Goal: Task Accomplishment & Management: Manage account settings

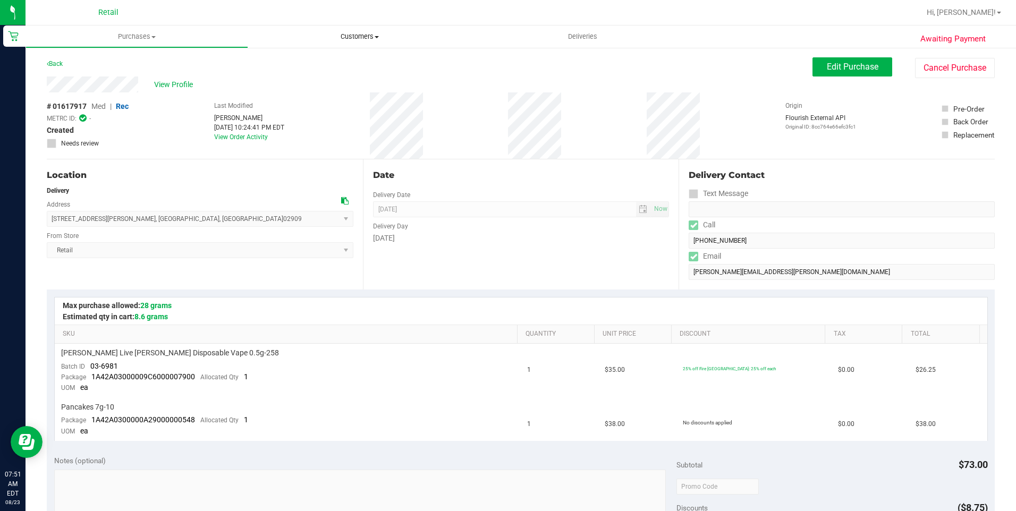
click at [358, 39] on span "Customers" at bounding box center [360, 37] width 222 height 10
click at [353, 65] on li "All customers" at bounding box center [359, 64] width 223 height 13
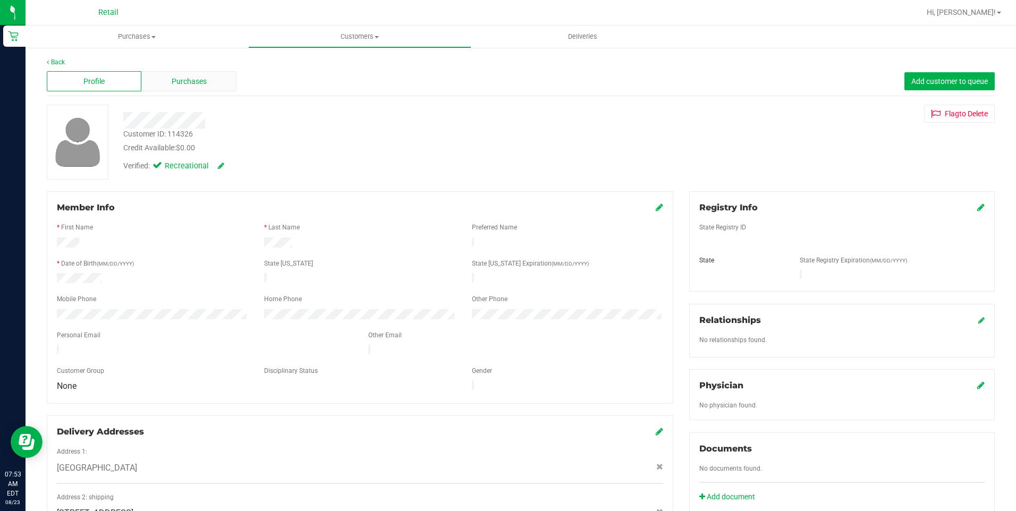
click at [200, 88] on div "Purchases" at bounding box center [188, 81] width 95 height 20
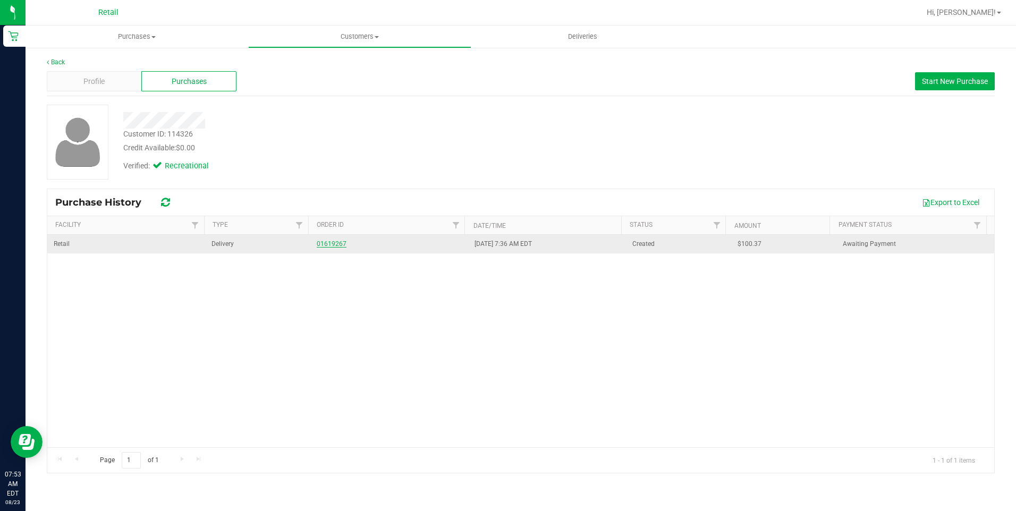
click at [321, 243] on link "01619267" at bounding box center [332, 243] width 30 height 7
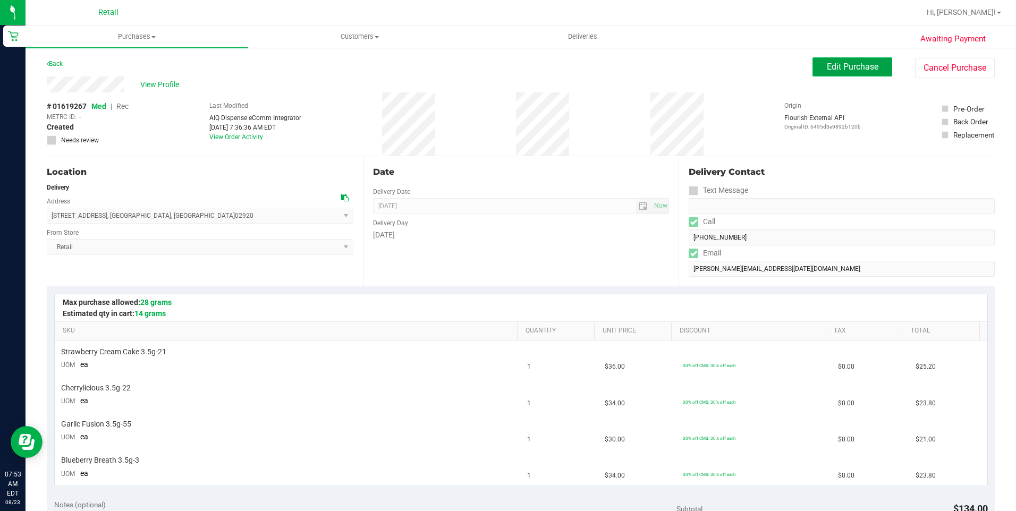
click at [814, 69] on button "Edit Purchase" at bounding box center [853, 66] width 80 height 19
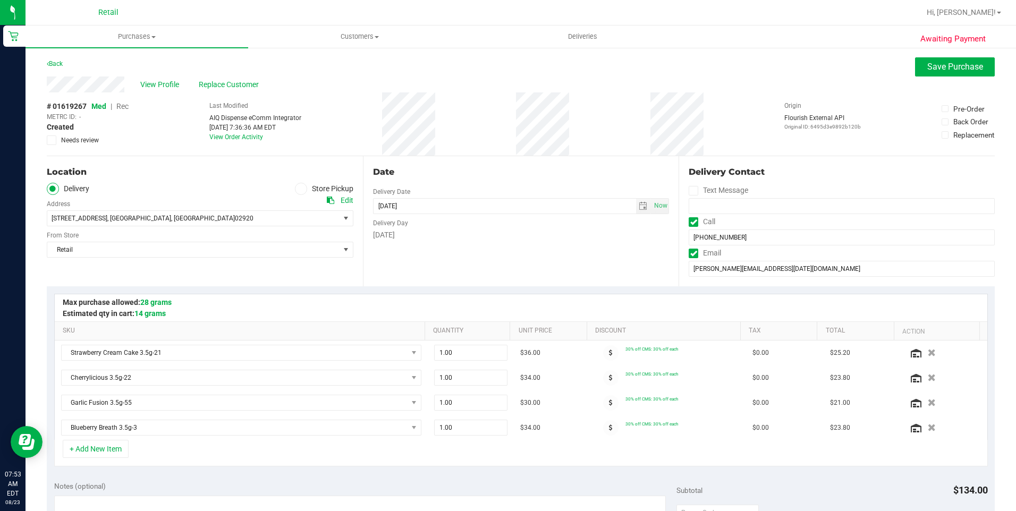
click at [127, 106] on span "Rec" at bounding box center [122, 106] width 12 height 9
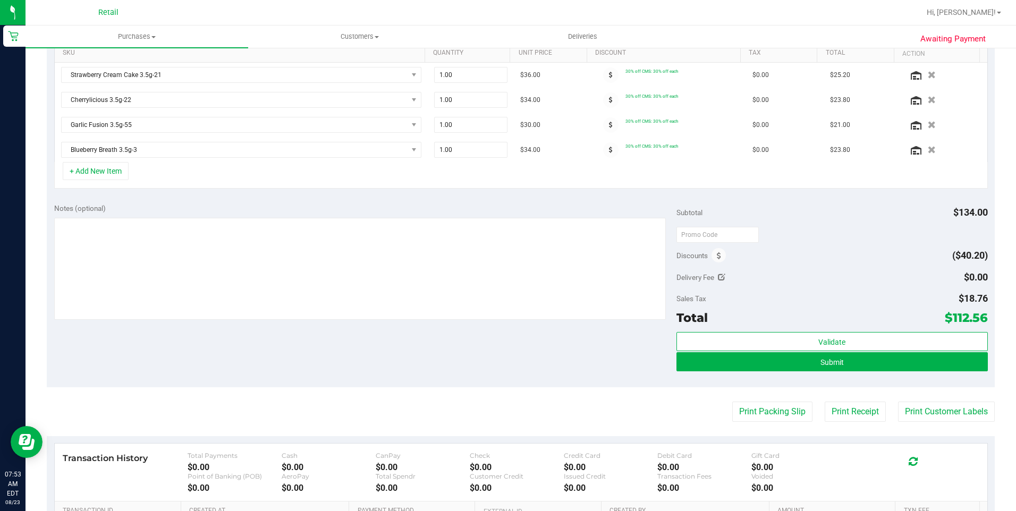
scroll to position [372, 0]
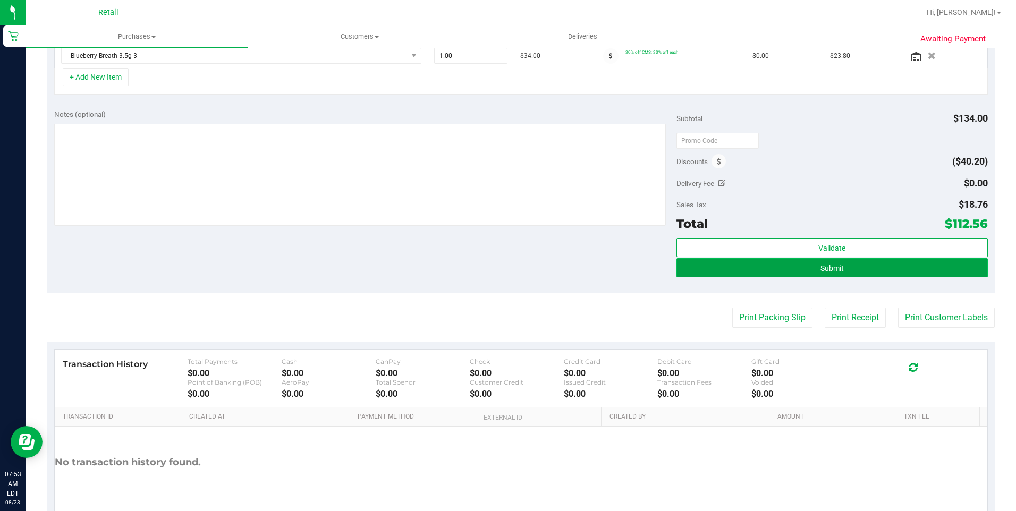
click at [857, 276] on button "Submit" at bounding box center [833, 267] width 312 height 19
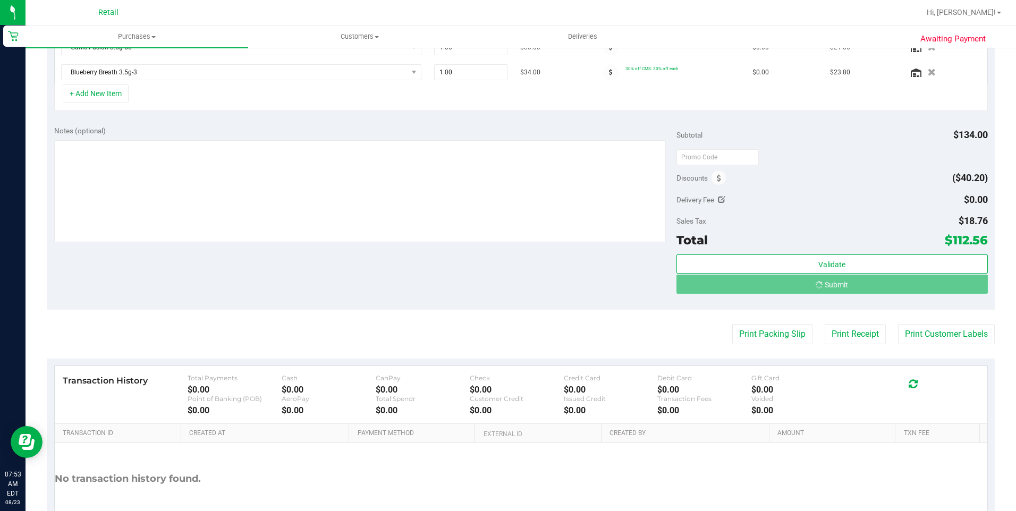
scroll to position [339, 0]
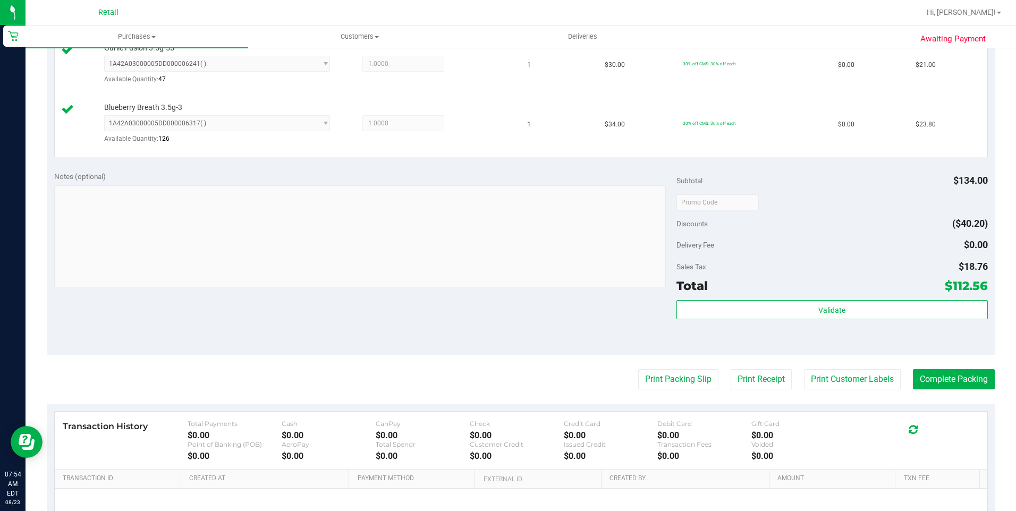
scroll to position [478, 0]
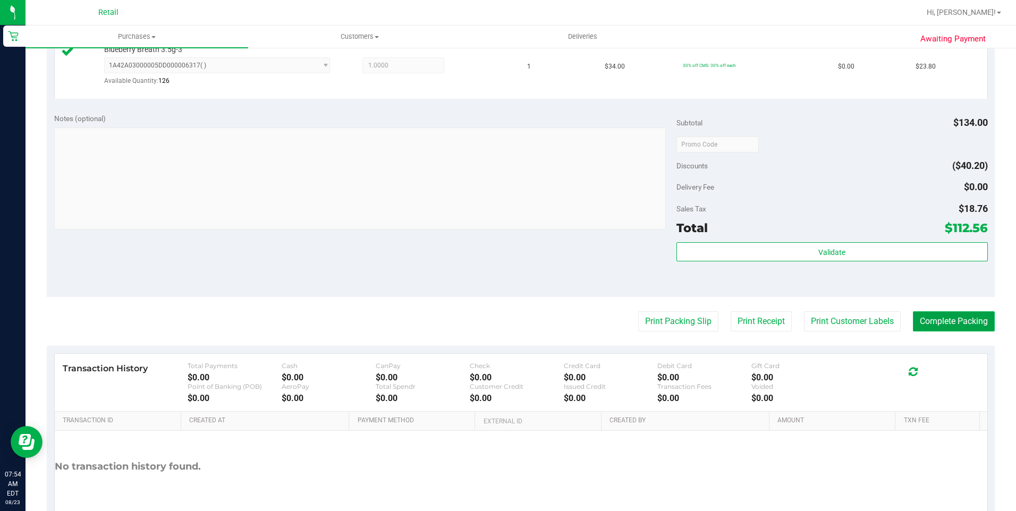
click at [919, 312] on button "Complete Packing" at bounding box center [954, 322] width 82 height 20
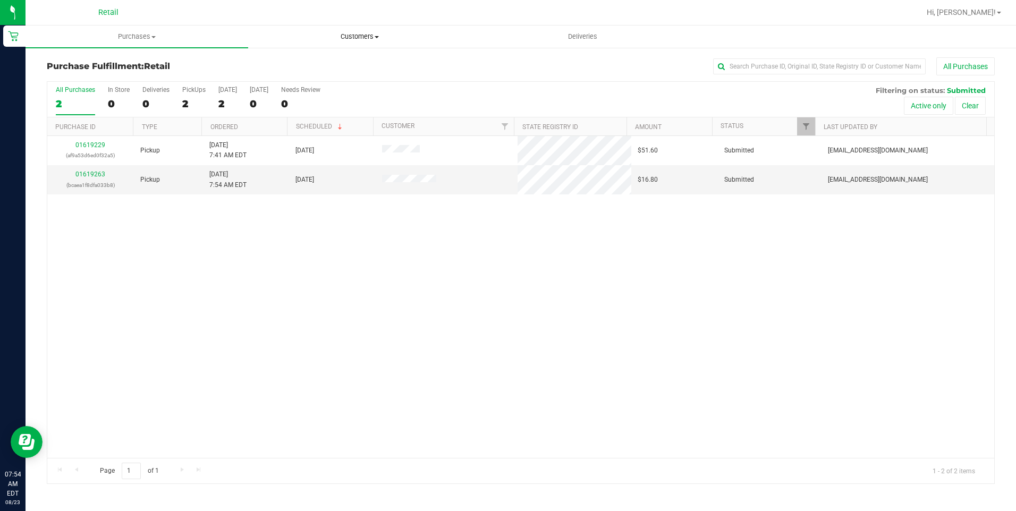
click at [369, 31] on uib-tab-heading "Customers All customers Add a new customer All physicians" at bounding box center [360, 36] width 222 height 21
click at [351, 60] on li "All customers" at bounding box center [359, 64] width 223 height 13
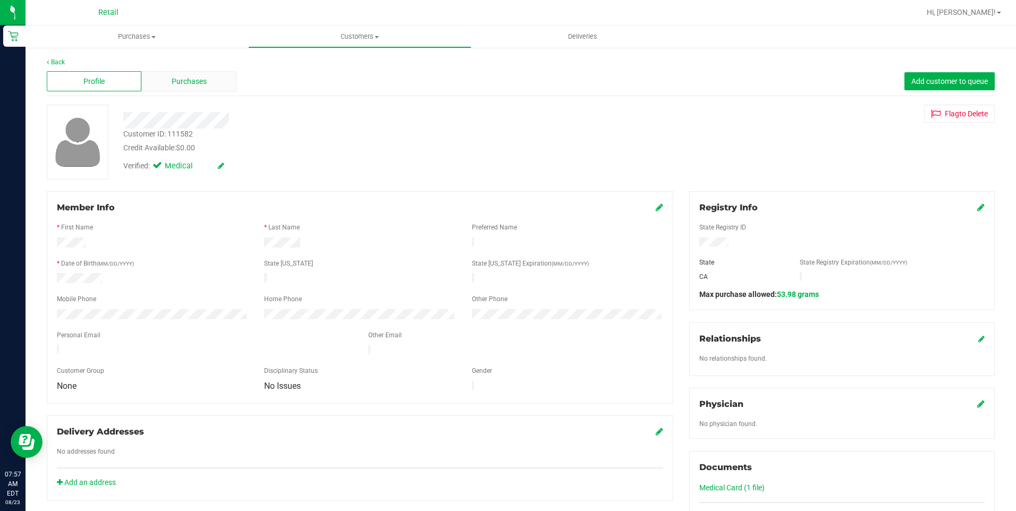
click at [183, 86] on span "Purchases" at bounding box center [189, 81] width 35 height 11
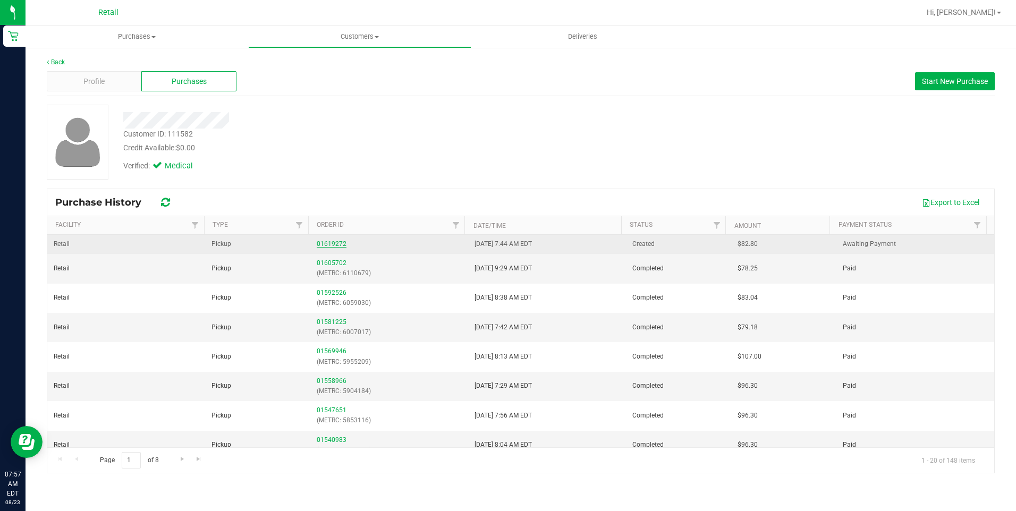
click at [335, 245] on link "01619272" at bounding box center [332, 243] width 30 height 7
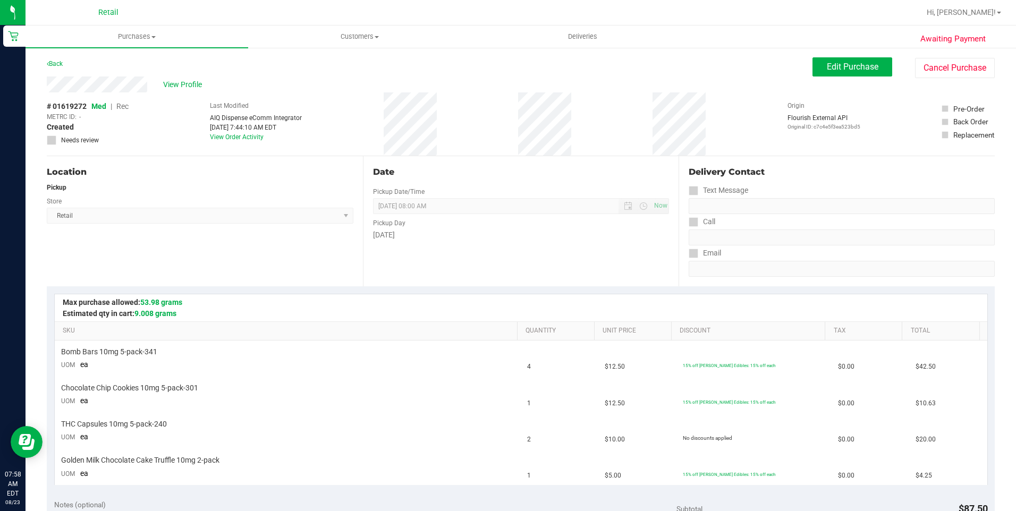
scroll to position [319, 0]
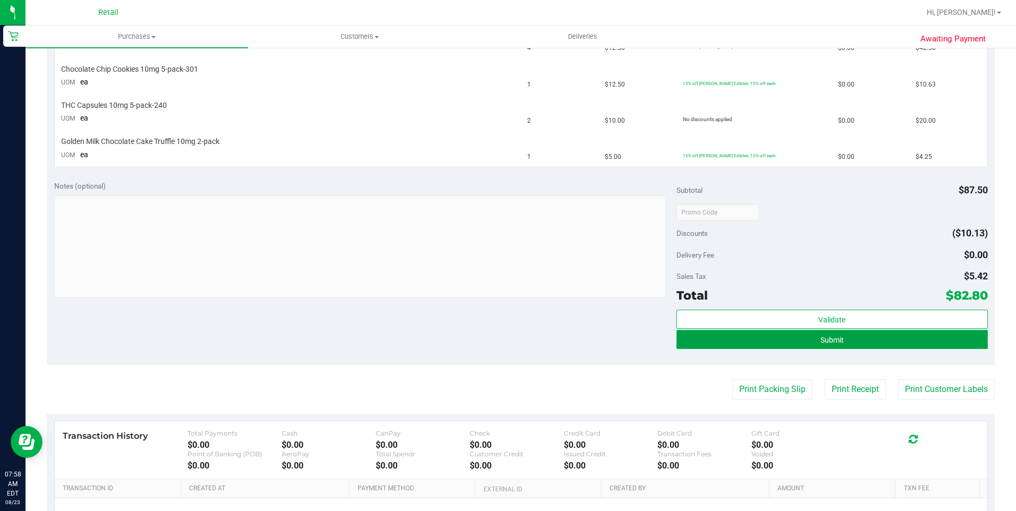
click at [770, 347] on button "Submit" at bounding box center [833, 339] width 312 height 19
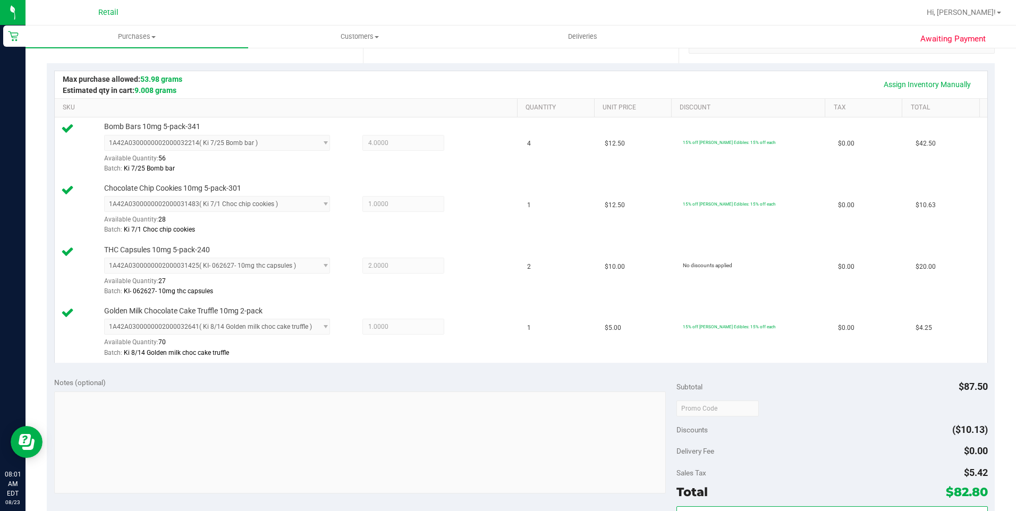
scroll to position [409, 0]
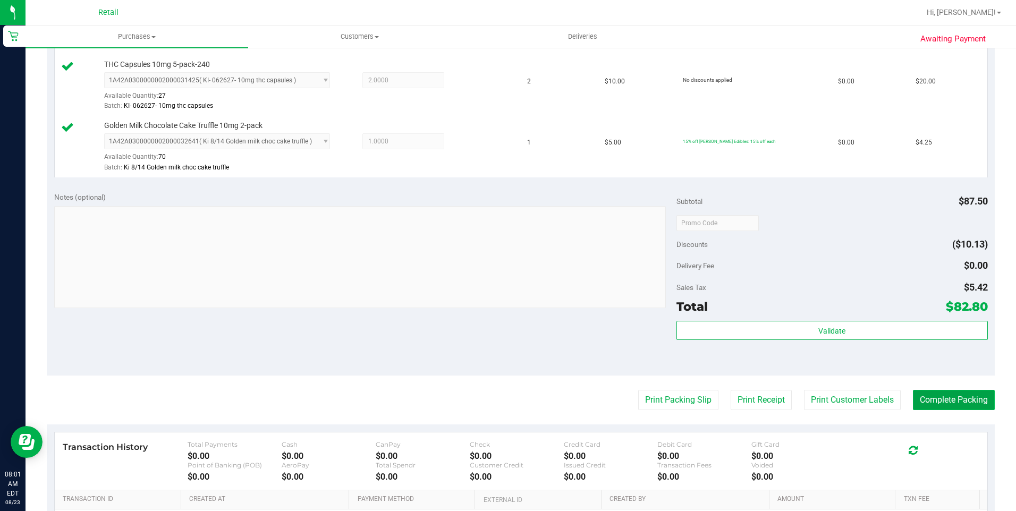
click at [937, 401] on button "Complete Packing" at bounding box center [954, 400] width 82 height 20
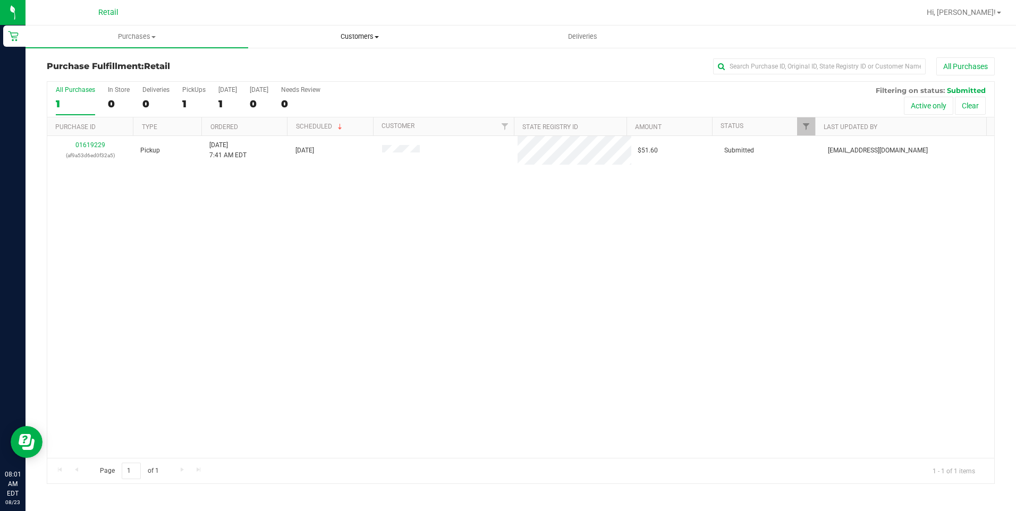
click at [365, 33] on span "Customers" at bounding box center [360, 37] width 222 height 10
click at [382, 60] on li "All customers" at bounding box center [359, 64] width 223 height 13
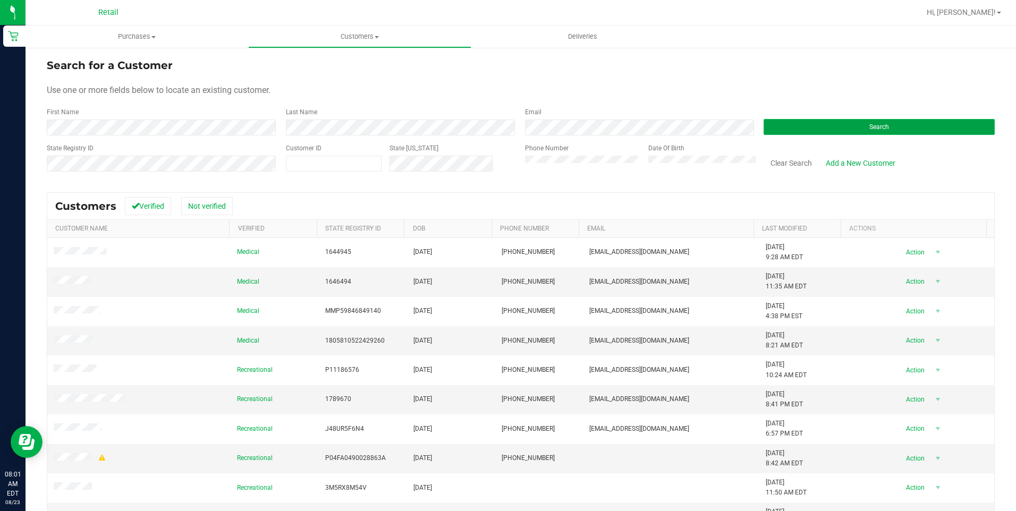
click at [800, 133] on button "Search" at bounding box center [879, 127] width 231 height 16
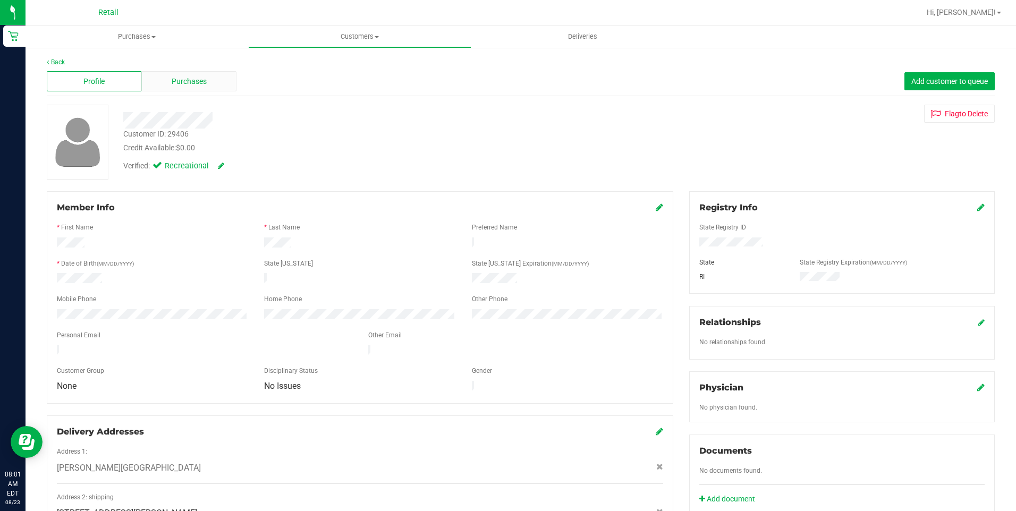
click at [199, 80] on span "Purchases" at bounding box center [189, 81] width 35 height 11
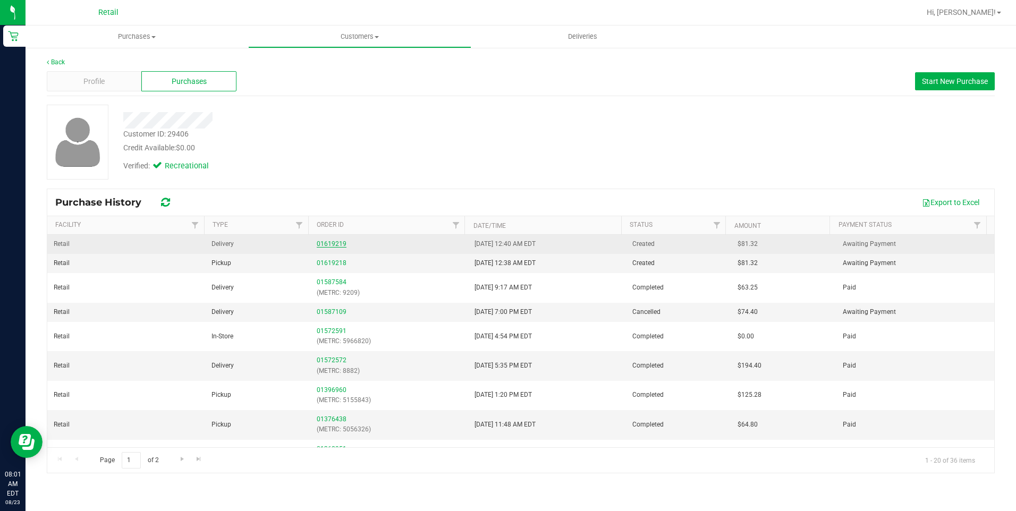
click at [324, 246] on link "01619219" at bounding box center [332, 243] width 30 height 7
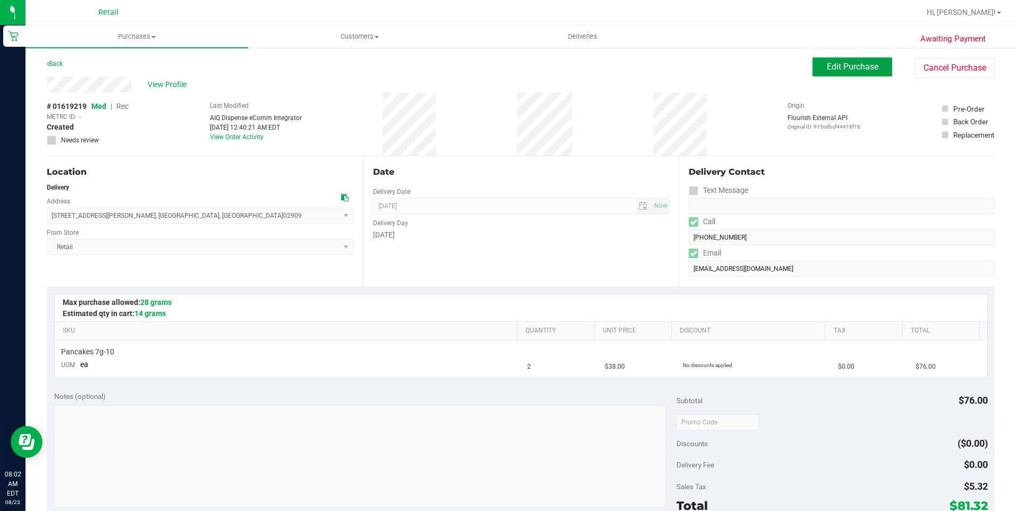
click at [842, 68] on span "Edit Purchase" at bounding box center [853, 67] width 52 height 10
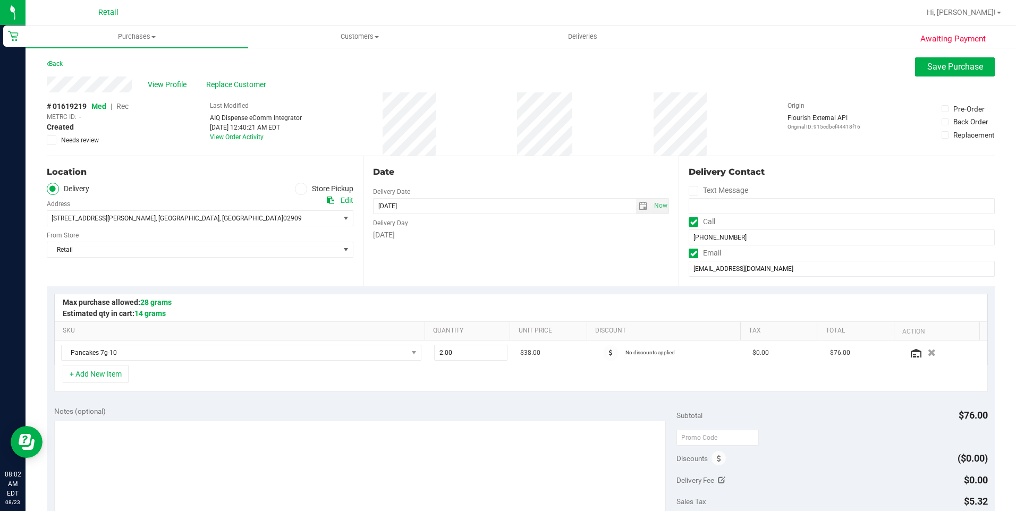
click at [128, 108] on span "Rec" at bounding box center [122, 106] width 12 height 9
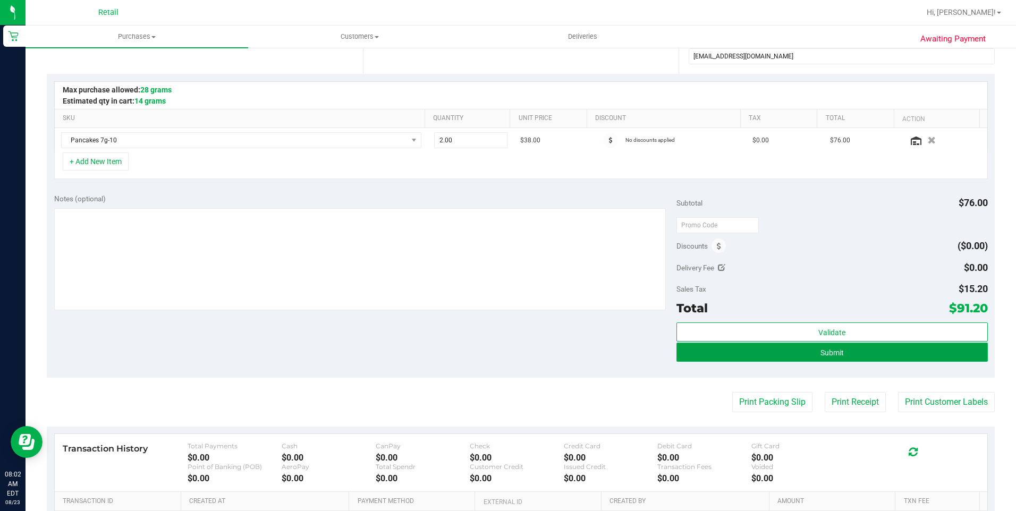
click at [832, 354] on span "Submit" at bounding box center [832, 353] width 23 height 9
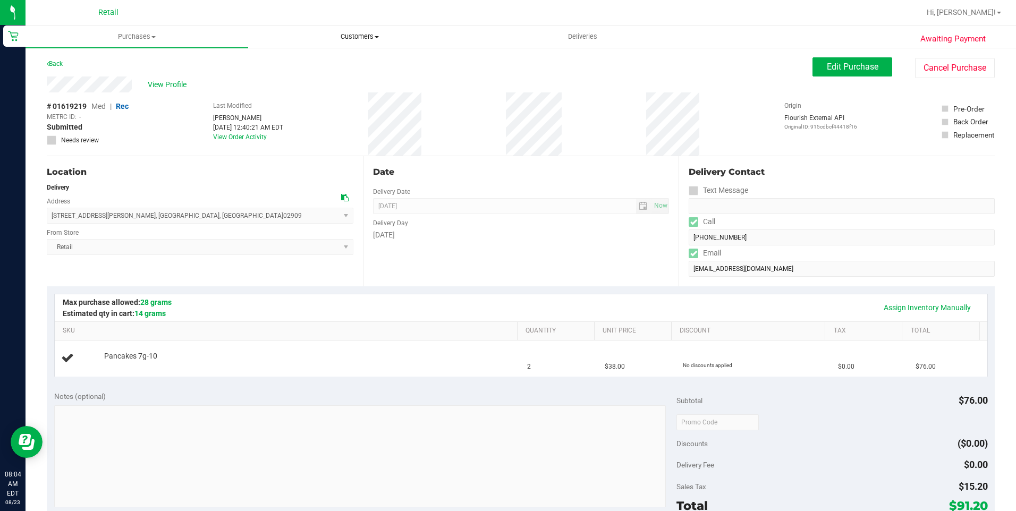
click at [361, 39] on span "Customers" at bounding box center [360, 37] width 222 height 10
click at [345, 58] on li "All customers" at bounding box center [359, 64] width 223 height 13
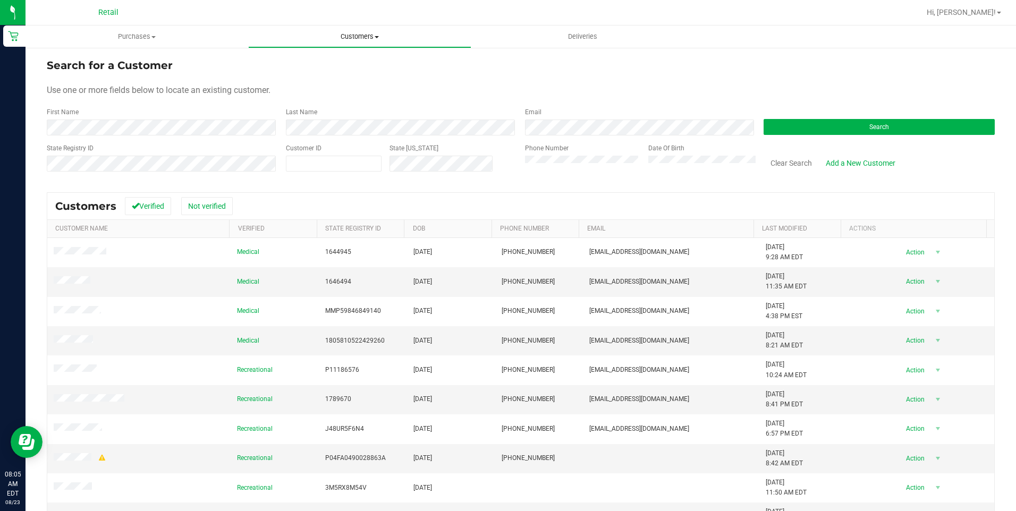
click at [355, 30] on uib-tab-heading "Customers All customers Add a new customer All physicians" at bounding box center [360, 36] width 222 height 21
click at [316, 63] on span "All customers" at bounding box center [286, 64] width 77 height 9
click at [841, 128] on button "Search" at bounding box center [879, 127] width 231 height 16
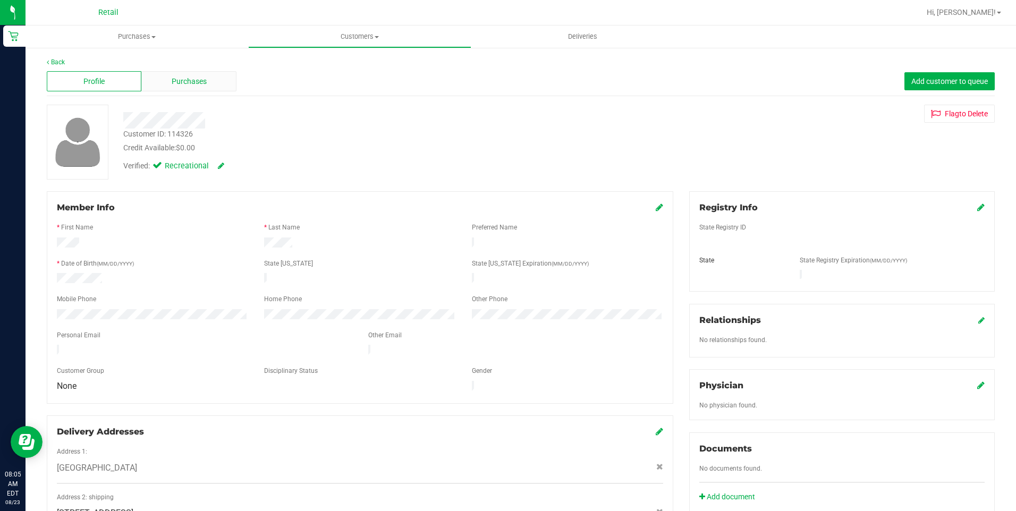
click at [196, 87] on span "Purchases" at bounding box center [189, 81] width 35 height 11
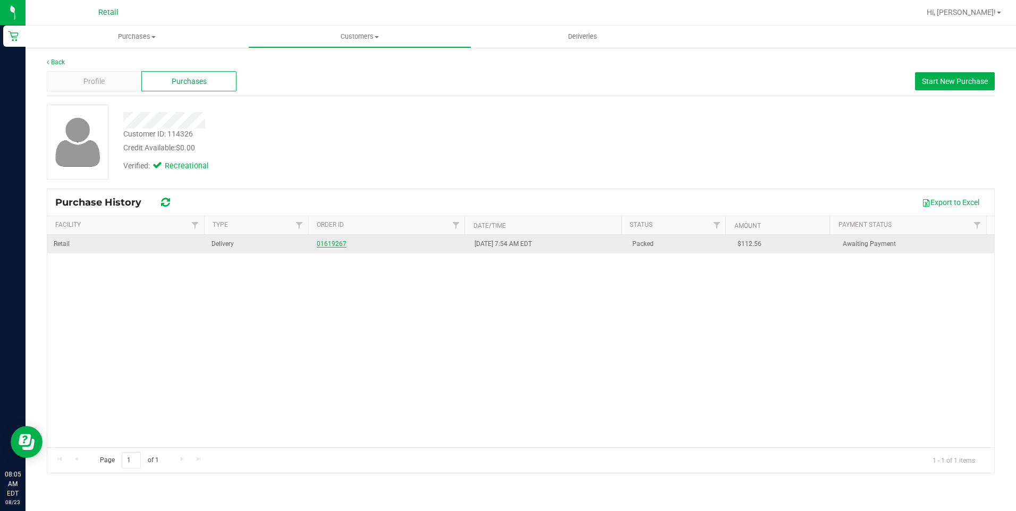
click at [332, 246] on link "01619267" at bounding box center [332, 243] width 30 height 7
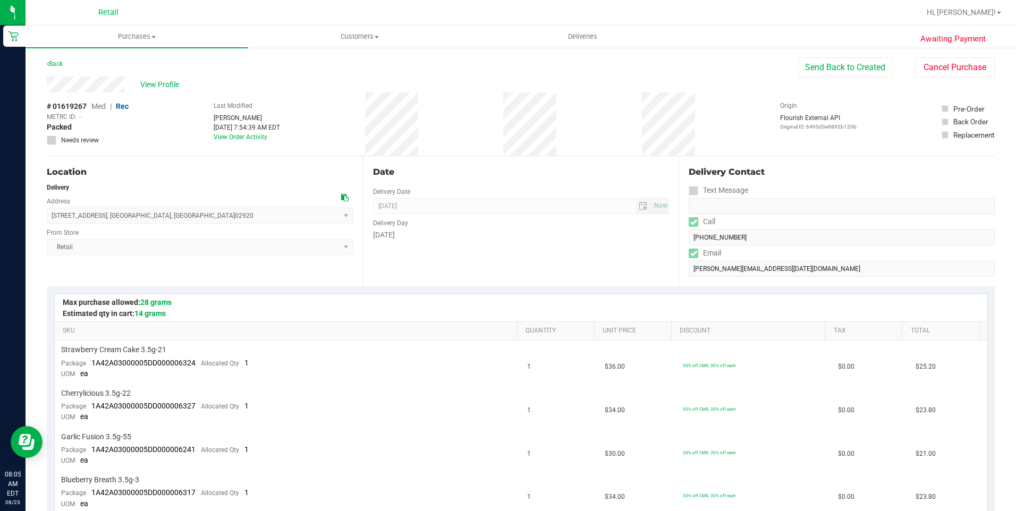
click at [123, 86] on div "Awaiting Payment Back Send Back to Created Cancel Purchase View Profile # 01619…" at bounding box center [521, 514] width 991 height 935
drag, startPoint x: 47, startPoint y: 214, endPoint x: 182, endPoint y: 214, distance: 135.0
click at [182, 214] on span "[STREET_ADDRESS] , [GEOGRAPHIC_DATA] , [GEOGRAPHIC_DATA] 02920 Select address […" at bounding box center [200, 216] width 307 height 16
copy span "[STREET_ADDRESS]"
click at [591, 37] on span "Deliveries" at bounding box center [583, 37] width 58 height 10
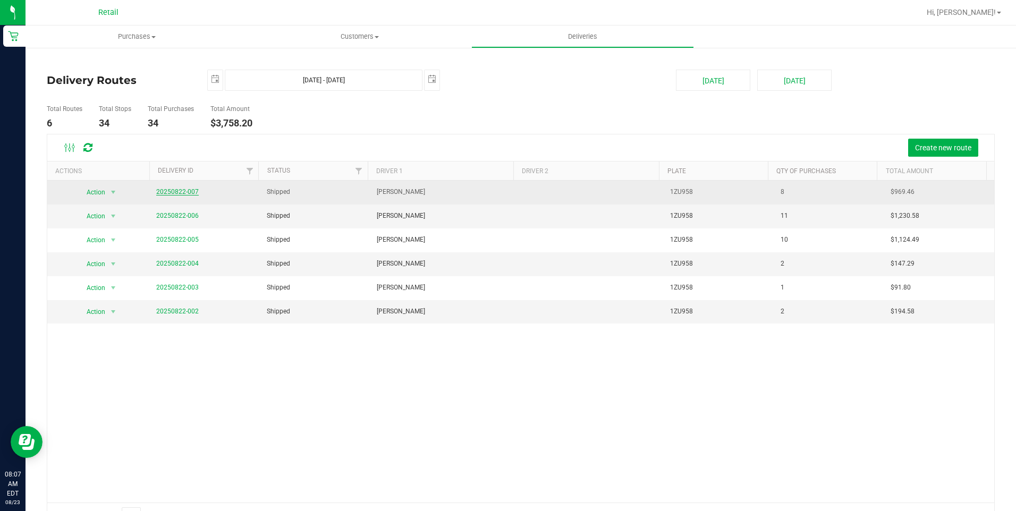
click at [183, 191] on link "20250822-007" at bounding box center [177, 191] width 43 height 7
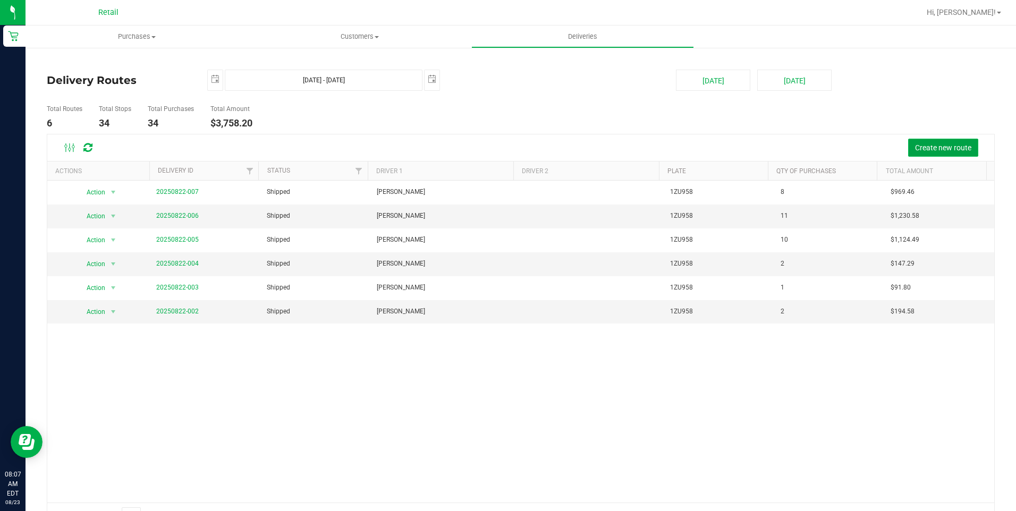
click at [939, 146] on span "Create new route" at bounding box center [943, 148] width 56 height 9
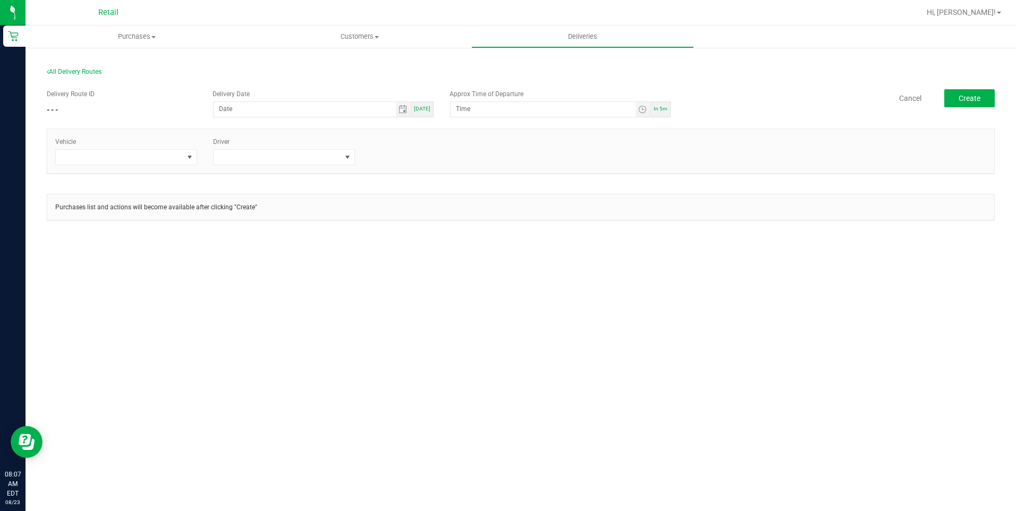
click at [423, 115] on div "[DATE]" at bounding box center [422, 110] width 22 height 16
type input "[DATE]"
type input "8:12 AM"
click at [193, 155] on span at bounding box center [190, 157] width 9 height 9
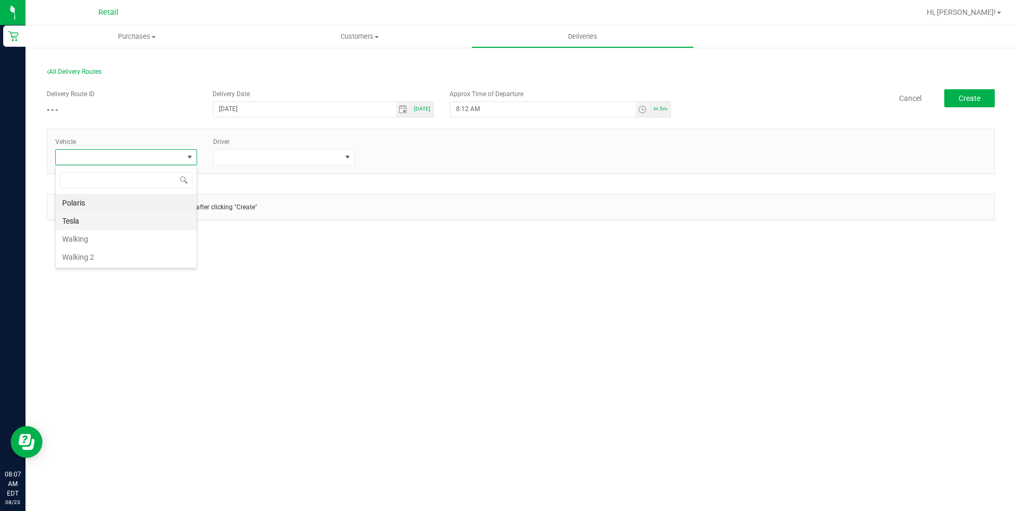
click at [137, 222] on li "Tesla" at bounding box center [126, 221] width 141 height 18
click at [347, 159] on span at bounding box center [347, 157] width 9 height 9
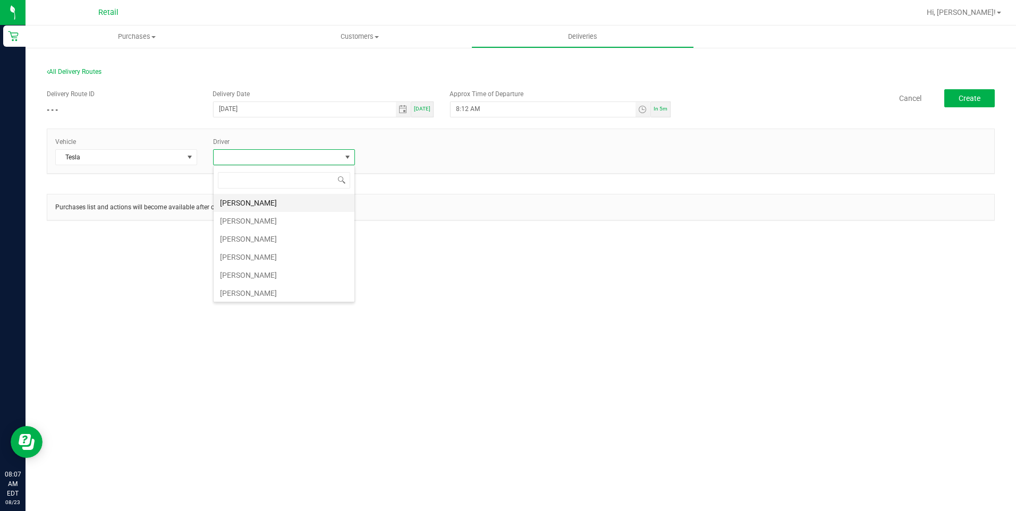
click at [281, 205] on li "[PERSON_NAME]" at bounding box center [284, 203] width 141 height 18
click at [966, 102] on span "Create" at bounding box center [970, 98] width 22 height 9
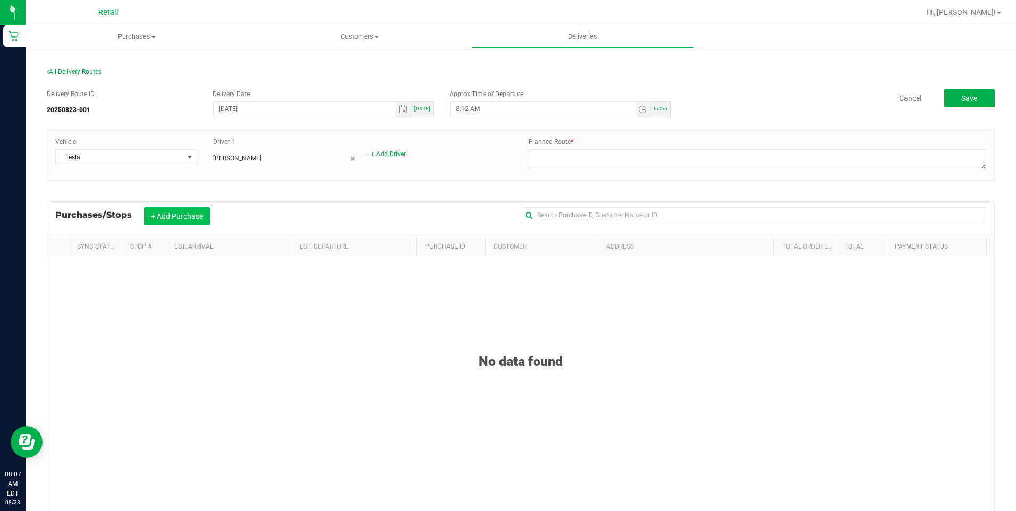
click at [171, 218] on button "+ Add Purchase" at bounding box center [177, 216] width 66 height 18
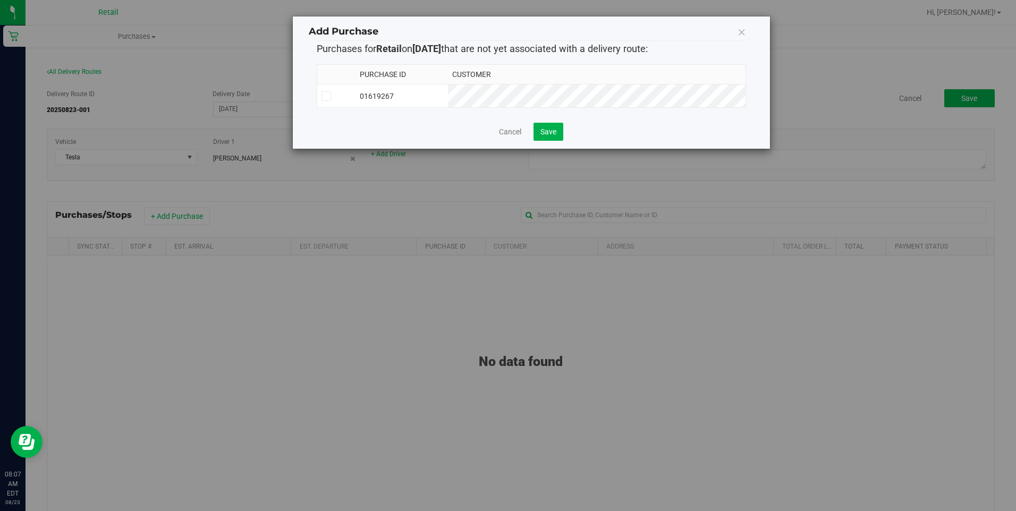
click at [330, 97] on span at bounding box center [327, 96] width 10 height 10
click at [0, 0] on input "checkbox" at bounding box center [0, 0] width 0 height 0
click at [560, 135] on button "Save" at bounding box center [549, 132] width 30 height 18
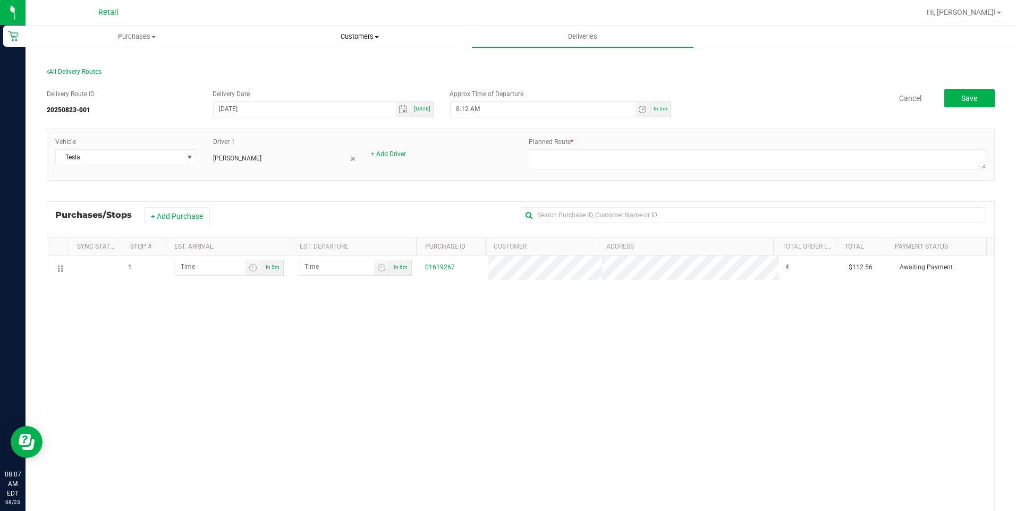
click at [344, 34] on span "Customers" at bounding box center [360, 37] width 222 height 10
click at [319, 71] on li "Add a new customer" at bounding box center [359, 77] width 223 height 13
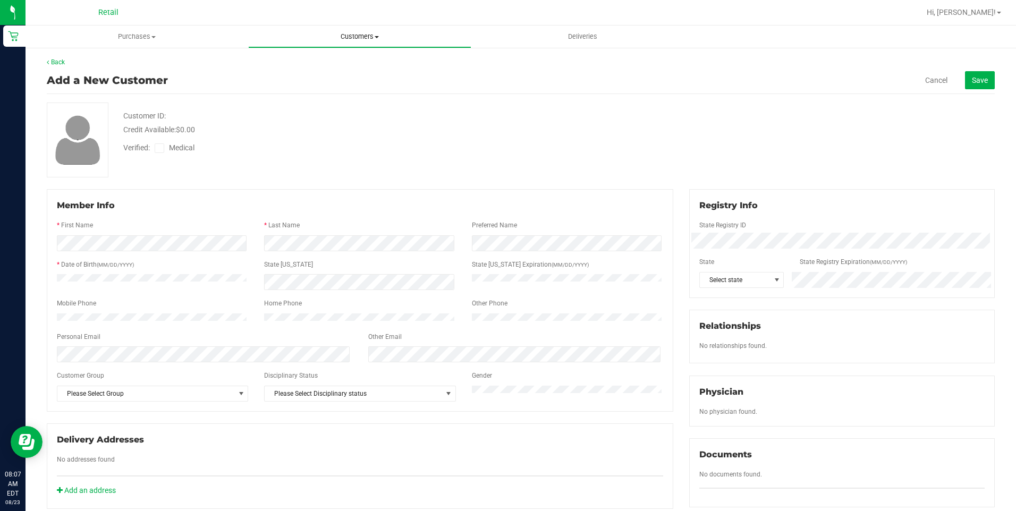
click at [365, 33] on span "Customers" at bounding box center [360, 37] width 222 height 10
click at [357, 72] on li "Add a new customer" at bounding box center [359, 77] width 223 height 13
click at [365, 40] on span "Customers" at bounding box center [360, 37] width 222 height 10
click at [350, 64] on li "All customers" at bounding box center [359, 64] width 223 height 13
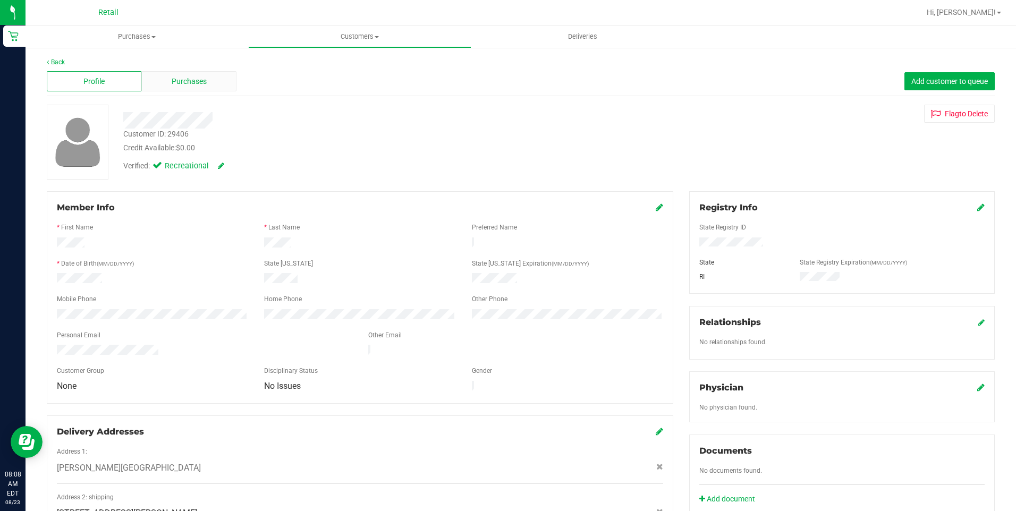
click at [205, 81] on span "Purchases" at bounding box center [189, 81] width 35 height 11
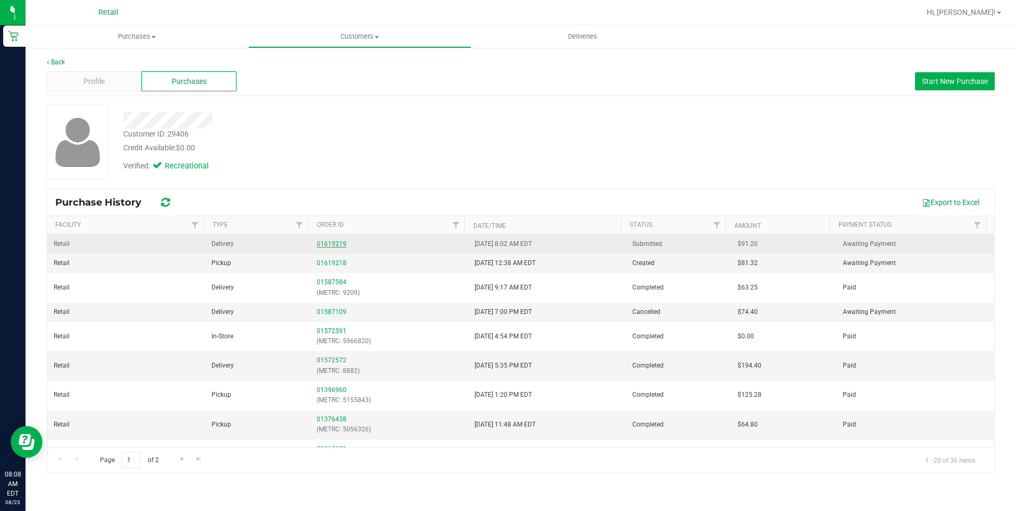
click at [337, 240] on link "01619219" at bounding box center [332, 243] width 30 height 7
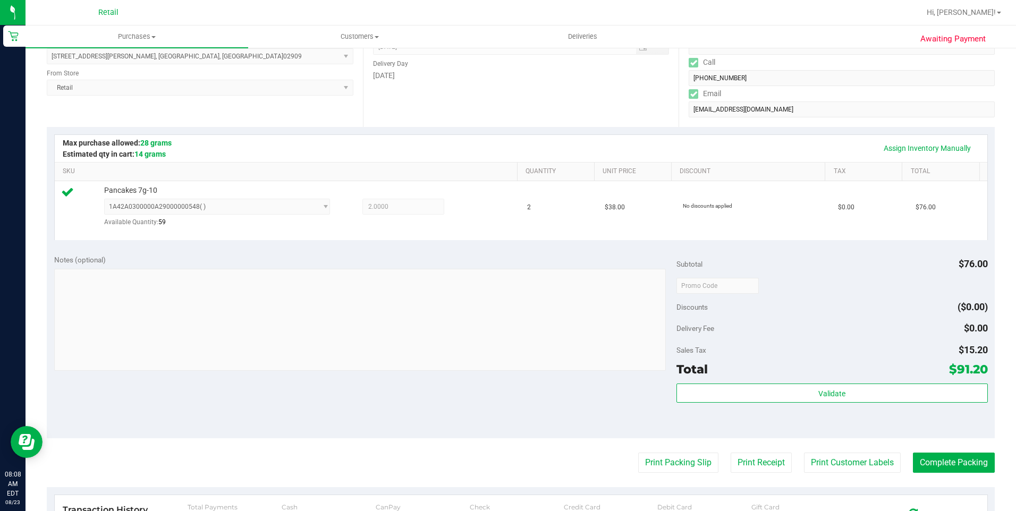
scroll to position [356, 0]
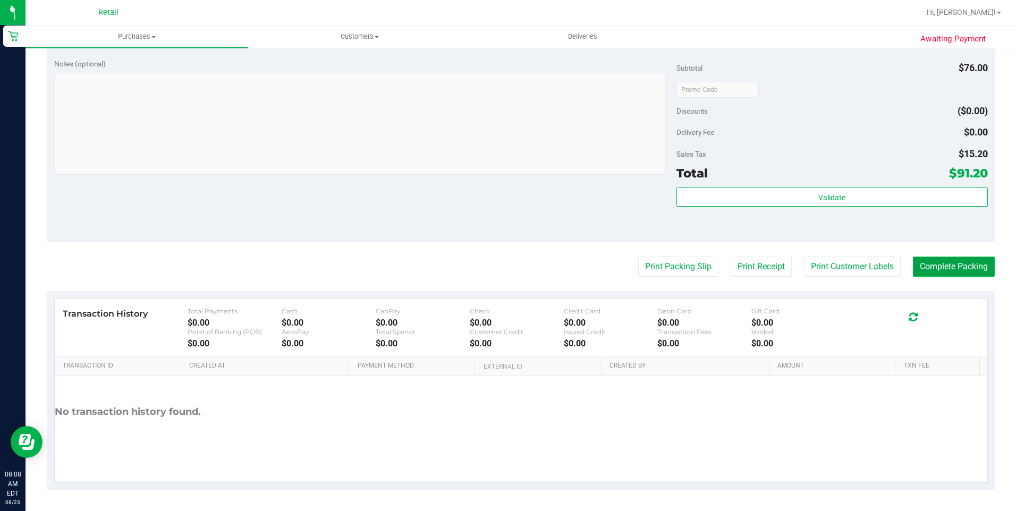
click at [936, 272] on button "Complete Packing" at bounding box center [954, 267] width 82 height 20
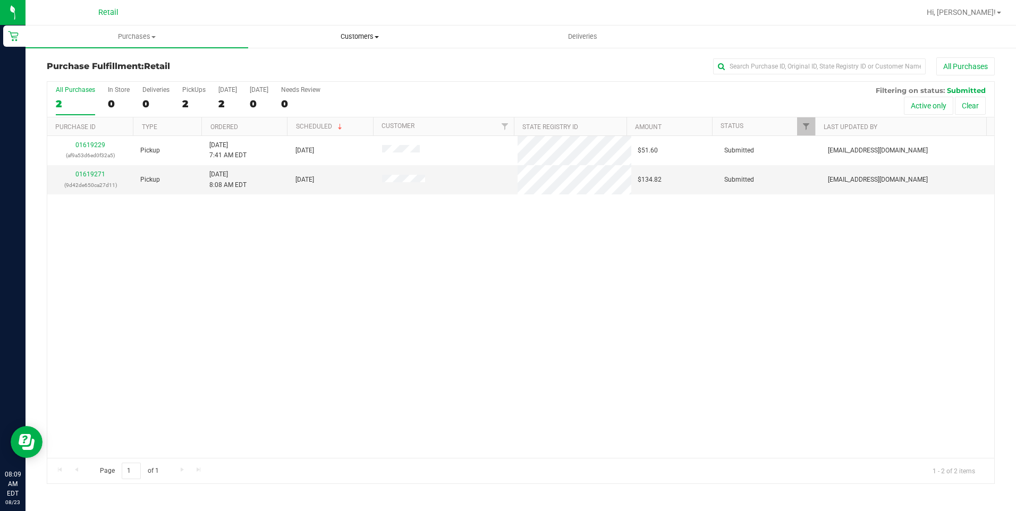
click at [354, 33] on span "Customers" at bounding box center [360, 37] width 222 height 10
click at [301, 65] on span "All customers" at bounding box center [286, 64] width 77 height 9
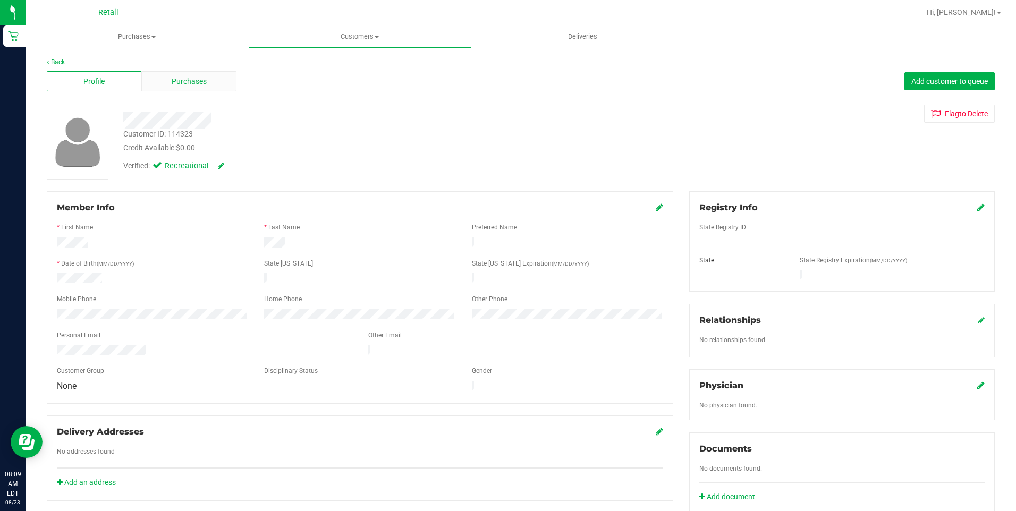
click at [199, 87] on span "Purchases" at bounding box center [189, 81] width 35 height 11
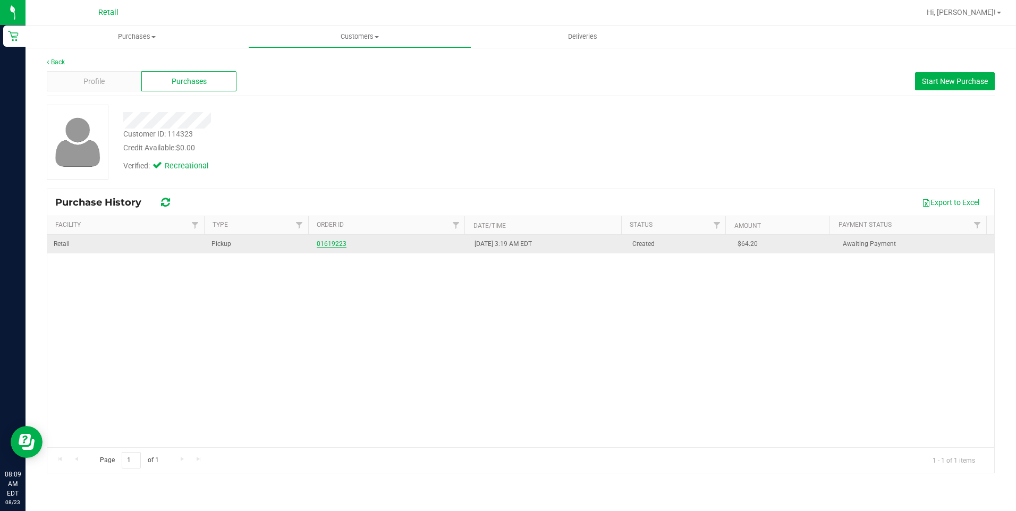
click at [323, 245] on link "01619223" at bounding box center [332, 243] width 30 height 7
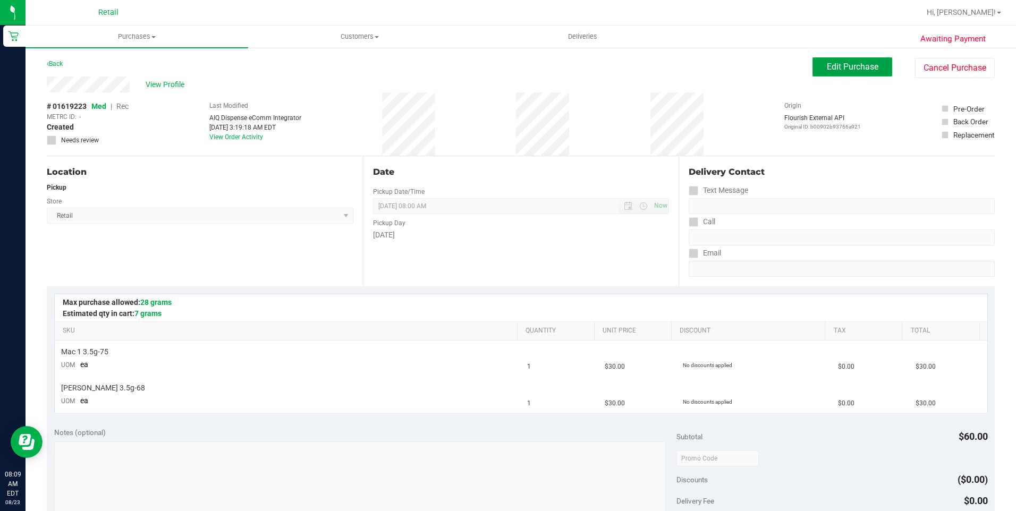
click at [841, 65] on span "Edit Purchase" at bounding box center [853, 67] width 52 height 10
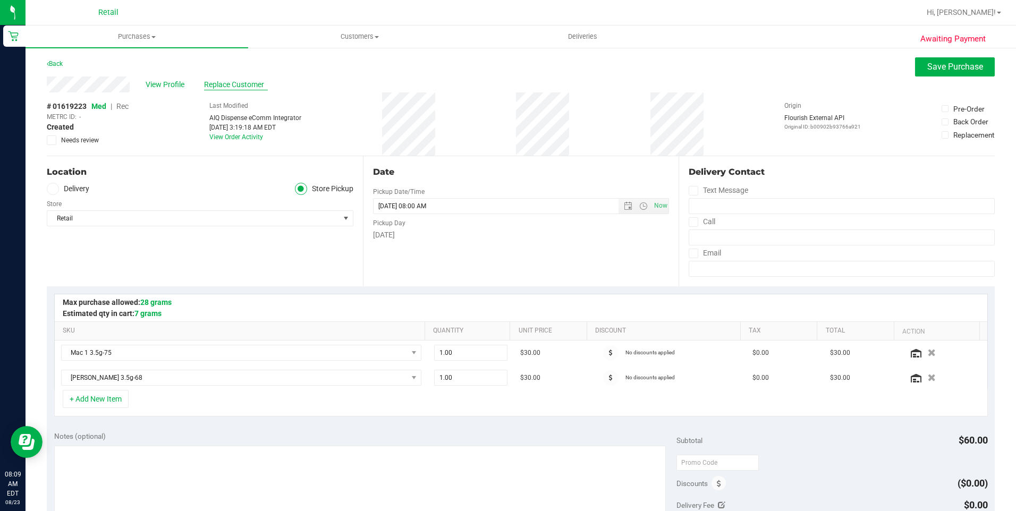
click at [227, 84] on span "Replace Customer" at bounding box center [236, 84] width 64 height 11
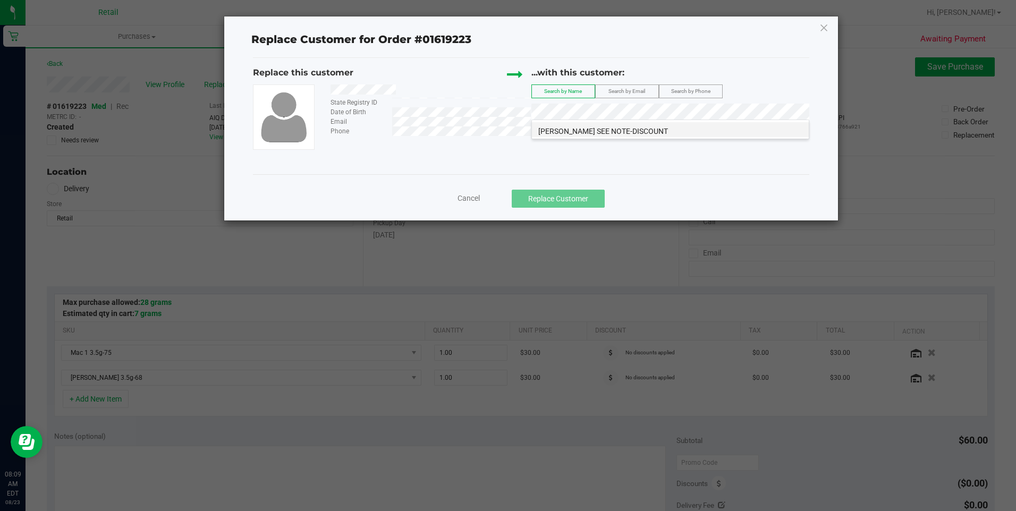
click at [643, 131] on span "Jennifer Oneill SEE NOTE-DISCOUNT" at bounding box center [604, 131] width 130 height 9
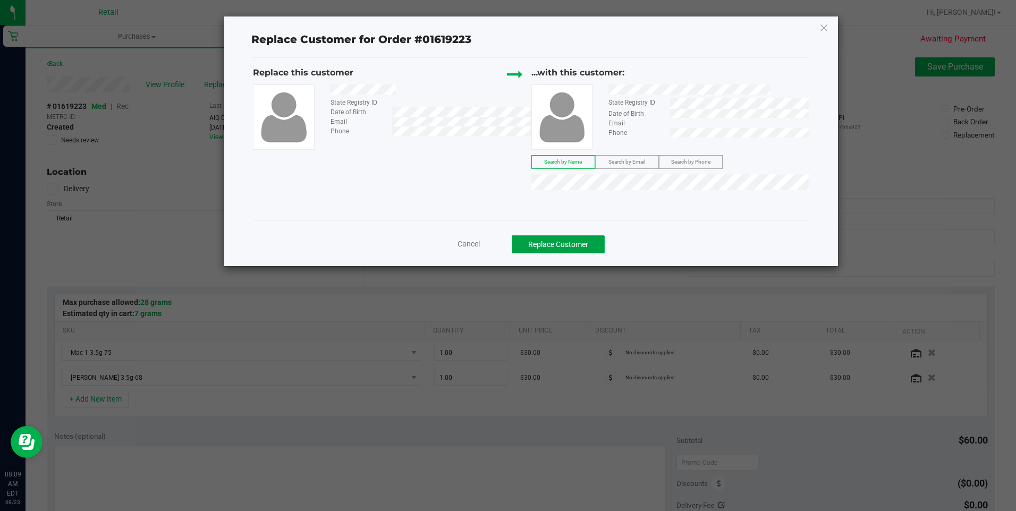
click at [586, 240] on button "Replace Customer" at bounding box center [558, 245] width 93 height 18
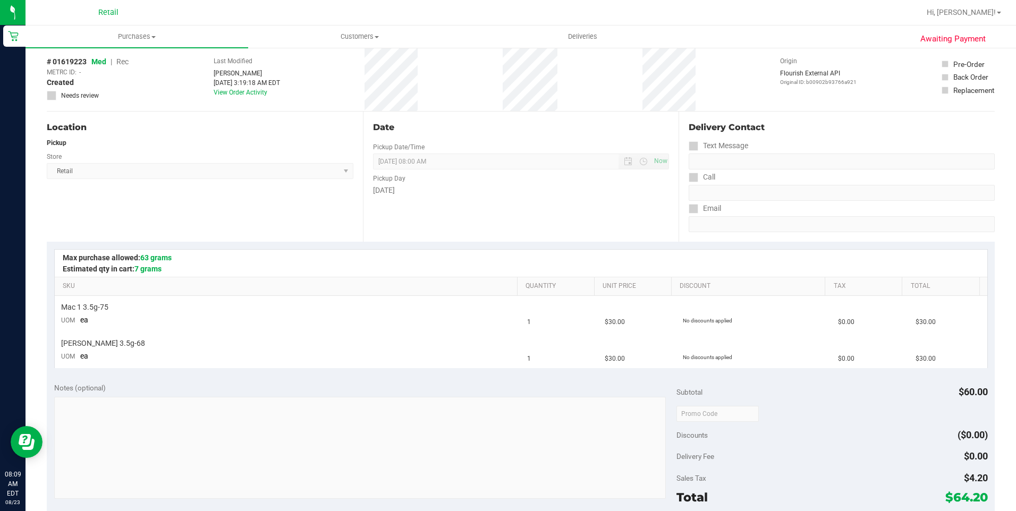
scroll to position [159, 0]
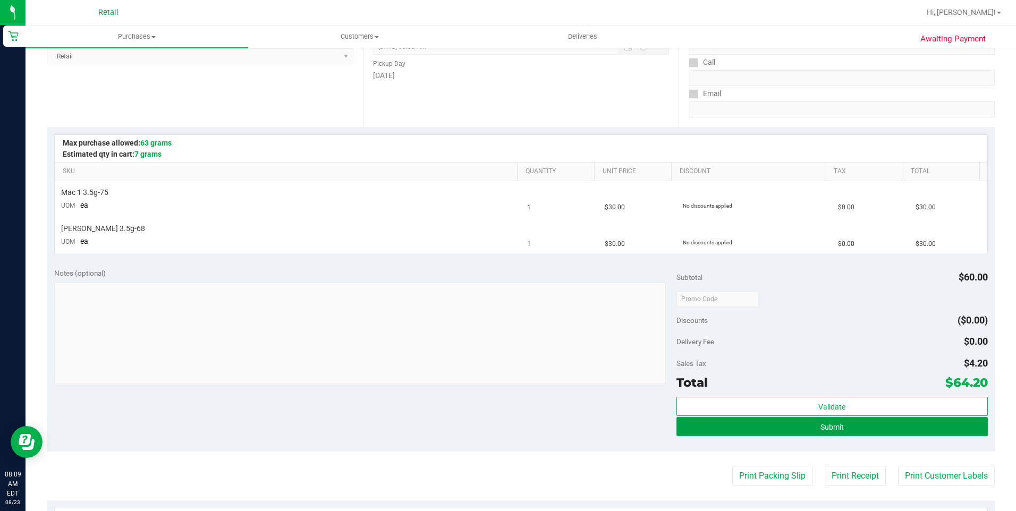
click at [834, 430] on span "Submit" at bounding box center [832, 427] width 23 height 9
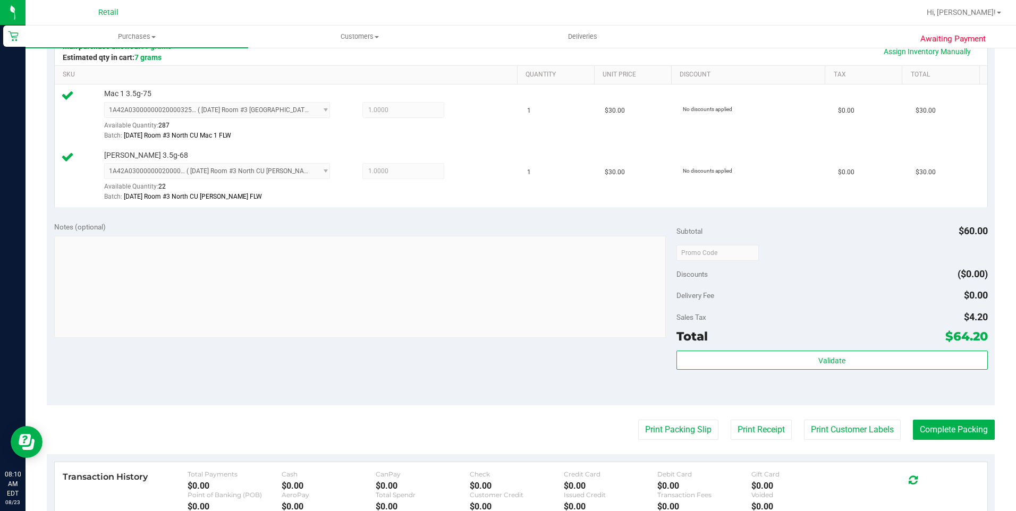
scroll to position [319, 0]
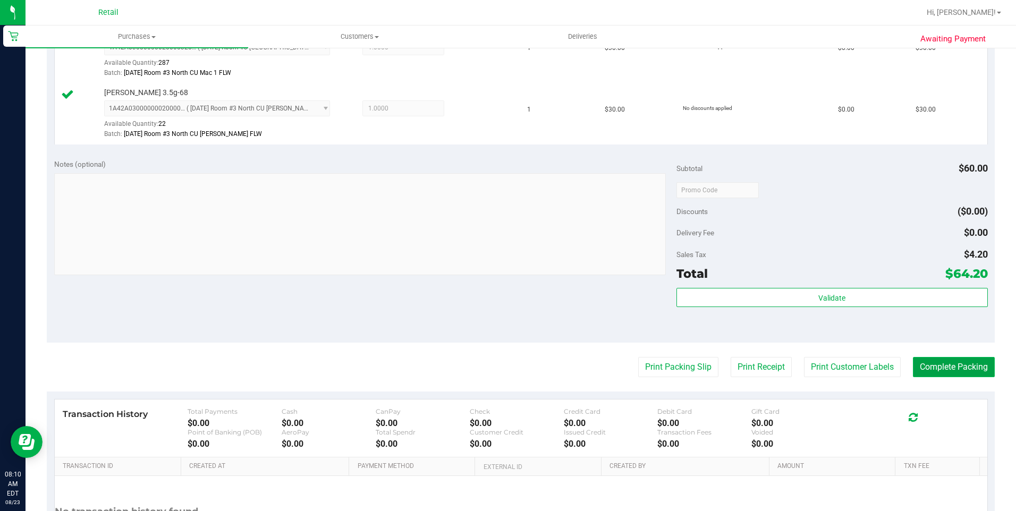
click at [940, 366] on button "Complete Packing" at bounding box center [954, 367] width 82 height 20
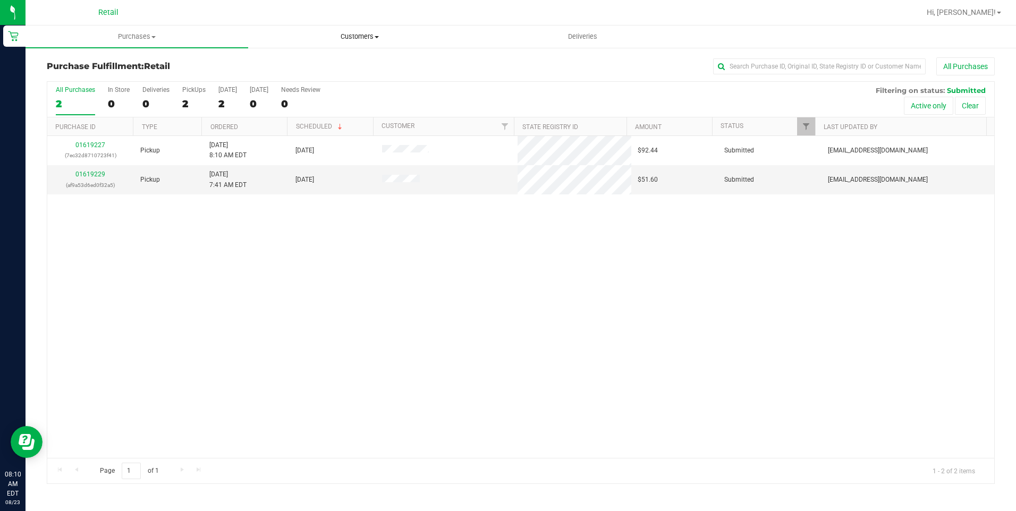
click at [375, 37] on span "Customers" at bounding box center [360, 37] width 222 height 10
click at [377, 69] on li "All customers" at bounding box center [359, 64] width 223 height 13
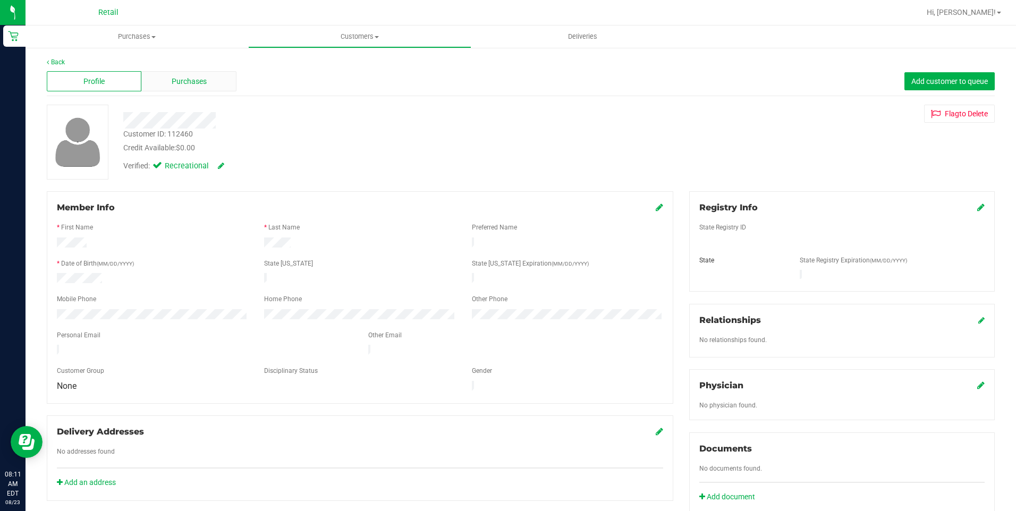
click at [204, 85] on span "Purchases" at bounding box center [189, 81] width 35 height 11
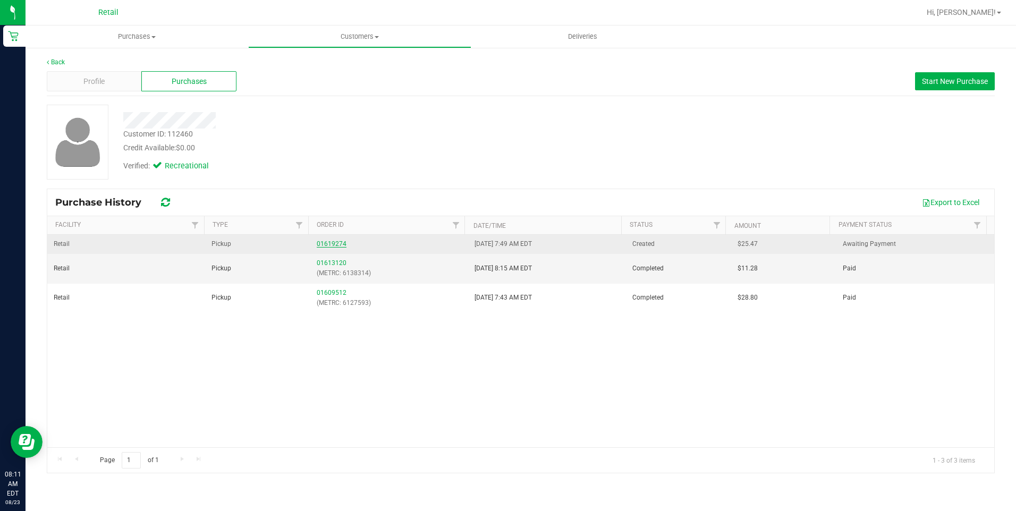
click at [338, 246] on link "01619274" at bounding box center [332, 243] width 30 height 7
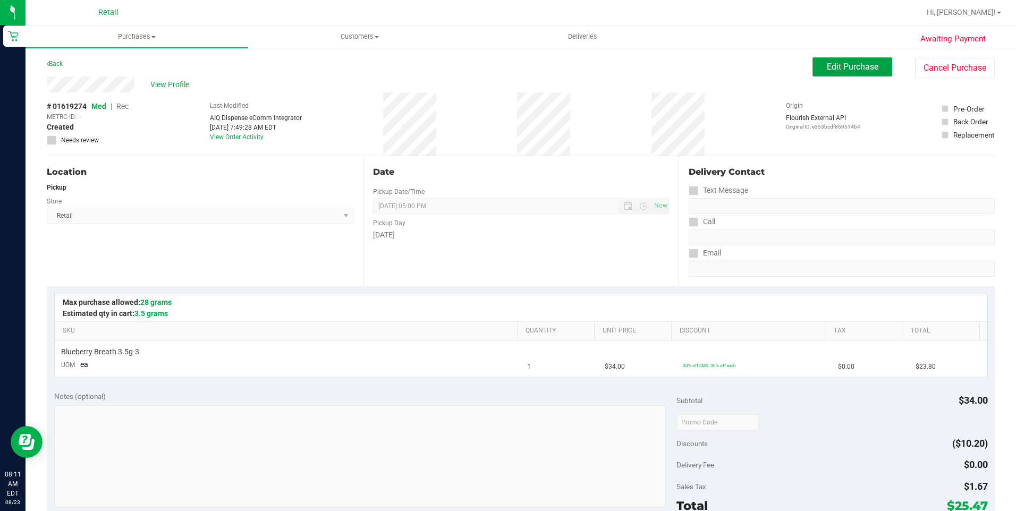
click at [848, 73] on button "Edit Purchase" at bounding box center [853, 66] width 80 height 19
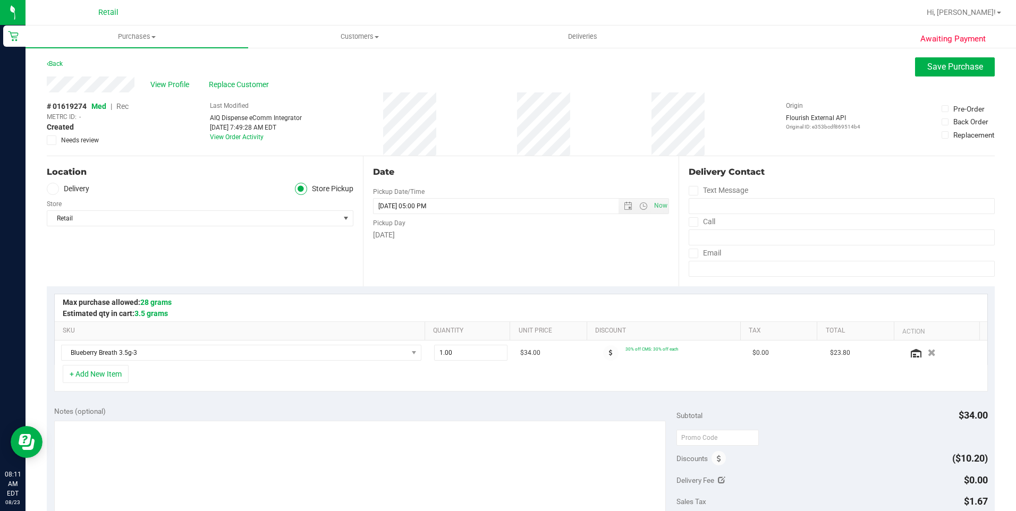
click at [127, 107] on span "Rec" at bounding box center [122, 106] width 12 height 9
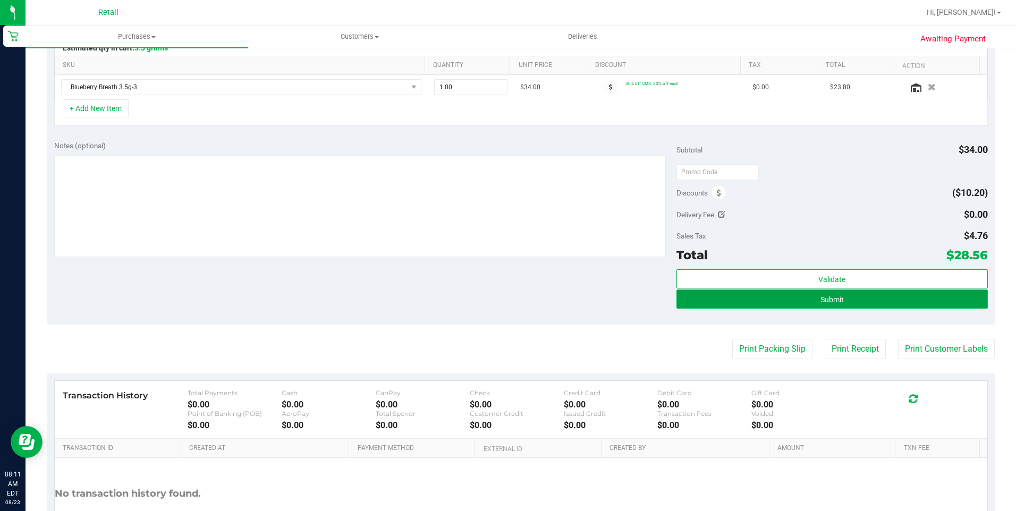
click at [821, 299] on span "Submit" at bounding box center [832, 300] width 23 height 9
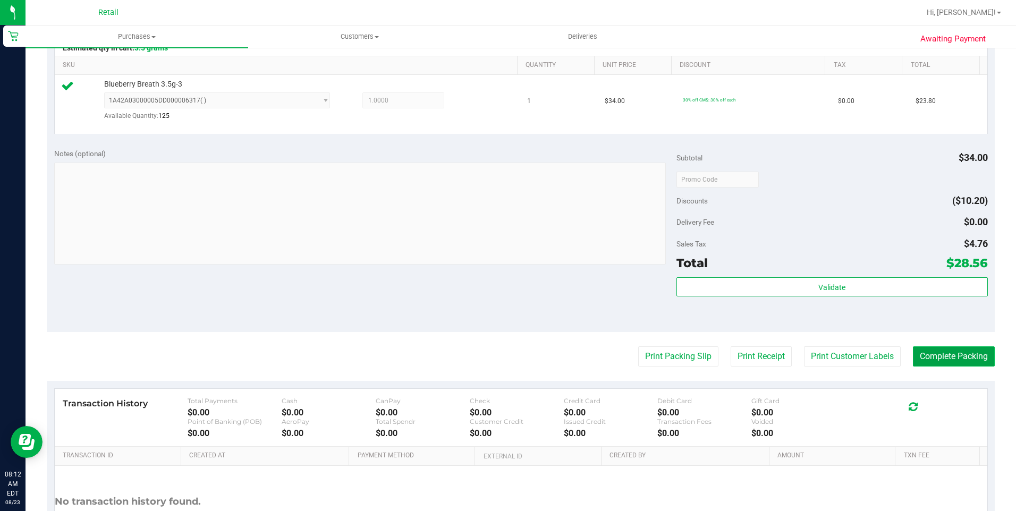
click at [946, 363] on button "Complete Packing" at bounding box center [954, 357] width 82 height 20
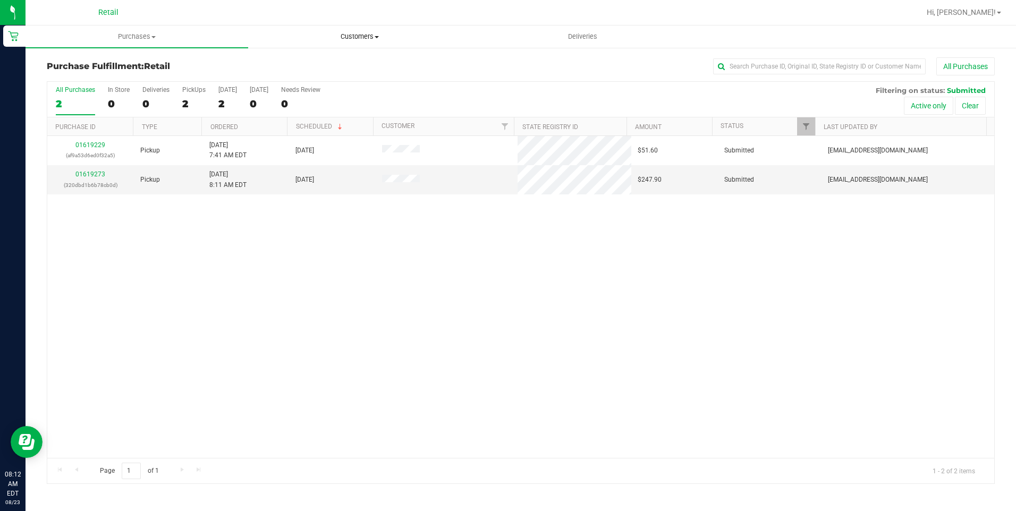
click at [360, 35] on span "Customers" at bounding box center [360, 37] width 222 height 10
click at [358, 59] on li "All customers" at bounding box center [359, 64] width 223 height 13
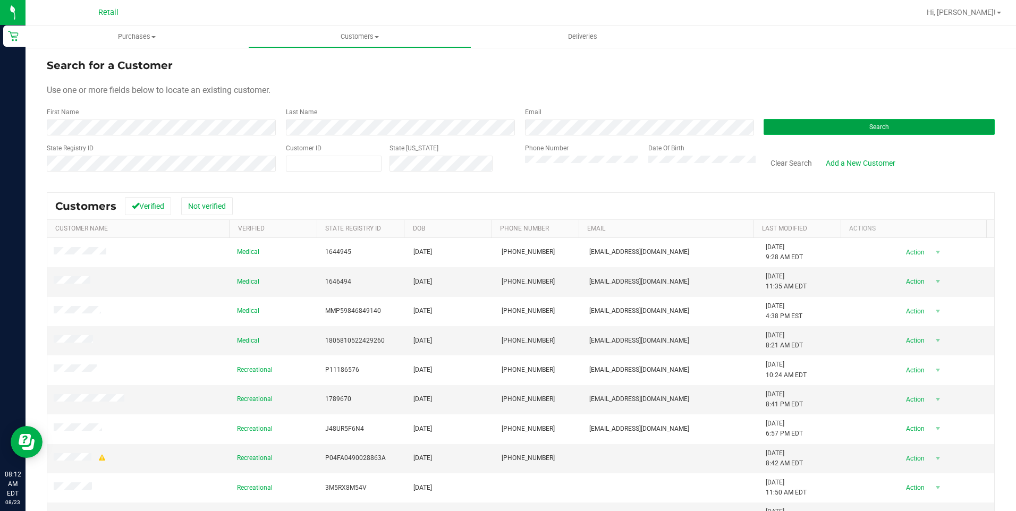
click at [777, 124] on button "Search" at bounding box center [879, 127] width 231 height 16
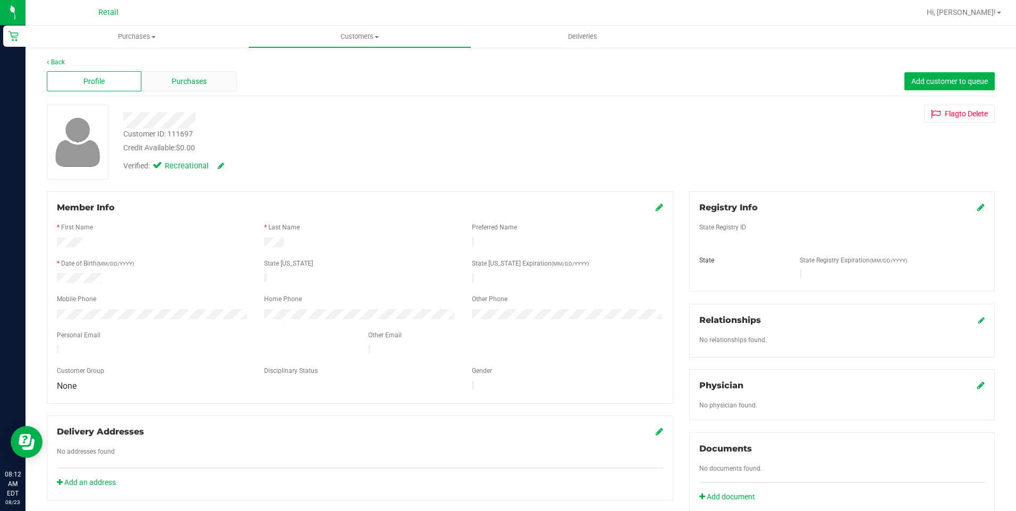
click at [197, 78] on span "Purchases" at bounding box center [189, 81] width 35 height 11
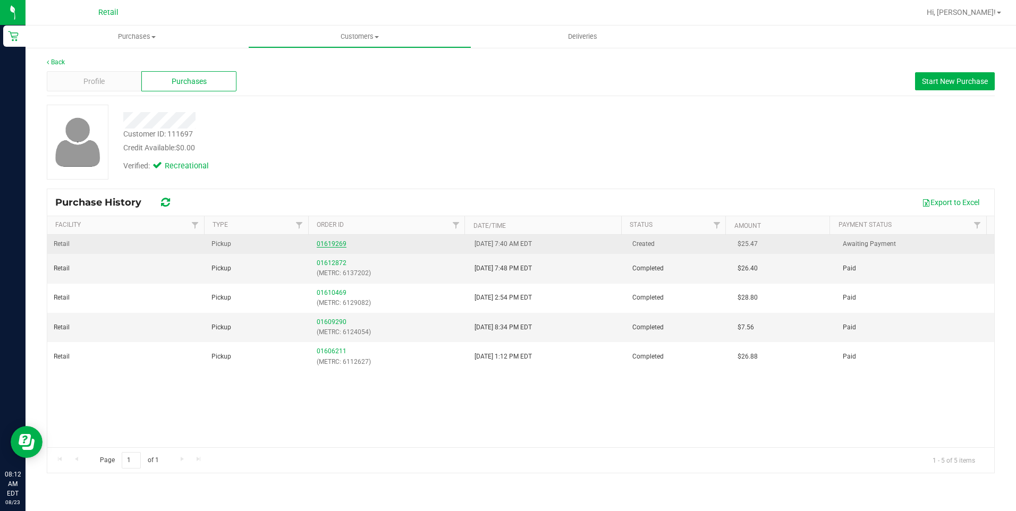
click at [334, 245] on link "01619269" at bounding box center [332, 243] width 30 height 7
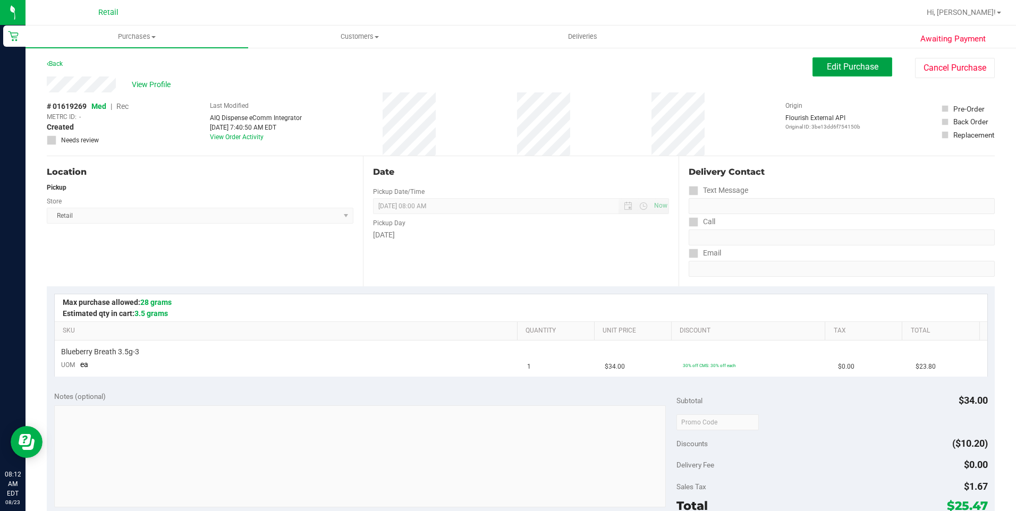
click at [850, 65] on span "Edit Purchase" at bounding box center [853, 67] width 52 height 10
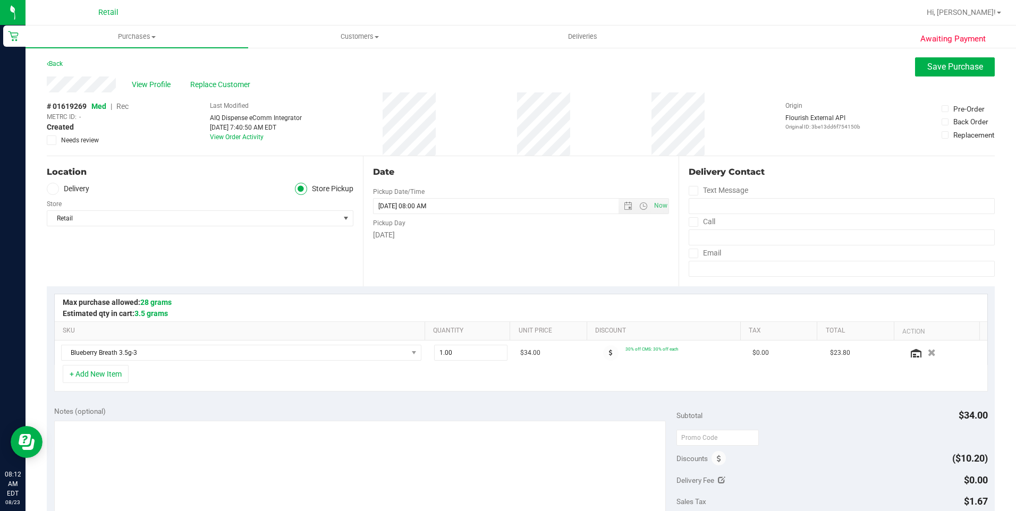
click at [122, 107] on span "Rec" at bounding box center [122, 106] width 12 height 9
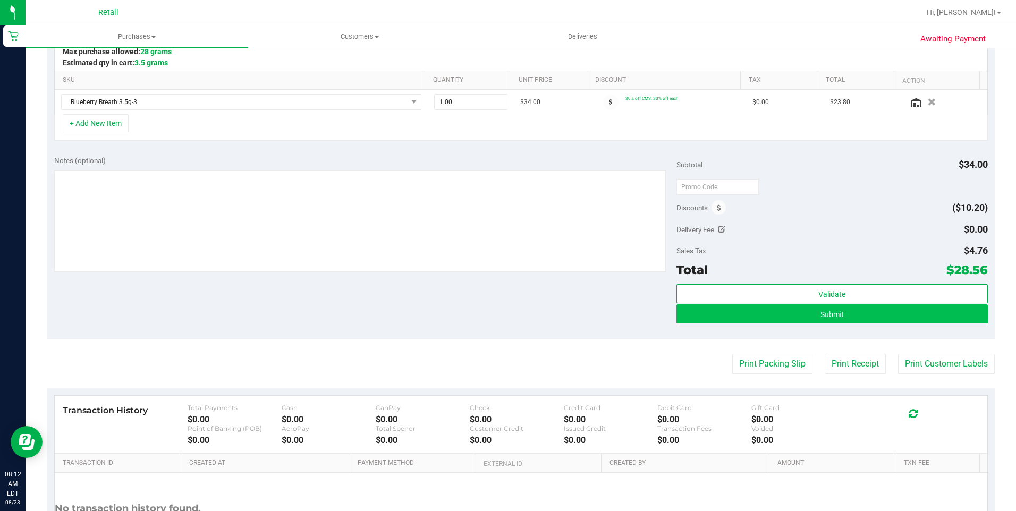
scroll to position [266, 0]
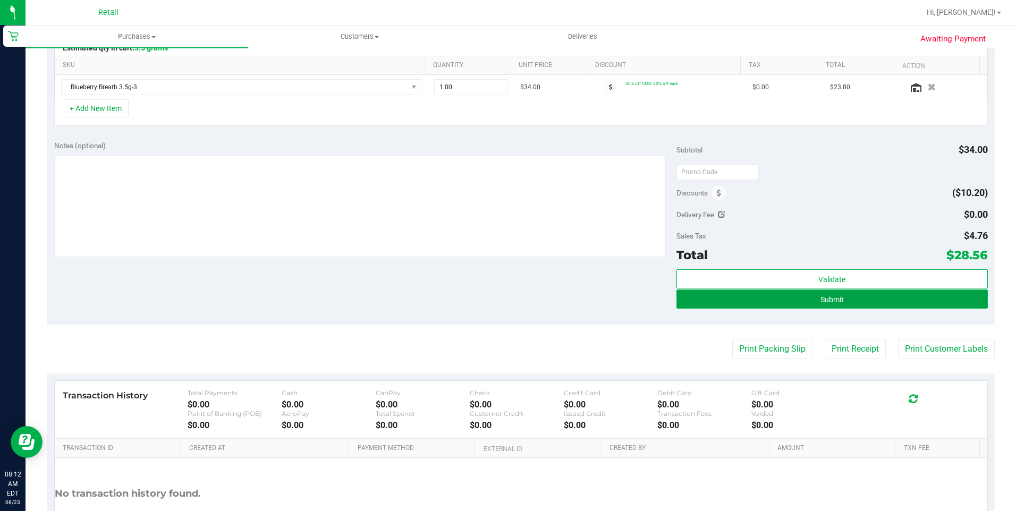
click at [867, 300] on button "Submit" at bounding box center [833, 299] width 312 height 19
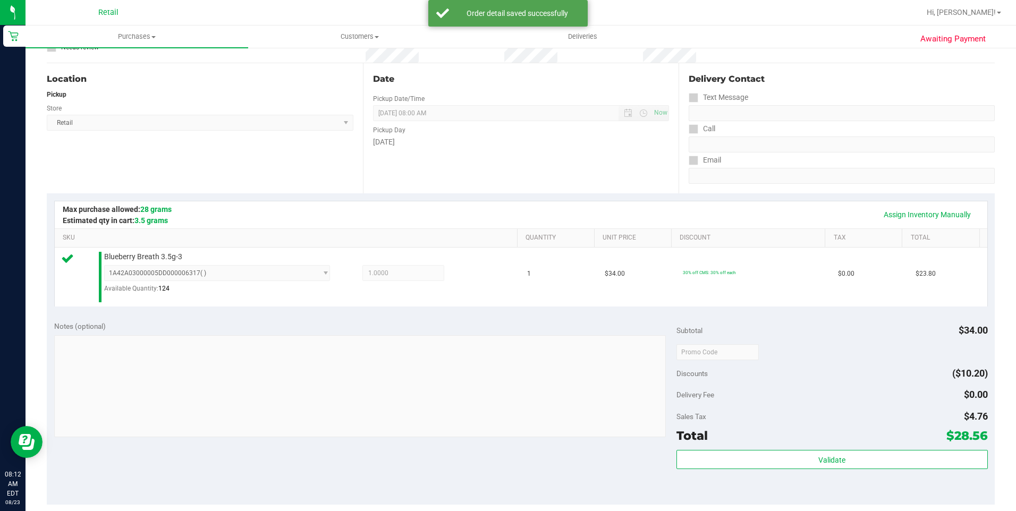
scroll to position [159, 0]
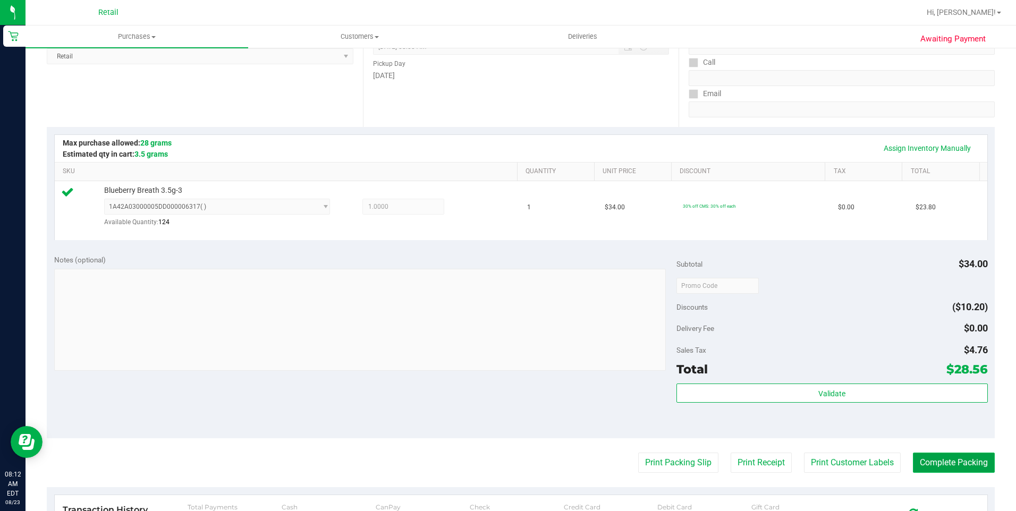
click at [932, 457] on button "Complete Packing" at bounding box center [954, 463] width 82 height 20
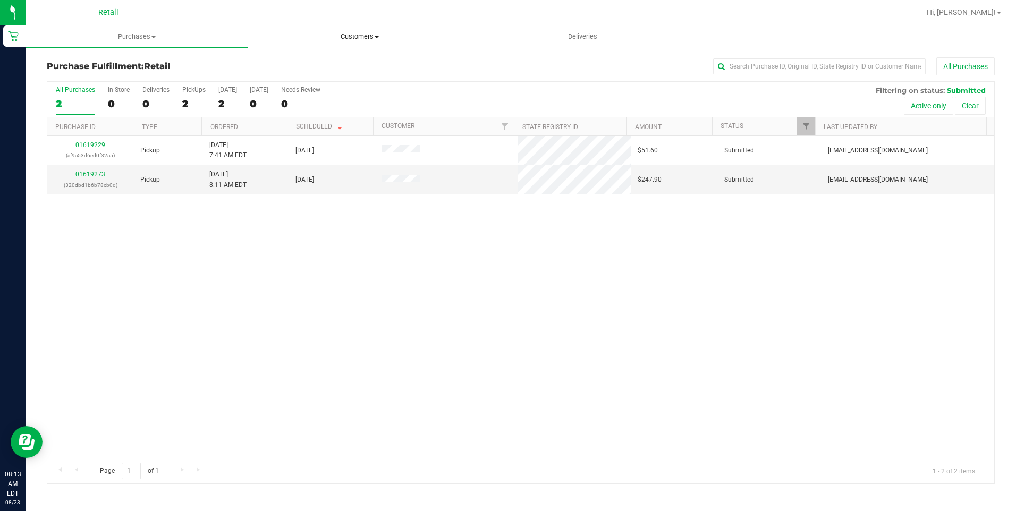
click at [372, 40] on span "Customers" at bounding box center [360, 37] width 222 height 10
click at [363, 61] on li "All customers" at bounding box center [359, 64] width 223 height 13
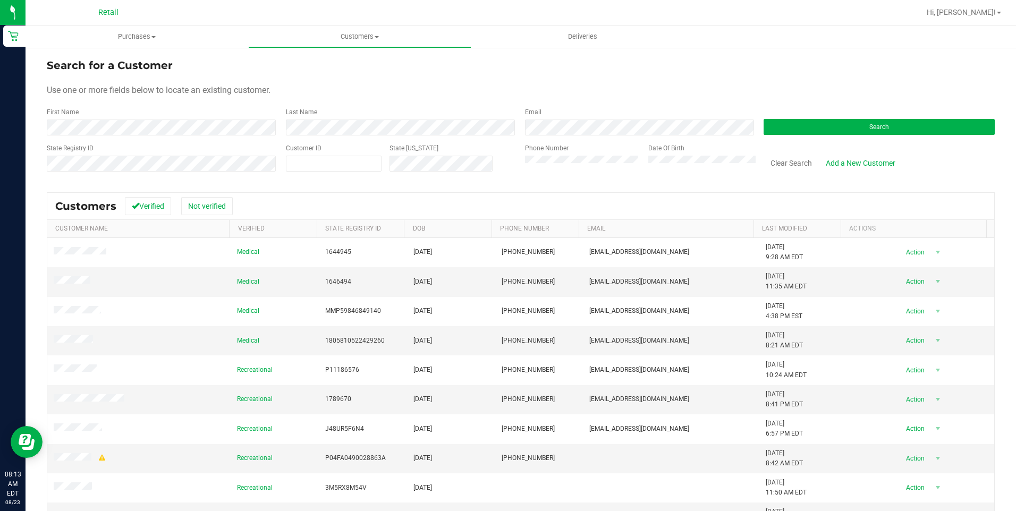
click at [367, 139] on form "Search for a Customer Use one or more fields below to locate an existing custom…" at bounding box center [521, 119] width 948 height 124
click at [819, 124] on button "Search" at bounding box center [879, 127] width 231 height 16
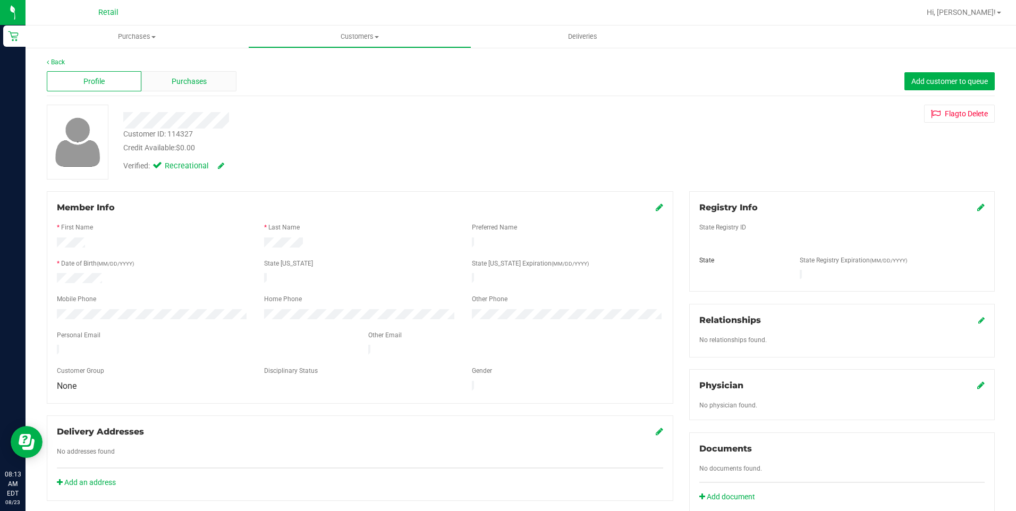
click at [201, 86] on span "Purchases" at bounding box center [189, 81] width 35 height 11
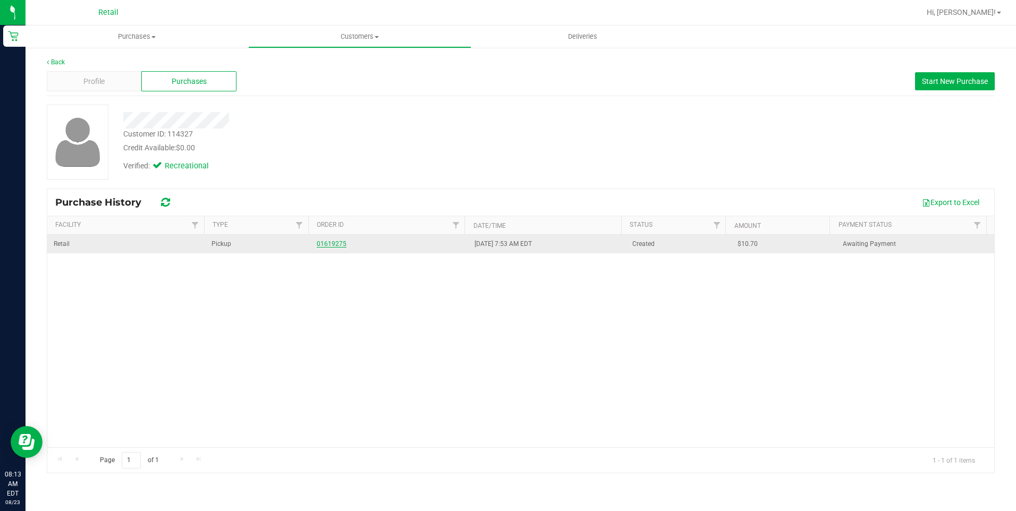
click at [332, 243] on link "01619275" at bounding box center [332, 243] width 30 height 7
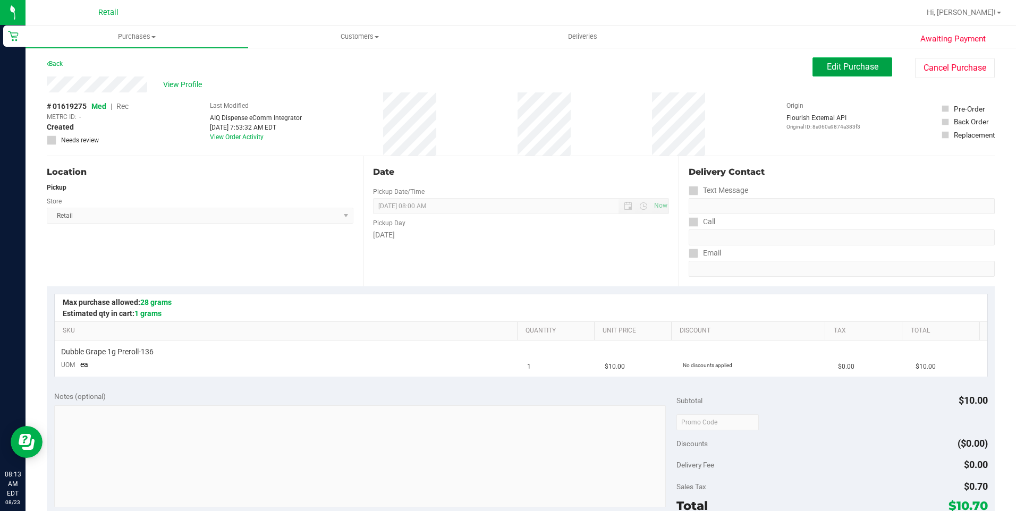
click at [841, 75] on button "Edit Purchase" at bounding box center [853, 66] width 80 height 19
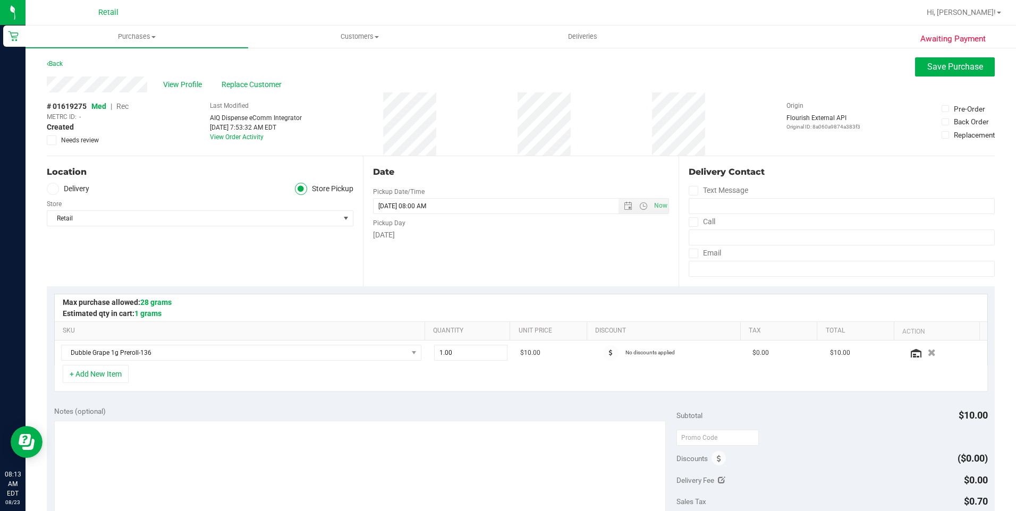
click at [118, 104] on span "Rec" at bounding box center [122, 106] width 12 height 9
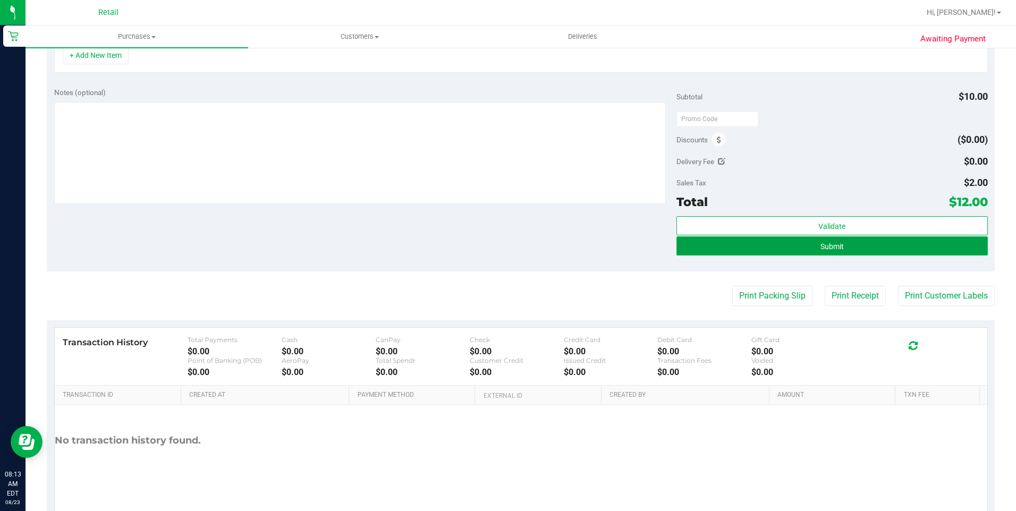
click at [806, 255] on button "Submit" at bounding box center [833, 246] width 312 height 19
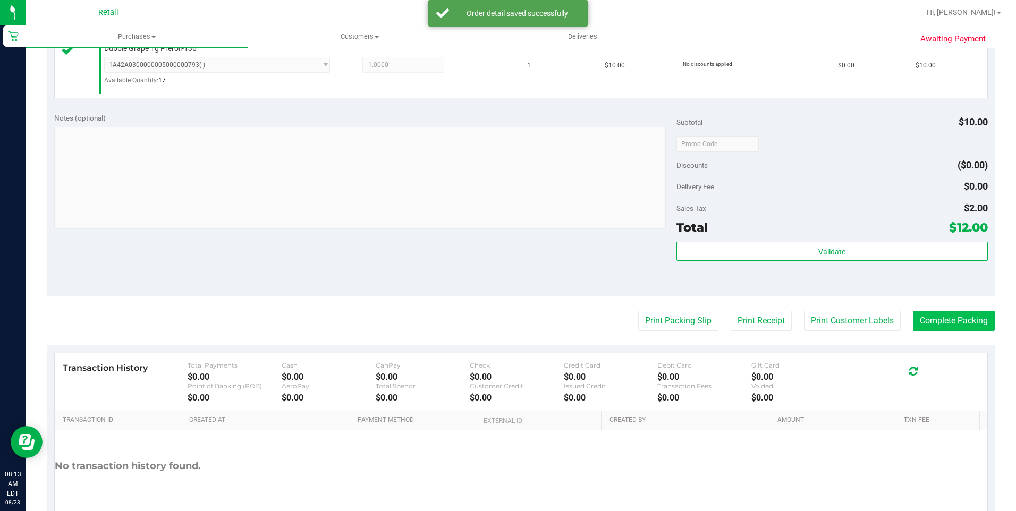
scroll to position [302, 0]
click at [940, 312] on button "Complete Packing" at bounding box center [954, 320] width 82 height 20
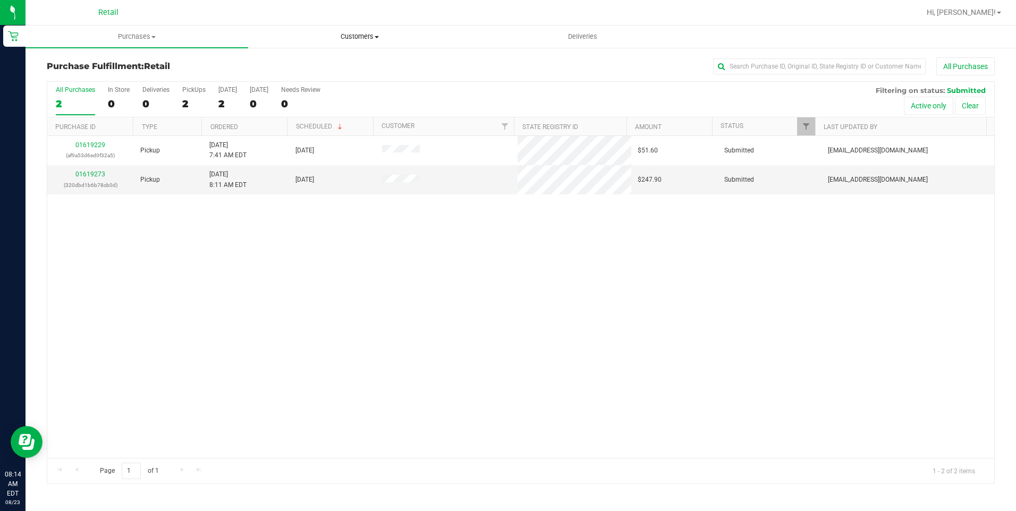
click at [376, 36] on span at bounding box center [377, 37] width 4 height 2
click at [347, 63] on li "All customers" at bounding box center [359, 64] width 223 height 13
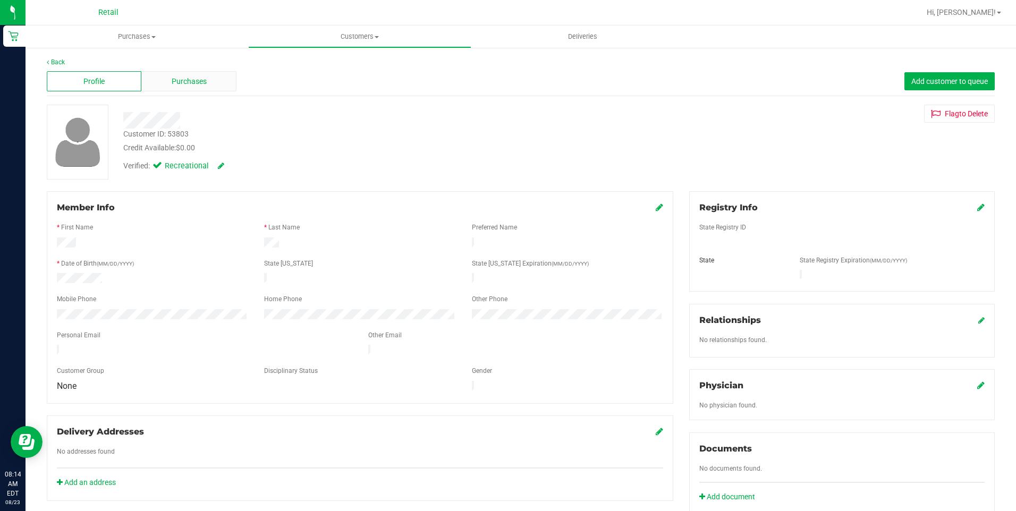
click at [211, 89] on div "Purchases" at bounding box center [188, 81] width 95 height 20
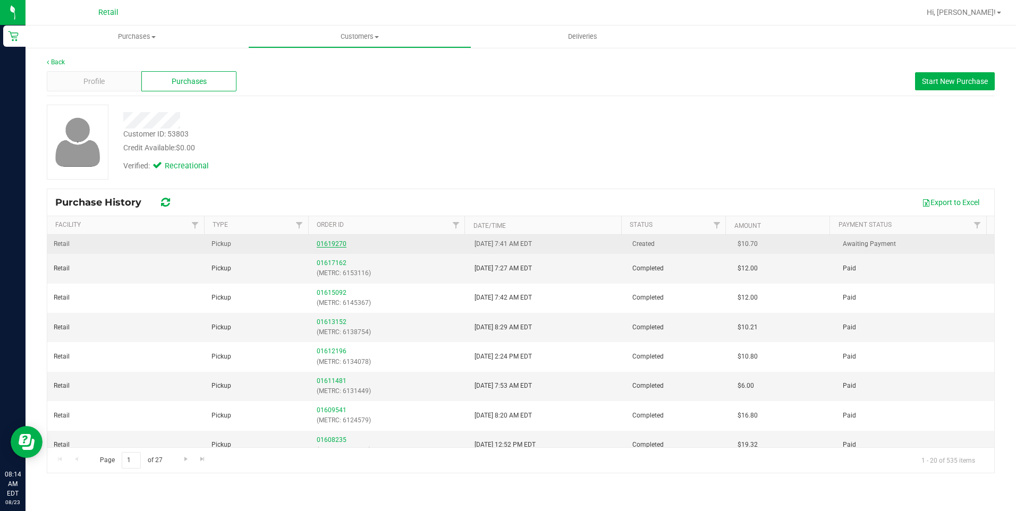
click at [338, 246] on link "01619270" at bounding box center [332, 243] width 30 height 7
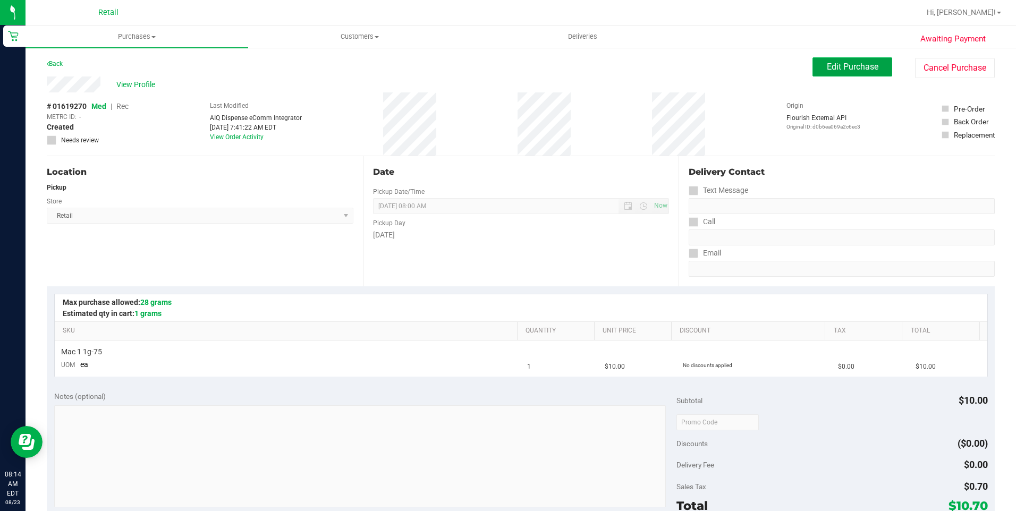
click at [827, 74] on button "Edit Purchase" at bounding box center [853, 66] width 80 height 19
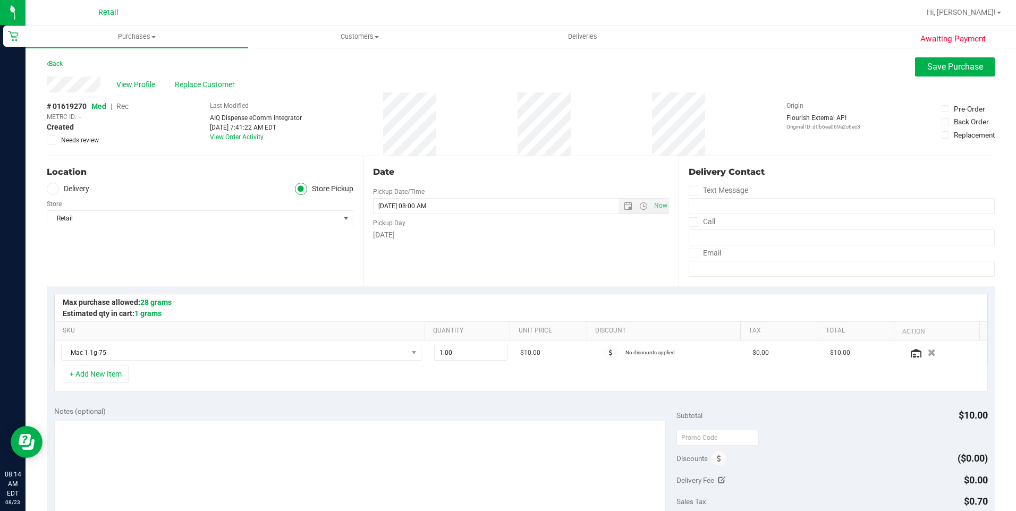
click at [123, 106] on span "Rec" at bounding box center [122, 106] width 12 height 9
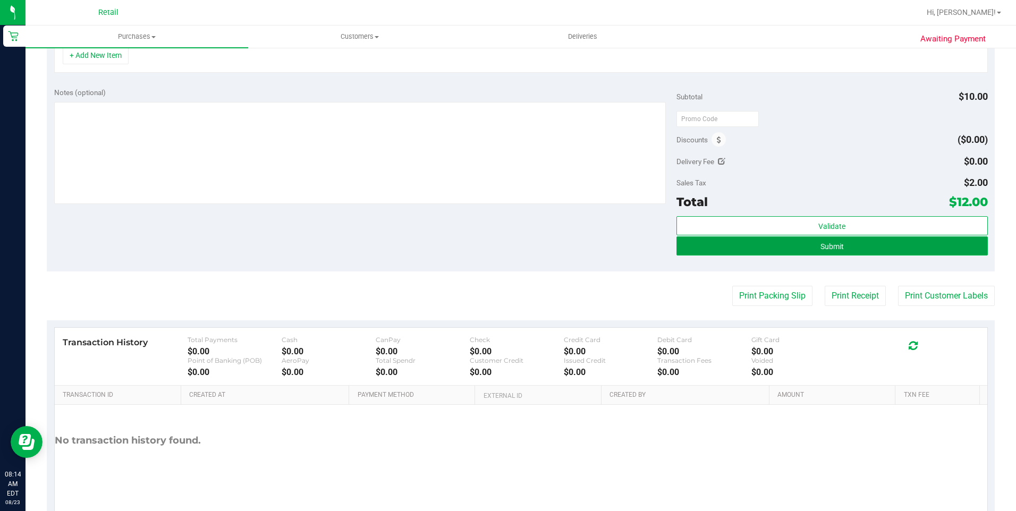
click at [856, 255] on button "Submit" at bounding box center [833, 246] width 312 height 19
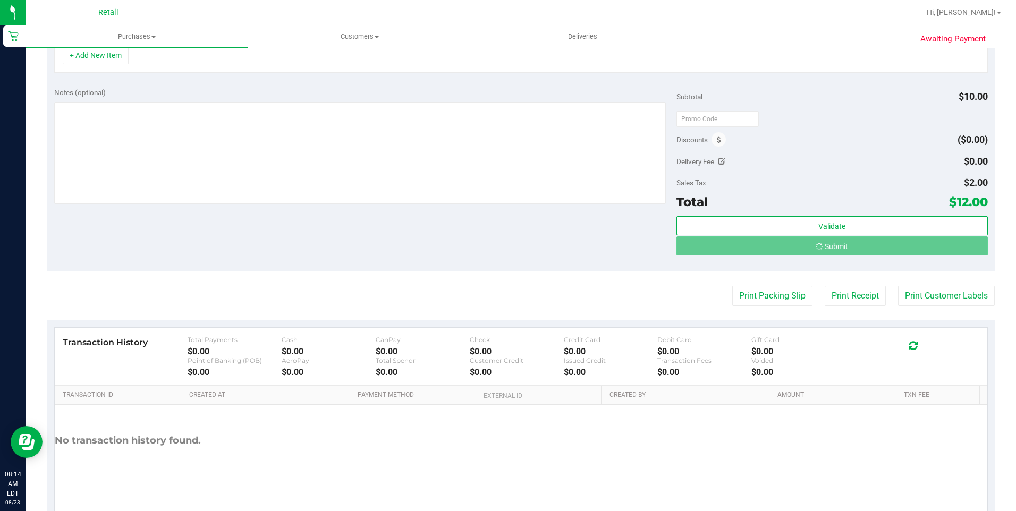
scroll to position [302, 0]
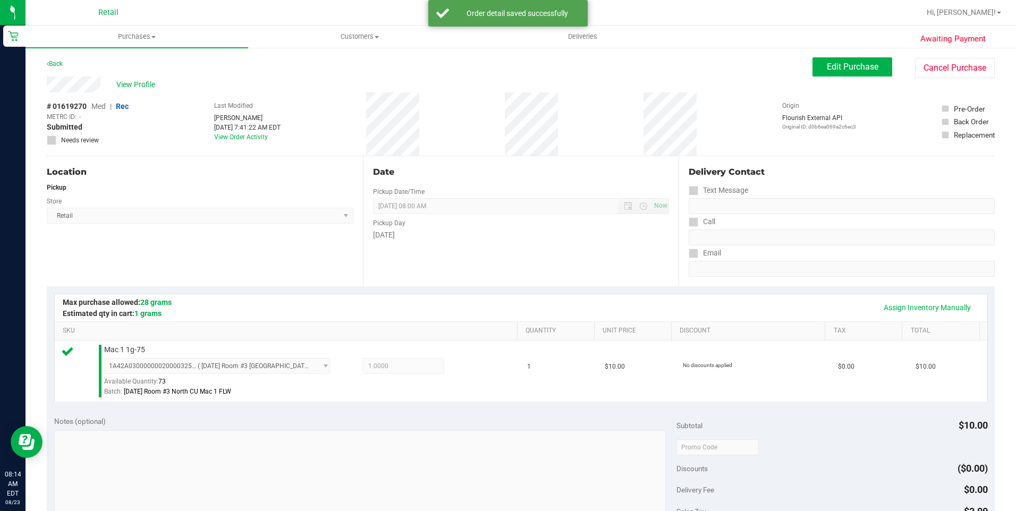
scroll to position [266, 0]
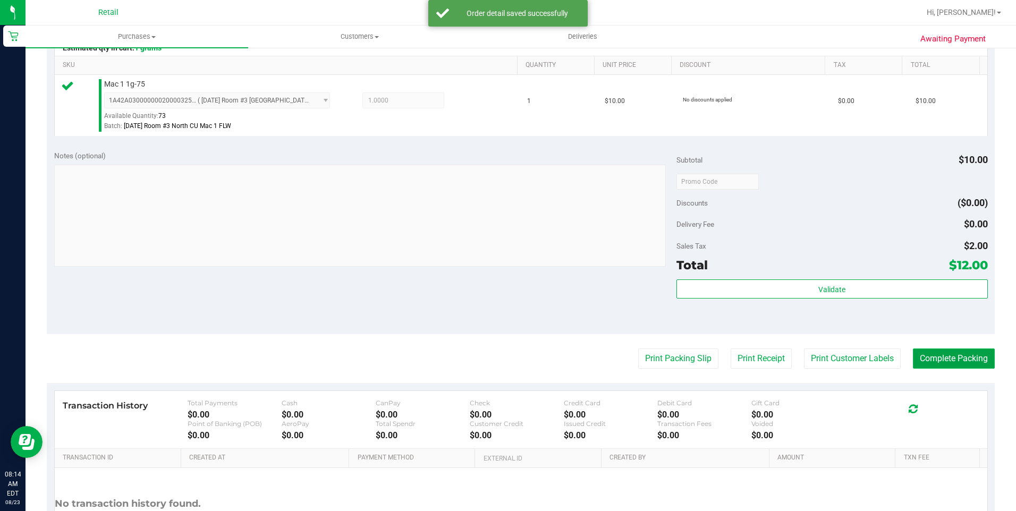
click at [921, 356] on button "Complete Packing" at bounding box center [954, 359] width 82 height 20
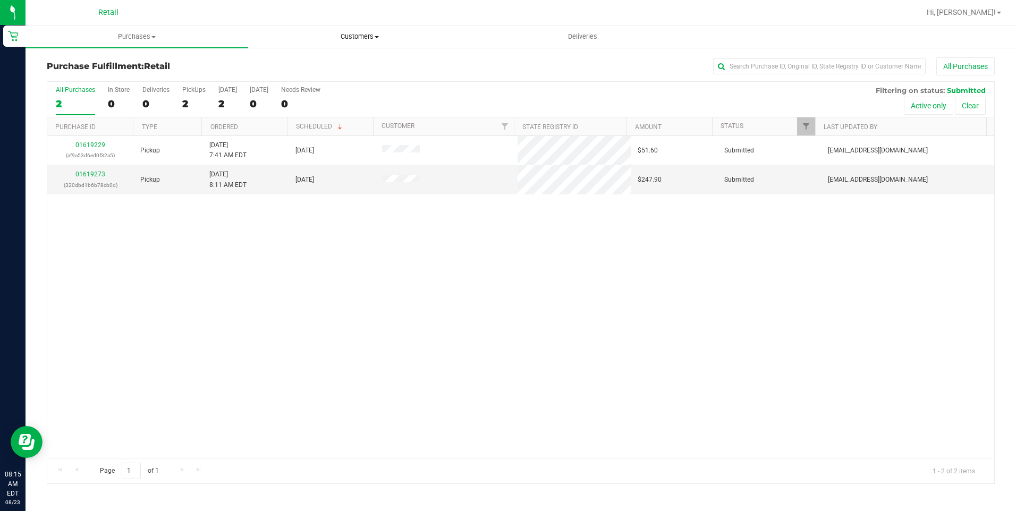
click at [368, 36] on span "Customers" at bounding box center [360, 37] width 222 height 10
click at [337, 68] on li "All customers" at bounding box center [359, 64] width 223 height 13
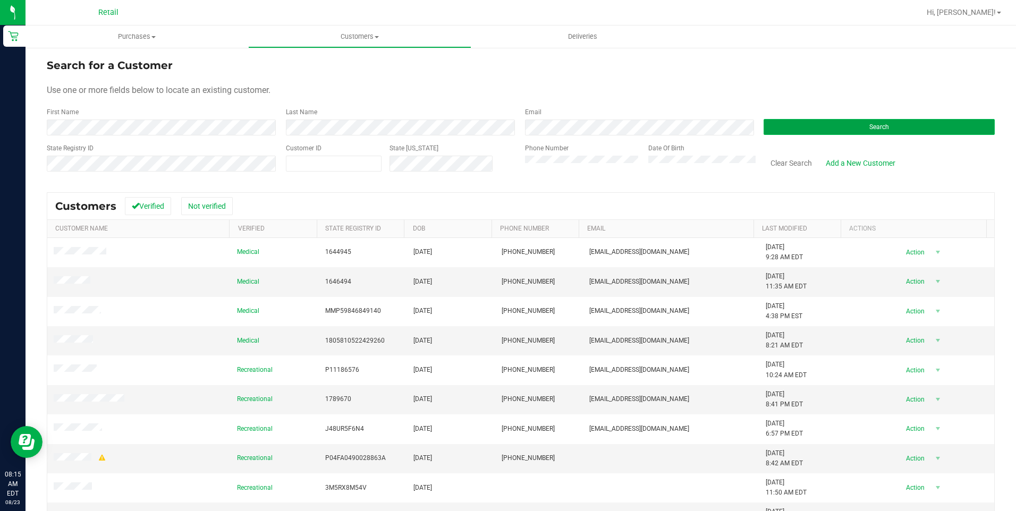
click at [871, 134] on button "Search" at bounding box center [879, 127] width 231 height 16
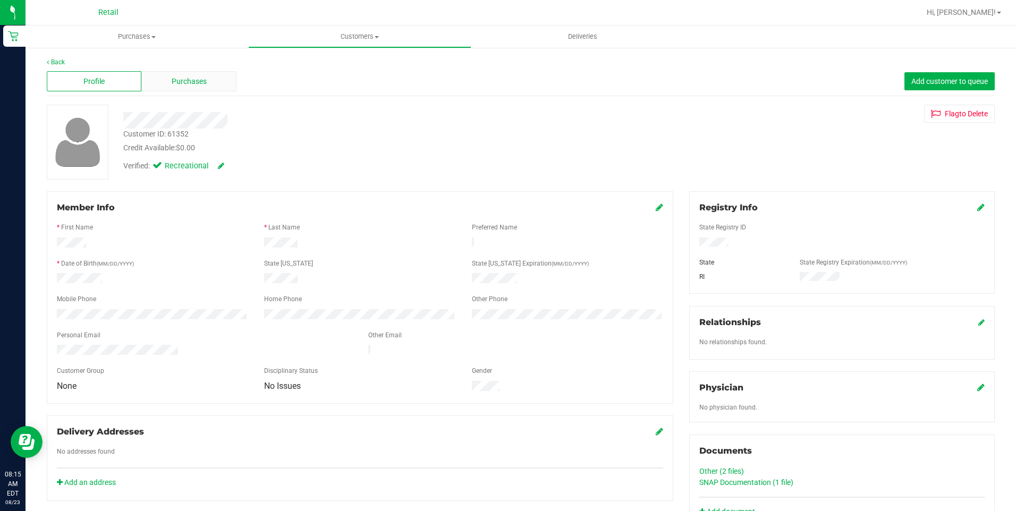
click at [208, 82] on div "Purchases" at bounding box center [188, 81] width 95 height 20
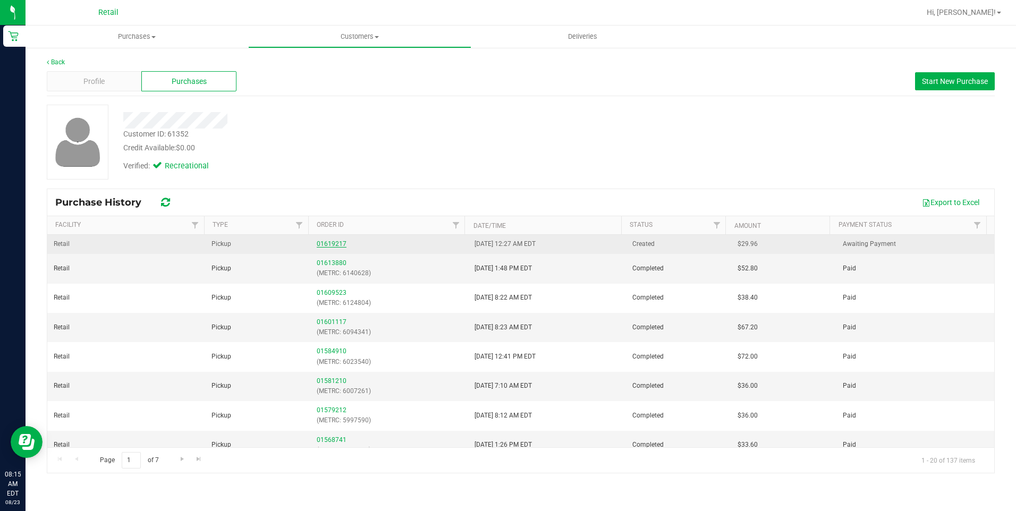
click at [330, 245] on link "01619217" at bounding box center [332, 243] width 30 height 7
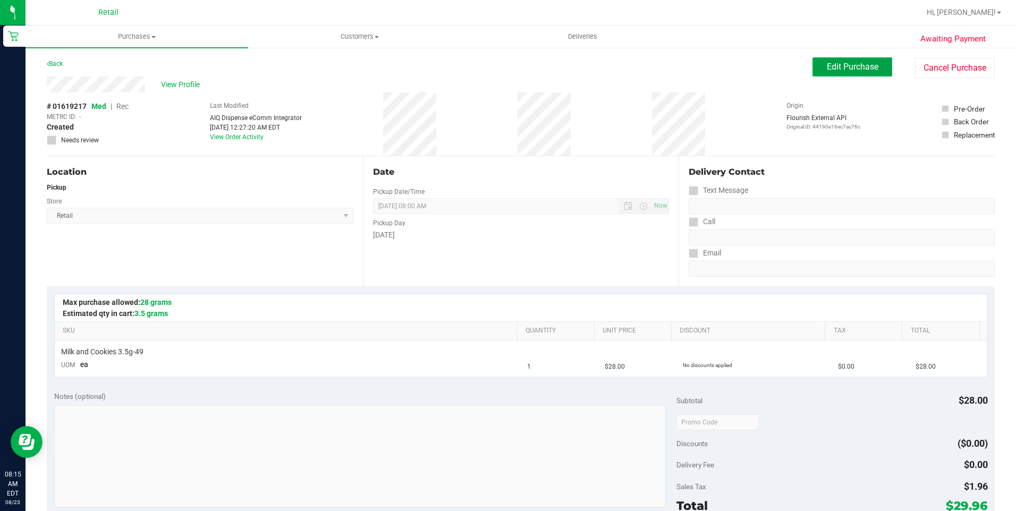
click at [849, 64] on span "Edit Purchase" at bounding box center [853, 67] width 52 height 10
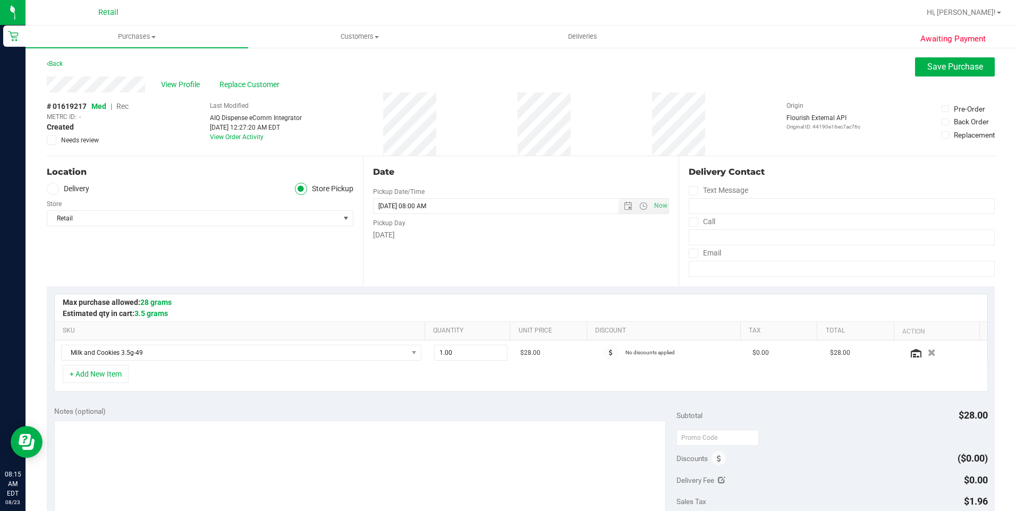
click at [128, 108] on span "Rec" at bounding box center [122, 106] width 12 height 9
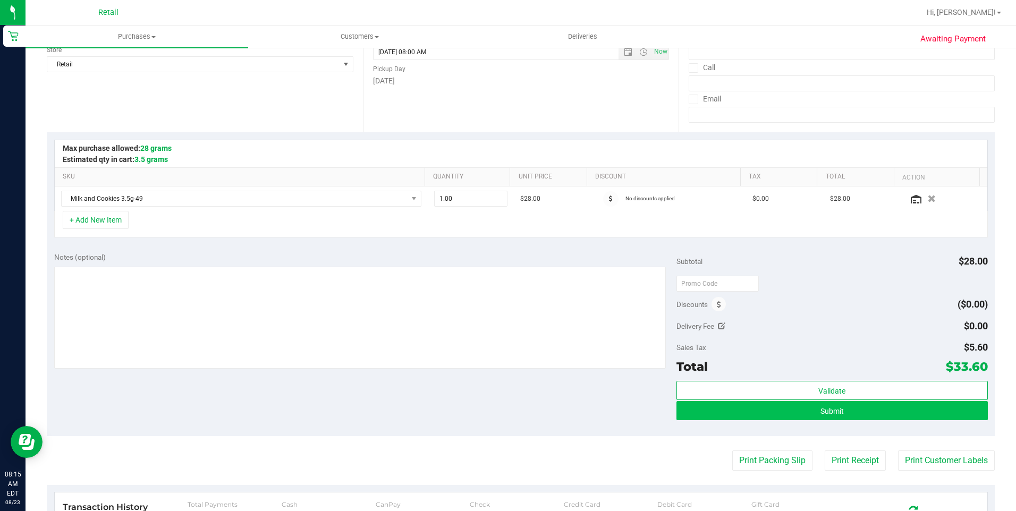
scroll to position [213, 0]
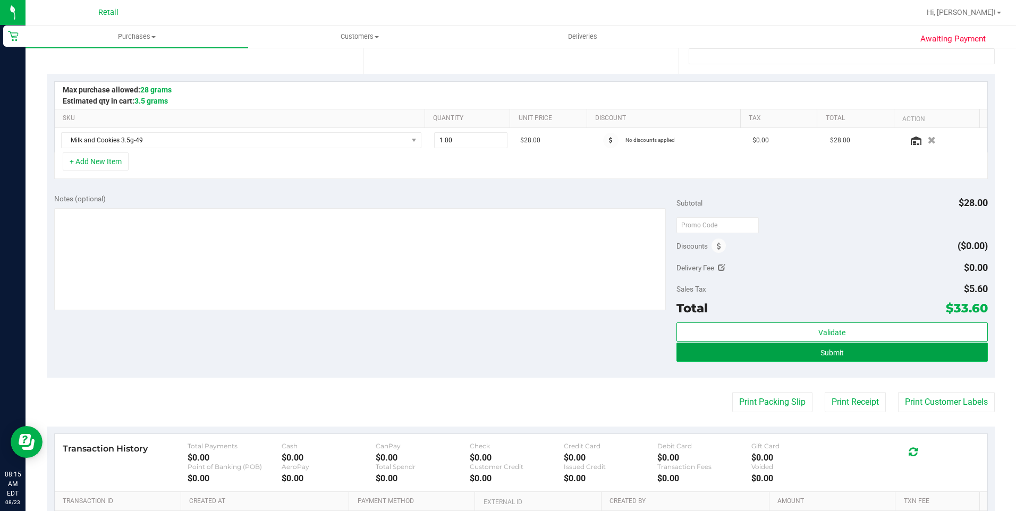
click at [837, 347] on button "Submit" at bounding box center [833, 352] width 312 height 19
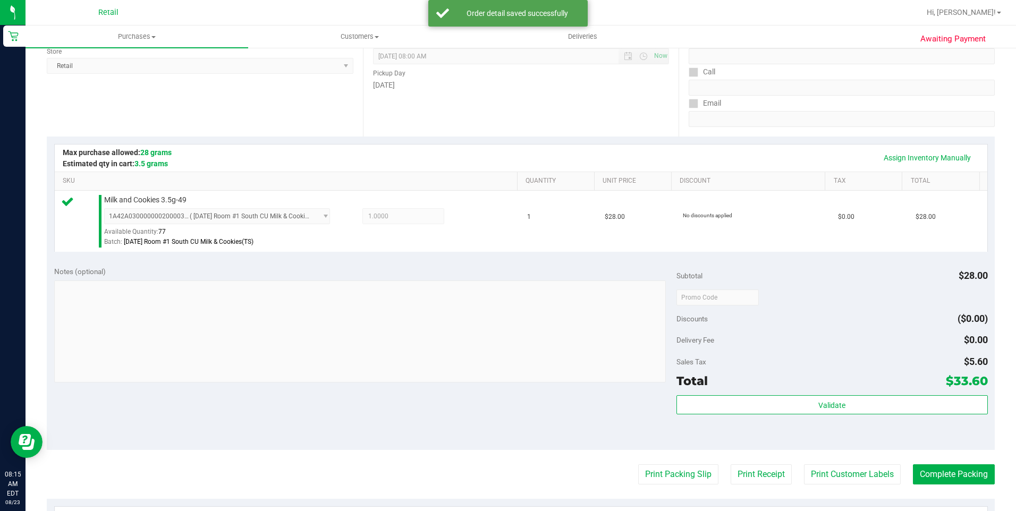
scroll to position [159, 0]
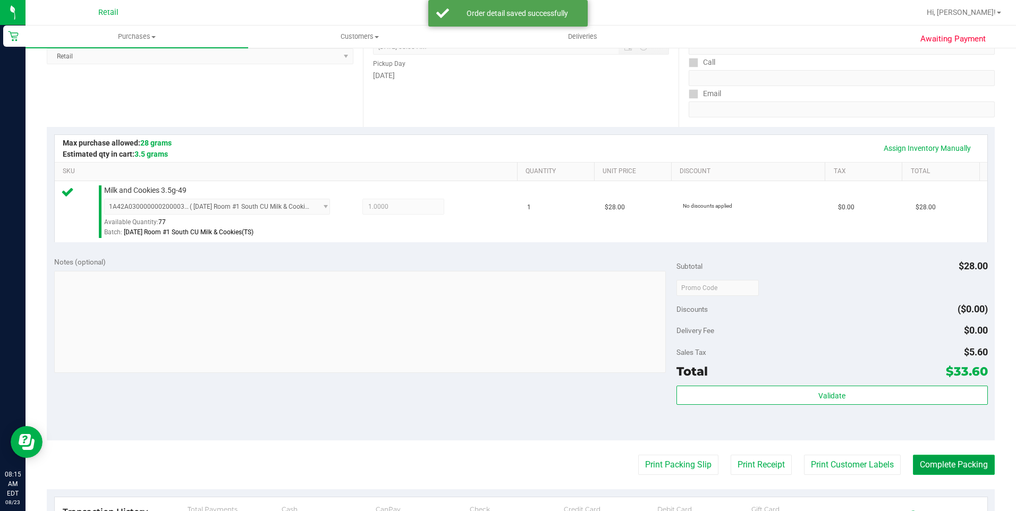
click at [948, 469] on button "Complete Packing" at bounding box center [954, 465] width 82 height 20
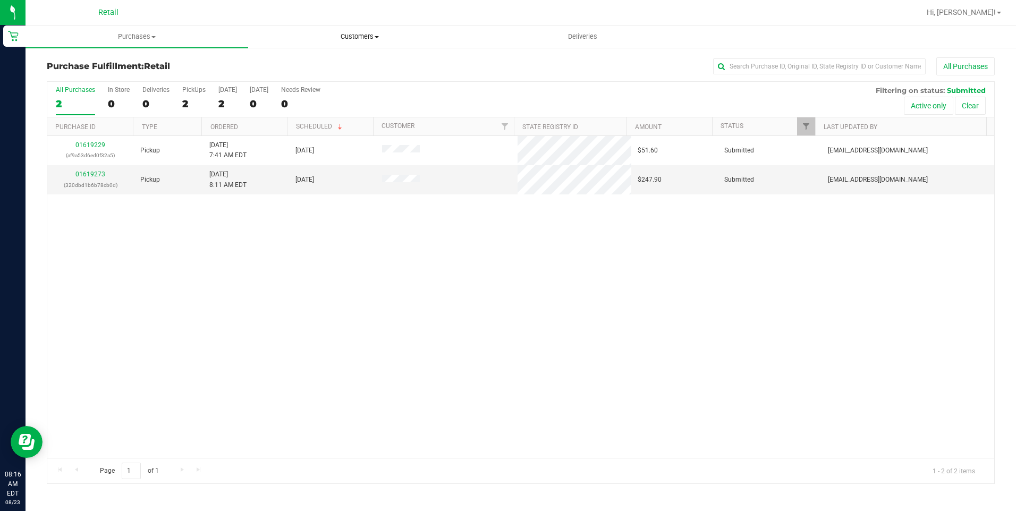
click at [355, 41] on uib-tab-heading "Customers All customers Add a new customer All physicians" at bounding box center [360, 36] width 222 height 21
click at [324, 62] on span "All customers" at bounding box center [286, 64] width 77 height 9
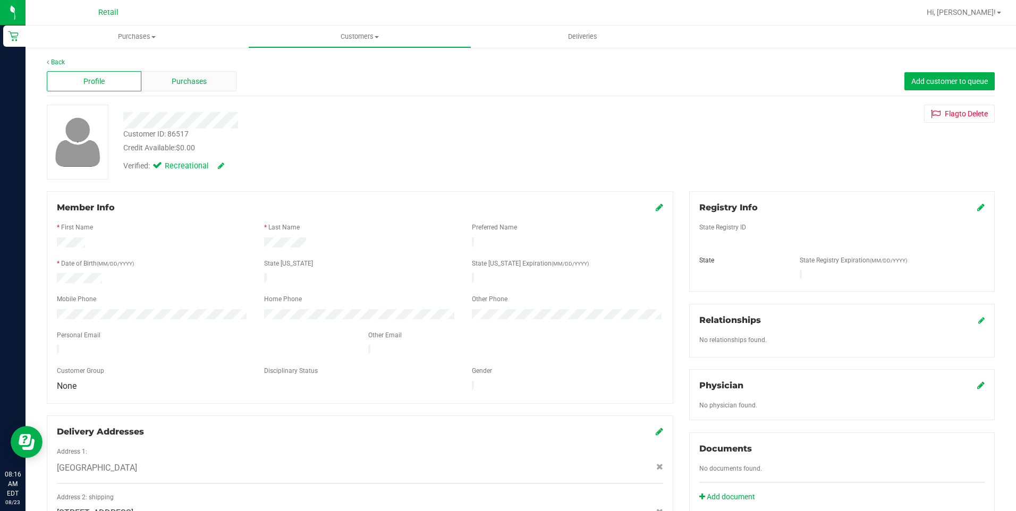
click at [189, 87] on div "Purchases" at bounding box center [188, 81] width 95 height 20
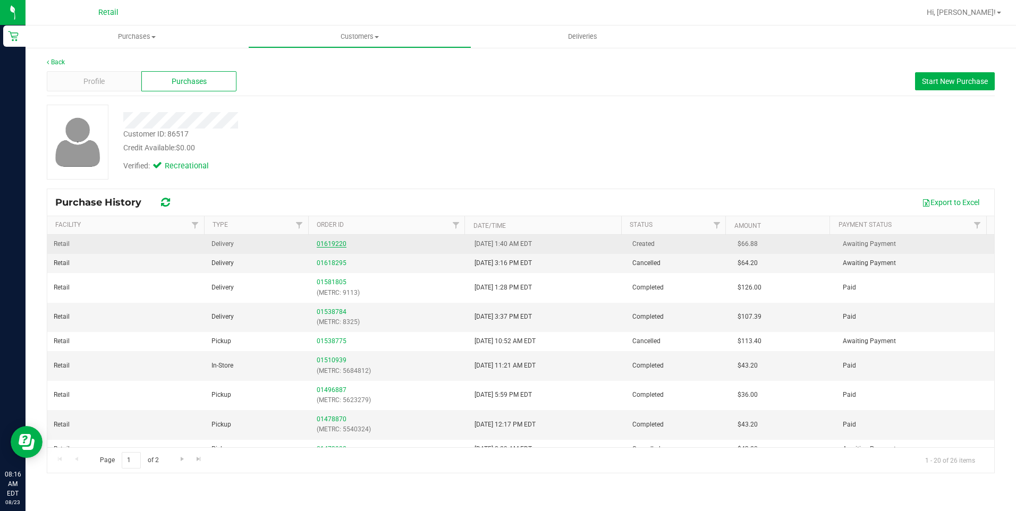
click at [330, 246] on link "01619220" at bounding box center [332, 243] width 30 height 7
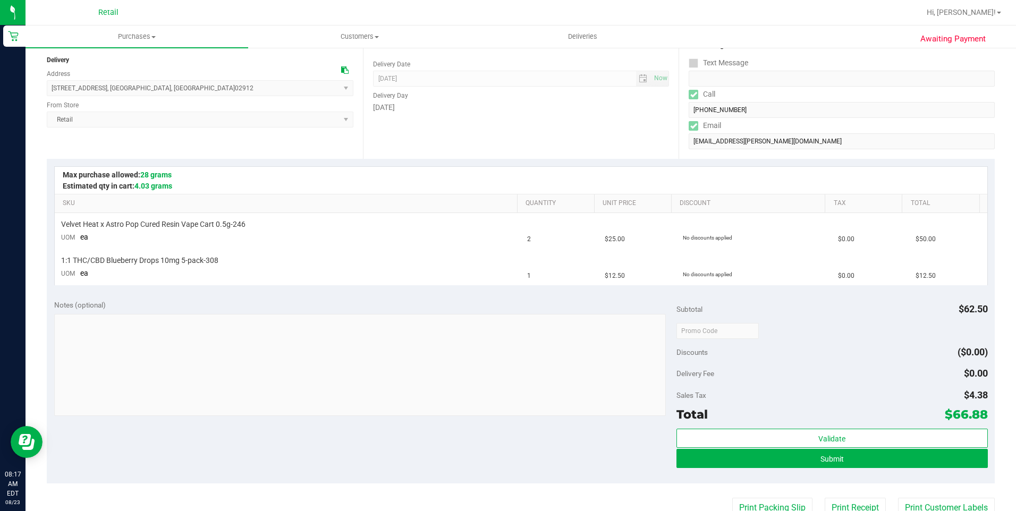
scroll to position [159, 0]
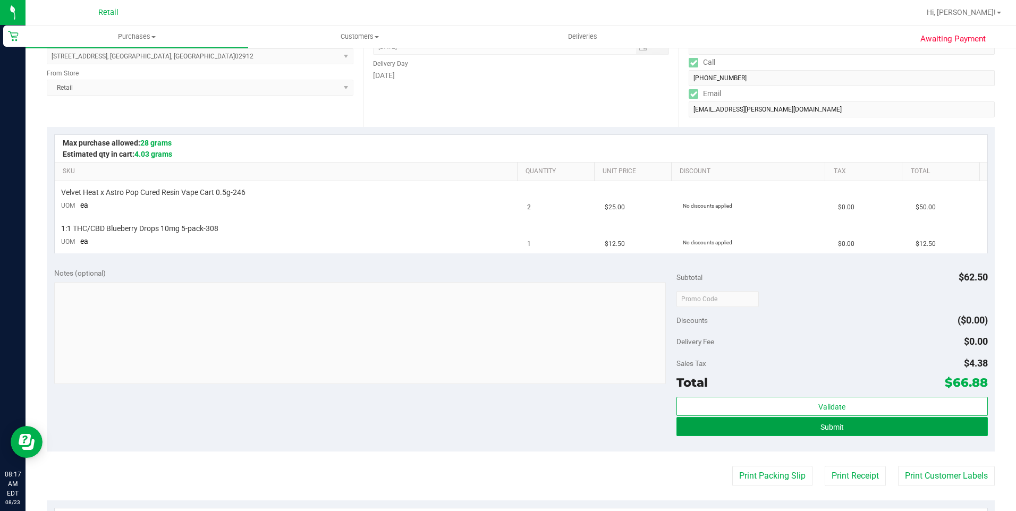
click at [852, 426] on button "Submit" at bounding box center [833, 426] width 312 height 19
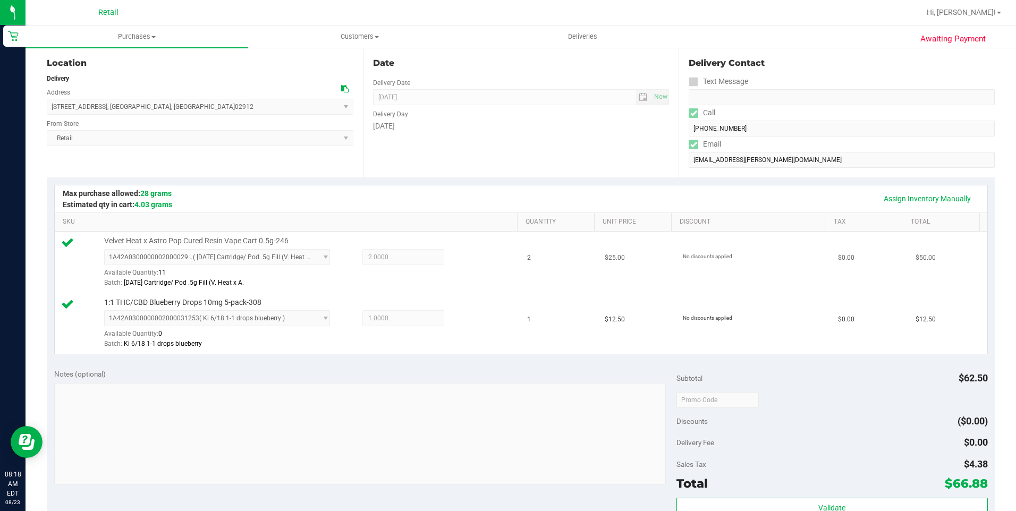
scroll to position [266, 0]
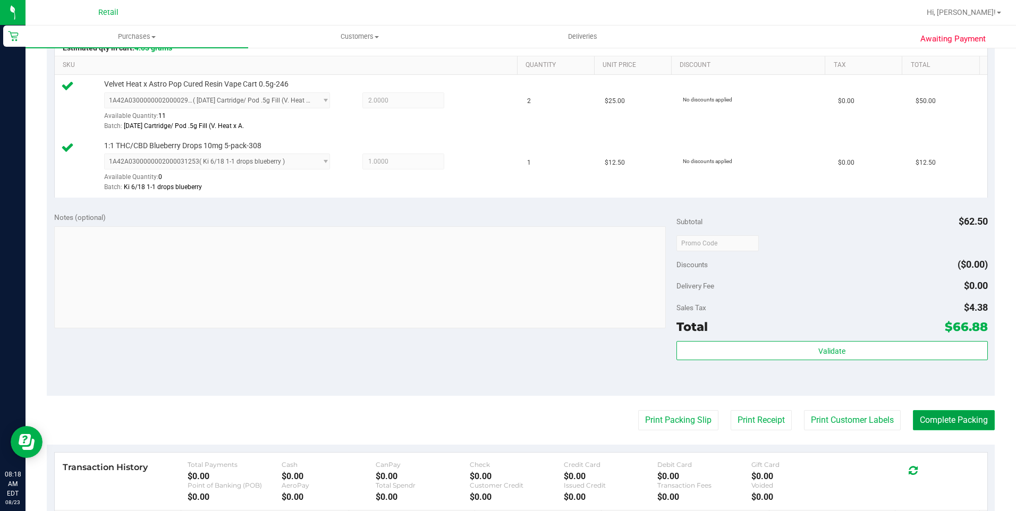
click at [913, 426] on button "Complete Packing" at bounding box center [954, 420] width 82 height 20
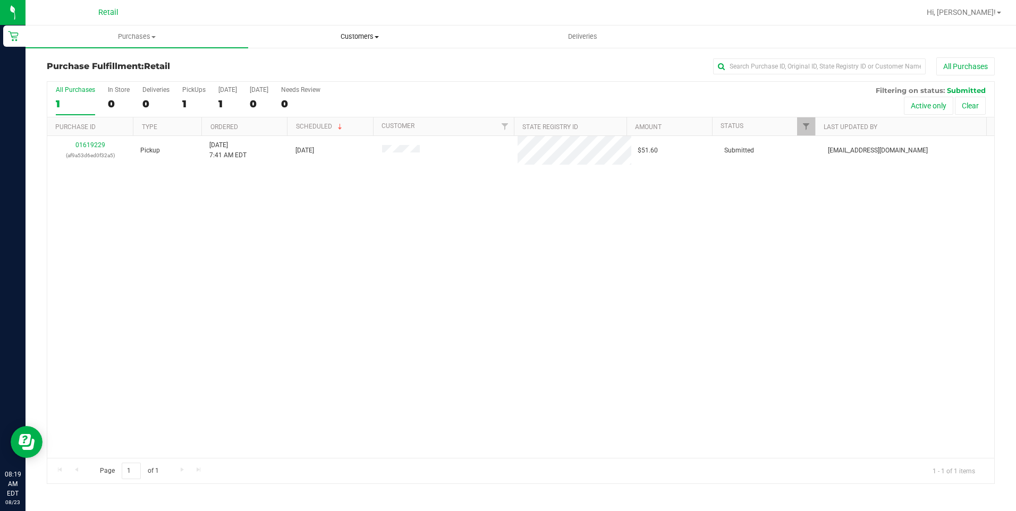
click at [384, 36] on span "Customers" at bounding box center [360, 37] width 222 height 10
click at [334, 62] on li "All customers" at bounding box center [359, 64] width 223 height 13
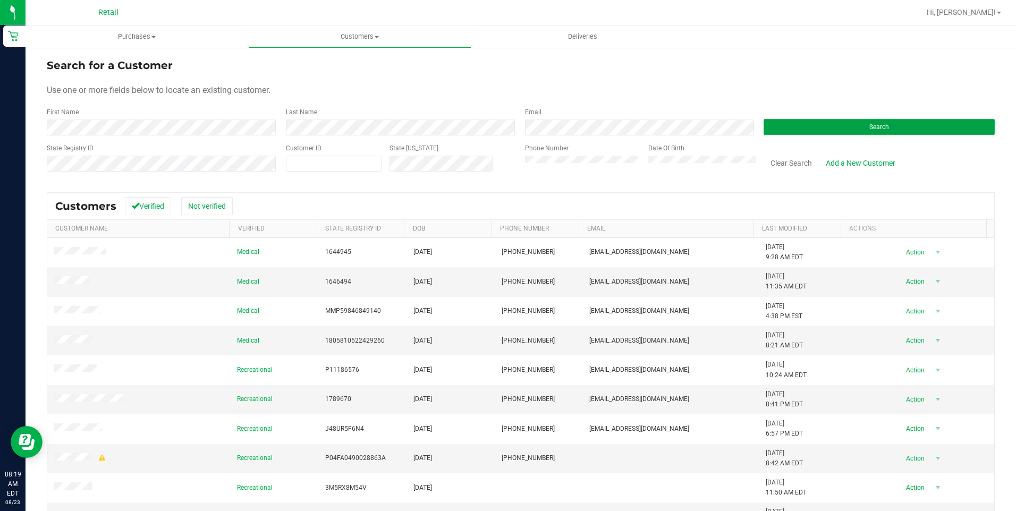
click at [791, 129] on button "Search" at bounding box center [879, 127] width 231 height 16
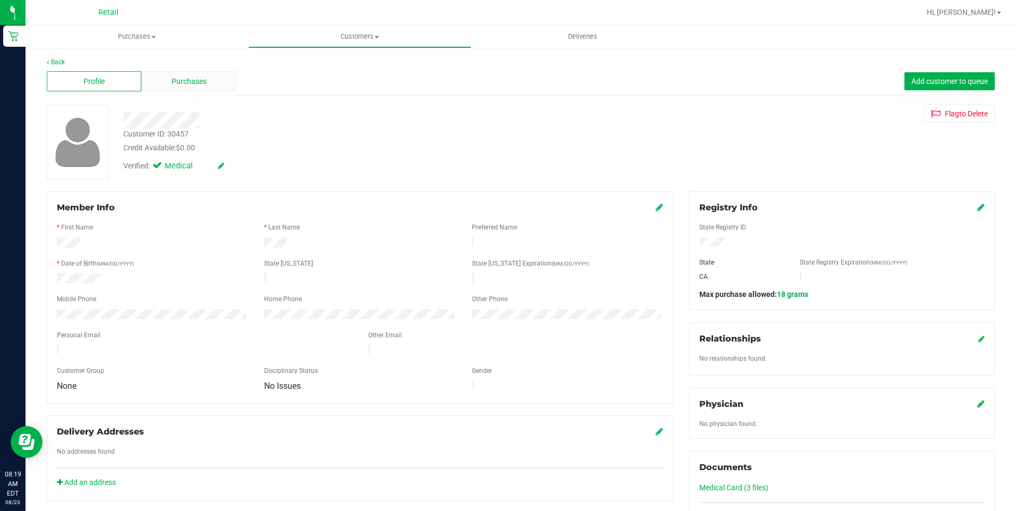
click at [203, 87] on div "Purchases" at bounding box center [188, 81] width 95 height 20
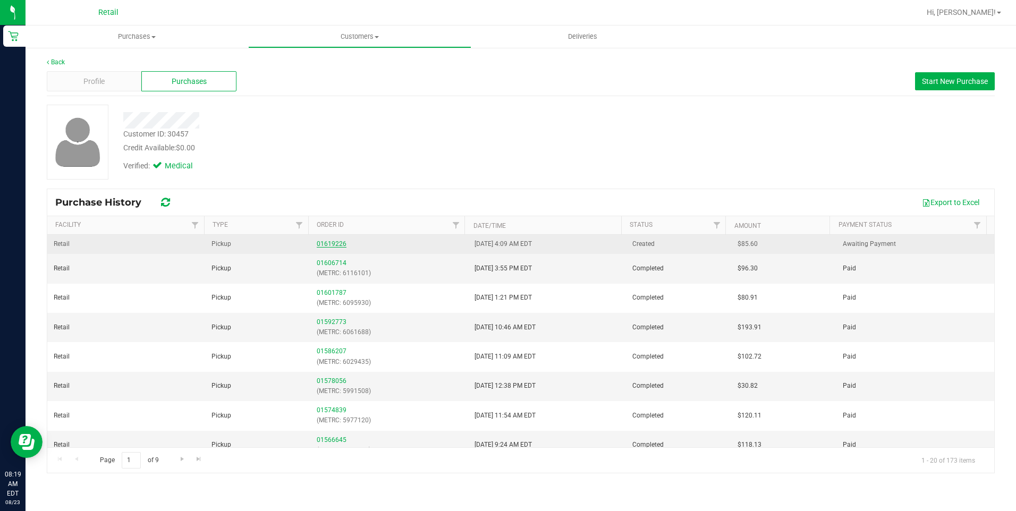
click at [325, 242] on link "01619226" at bounding box center [332, 243] width 30 height 7
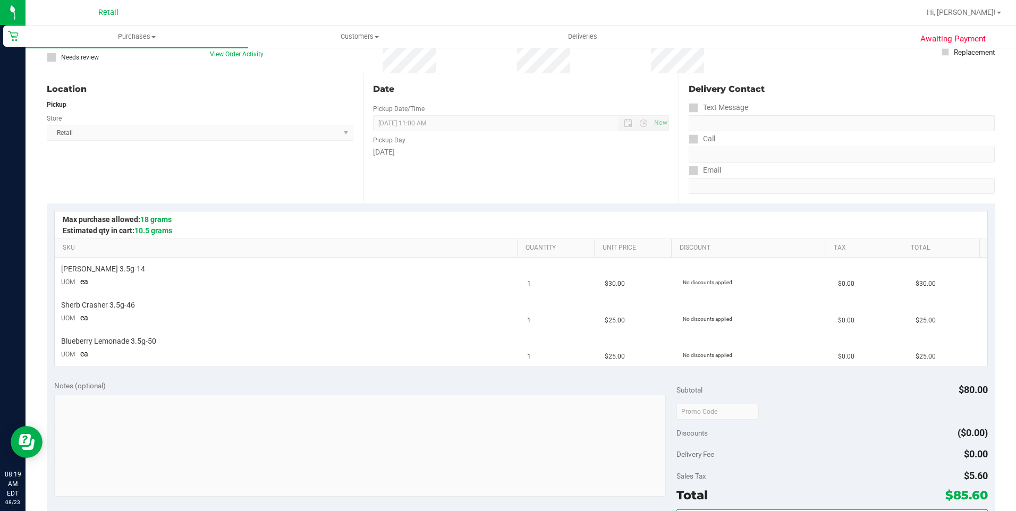
scroll to position [159, 0]
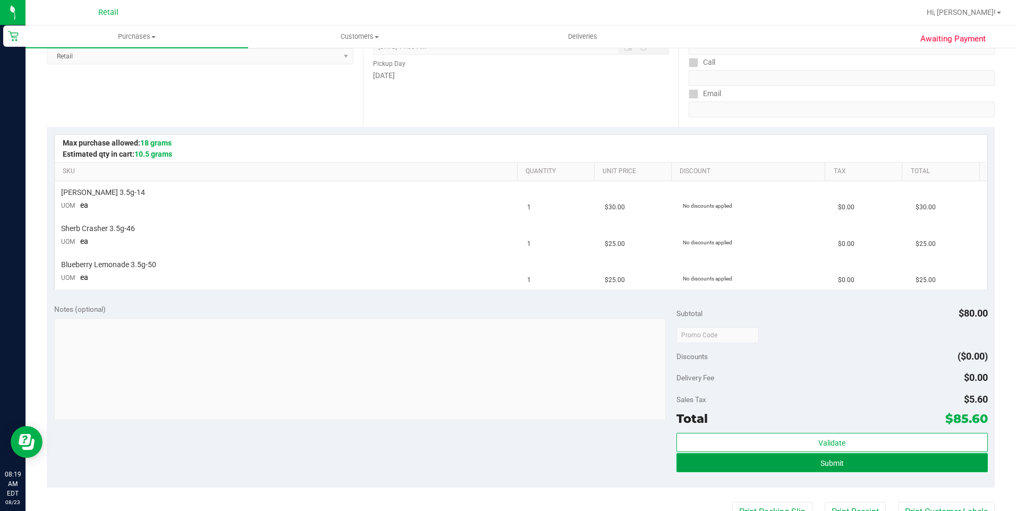
click at [914, 456] on button "Submit" at bounding box center [833, 462] width 312 height 19
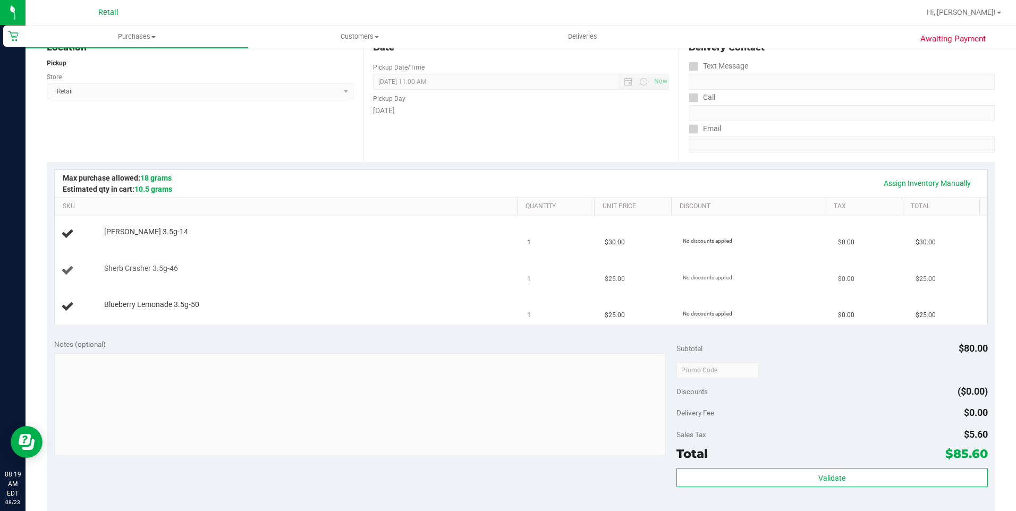
scroll to position [106, 0]
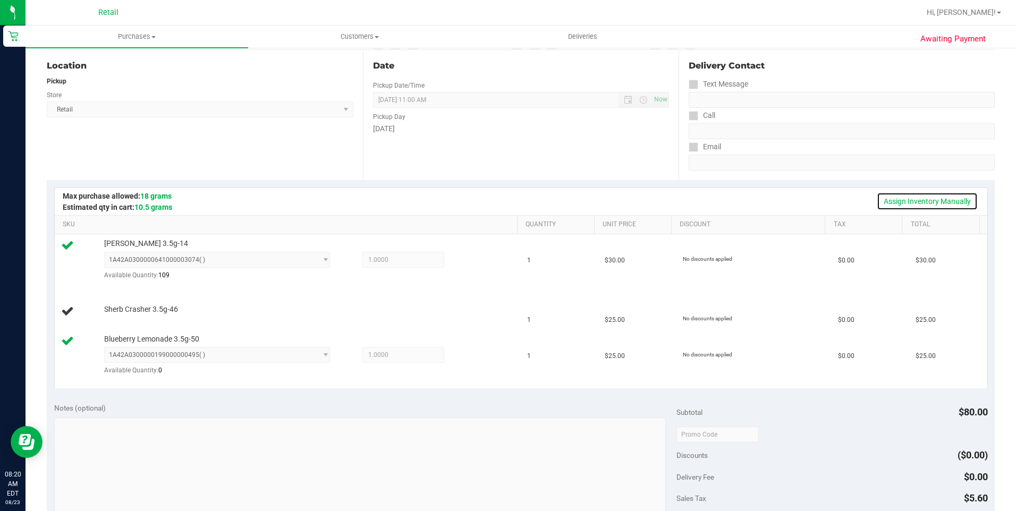
click at [909, 198] on link "Assign Inventory Manually" at bounding box center [927, 201] width 101 height 18
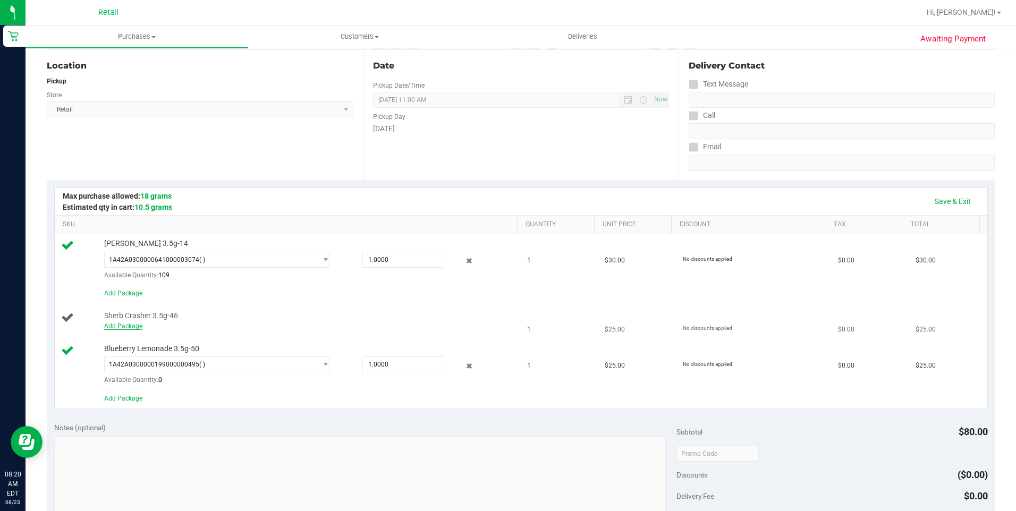
click at [119, 327] on link "Add Package" at bounding box center [123, 326] width 38 height 7
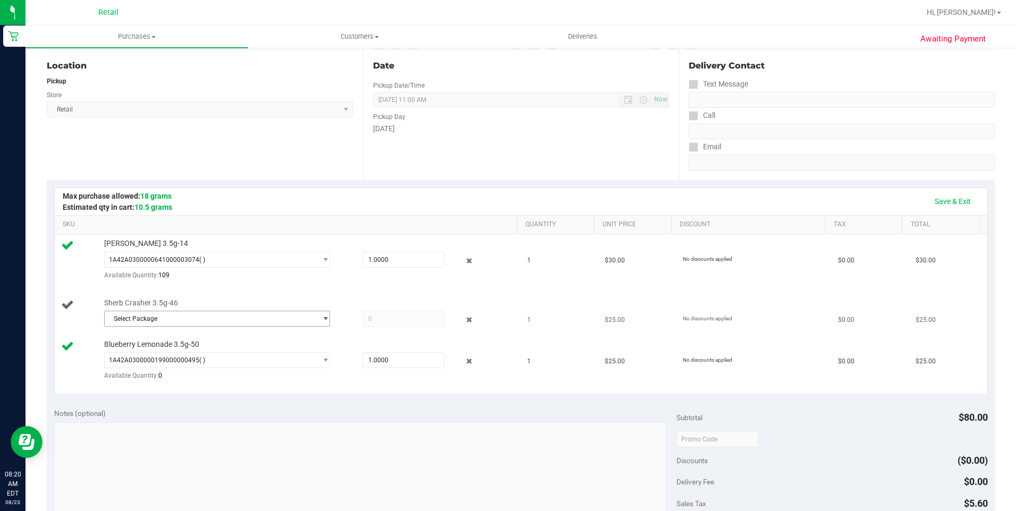
click at [322, 320] on span "select" at bounding box center [326, 319] width 8 height 9
click at [322, 319] on span "select" at bounding box center [326, 319] width 8 height 9
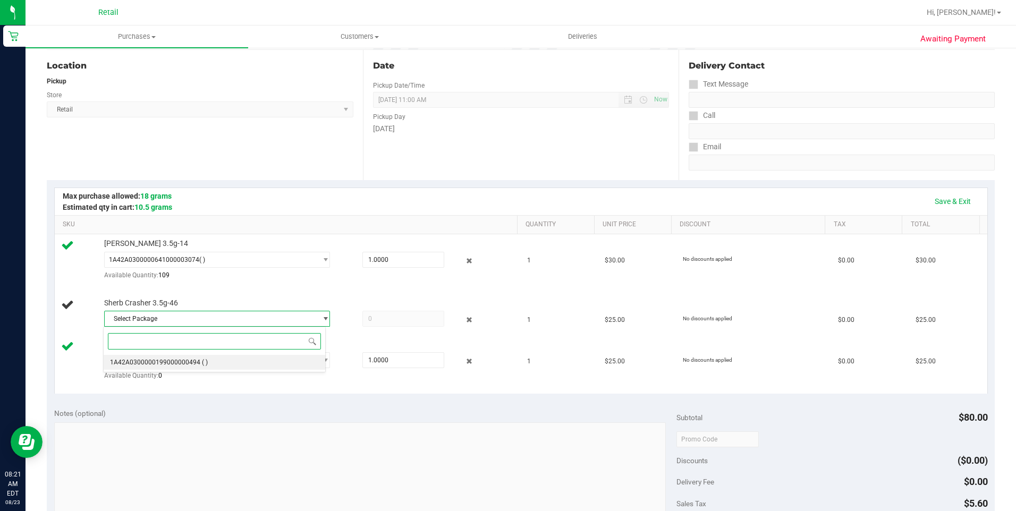
click at [183, 364] on span "1A42A0300000199000000494" at bounding box center [155, 362] width 90 height 7
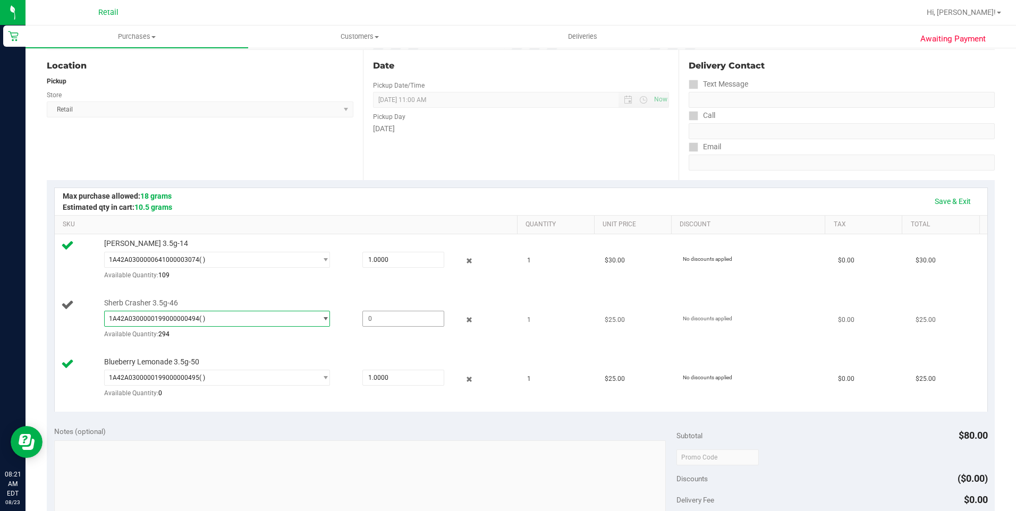
click at [376, 325] on span at bounding box center [404, 319] width 82 height 16
type input "1"
type input "1.0000"
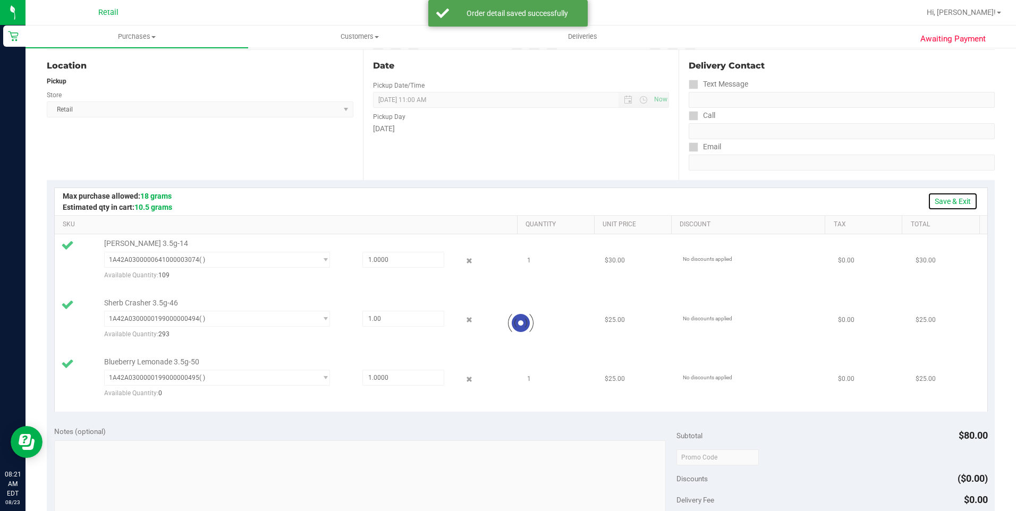
click at [955, 202] on link "Save & Exit" at bounding box center [953, 201] width 50 height 18
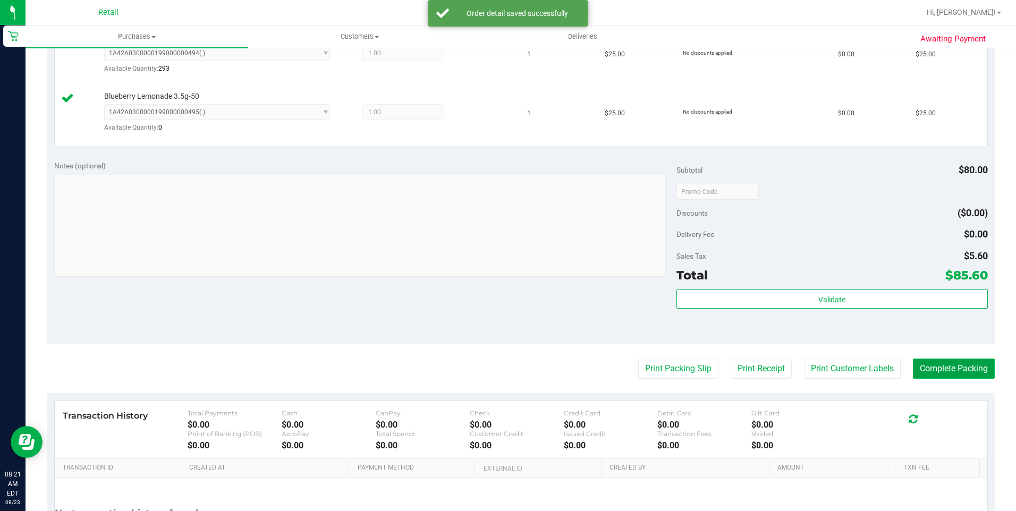
click at [931, 372] on button "Complete Packing" at bounding box center [954, 369] width 82 height 20
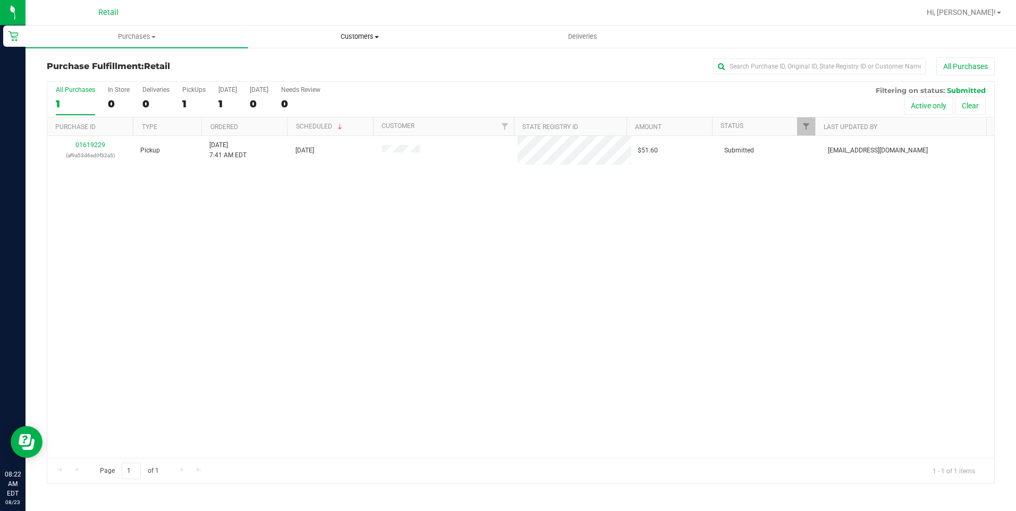
click at [373, 37] on span "Customers" at bounding box center [360, 37] width 222 height 10
click at [354, 62] on li "All customers" at bounding box center [359, 64] width 223 height 13
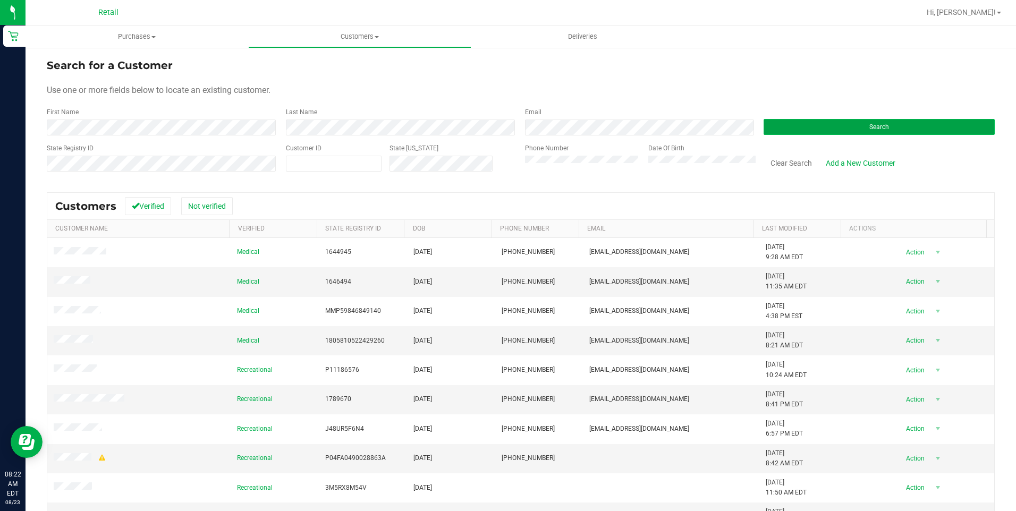
click at [886, 128] on button "Search" at bounding box center [879, 127] width 231 height 16
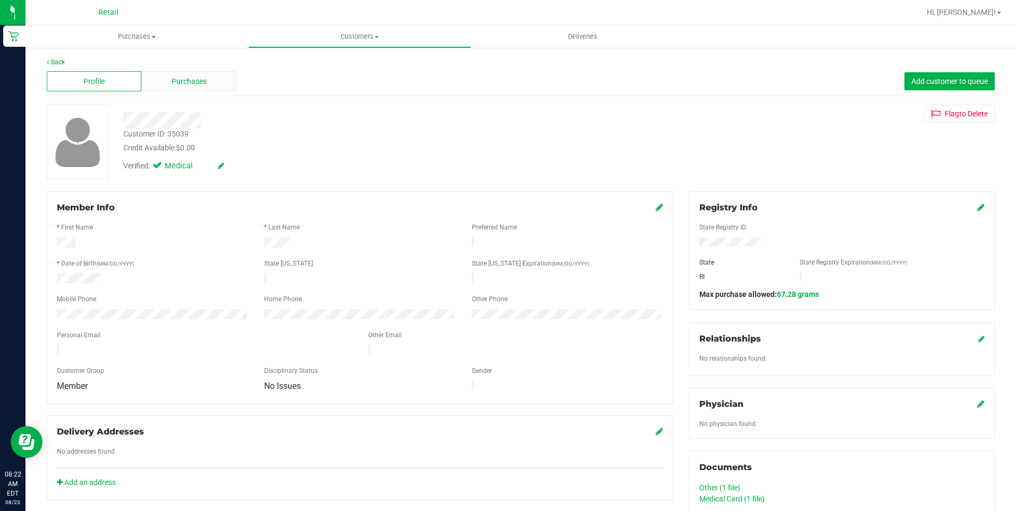
click at [205, 79] on span "Purchases" at bounding box center [189, 81] width 35 height 11
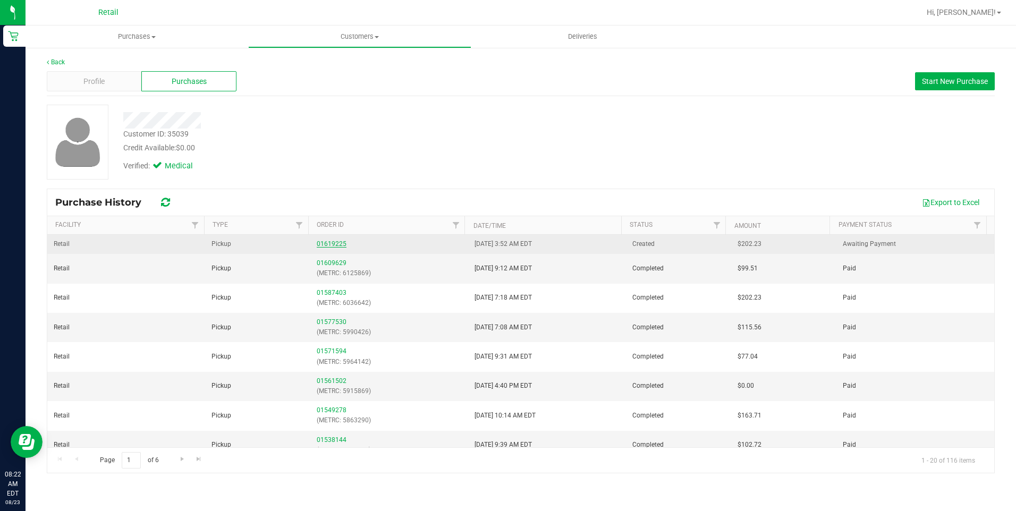
click at [322, 247] on link "01619225" at bounding box center [332, 243] width 30 height 7
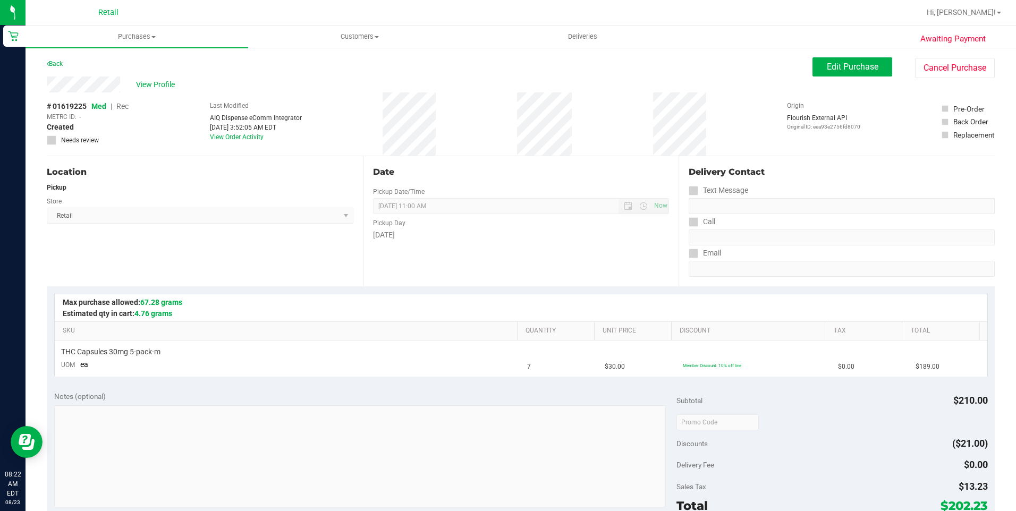
scroll to position [319, 0]
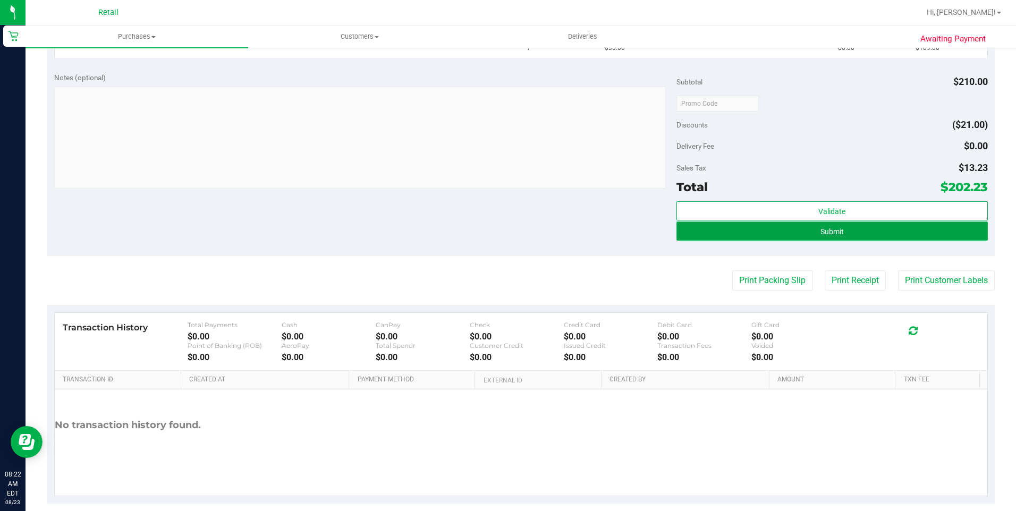
click at [788, 237] on button "Submit" at bounding box center [833, 231] width 312 height 19
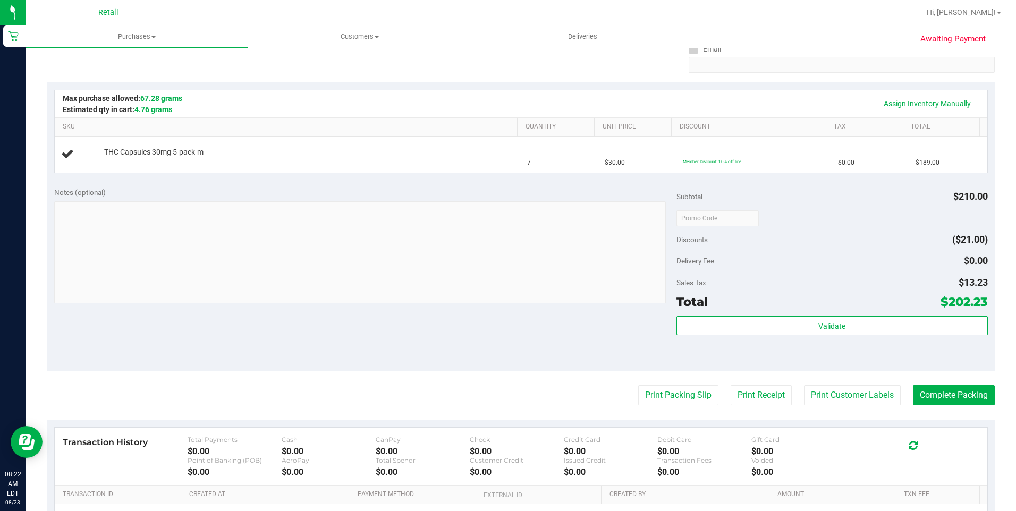
scroll to position [196, 0]
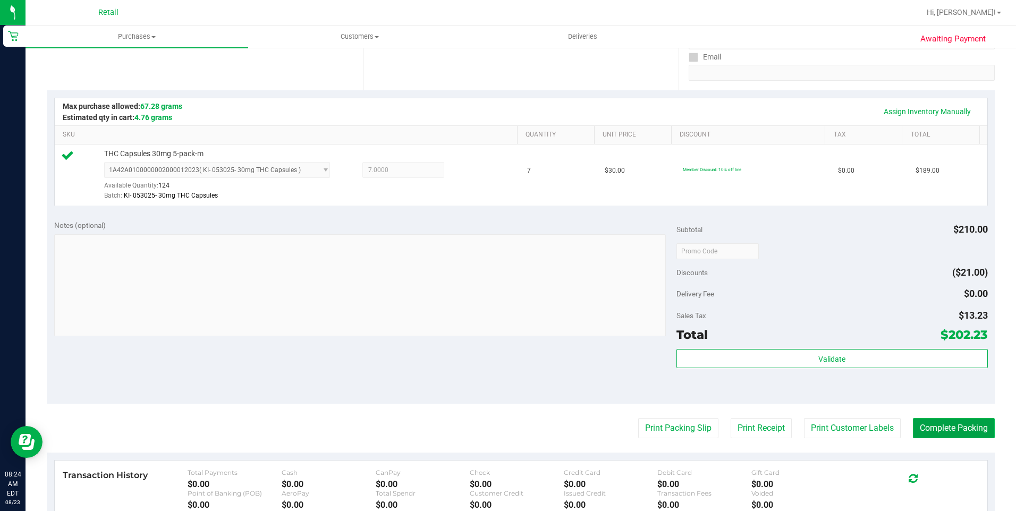
click at [944, 433] on button "Complete Packing" at bounding box center [954, 428] width 82 height 20
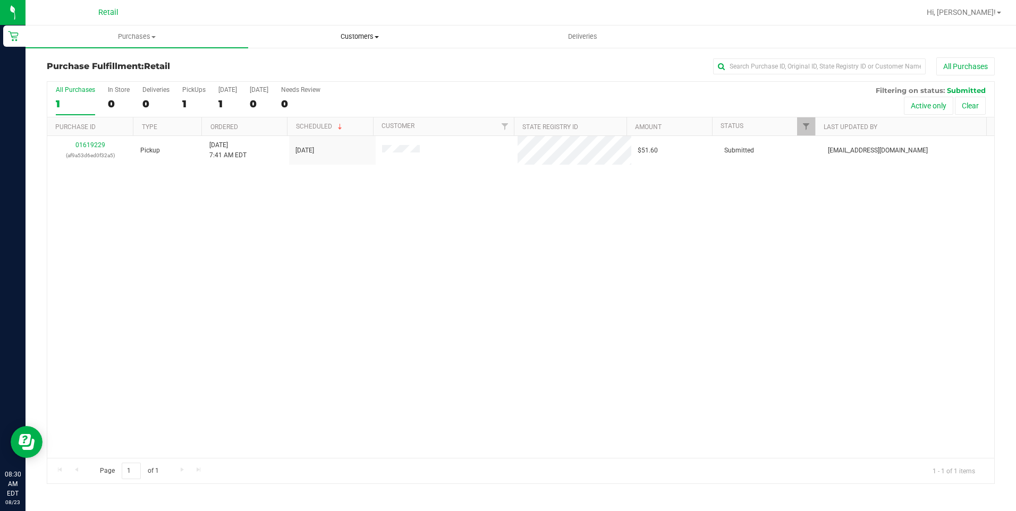
click at [369, 42] on uib-tab-heading "Customers All customers Add a new customer All physicians" at bounding box center [360, 36] width 222 height 21
click at [289, 61] on span "All customers" at bounding box center [286, 64] width 77 height 9
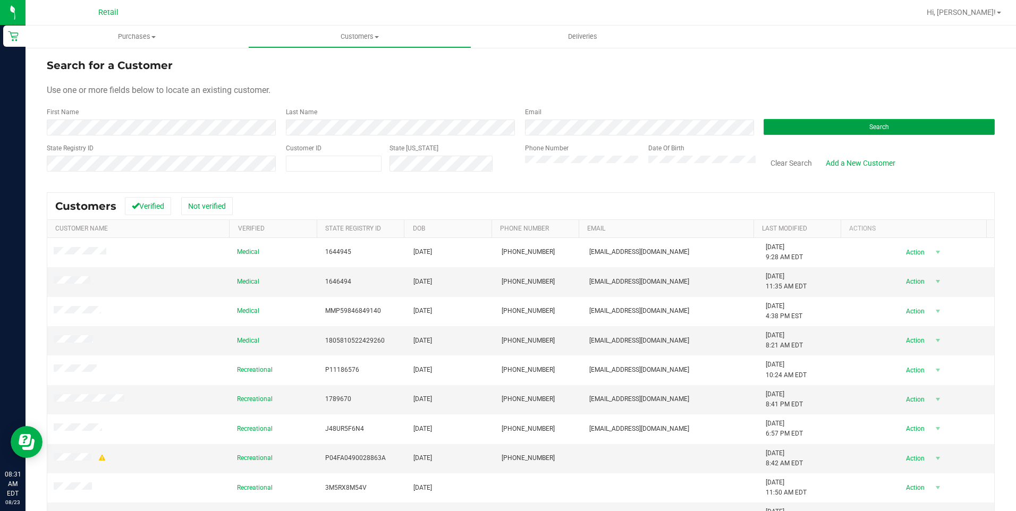
click at [860, 125] on button "Search" at bounding box center [879, 127] width 231 height 16
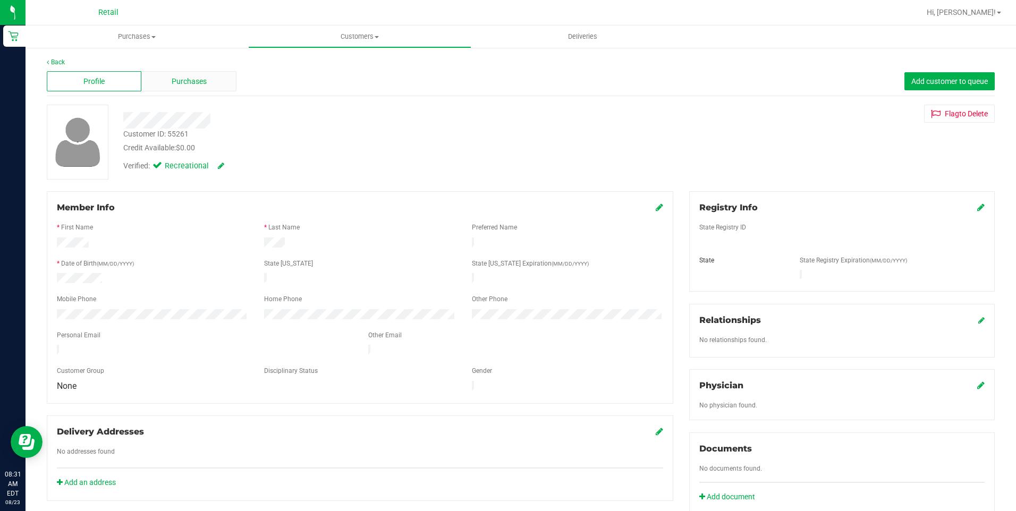
click at [202, 89] on div "Purchases" at bounding box center [188, 81] width 95 height 20
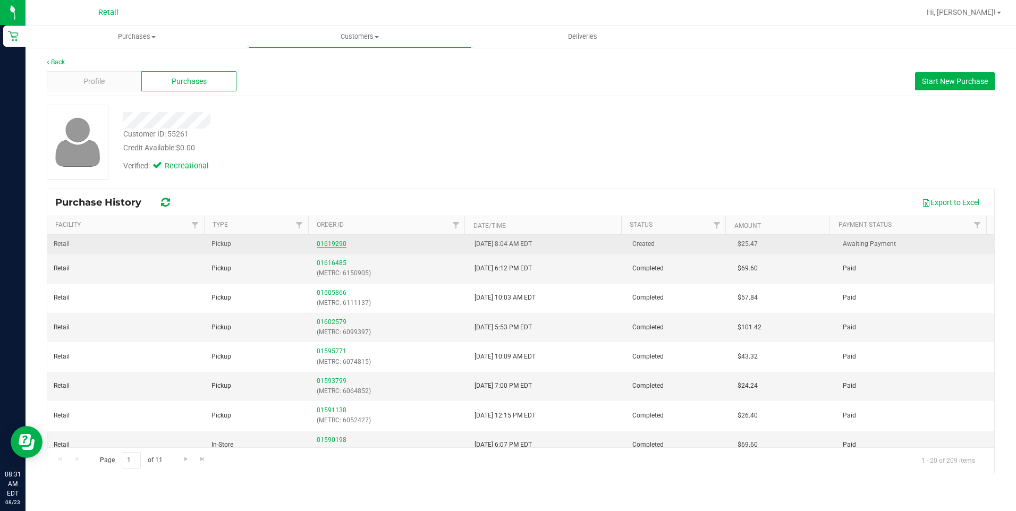
click at [330, 246] on link "01619290" at bounding box center [332, 243] width 30 height 7
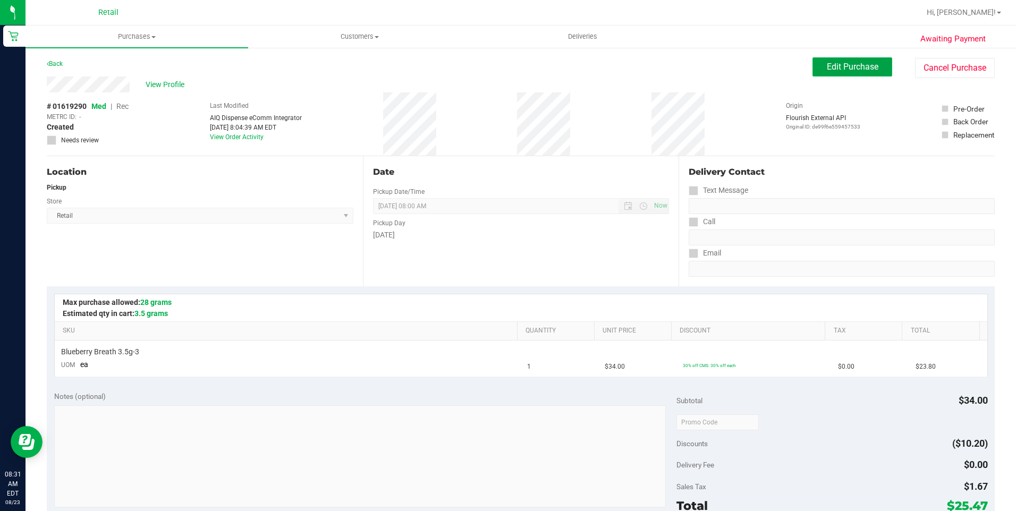
click at [864, 70] on span "Edit Purchase" at bounding box center [853, 67] width 52 height 10
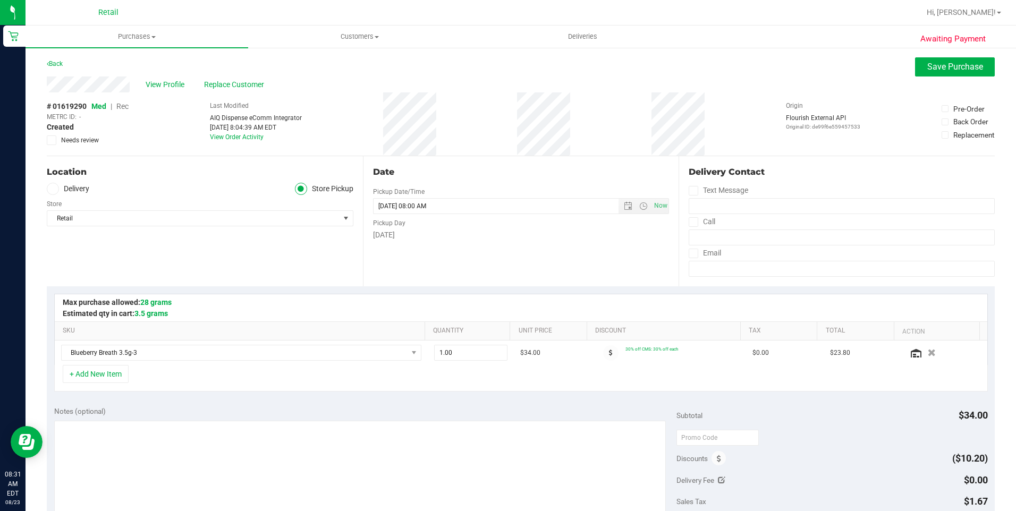
click at [125, 105] on span "Rec" at bounding box center [122, 106] width 12 height 9
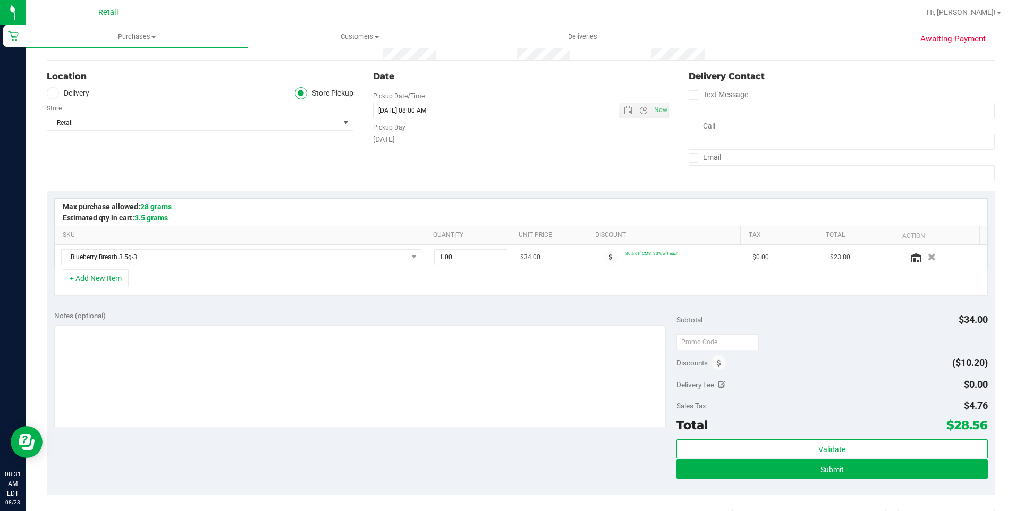
scroll to position [213, 0]
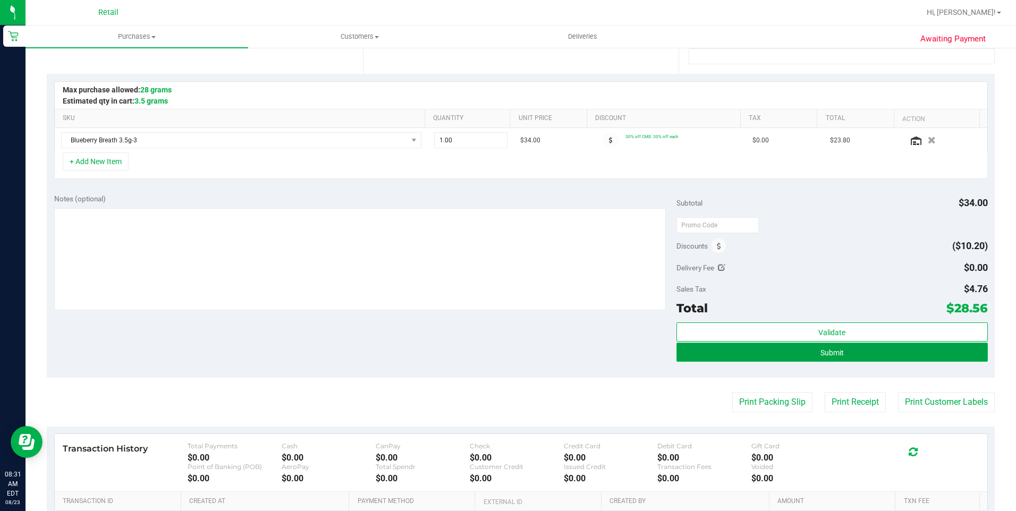
click at [861, 360] on button "Submit" at bounding box center [833, 352] width 312 height 19
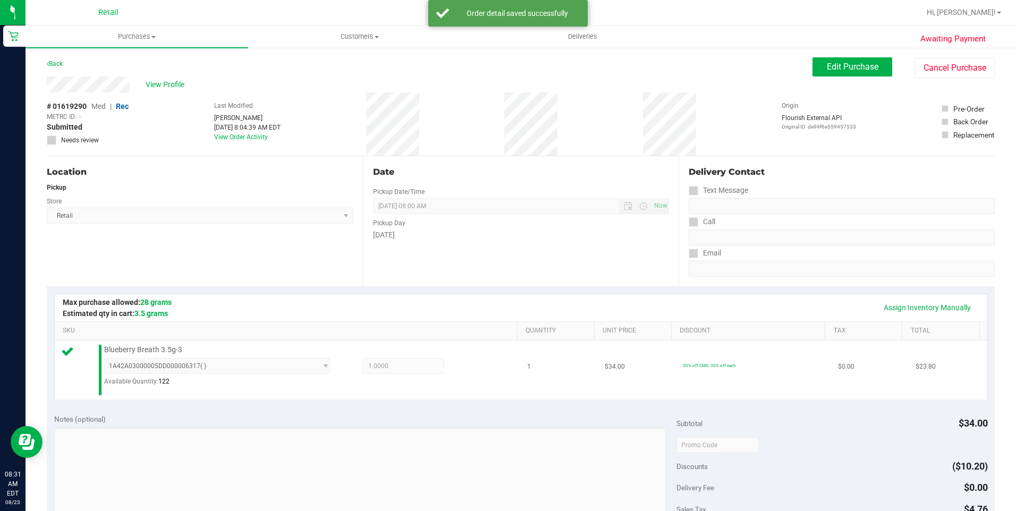
scroll to position [213, 0]
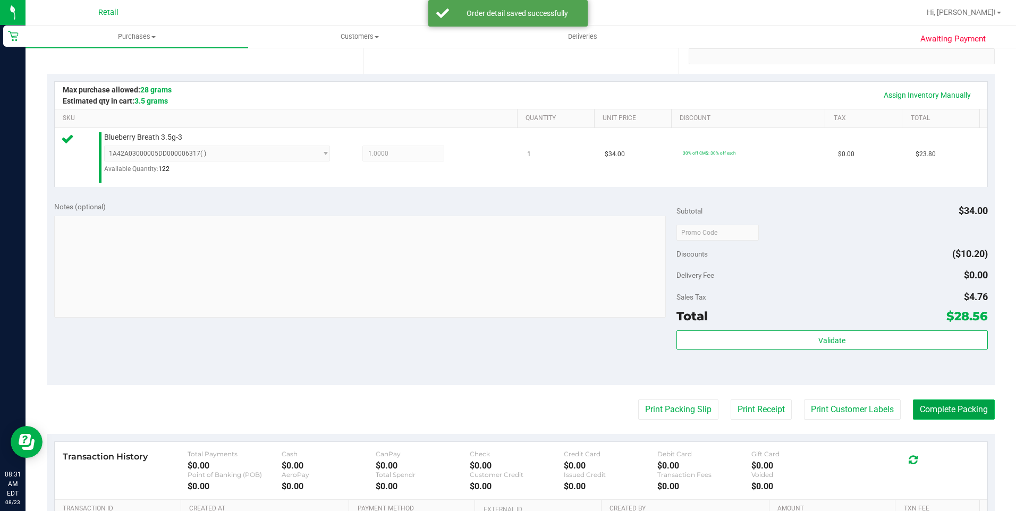
click at [922, 405] on button "Complete Packing" at bounding box center [954, 410] width 82 height 20
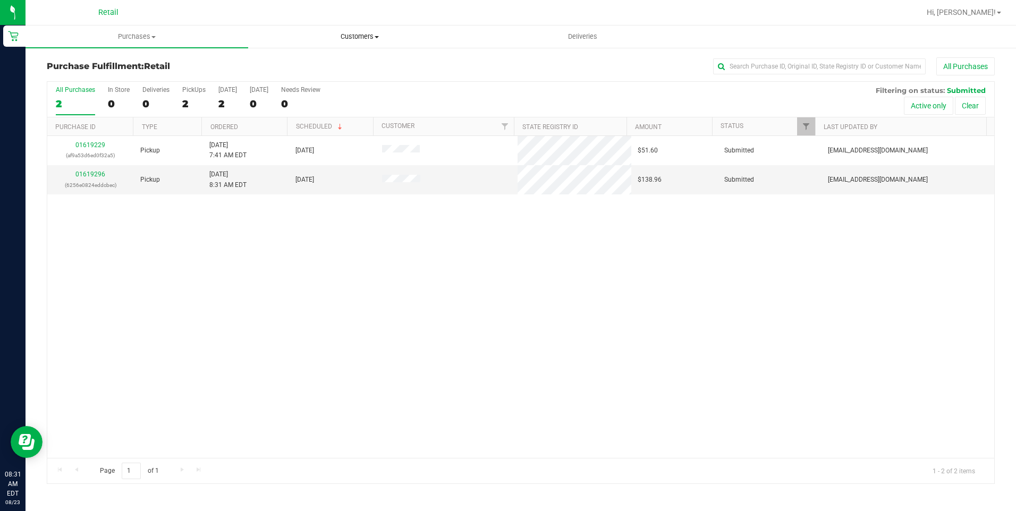
click at [358, 34] on span "Customers" at bounding box center [360, 37] width 222 height 10
click at [311, 62] on span "All customers" at bounding box center [286, 64] width 77 height 9
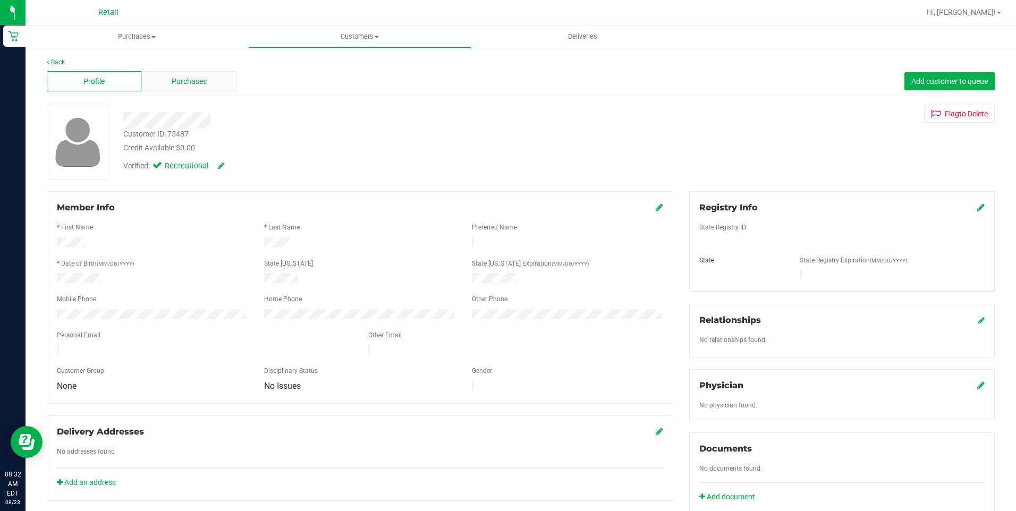
click at [169, 78] on div "Purchases" at bounding box center [188, 81] width 95 height 20
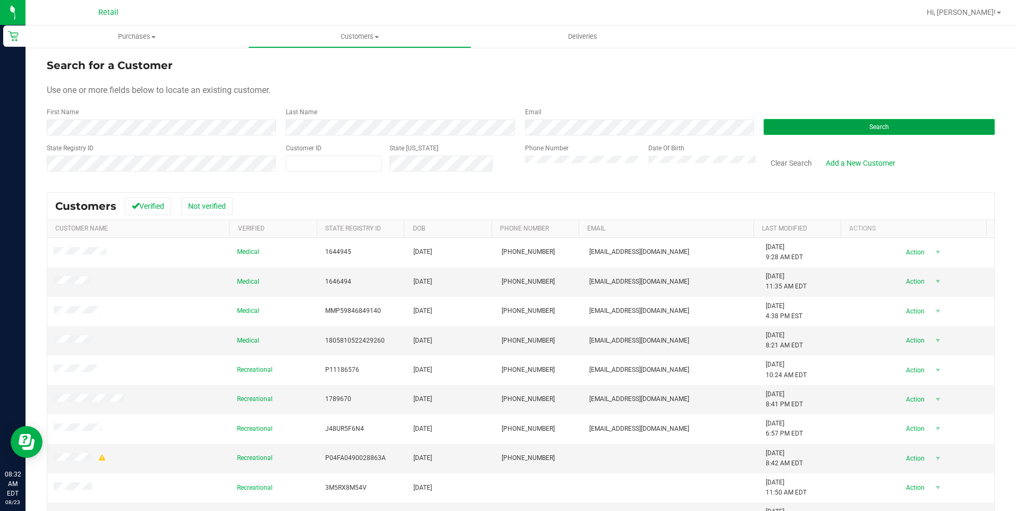
click at [920, 132] on button "Search" at bounding box center [879, 127] width 231 height 16
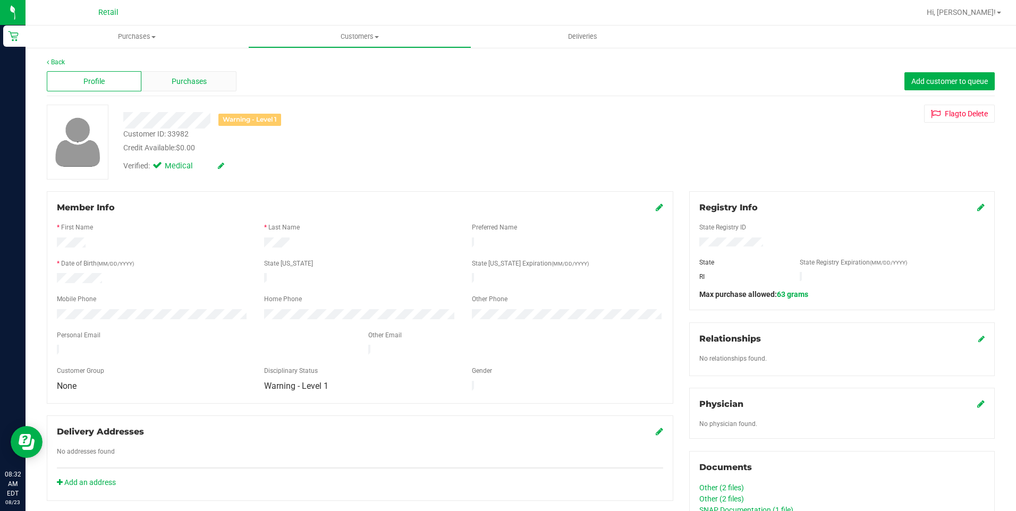
click at [175, 80] on span "Purchases" at bounding box center [189, 81] width 35 height 11
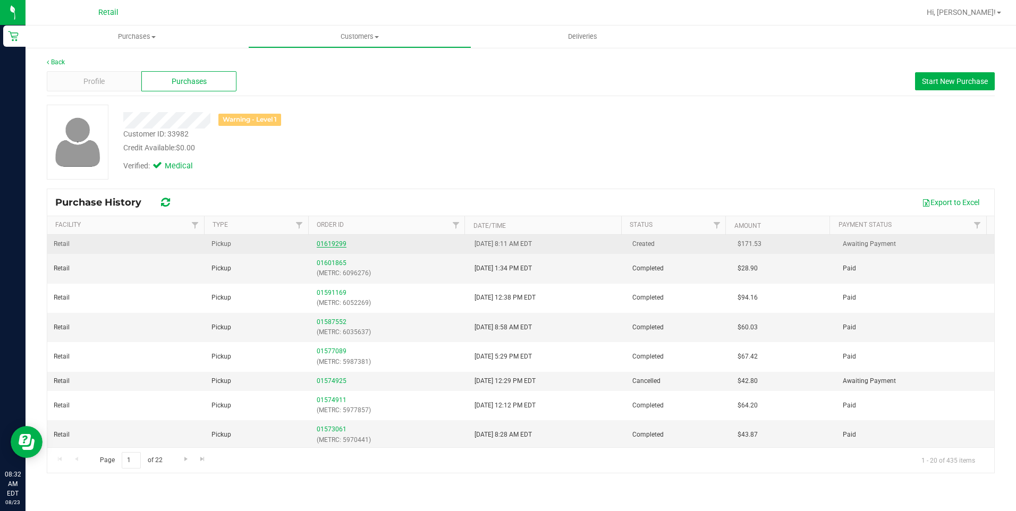
click at [332, 242] on link "01619299" at bounding box center [332, 243] width 30 height 7
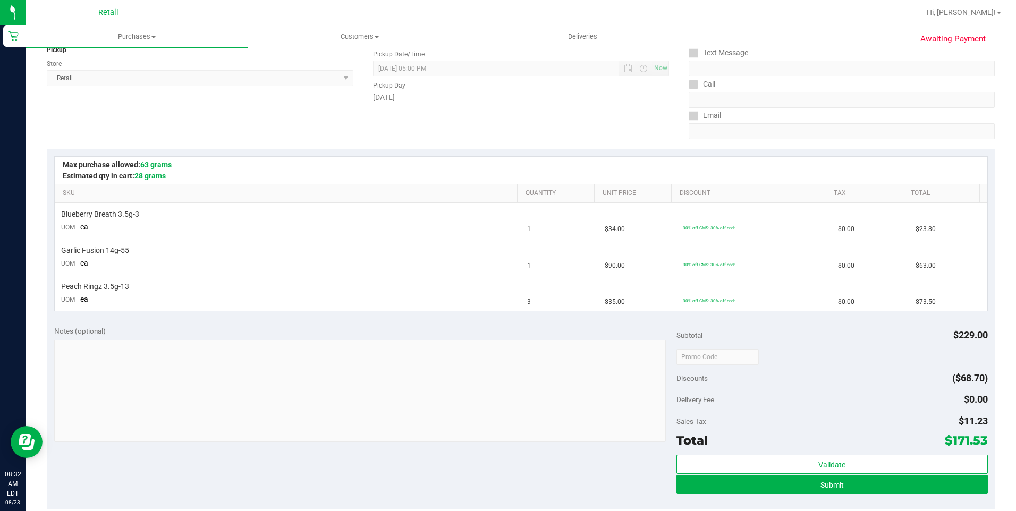
scroll to position [319, 0]
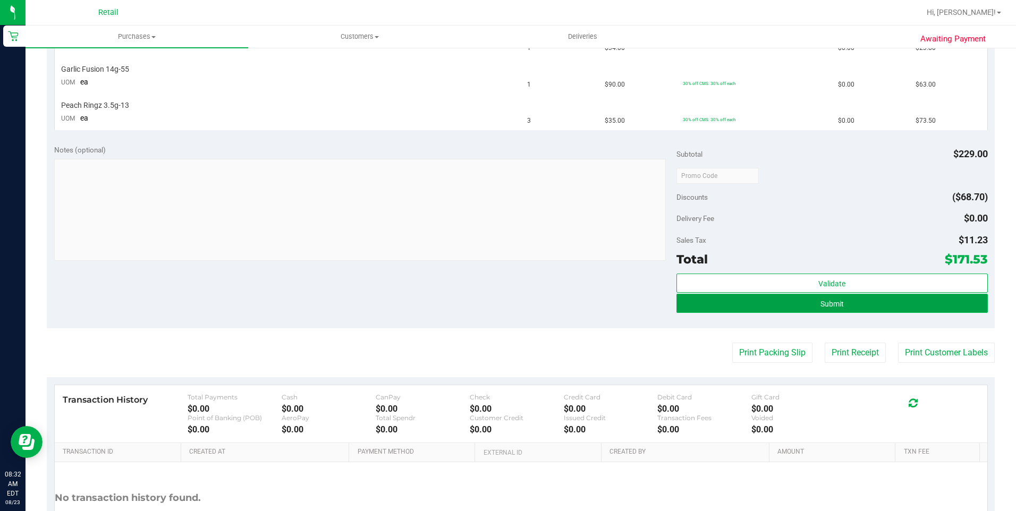
click at [836, 303] on span "Submit" at bounding box center [832, 304] width 23 height 9
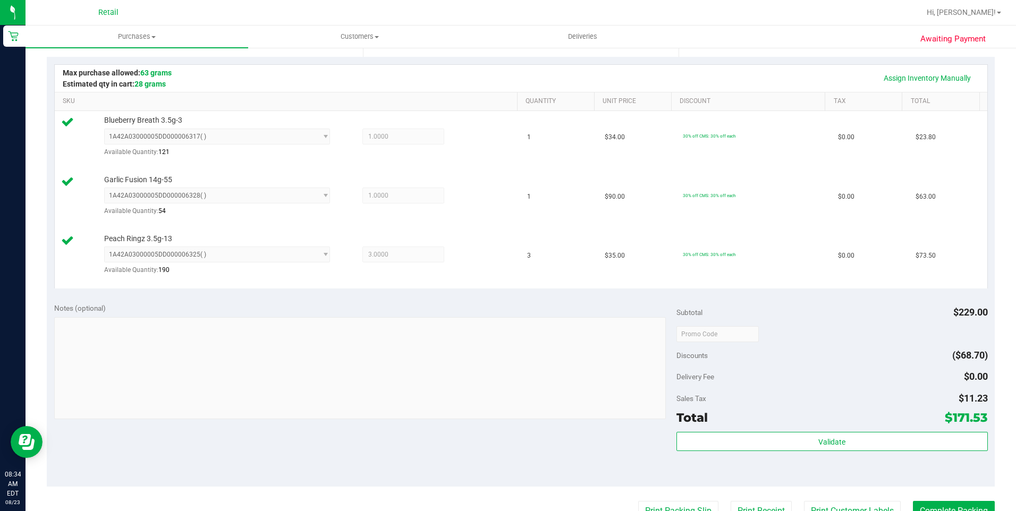
scroll to position [356, 0]
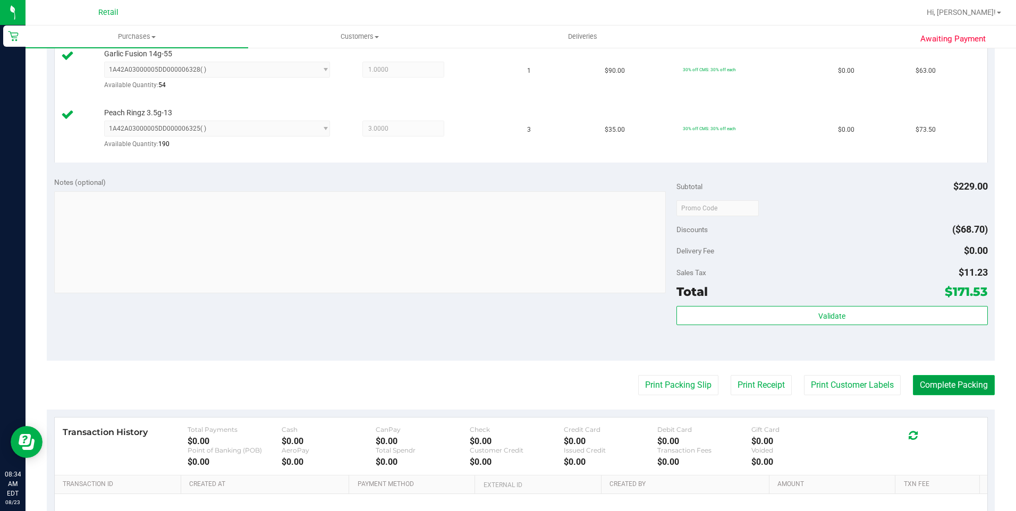
click at [957, 393] on button "Complete Packing" at bounding box center [954, 385] width 82 height 20
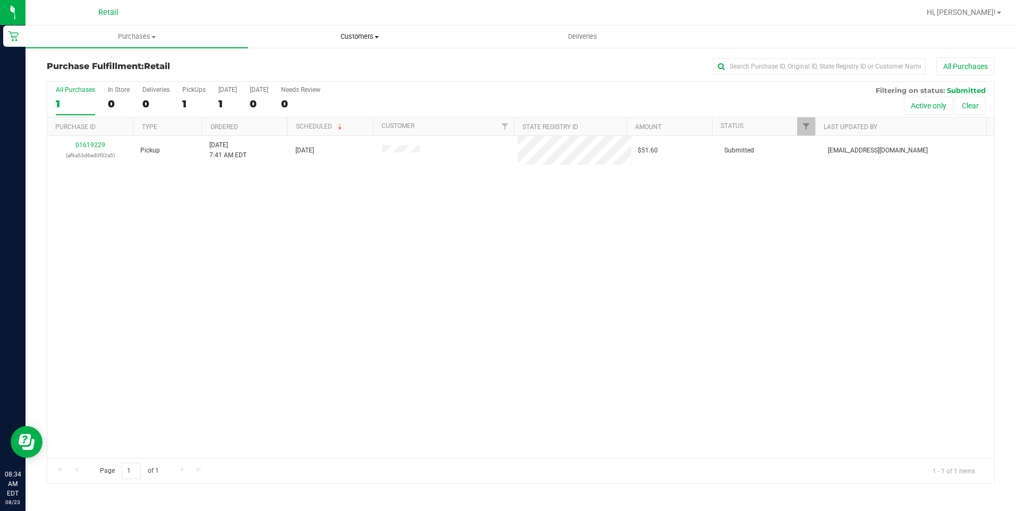
click at [374, 40] on span "Customers" at bounding box center [360, 37] width 222 height 10
click at [304, 64] on span "All customers" at bounding box center [286, 64] width 77 height 9
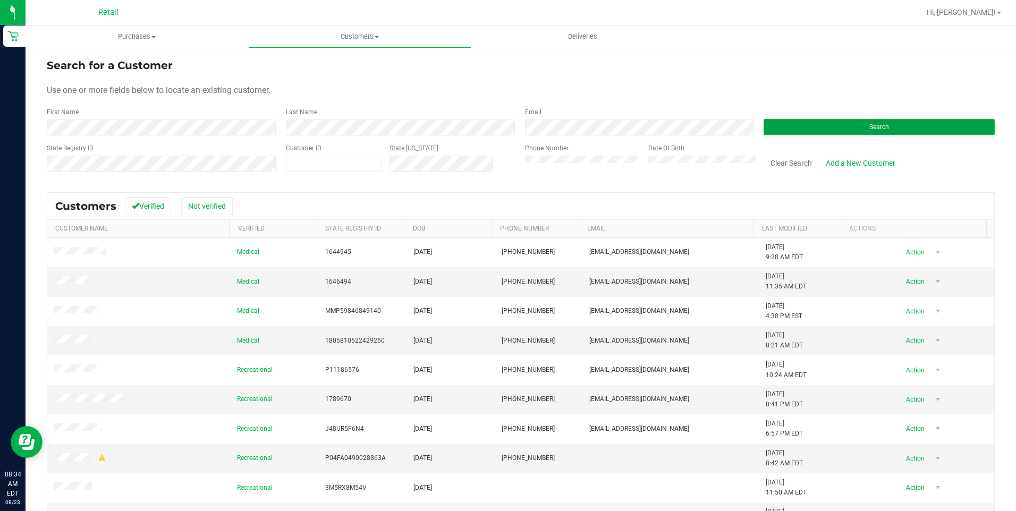
click at [800, 125] on button "Search" at bounding box center [879, 127] width 231 height 16
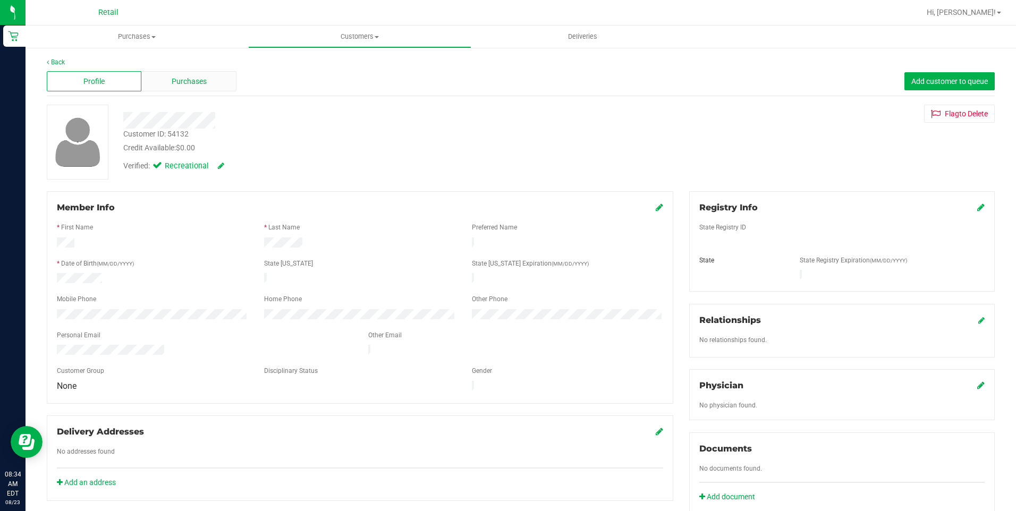
click at [203, 79] on span "Purchases" at bounding box center [189, 81] width 35 height 11
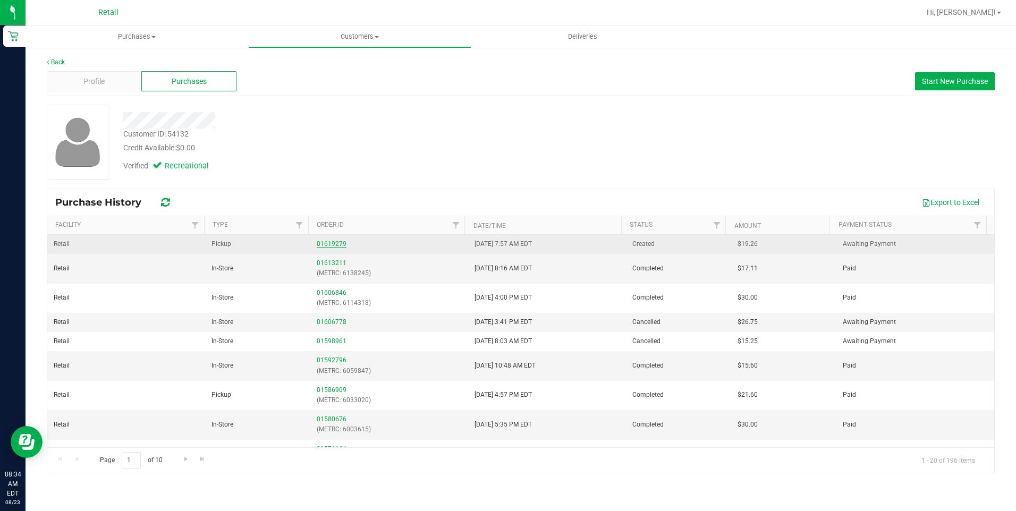
click at [339, 245] on link "01619279" at bounding box center [332, 243] width 30 height 7
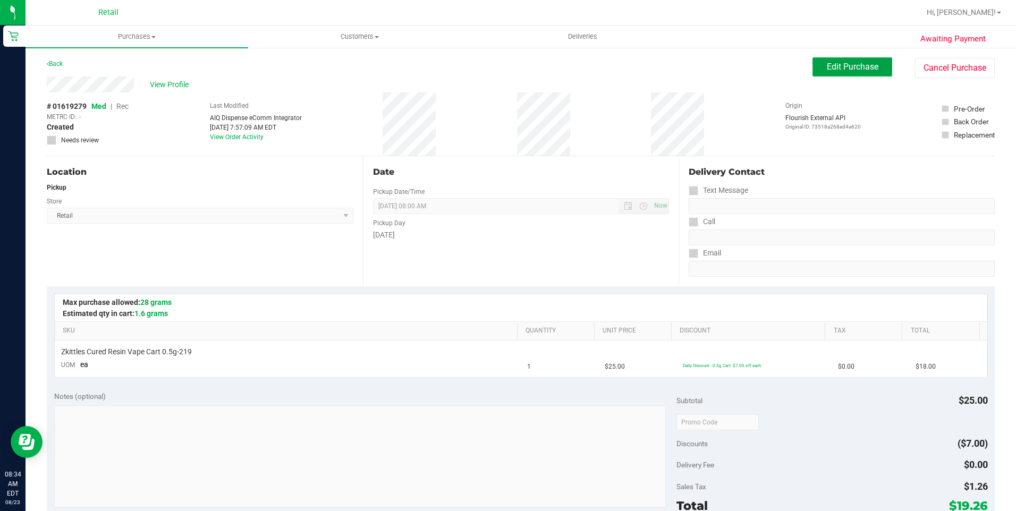
click at [834, 72] on button "Edit Purchase" at bounding box center [853, 66] width 80 height 19
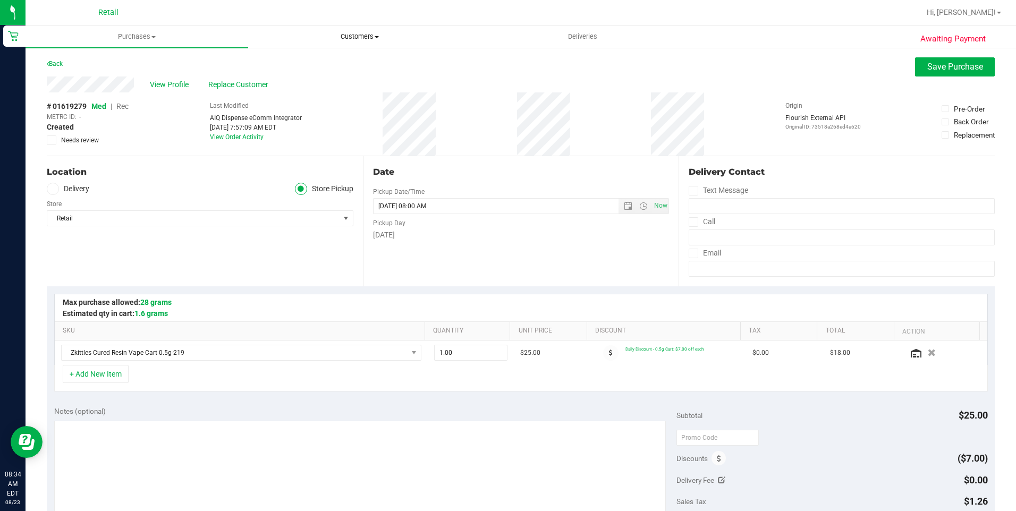
click at [369, 37] on span "Customers" at bounding box center [360, 37] width 222 height 10
click at [363, 58] on li "All customers" at bounding box center [359, 64] width 223 height 13
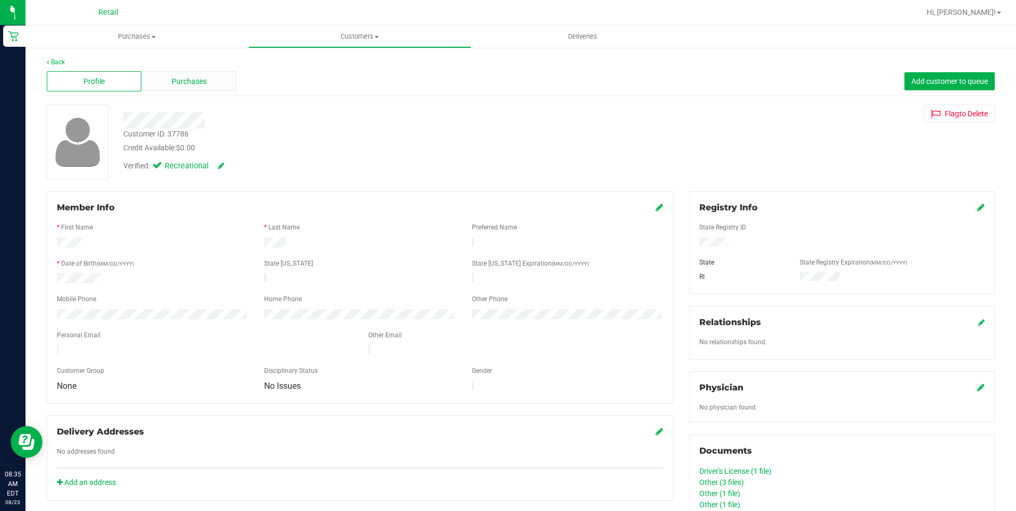
click at [180, 82] on span "Purchases" at bounding box center [189, 81] width 35 height 11
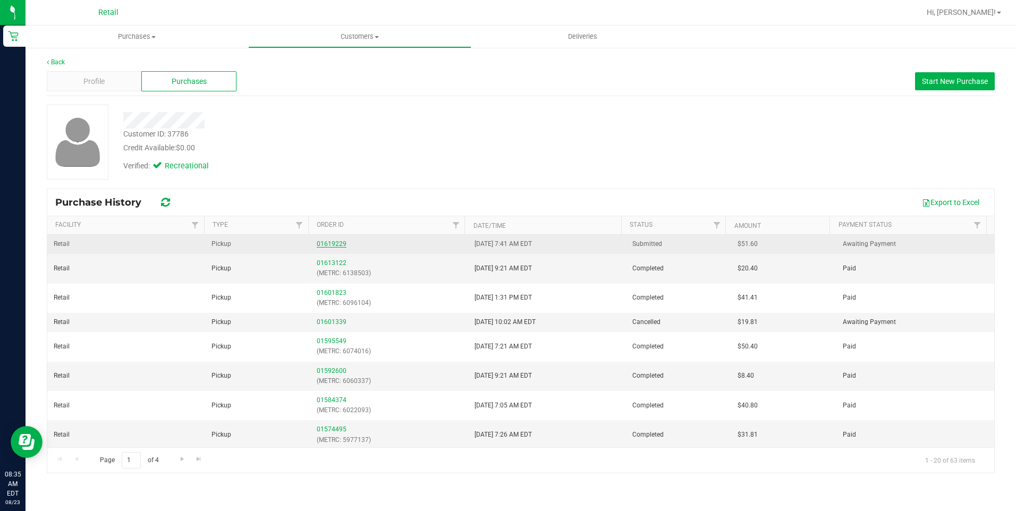
click at [330, 245] on link "01619229" at bounding box center [332, 243] width 30 height 7
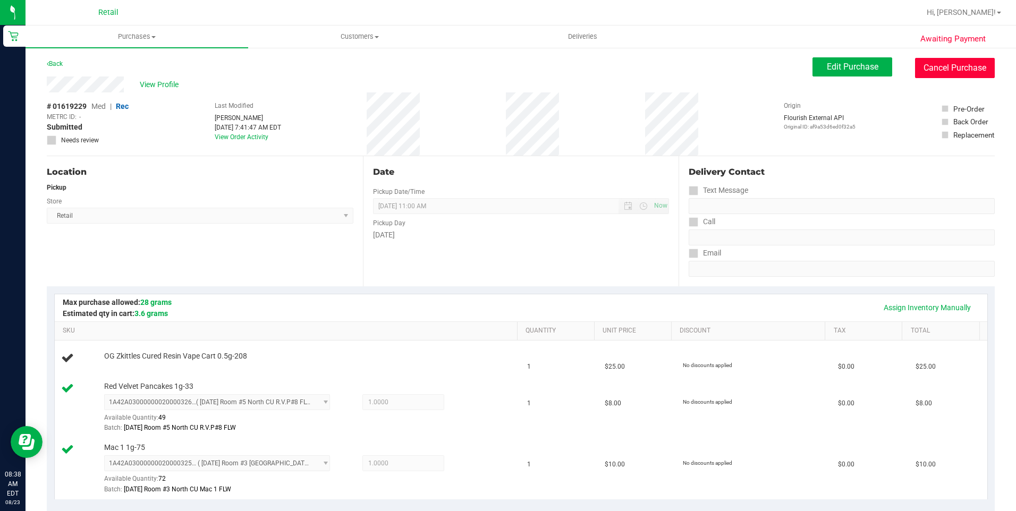
click at [947, 73] on button "Cancel Purchase" at bounding box center [955, 68] width 80 height 20
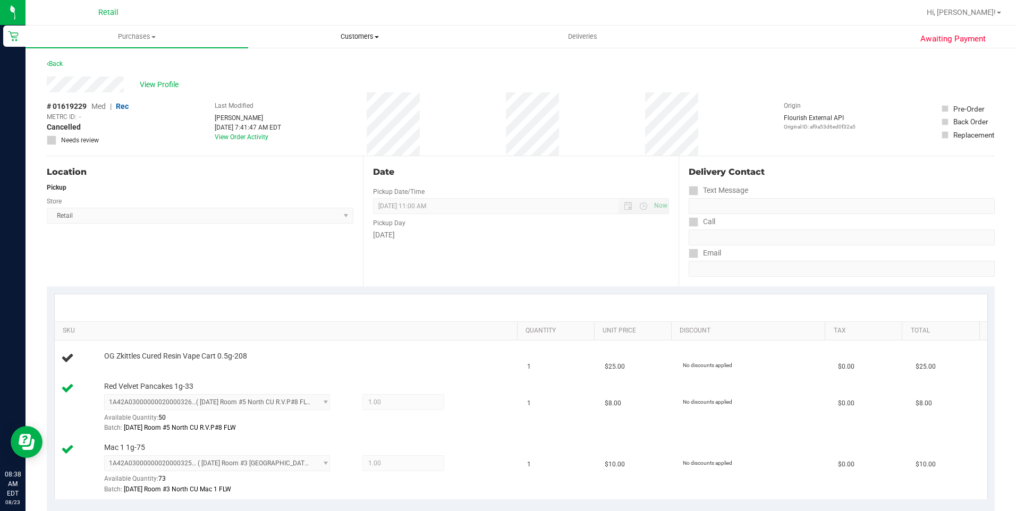
click at [352, 29] on uib-tab-heading "Customers All customers Add a new customer All physicians" at bounding box center [360, 36] width 222 height 21
click at [332, 63] on li "All customers" at bounding box center [359, 64] width 223 height 13
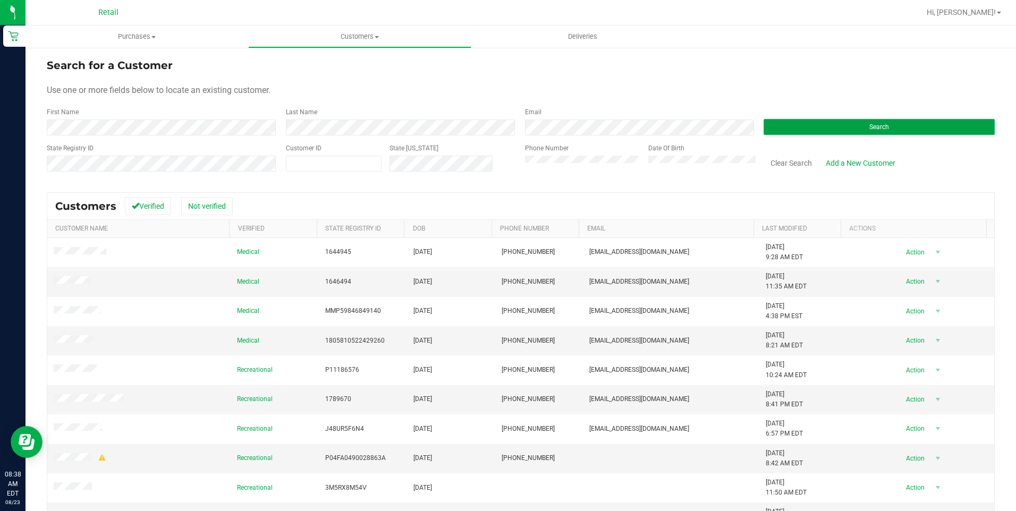
click at [874, 129] on span "Search" at bounding box center [880, 126] width 20 height 7
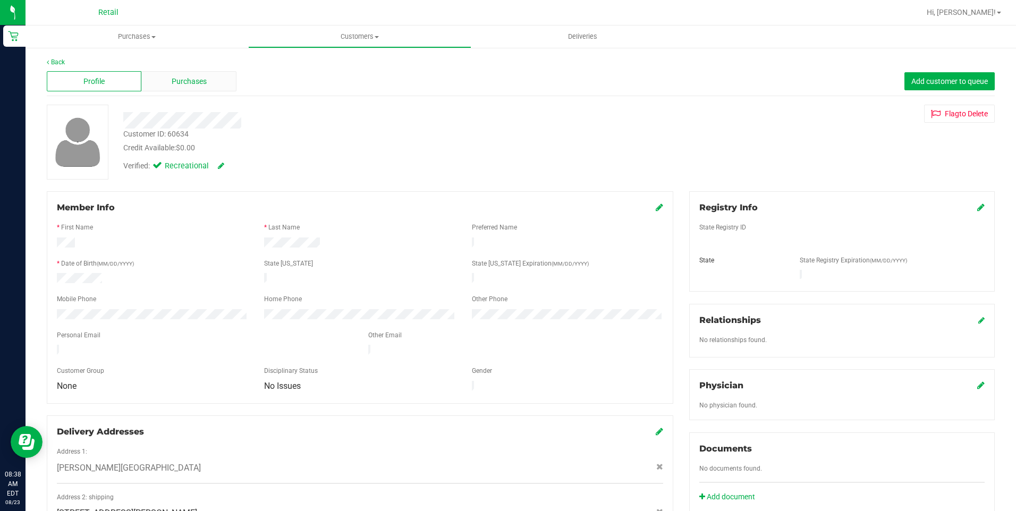
click at [219, 85] on div "Purchases" at bounding box center [188, 81] width 95 height 20
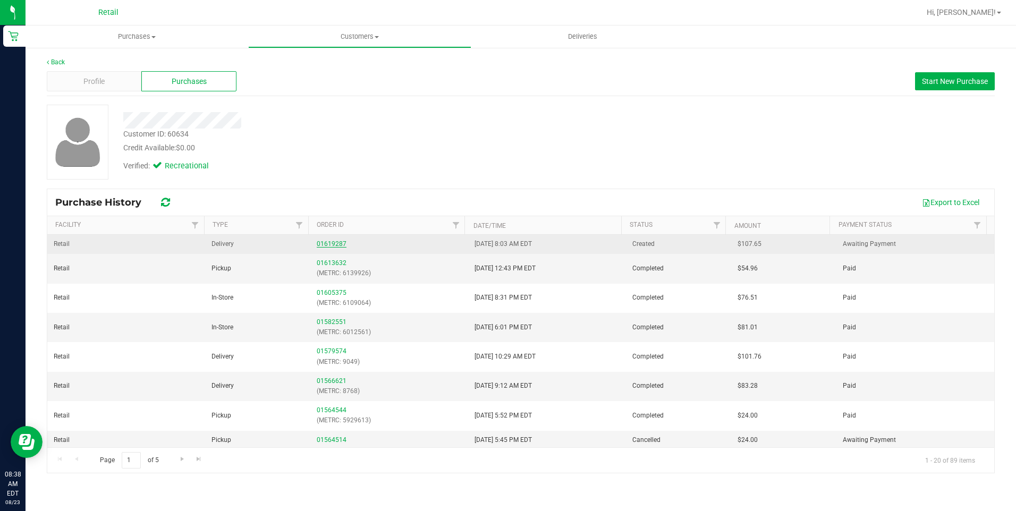
click at [336, 245] on link "01619287" at bounding box center [332, 243] width 30 height 7
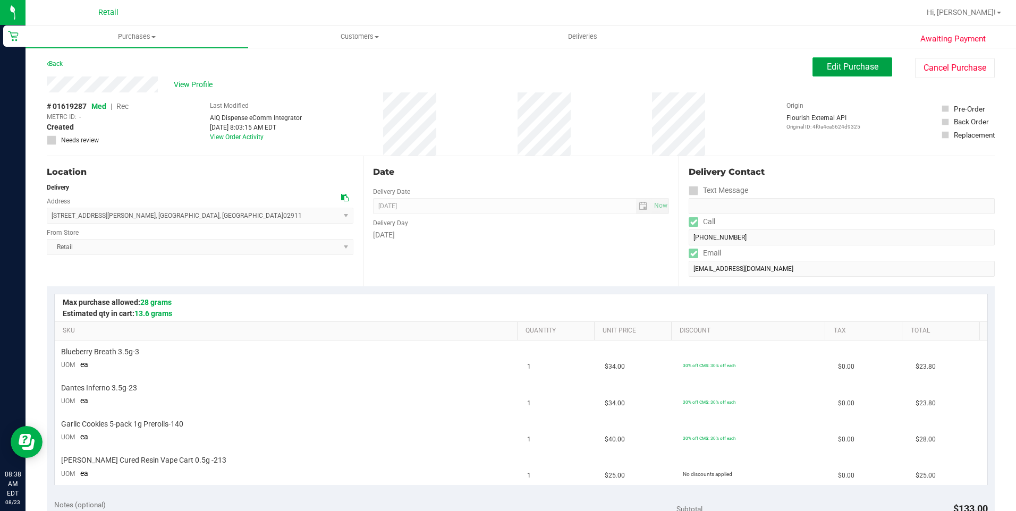
click at [830, 71] on span "Edit Purchase" at bounding box center [853, 67] width 52 height 10
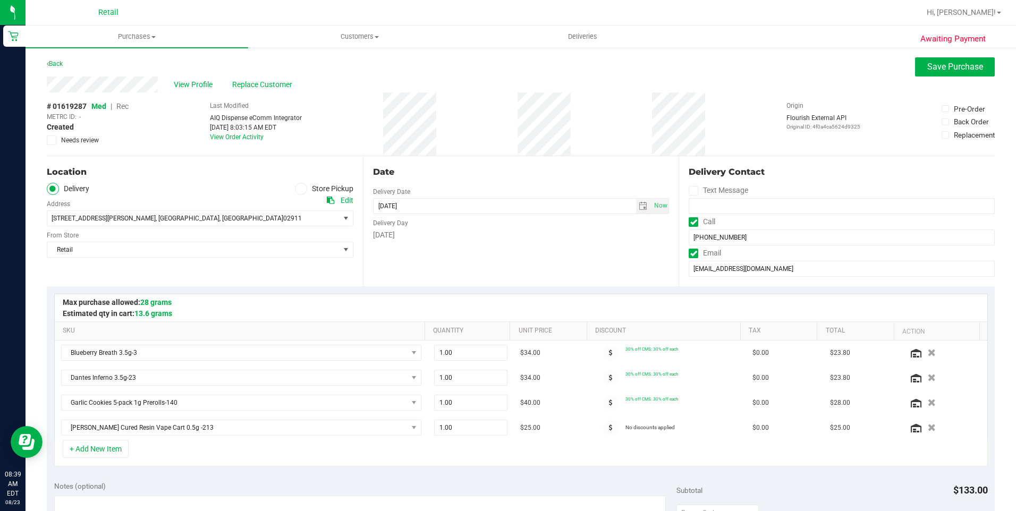
click at [125, 107] on span "Rec" at bounding box center [122, 106] width 12 height 9
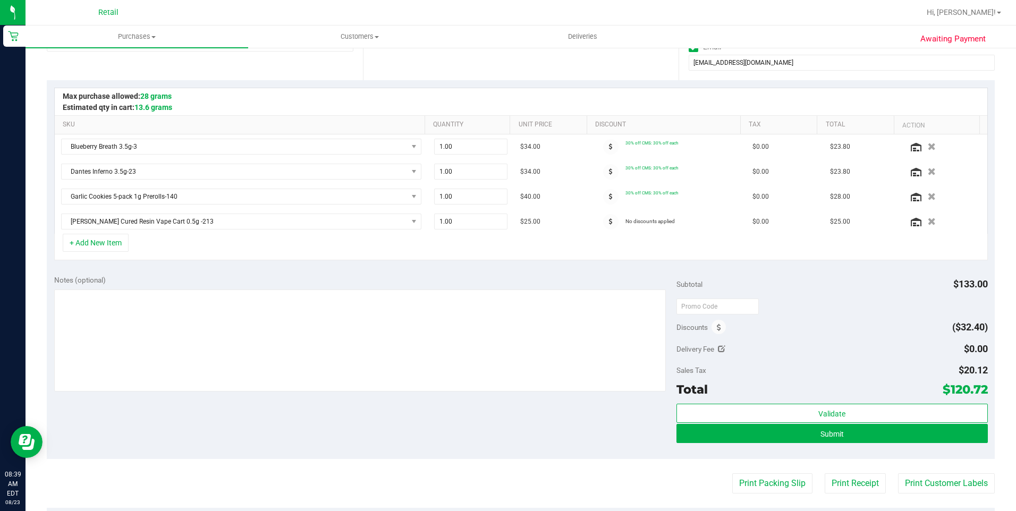
scroll to position [213, 0]
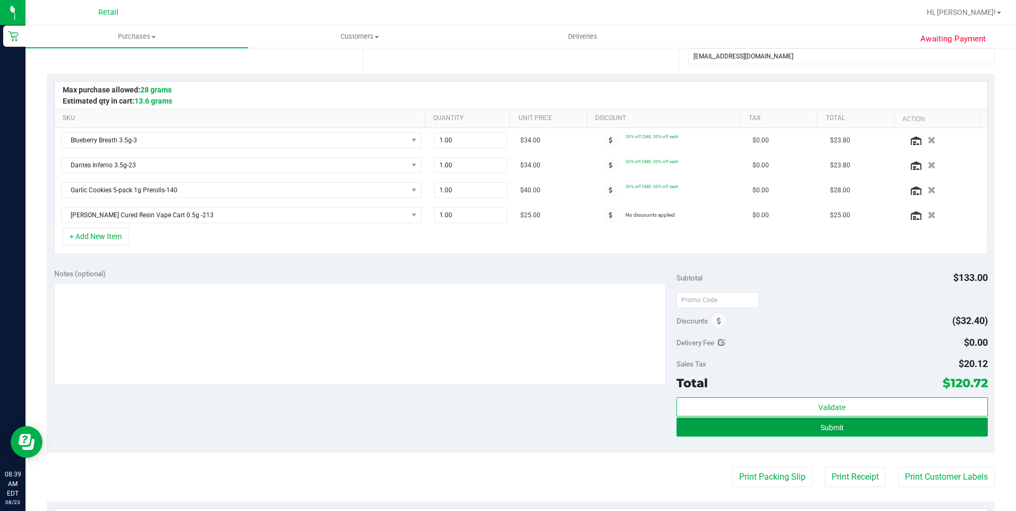
click at [854, 430] on button "Submit" at bounding box center [833, 427] width 312 height 19
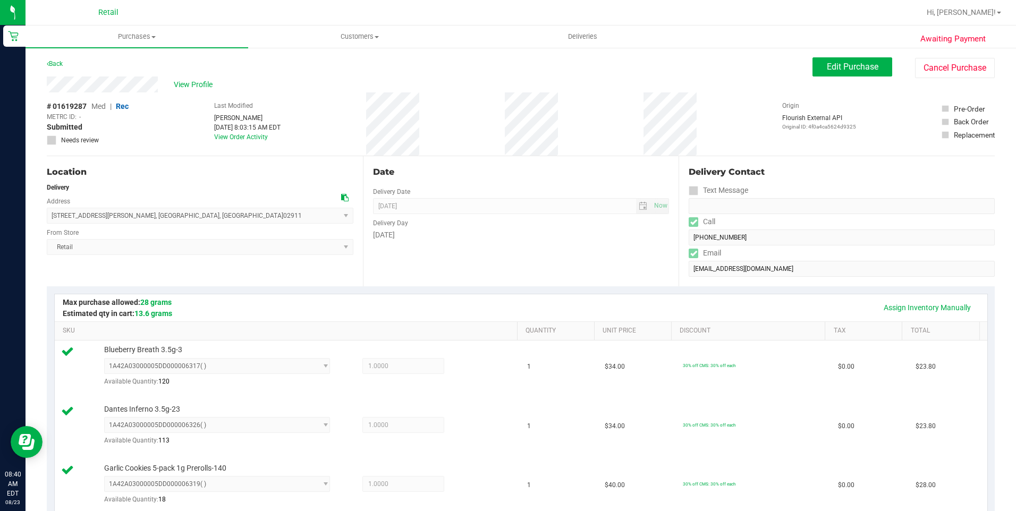
drag, startPoint x: 44, startPoint y: 84, endPoint x: 161, endPoint y: 87, distance: 117.0
drag, startPoint x: 49, startPoint y: 214, endPoint x: 186, endPoint y: 222, distance: 136.9
click at [186, 222] on span "55 Kiley Street , North Providence , RI 02911 Select address Kiley Street 55 Ki…" at bounding box center [200, 216] width 307 height 16
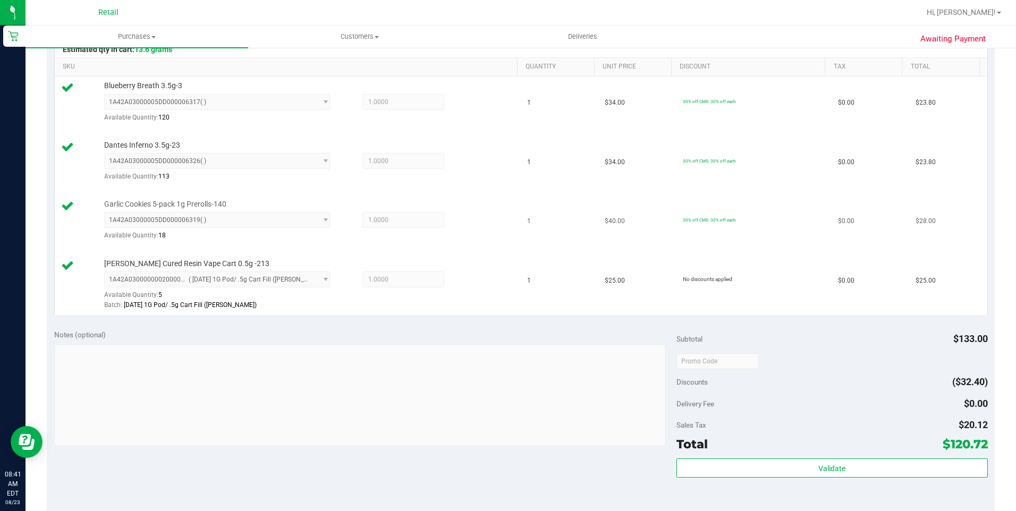
scroll to position [372, 0]
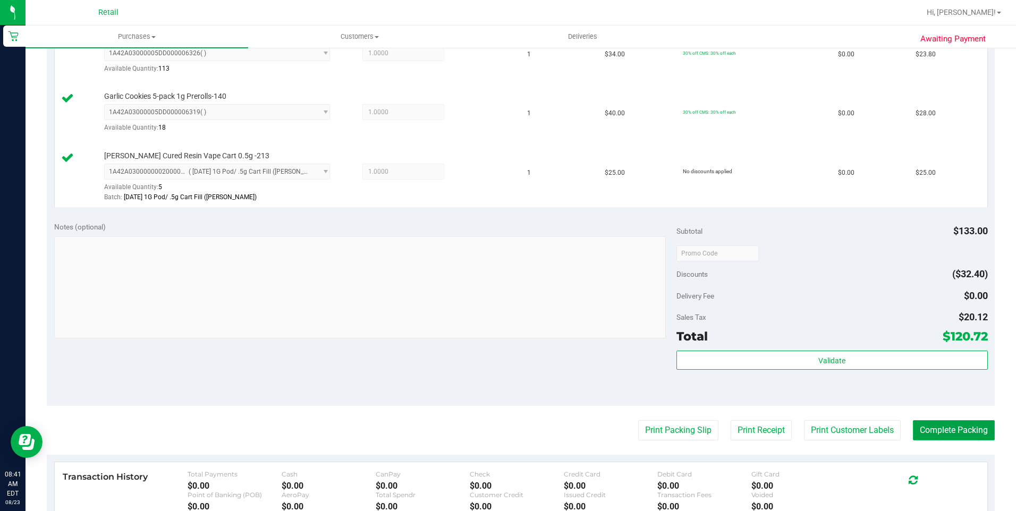
click at [947, 433] on button "Complete Packing" at bounding box center [954, 430] width 82 height 20
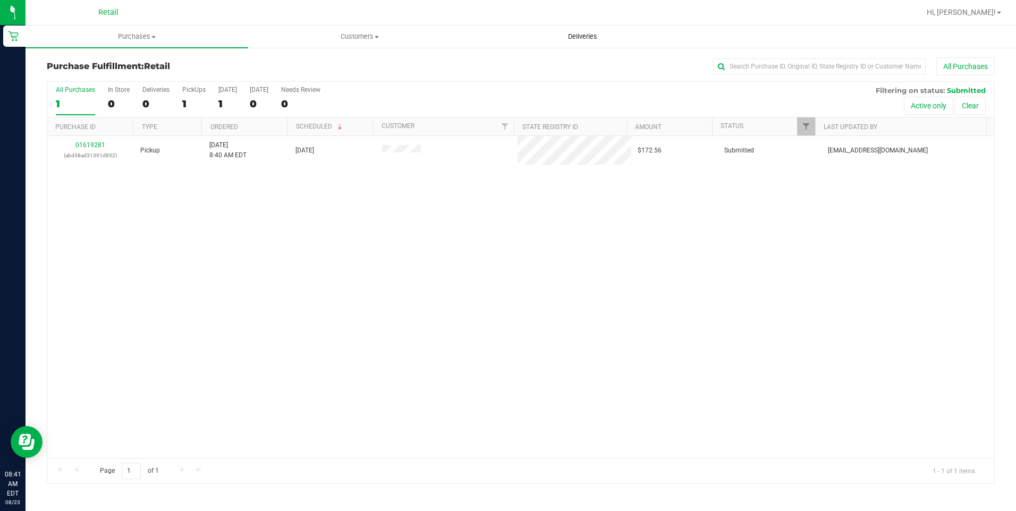
click at [580, 36] on span "Deliveries" at bounding box center [583, 37] width 58 height 10
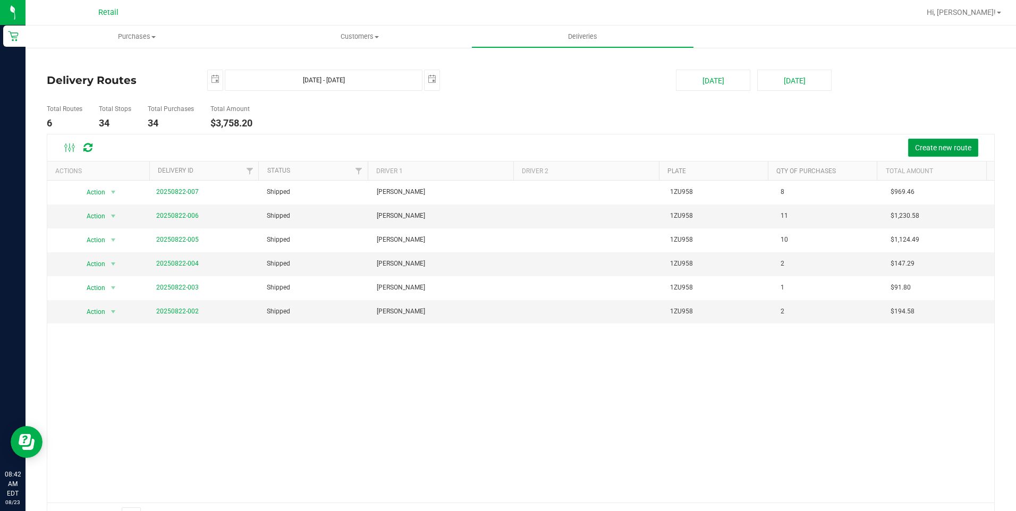
click at [940, 148] on span "Create new route" at bounding box center [943, 148] width 56 height 9
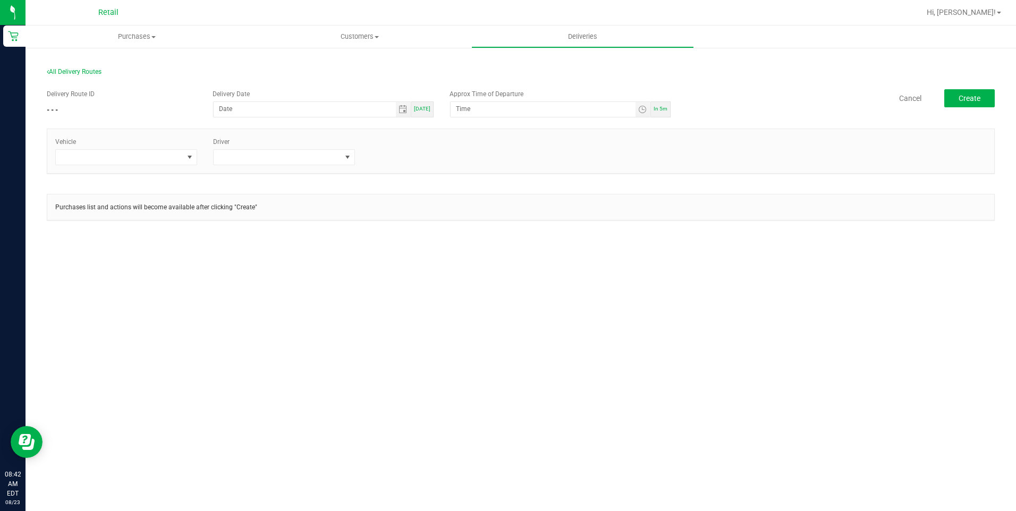
click at [423, 111] on span "[DATE]" at bounding box center [422, 109] width 16 height 6
type input "[DATE]"
type input "8:47 AM"
click at [165, 154] on span at bounding box center [120, 157] width 128 height 15
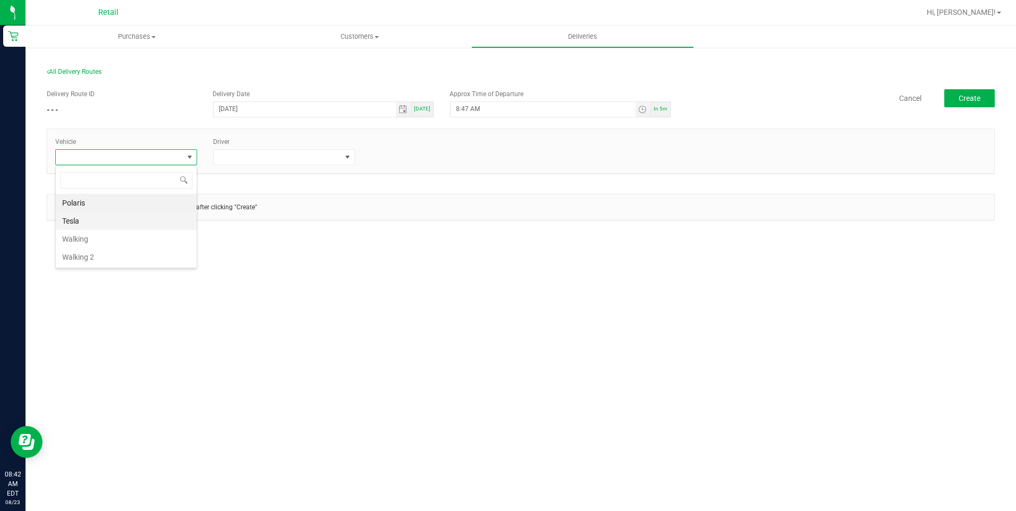
click at [144, 223] on li "Tesla" at bounding box center [126, 221] width 141 height 18
click at [342, 157] on span at bounding box center [347, 157] width 13 height 15
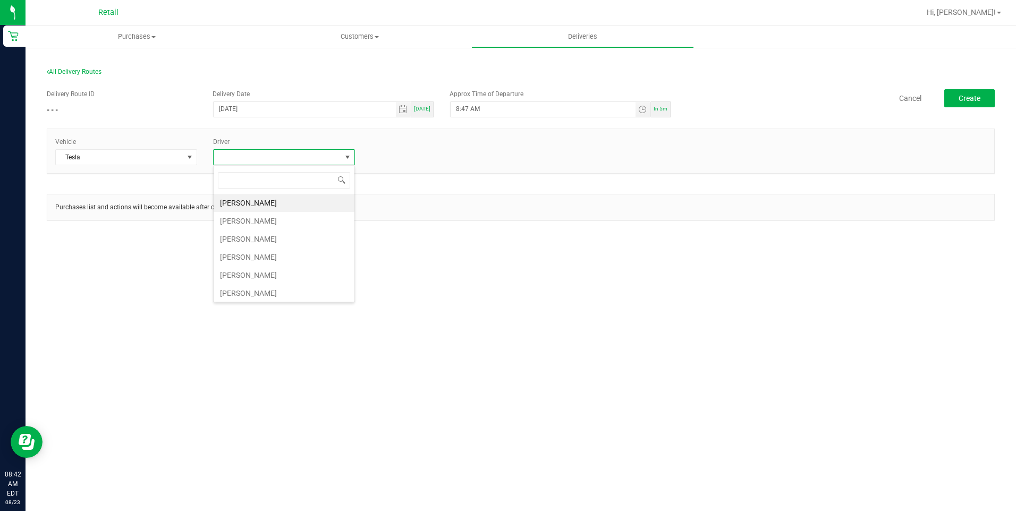
click at [312, 206] on li "[PERSON_NAME]" at bounding box center [284, 203] width 141 height 18
click at [981, 100] on button "Create" at bounding box center [970, 98] width 51 height 18
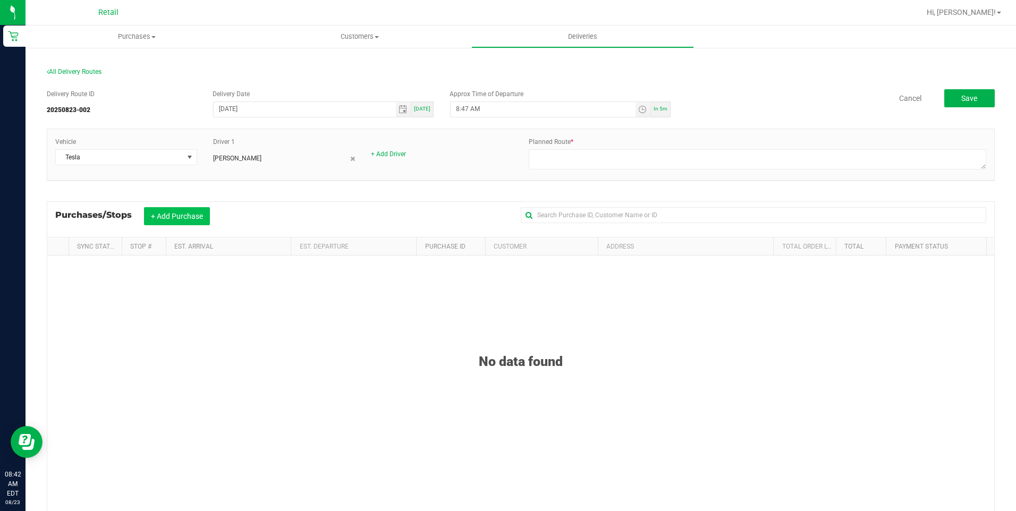
click at [172, 212] on button "+ Add Purchase" at bounding box center [177, 216] width 66 height 18
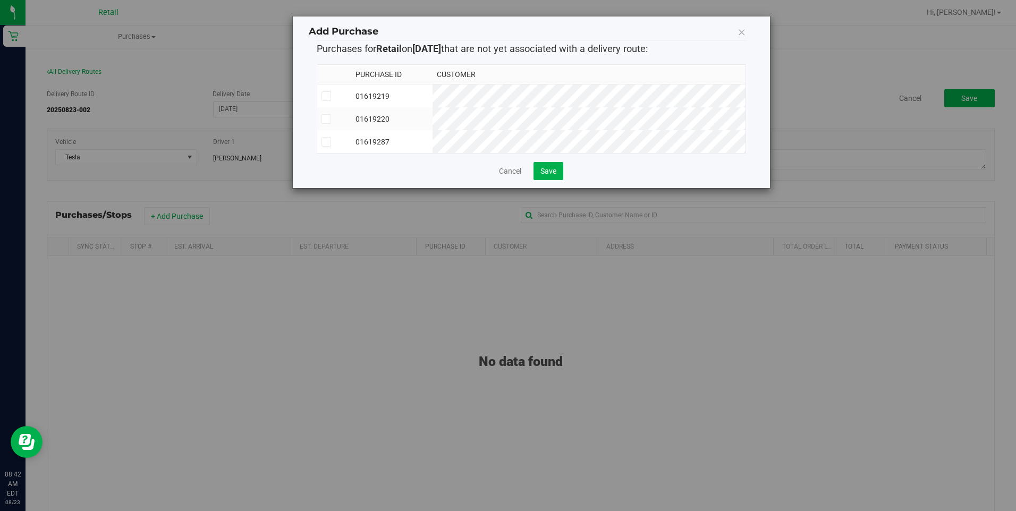
click at [326, 142] on icon at bounding box center [326, 142] width 7 height 0
click at [0, 0] on input "checkbox" at bounding box center [0, 0] width 0 height 0
click at [546, 175] on span "Save" at bounding box center [549, 171] width 16 height 9
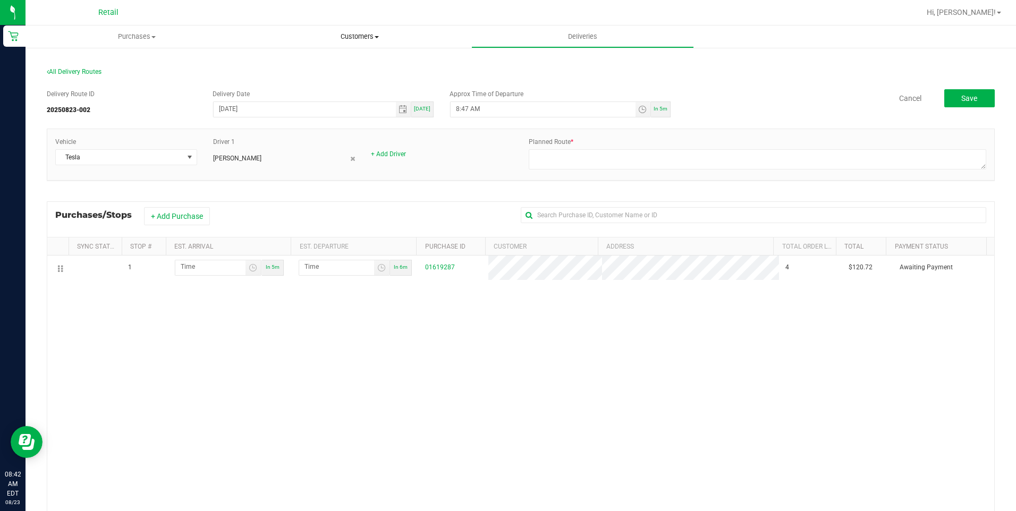
click at [357, 39] on span "Customers" at bounding box center [360, 37] width 222 height 10
click at [338, 63] on li "All customers" at bounding box center [359, 64] width 223 height 13
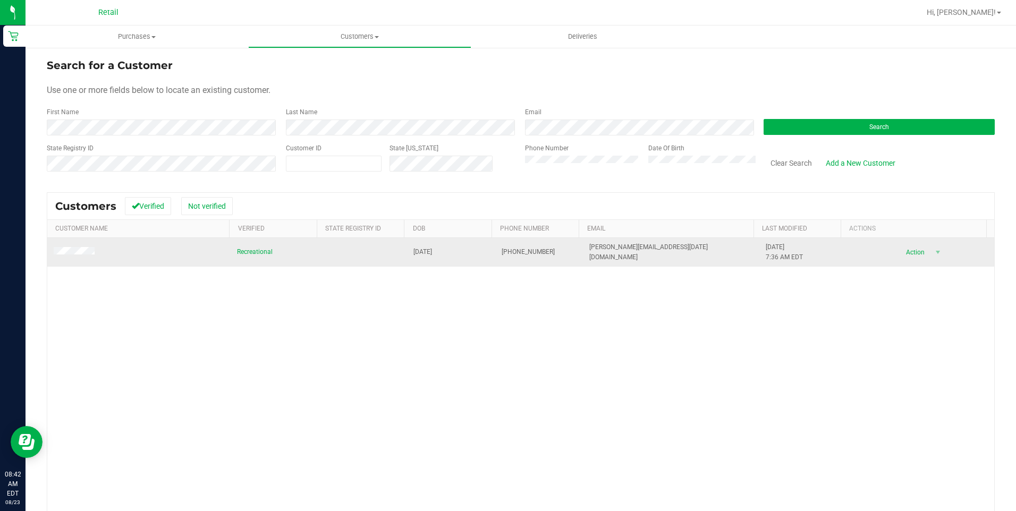
click at [80, 242] on td at bounding box center [138, 252] width 183 height 29
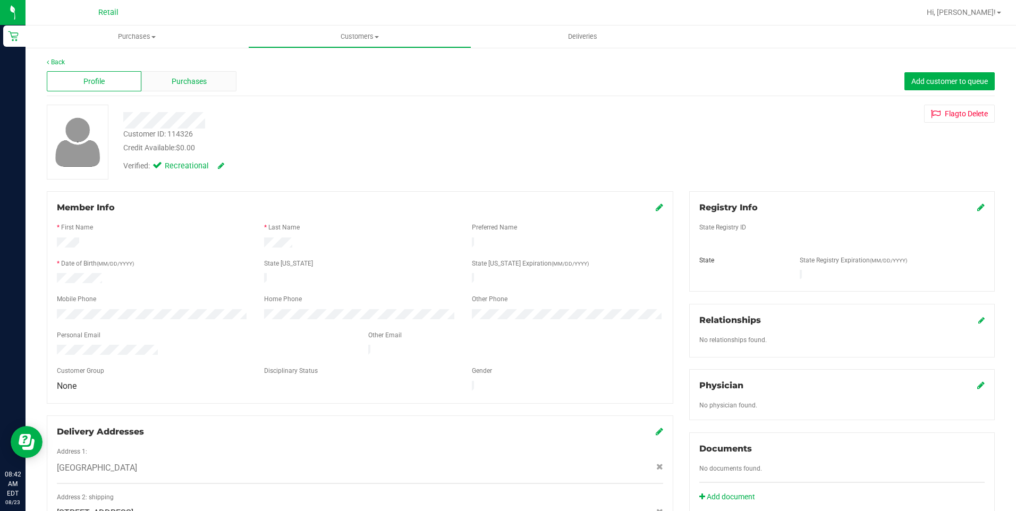
click at [165, 82] on div "Purchases" at bounding box center [188, 81] width 95 height 20
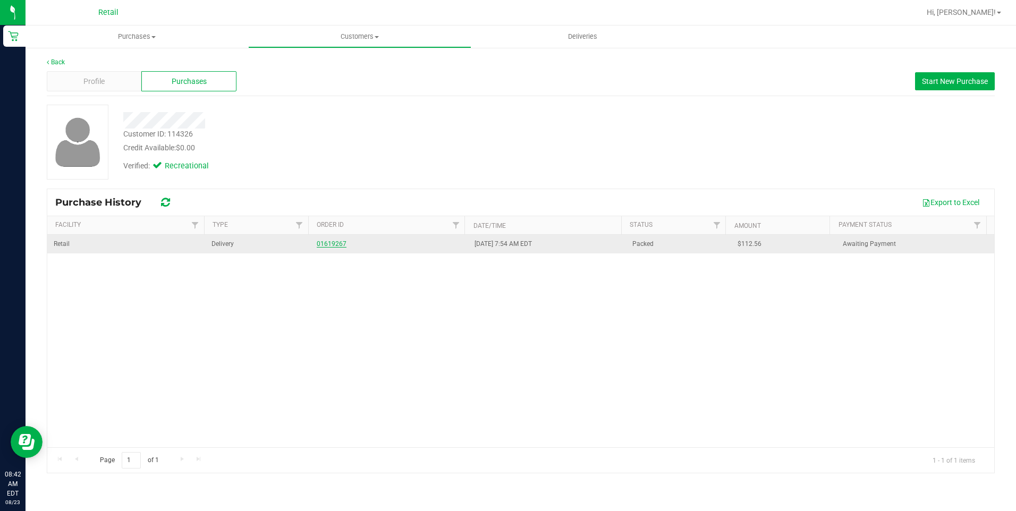
click at [330, 242] on link "01619267" at bounding box center [332, 243] width 30 height 7
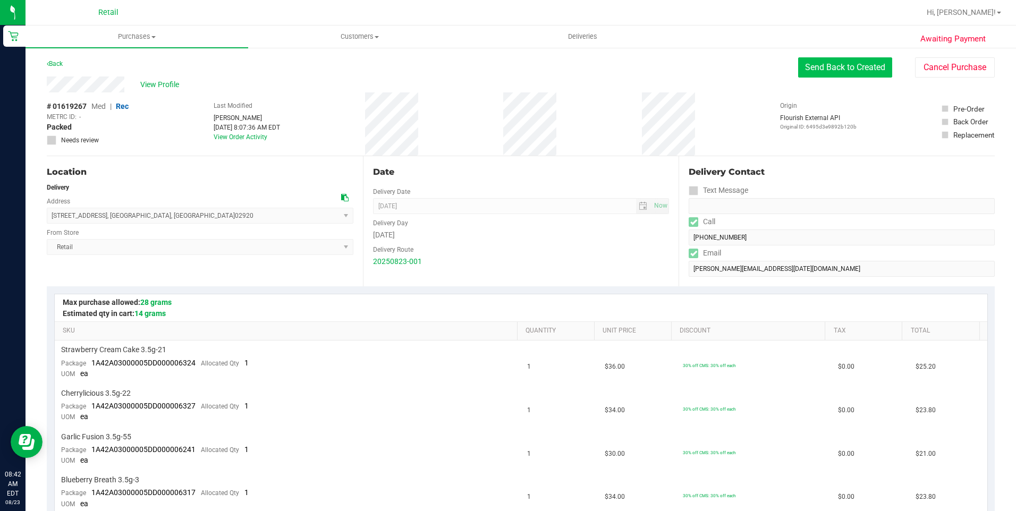
click at [821, 70] on button "Send Back to Created" at bounding box center [845, 67] width 94 height 20
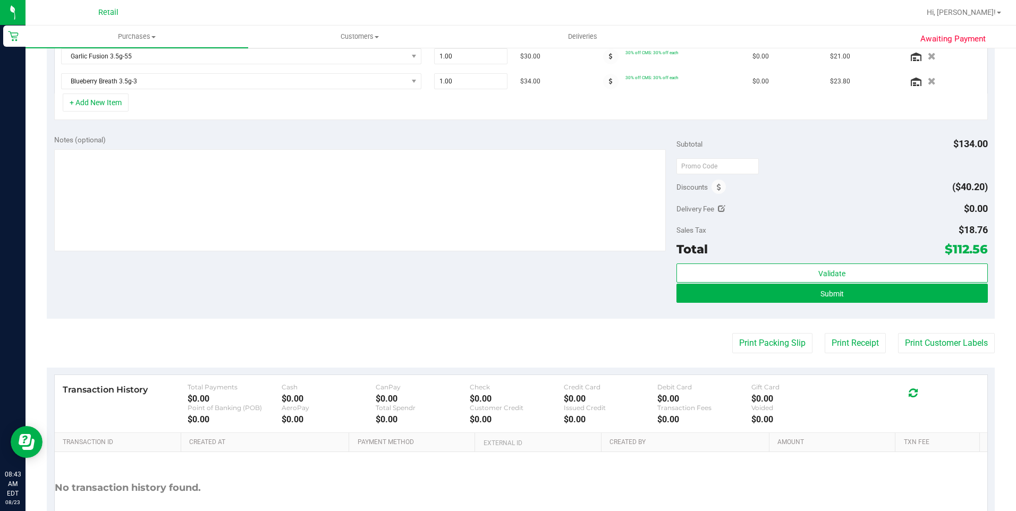
scroll to position [372, 0]
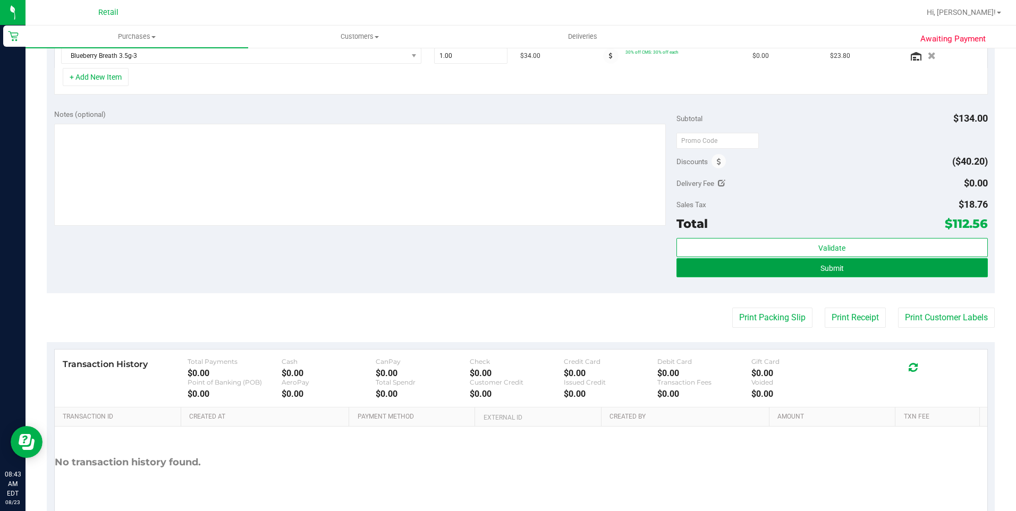
click at [841, 271] on button "Submit" at bounding box center [833, 267] width 312 height 19
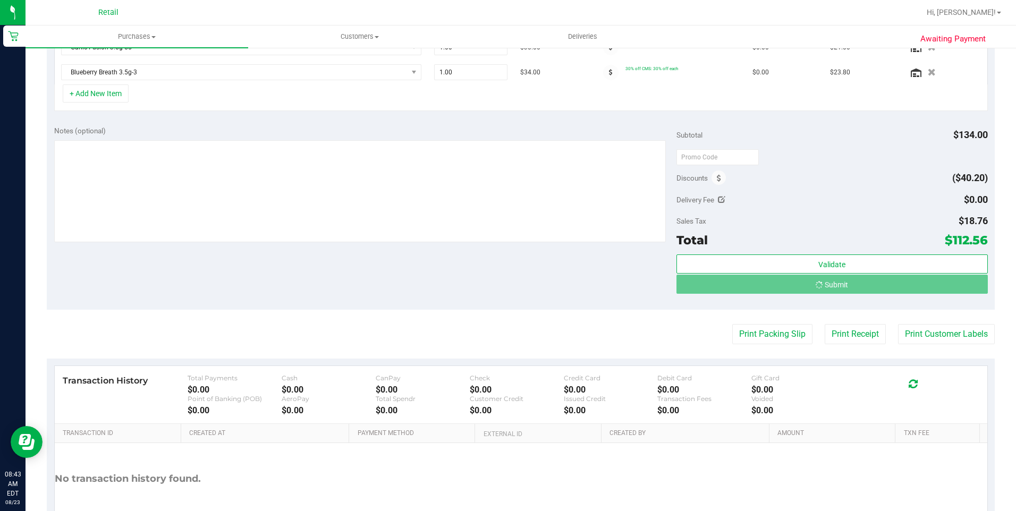
scroll to position [339, 0]
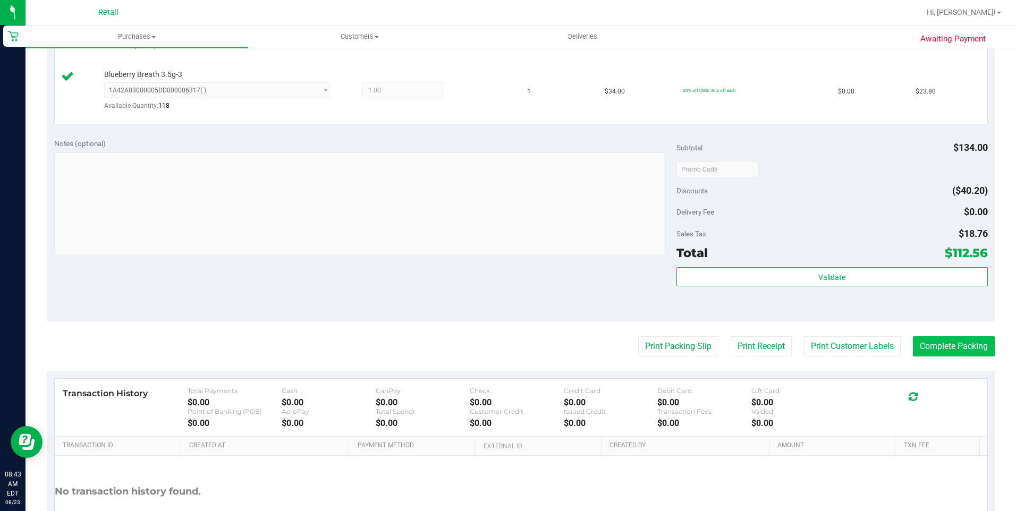
scroll to position [478, 0]
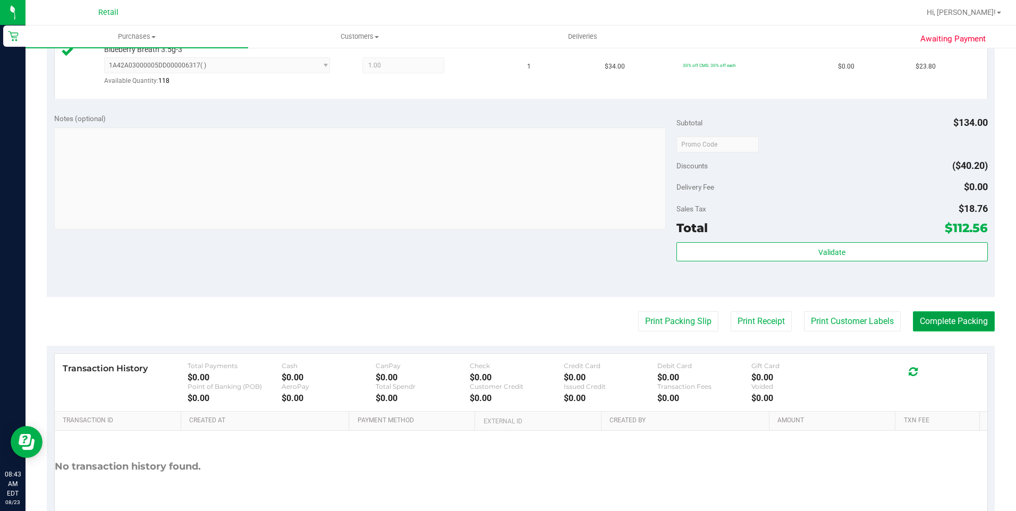
click at [952, 329] on button "Complete Packing" at bounding box center [954, 322] width 82 height 20
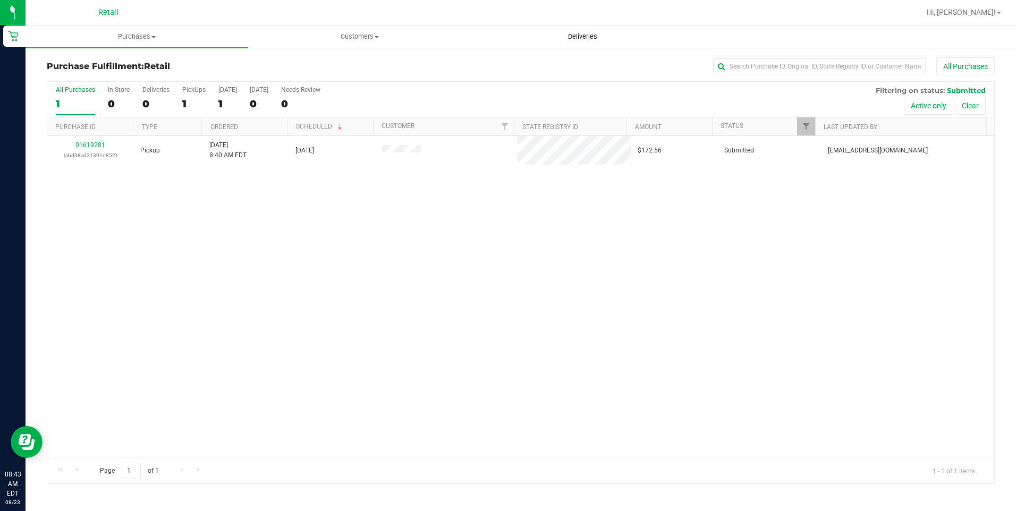
click at [591, 38] on span "Deliveries" at bounding box center [583, 37] width 58 height 10
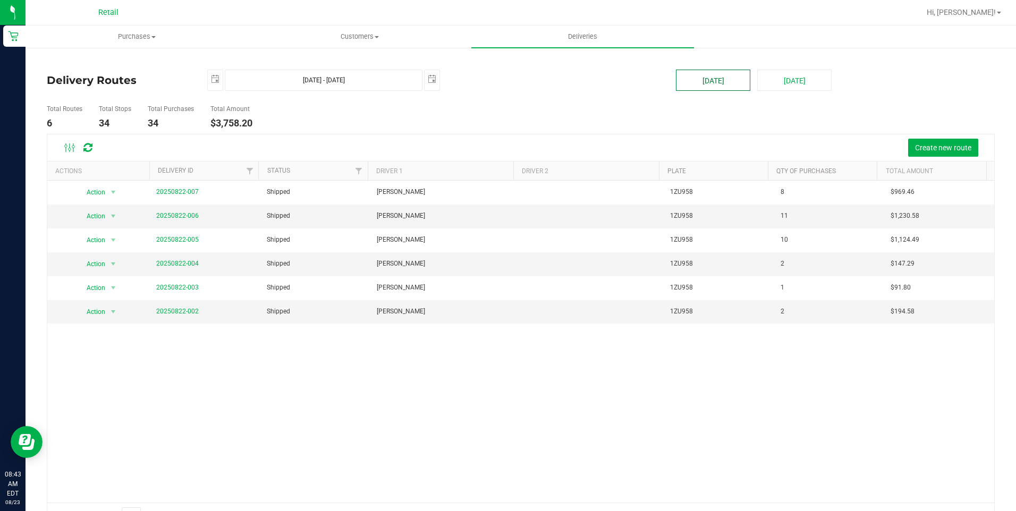
click at [689, 86] on button "[DATE]" at bounding box center [713, 80] width 74 height 21
type input "Aug 23, 2025 - Aug 23, 2025"
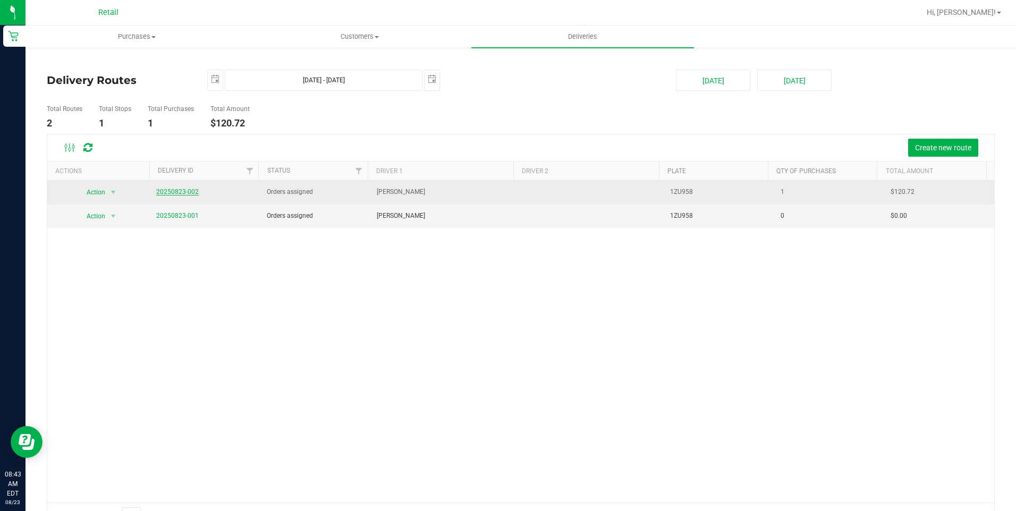
click at [189, 189] on link "20250823-002" at bounding box center [177, 191] width 43 height 7
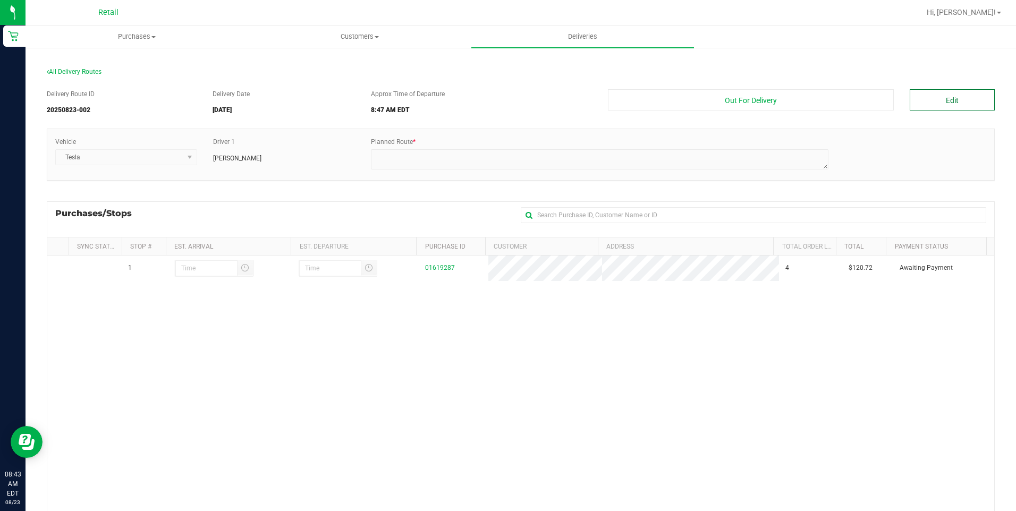
click at [966, 105] on button "Edit" at bounding box center [952, 99] width 85 height 21
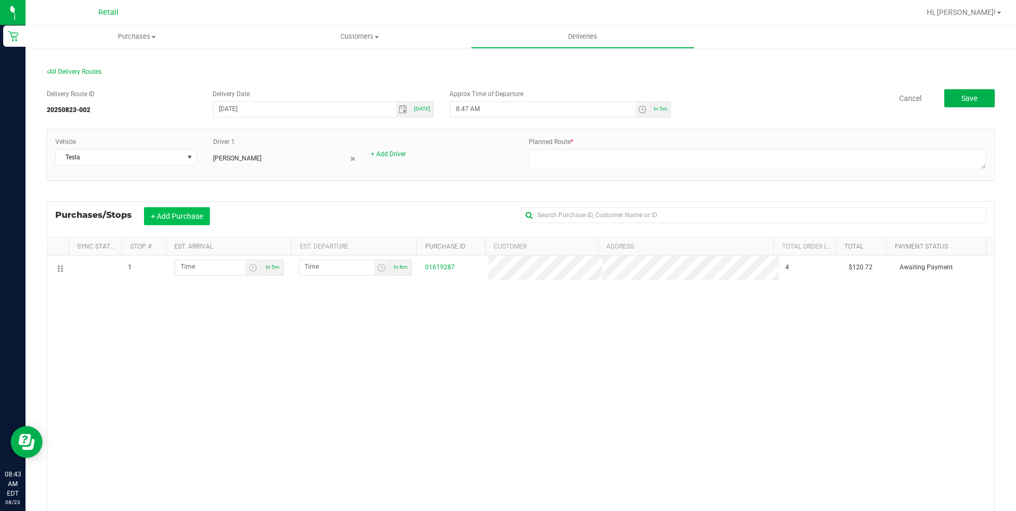
click at [190, 217] on button "+ Add Purchase" at bounding box center [177, 216] width 66 height 18
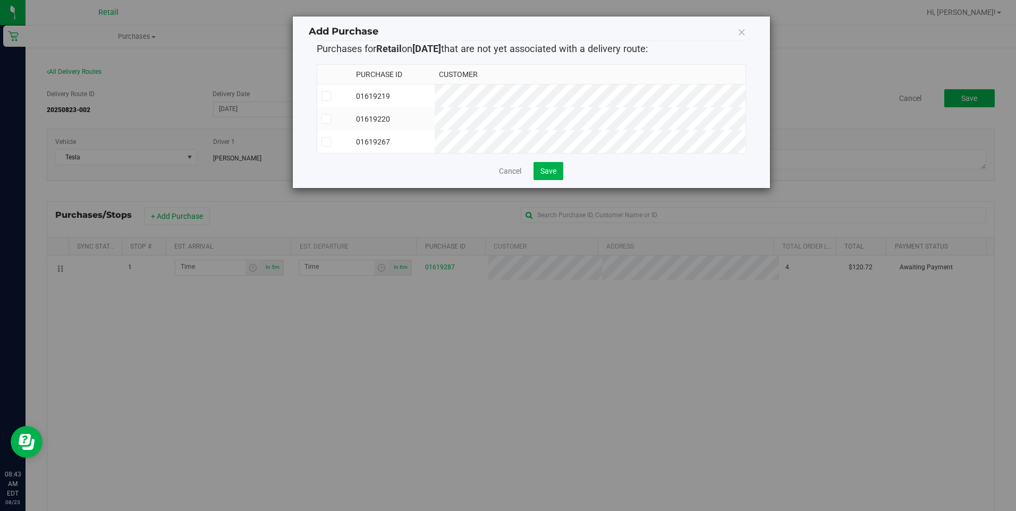
click at [324, 142] on icon at bounding box center [326, 142] width 7 height 0
click at [0, 0] on input "checkbox" at bounding box center [0, 0] width 0 height 0
click at [543, 175] on span "Save" at bounding box center [549, 171] width 16 height 9
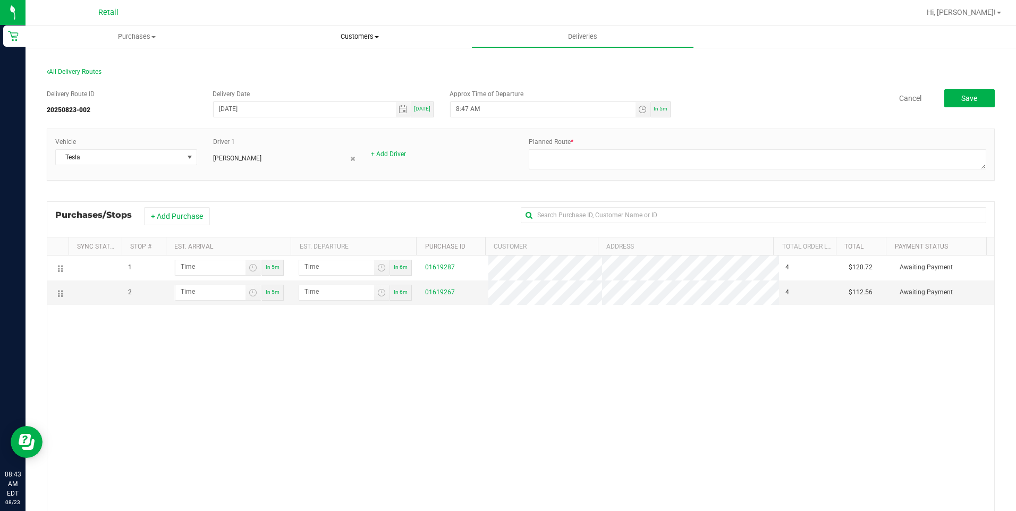
click at [354, 37] on span "Customers" at bounding box center [360, 37] width 222 height 10
click at [342, 61] on li "All customers" at bounding box center [359, 64] width 223 height 13
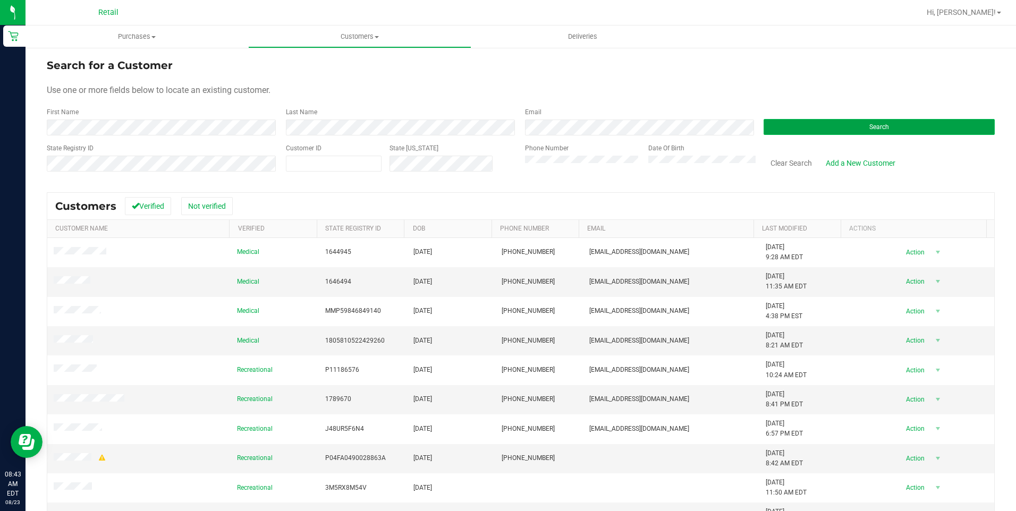
click at [914, 132] on button "Search" at bounding box center [879, 127] width 231 height 16
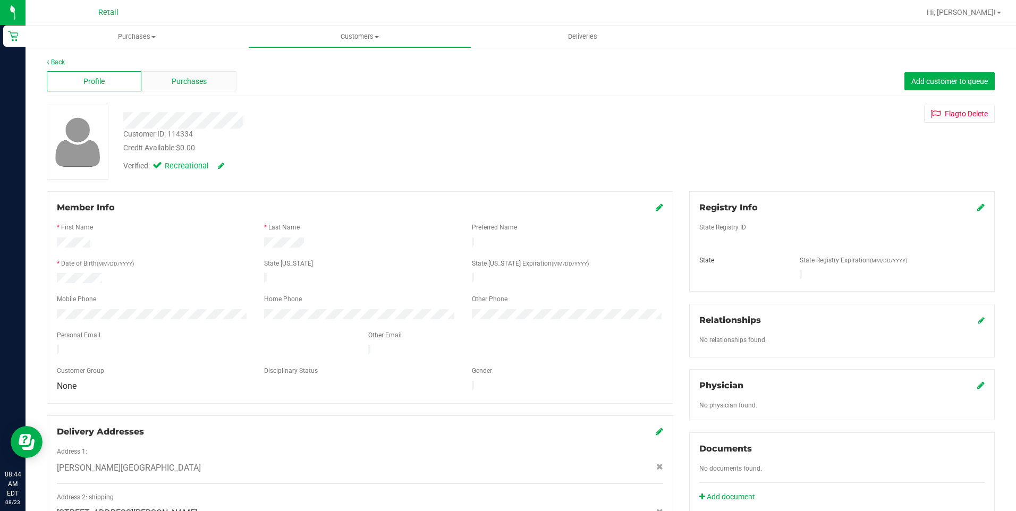
click at [204, 88] on div "Purchases" at bounding box center [188, 81] width 95 height 20
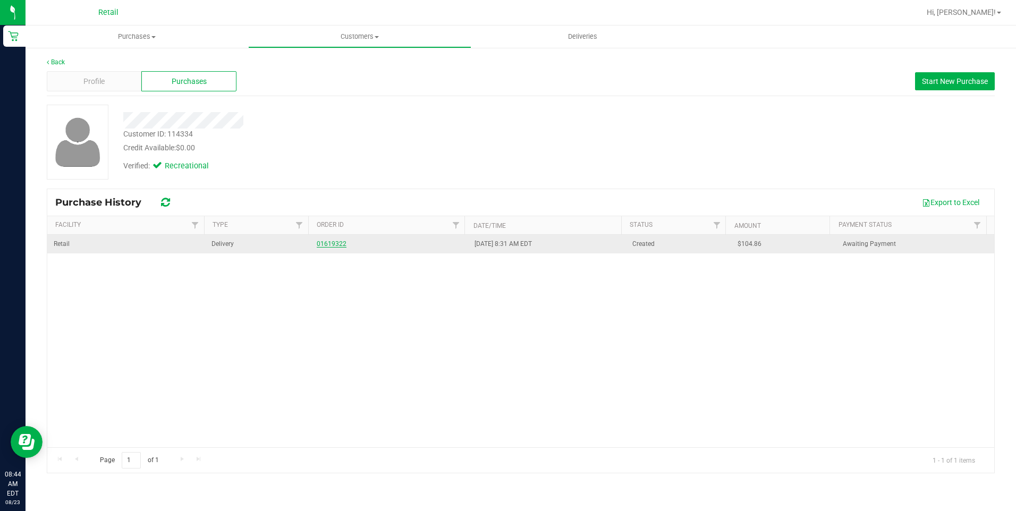
click at [331, 244] on link "01619322" at bounding box center [332, 243] width 30 height 7
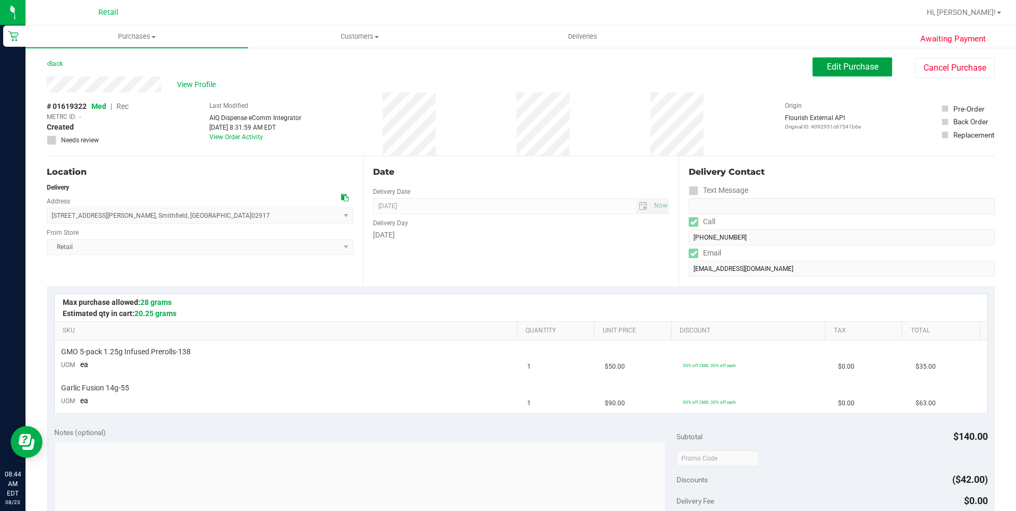
click at [853, 70] on span "Edit Purchase" at bounding box center [853, 67] width 52 height 10
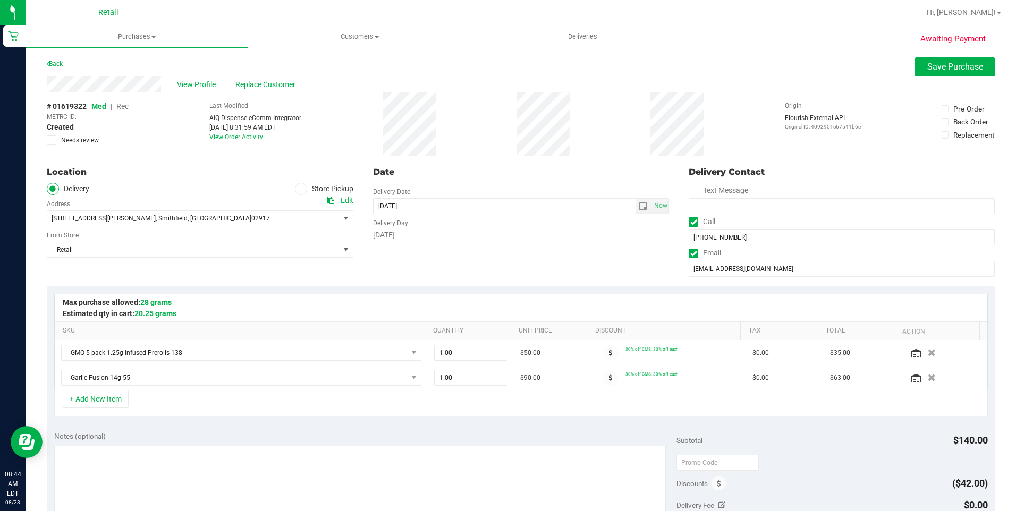
click at [125, 107] on span "Rec" at bounding box center [122, 106] width 12 height 9
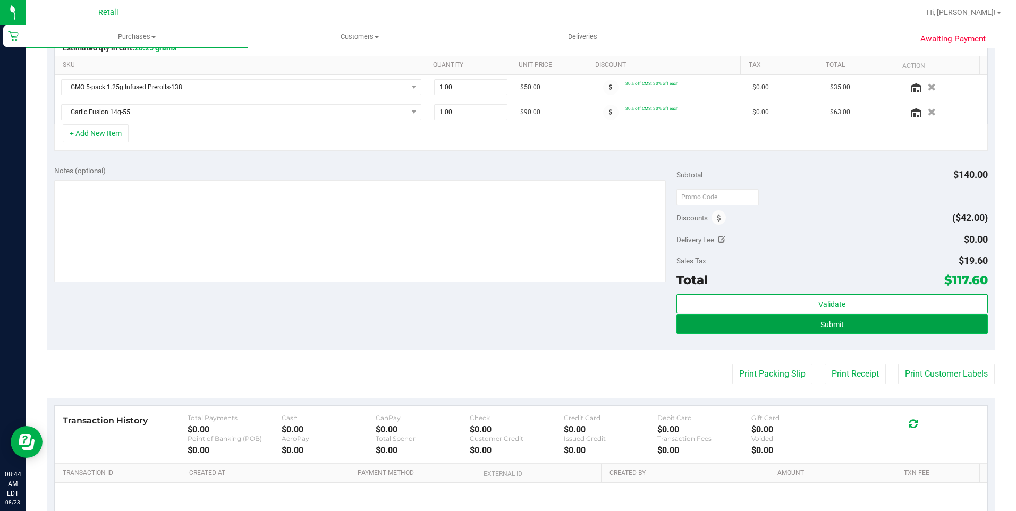
click at [862, 325] on button "Submit" at bounding box center [833, 324] width 312 height 19
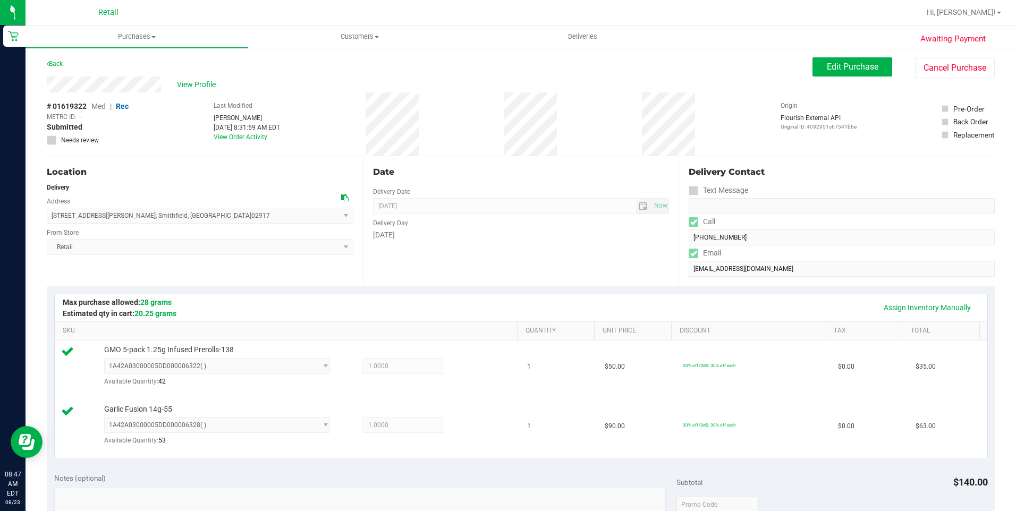
drag, startPoint x: 43, startPoint y: 81, endPoint x: 184, endPoint y: 91, distance: 142.3
click at [184, 91] on div "Awaiting Payment Back Edit Purchase Cancel Purchase View Profile # 01619322 Med…" at bounding box center [521, 487] width 991 height 880
click at [183, 91] on div "View Profile" at bounding box center [430, 85] width 766 height 16
click at [180, 102] on div "# 01619322 Med | Rec METRC ID: - Submitted Needs review Last Modified Alexander…" at bounding box center [521, 123] width 948 height 63
drag, startPoint x: 163, startPoint y: 84, endPoint x: 46, endPoint y: 84, distance: 117.0
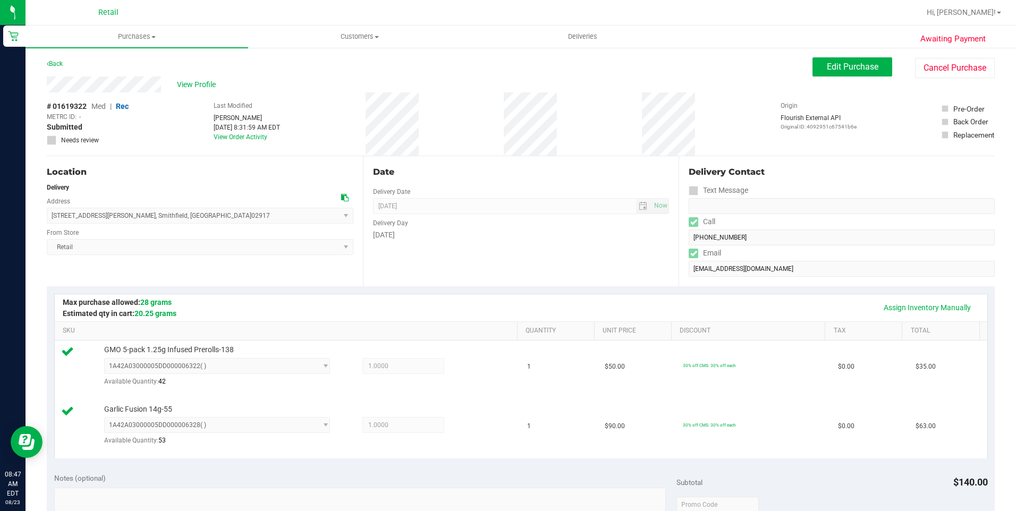
click at [46, 84] on div "Awaiting Payment Back Edit Purchase Cancel Purchase View Profile # 01619322 Med…" at bounding box center [521, 487] width 991 height 880
drag, startPoint x: 49, startPoint y: 215, endPoint x: 161, endPoint y: 221, distance: 111.3
click at [161, 221] on span "67 Farnum Pike , Smithfield , RI 02917 Select address Farnum Pike 67 Farnum Pike" at bounding box center [200, 216] width 307 height 16
copy span "67 Farnum Pike , Smithfield , RI 02917"
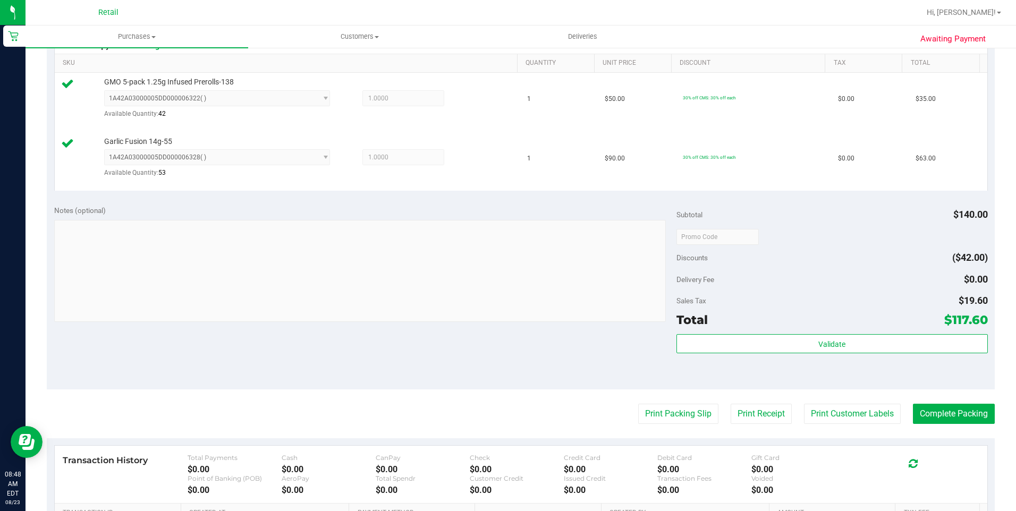
scroll to position [319, 0]
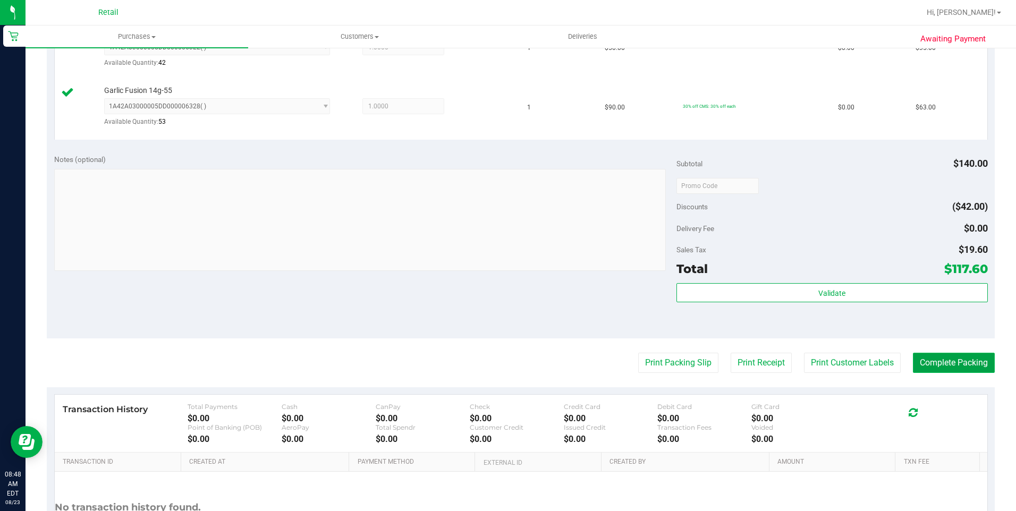
click at [944, 368] on button "Complete Packing" at bounding box center [954, 363] width 82 height 20
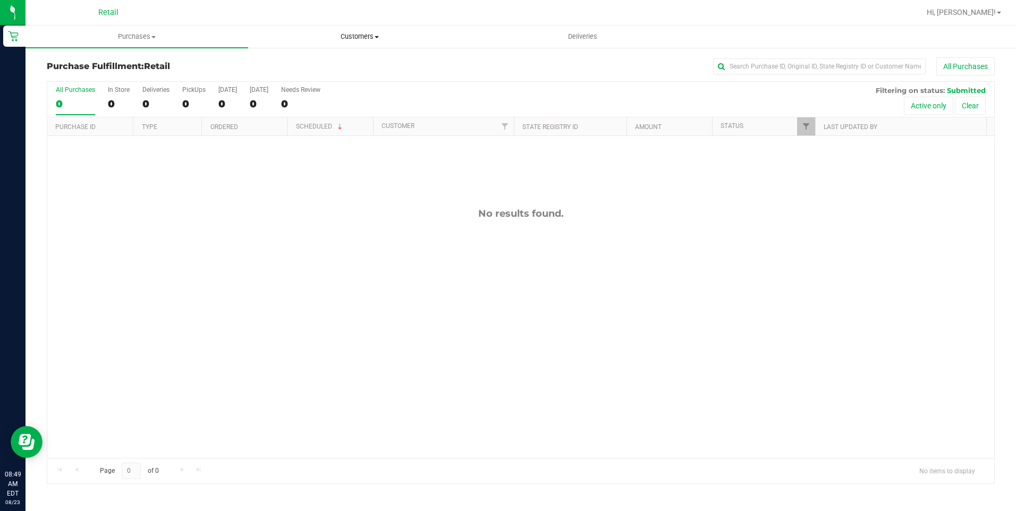
click at [369, 39] on span "Customers" at bounding box center [360, 37] width 222 height 10
click at [340, 68] on li "All customers" at bounding box center [359, 64] width 223 height 13
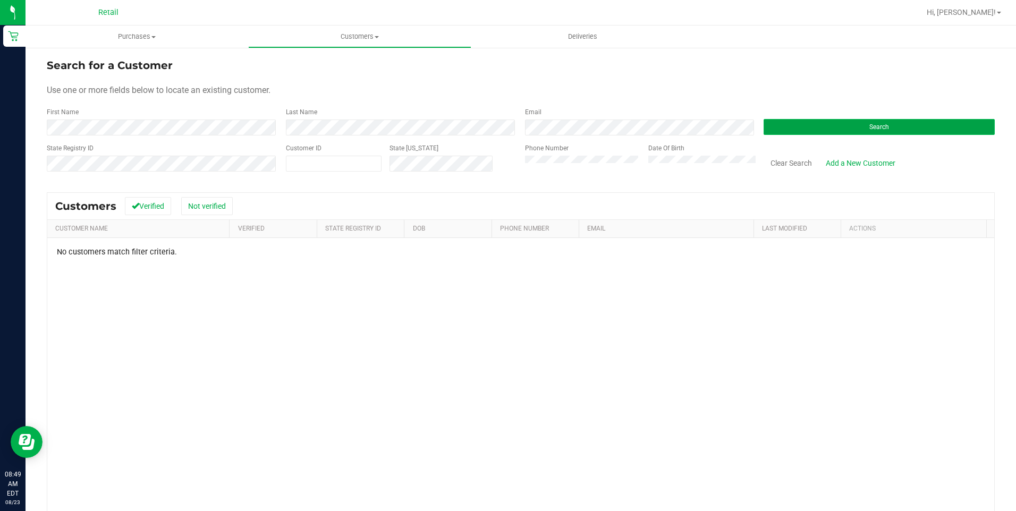
click at [772, 129] on button "Search" at bounding box center [879, 127] width 231 height 16
click at [210, 136] on form "Search for a Customer Use one or more fields below to locate an existing custom…" at bounding box center [521, 119] width 948 height 124
click at [0, 127] on html "Retail 08:49 AM EDT 08/23/2025 08/23 Retail Hi, Alexander! Purchases Summary of…" at bounding box center [508, 255] width 1016 height 511
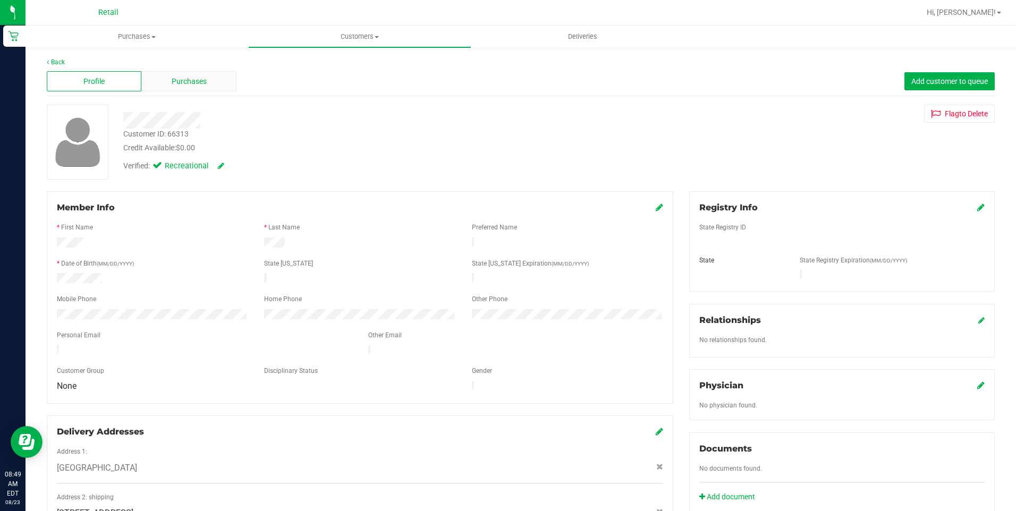
click at [190, 73] on div "Purchases" at bounding box center [188, 81] width 95 height 20
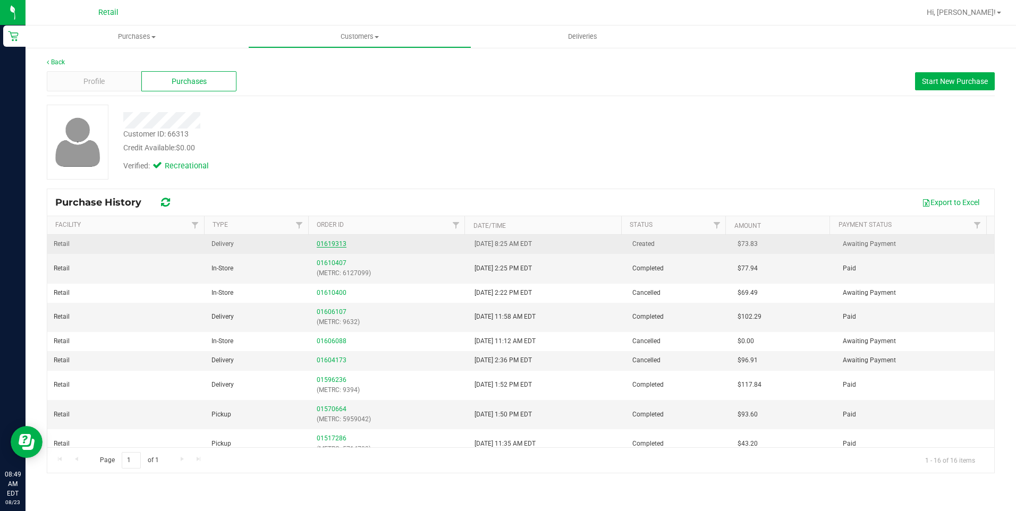
click at [331, 244] on link "01619313" at bounding box center [332, 243] width 30 height 7
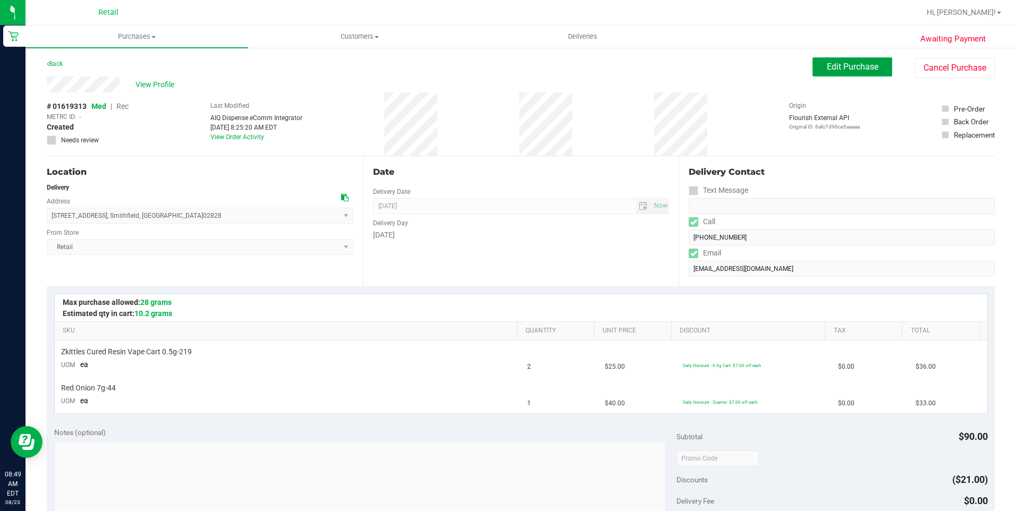
click at [853, 72] on button "Edit Purchase" at bounding box center [853, 66] width 80 height 19
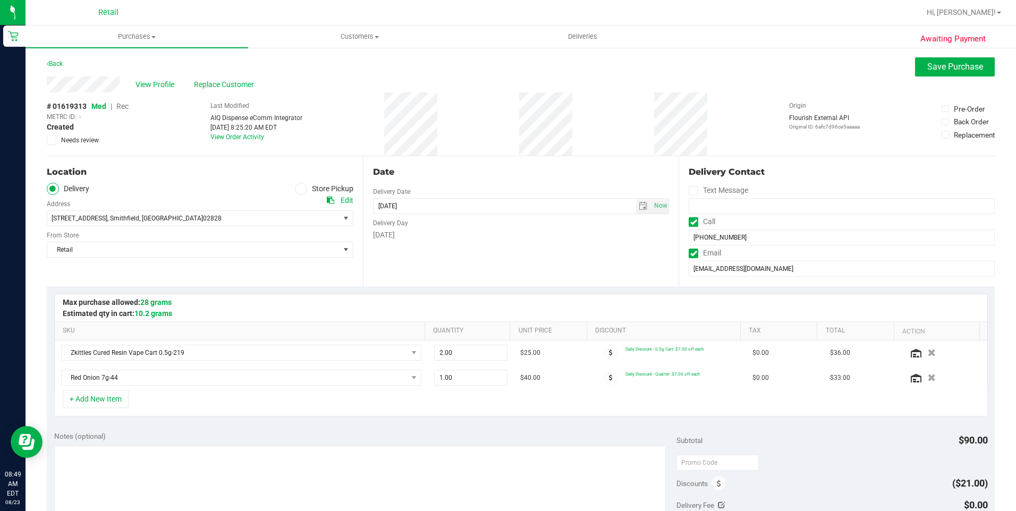
click at [125, 106] on span "Rec" at bounding box center [122, 106] width 12 height 9
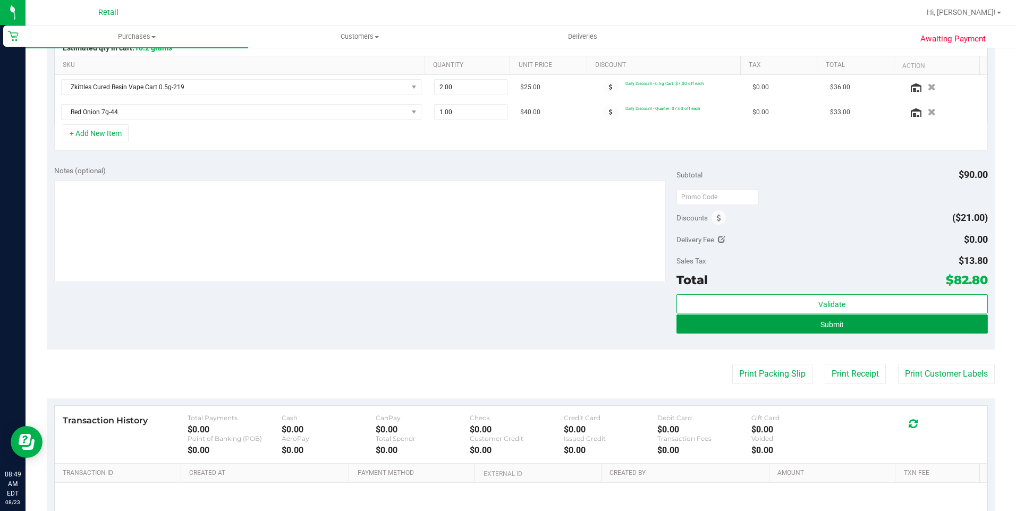
click at [834, 321] on span "Submit" at bounding box center [832, 325] width 23 height 9
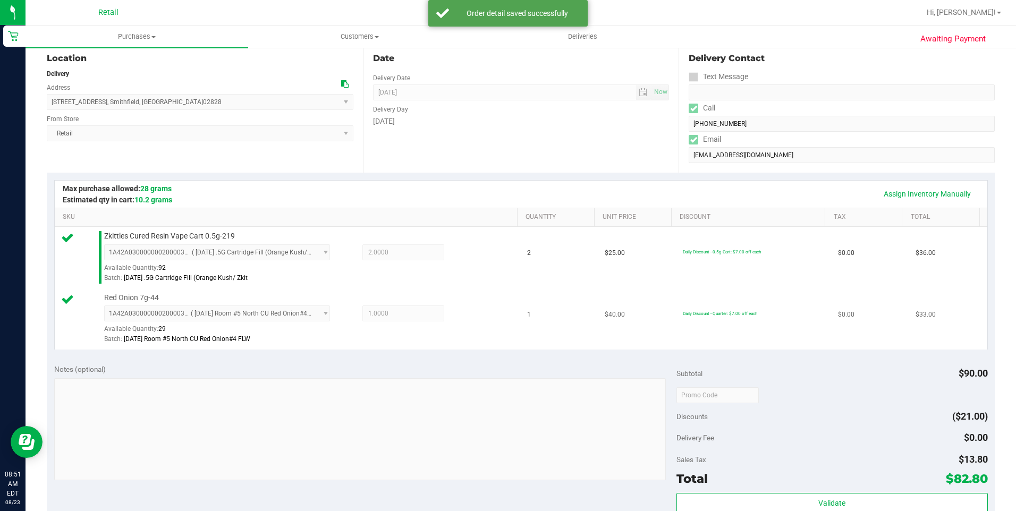
scroll to position [213, 0]
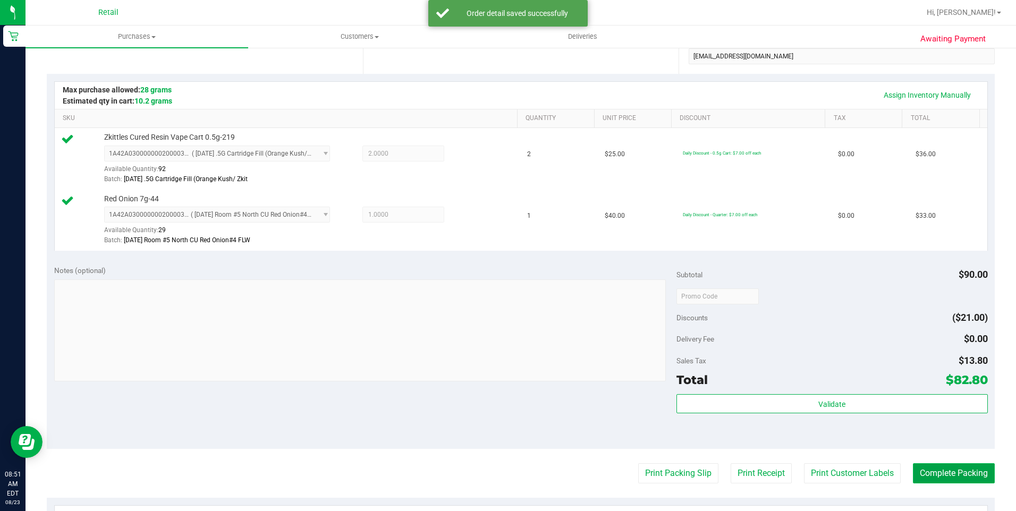
click at [950, 475] on button "Complete Packing" at bounding box center [954, 474] width 82 height 20
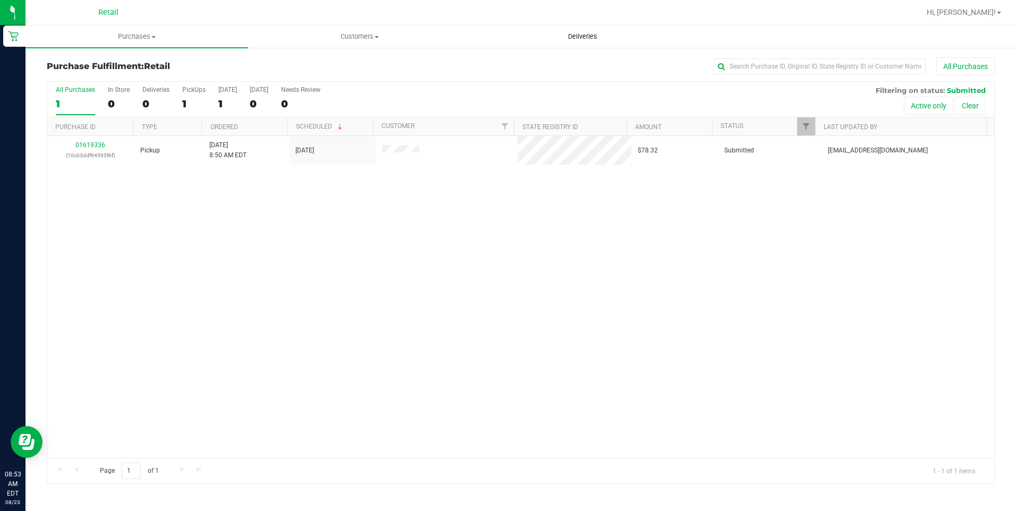
click at [584, 36] on span "Deliveries" at bounding box center [583, 37] width 58 height 10
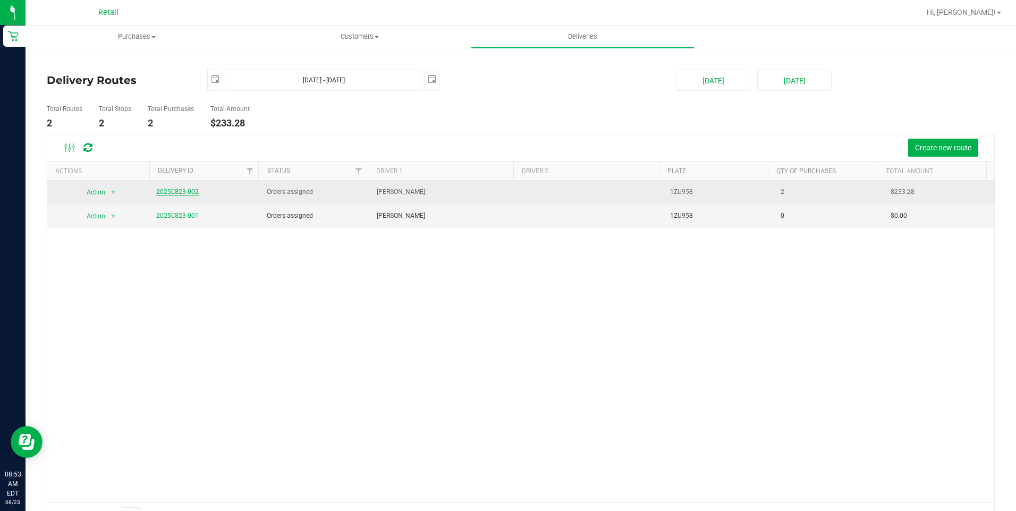
click at [189, 194] on link "20250823-002" at bounding box center [177, 191] width 43 height 7
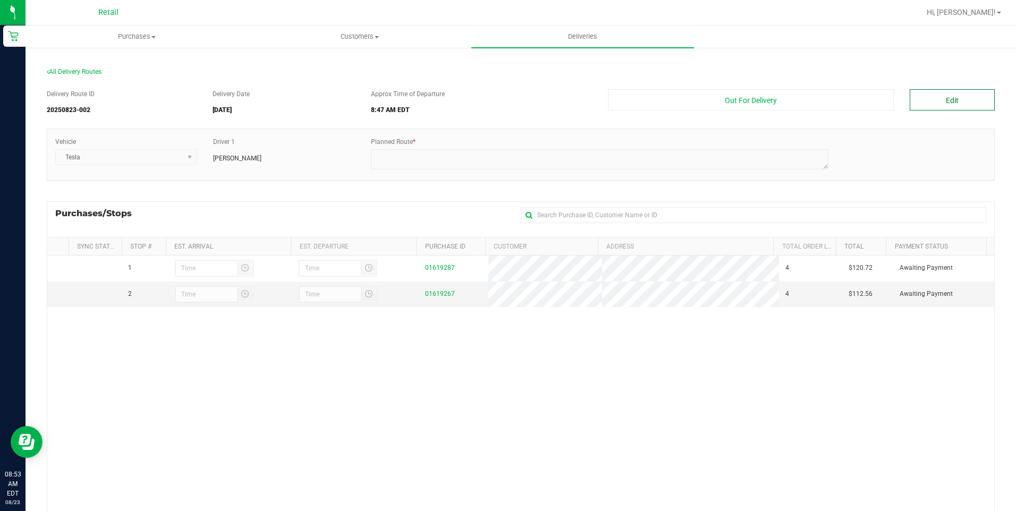
click at [930, 99] on button "Edit" at bounding box center [952, 99] width 85 height 21
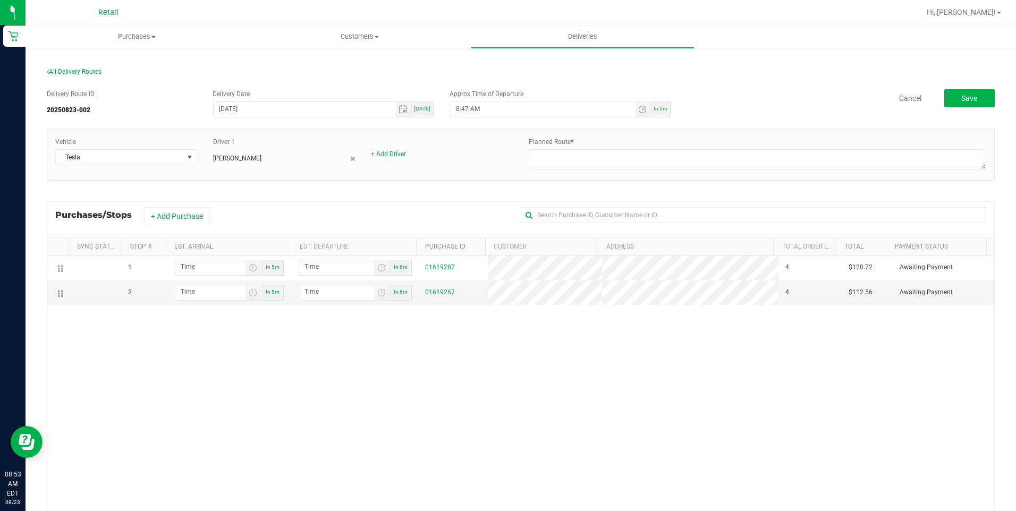
click at [638, 114] on span "Toggle time list" at bounding box center [643, 109] width 15 height 15
click at [467, 225] on span "8" at bounding box center [469, 228] width 4 height 7
click at [503, 232] on li "55" at bounding box center [503, 228] width 26 height 14
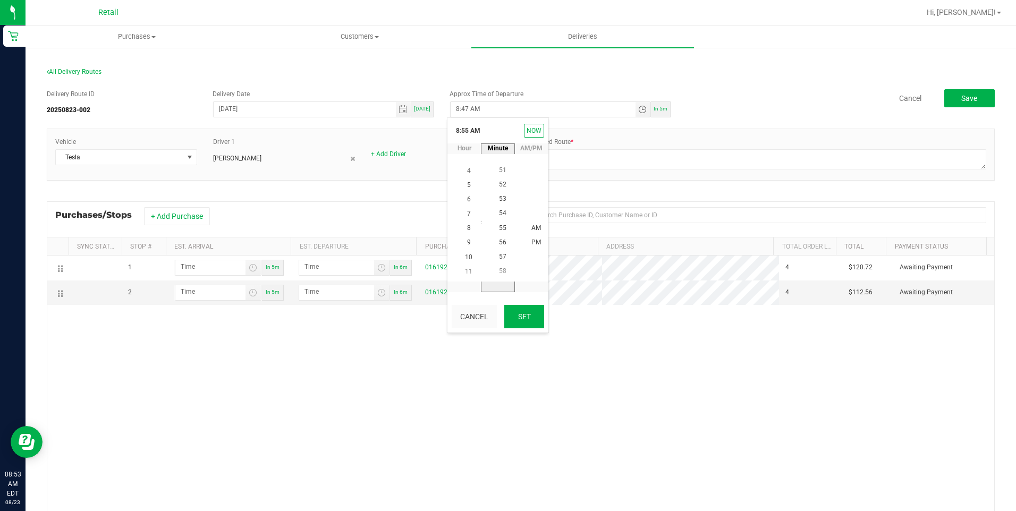
click at [524, 312] on button "Set" at bounding box center [524, 316] width 40 height 23
type input "8:55 AM"
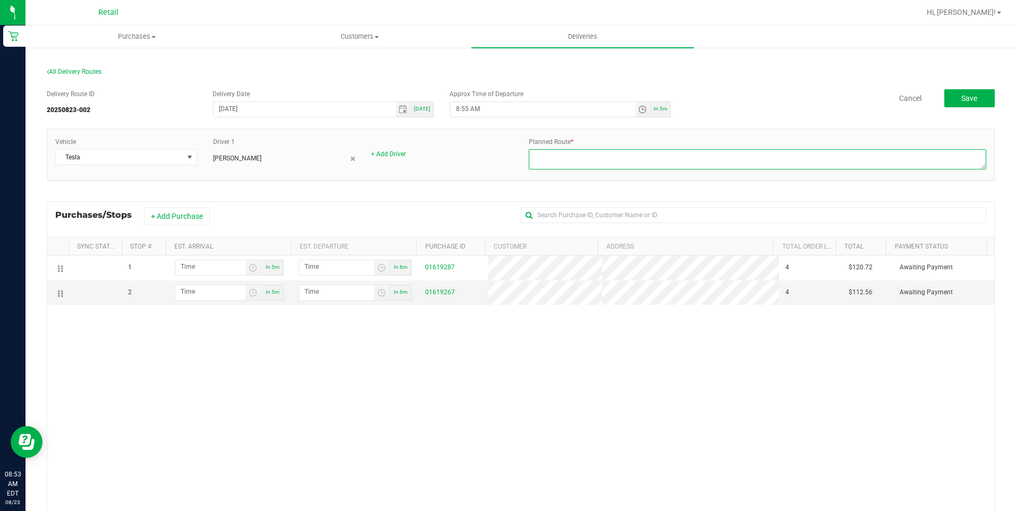
click at [547, 162] on textarea at bounding box center [758, 159] width 458 height 20
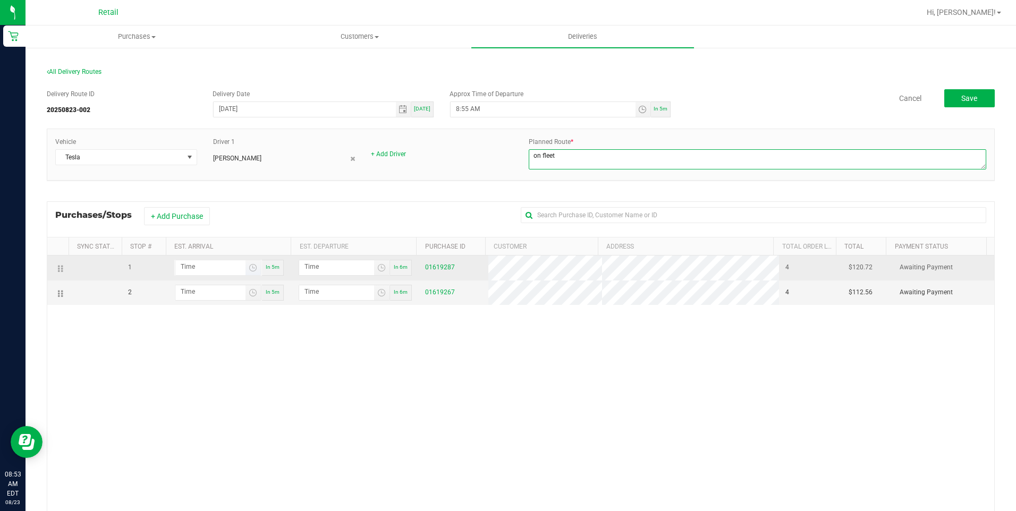
click at [255, 272] on span "Toggle time list" at bounding box center [253, 267] width 15 height 15
type textarea "on fleet"
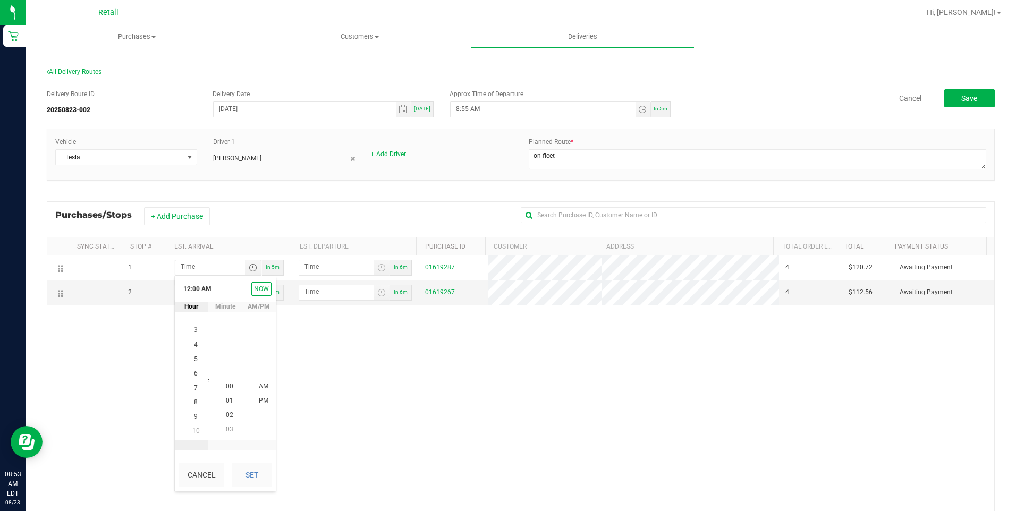
scroll to position [115, 0]
click at [194, 399] on span "9" at bounding box center [196, 401] width 4 height 7
click at [226, 402] on span "09" at bounding box center [229, 401] width 7 height 7
click at [251, 480] on button "Set" at bounding box center [252, 475] width 40 height 23
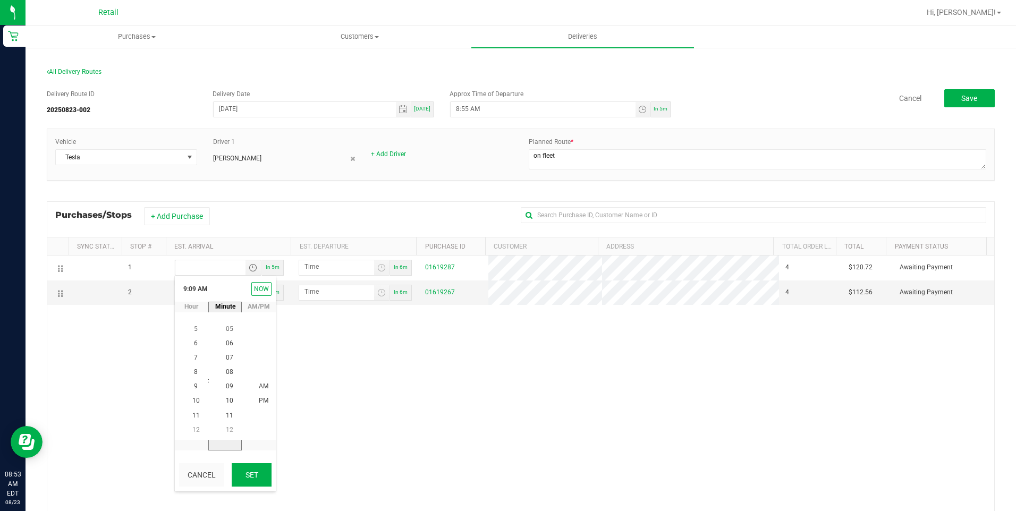
type input "9:09 AM"
type input "9:10 AM"
click at [249, 294] on span "Toggle time list" at bounding box center [253, 293] width 9 height 9
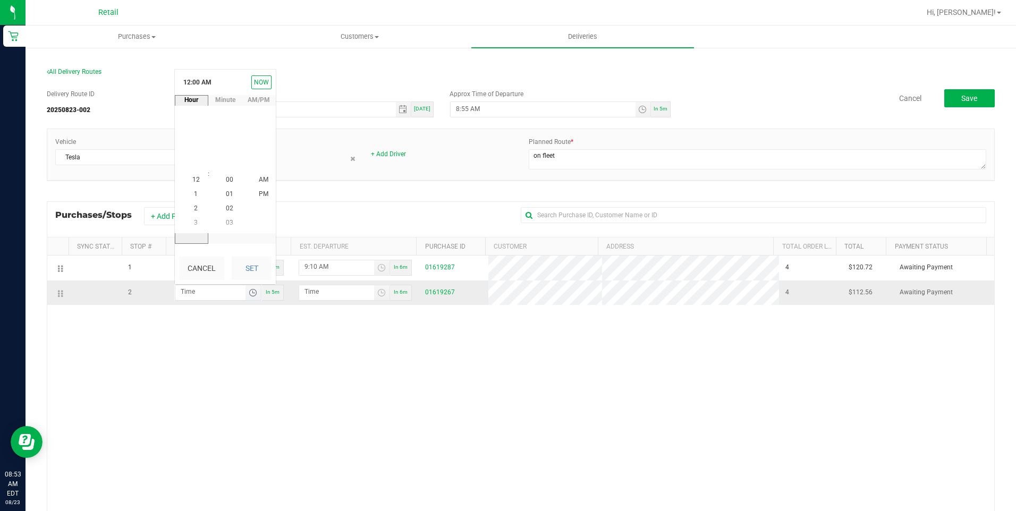
scroll to position [0, 0]
click at [189, 191] on li "9" at bounding box center [196, 195] width 26 height 14
click at [229, 166] on span "27" at bounding box center [229, 165] width 7 height 7
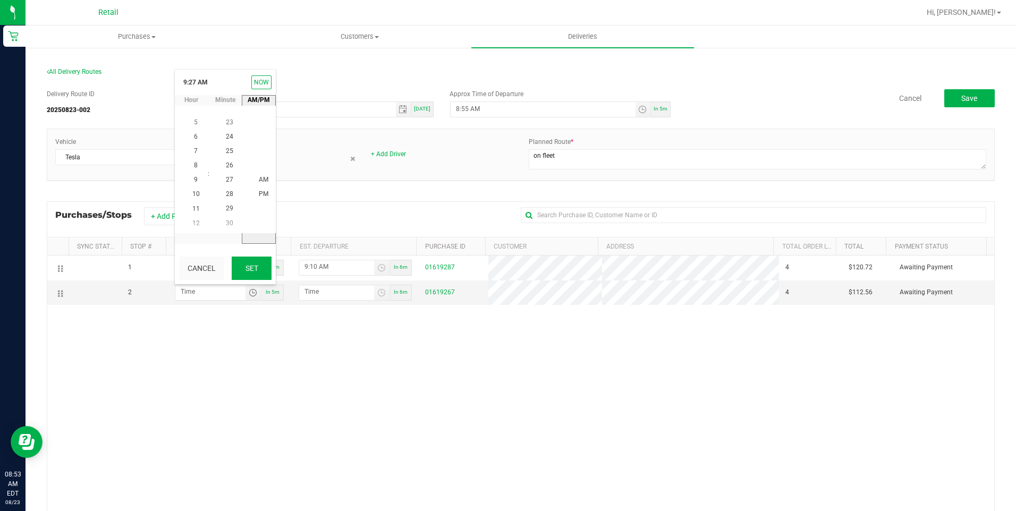
click at [256, 270] on button "Set" at bounding box center [252, 268] width 40 height 23
type input "9:27 AM"
type input "9:28 AM"
click at [962, 97] on span "Save" at bounding box center [970, 98] width 16 height 9
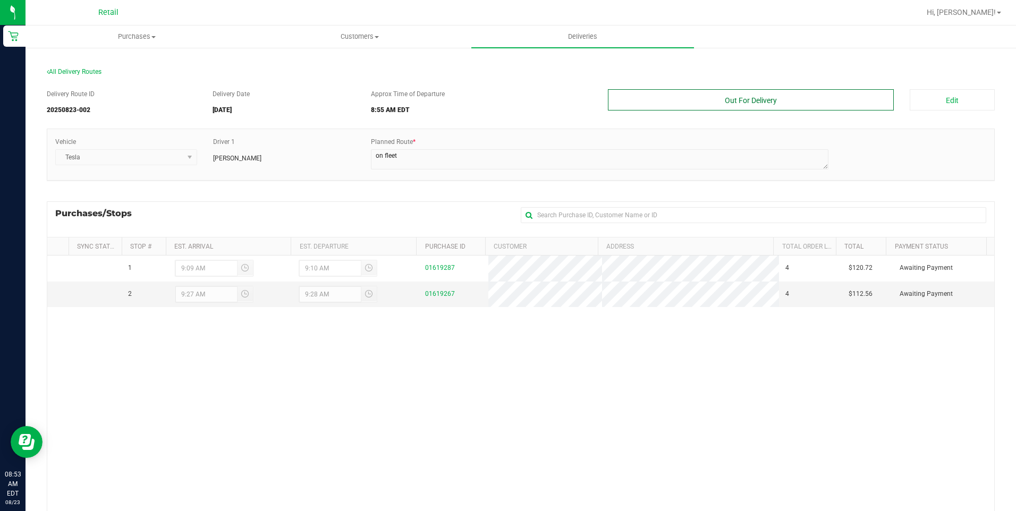
click at [764, 106] on button "Out For Delivery" at bounding box center [751, 99] width 287 height 21
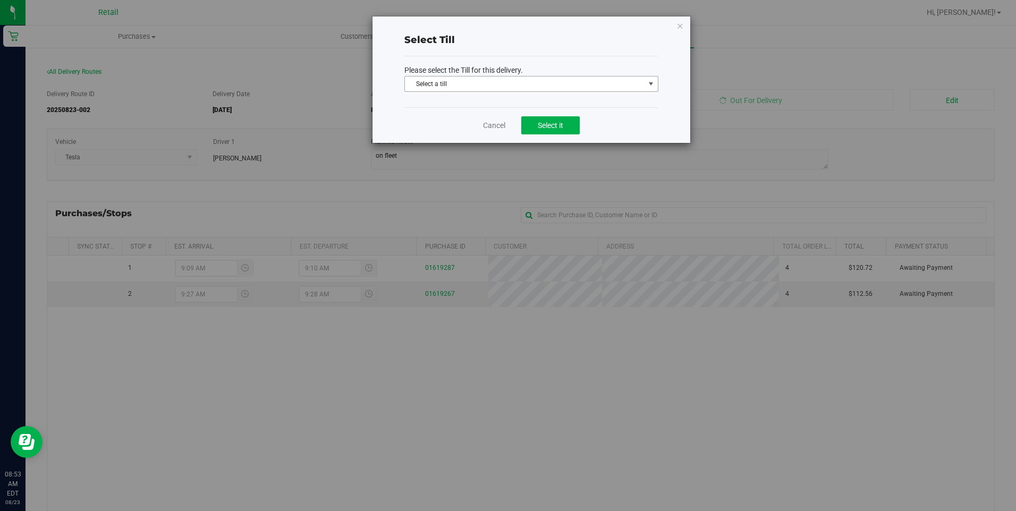
click at [647, 85] on span "select" at bounding box center [651, 84] width 9 height 9
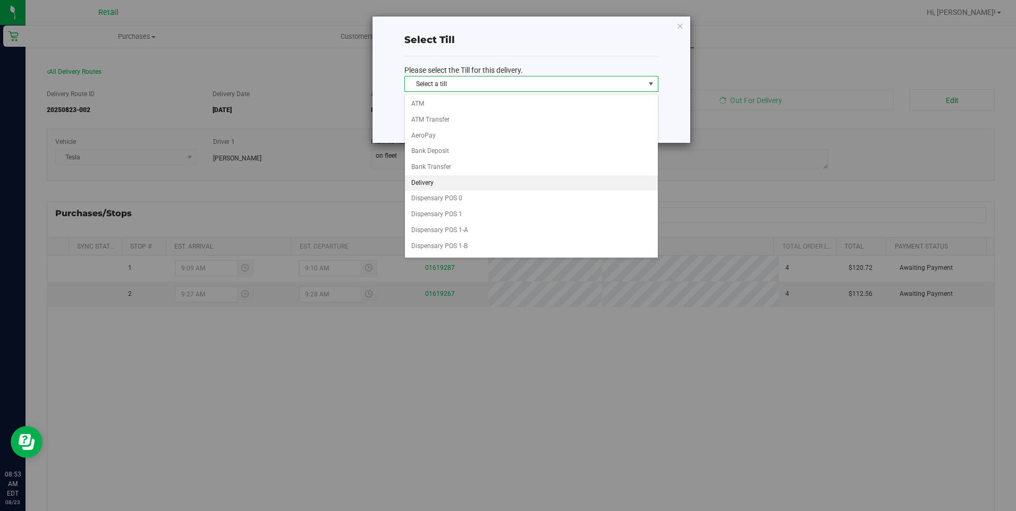
click at [450, 184] on li "Delivery" at bounding box center [531, 183] width 253 height 16
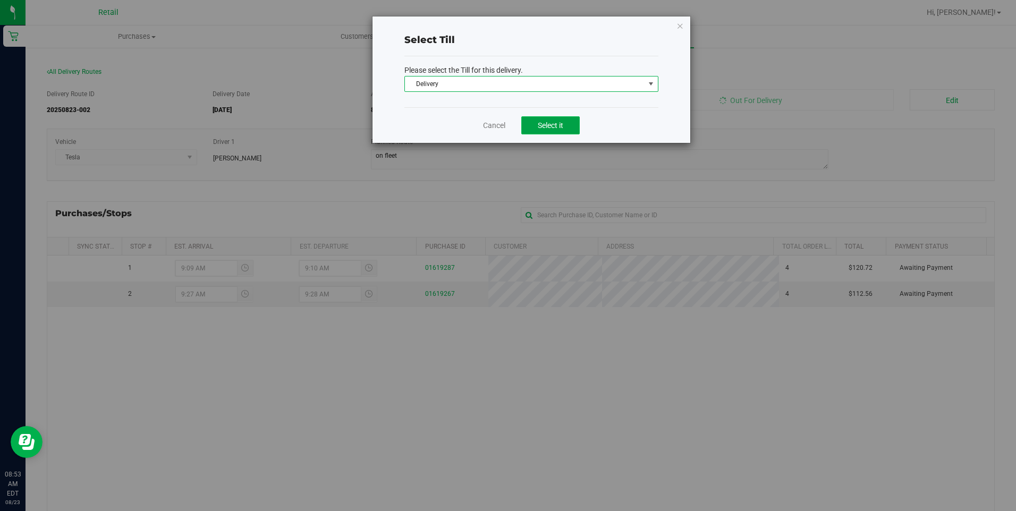
click at [549, 129] on span "Select it" at bounding box center [551, 125] width 26 height 9
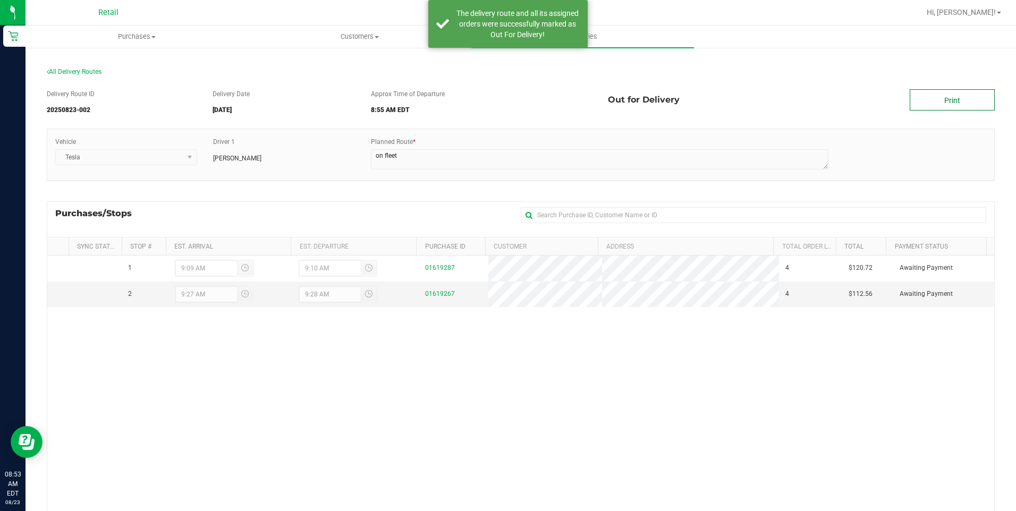
click at [947, 96] on link "Print" at bounding box center [952, 99] width 85 height 21
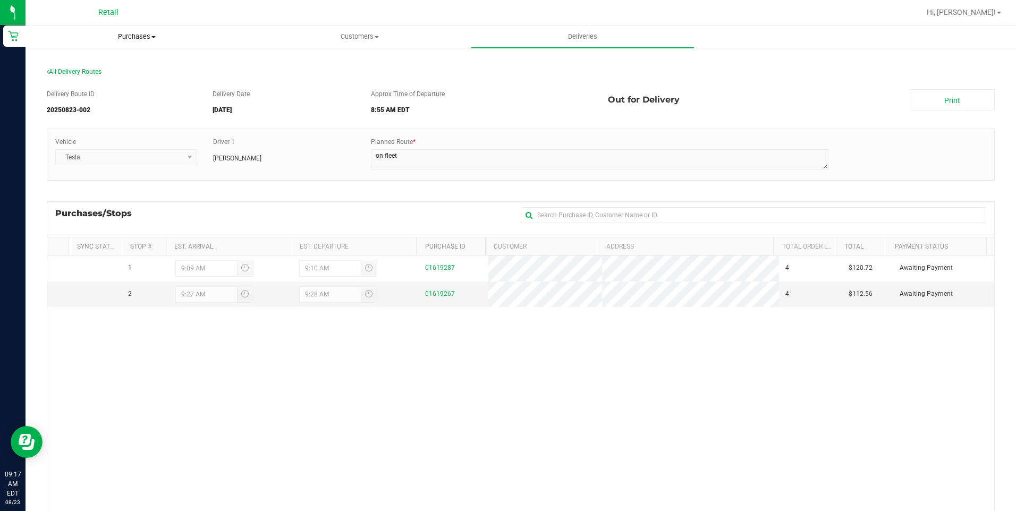
click at [138, 36] on span "Purchases" at bounding box center [137, 37] width 222 height 10
click at [92, 62] on span "Summary of purchases" at bounding box center [80, 64] width 109 height 9
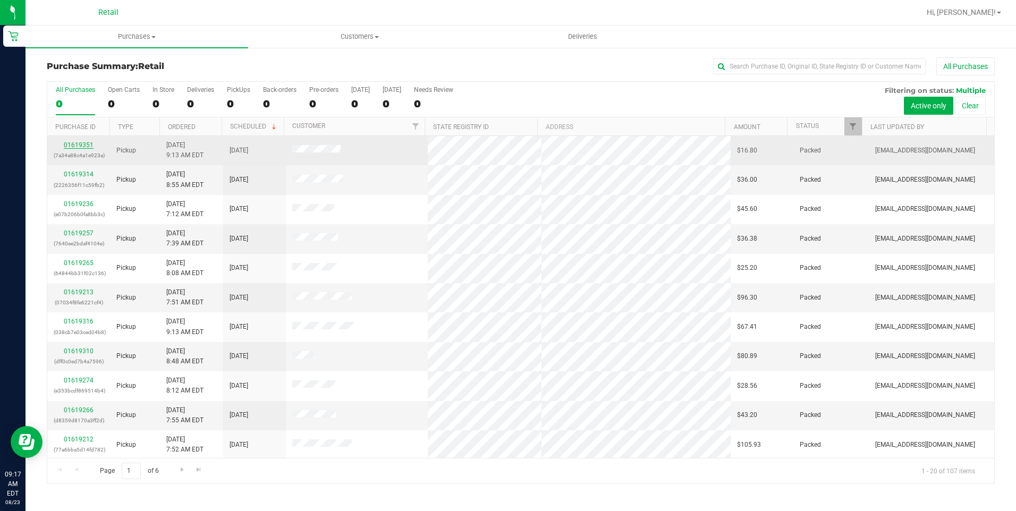
click at [86, 147] on link "01619351" at bounding box center [79, 144] width 30 height 7
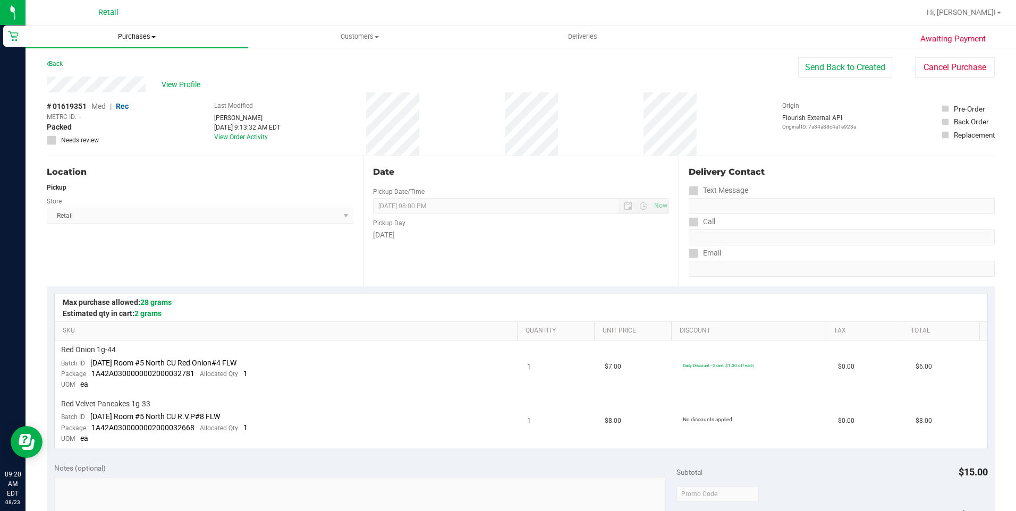
click at [128, 32] on uib-tab-heading "Purchases Summary of purchases Fulfillment All purchases" at bounding box center [137, 37] width 223 height 22
click at [105, 63] on span "Summary of purchases" at bounding box center [80, 64] width 109 height 9
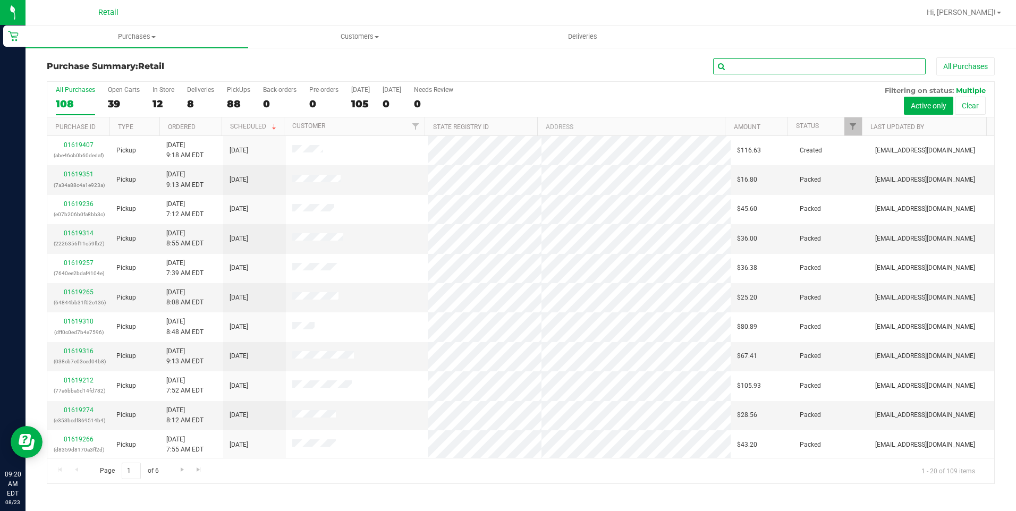
click at [819, 67] on input "text" at bounding box center [819, 66] width 213 height 16
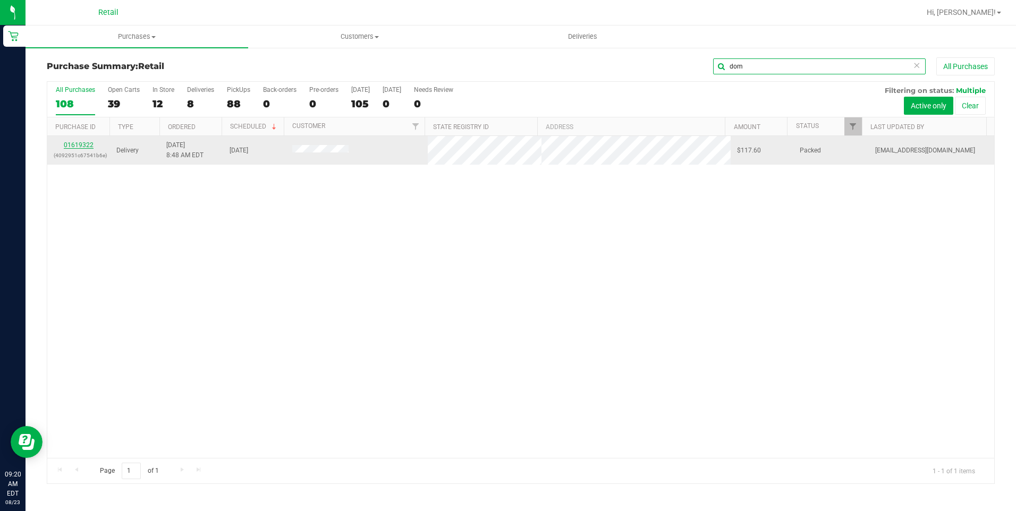
type input "dom"
click at [72, 145] on link "01619322" at bounding box center [79, 144] width 30 height 7
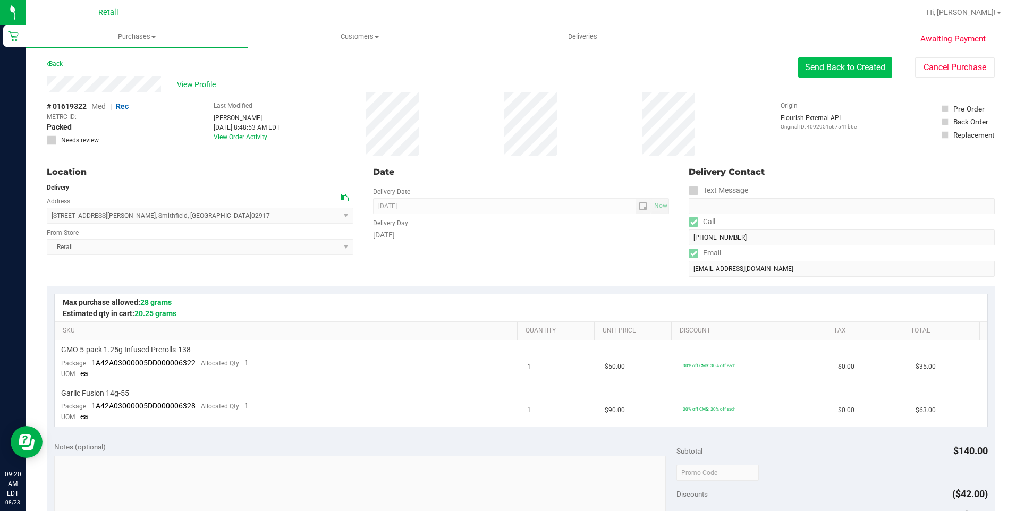
click at [825, 69] on button "Send Back to Created" at bounding box center [845, 67] width 94 height 20
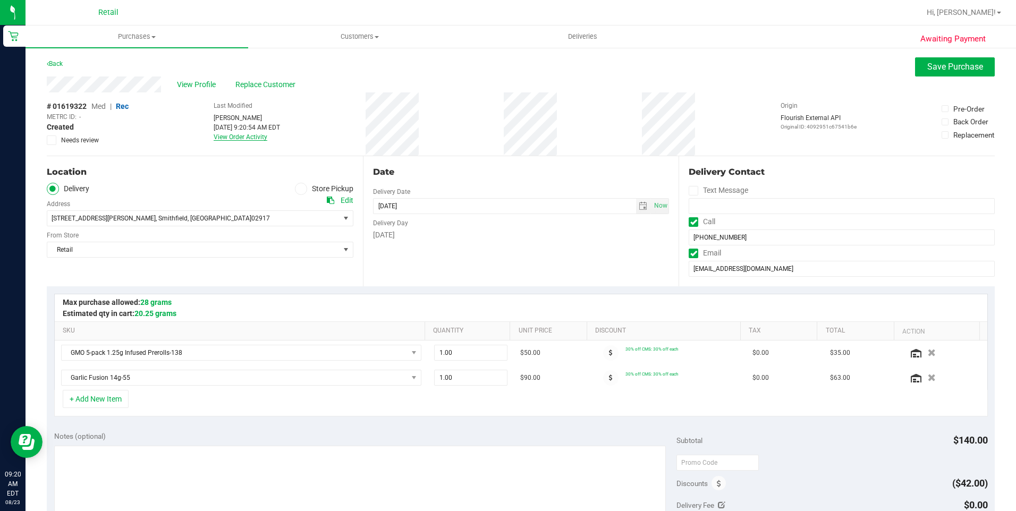
click at [224, 140] on link "View Order Activity" at bounding box center [241, 136] width 54 height 7
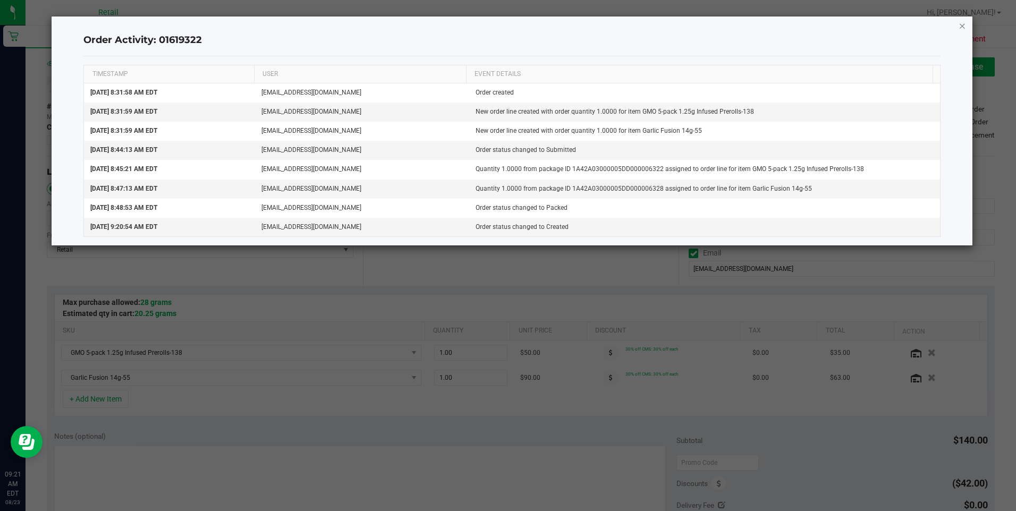
click at [960, 26] on icon "button" at bounding box center [962, 25] width 7 height 13
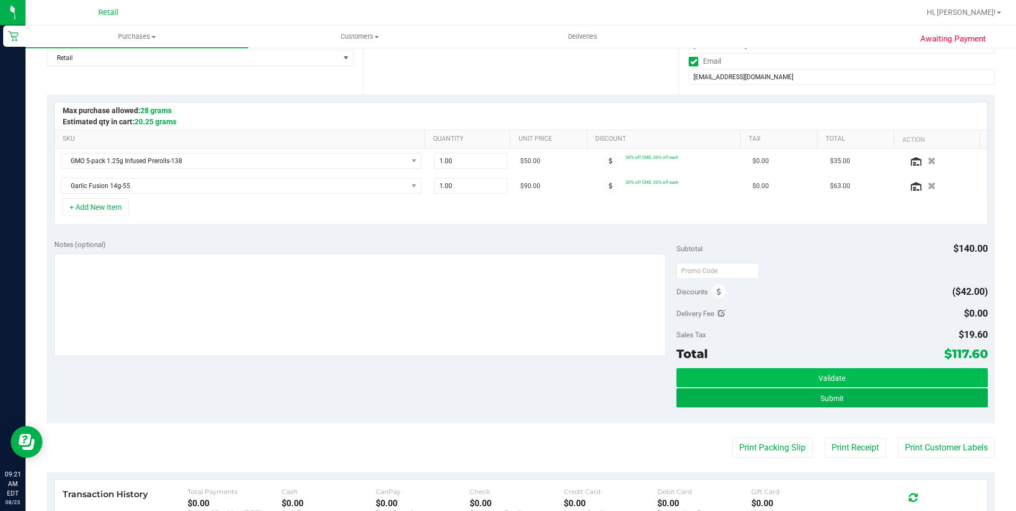
scroll to position [213, 0]
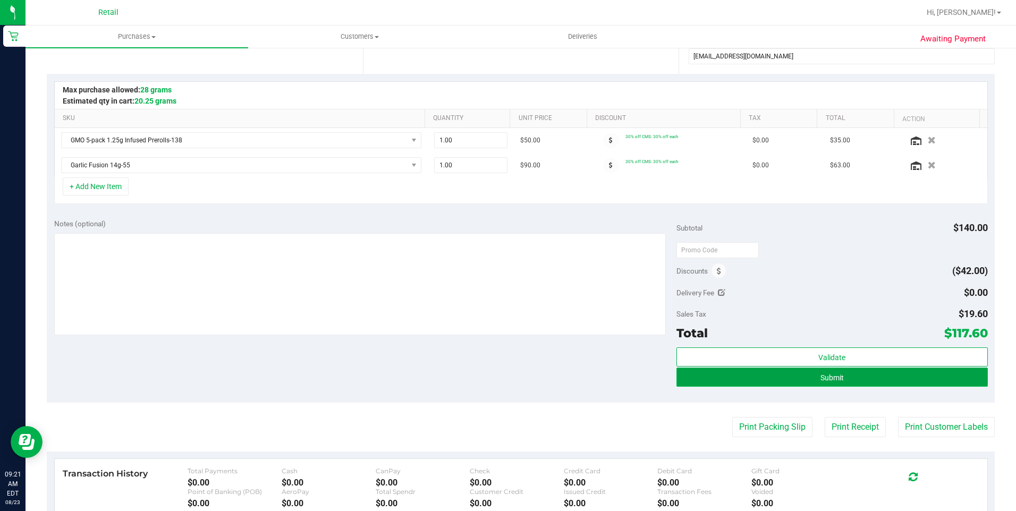
click at [832, 372] on button "Submit" at bounding box center [833, 377] width 312 height 19
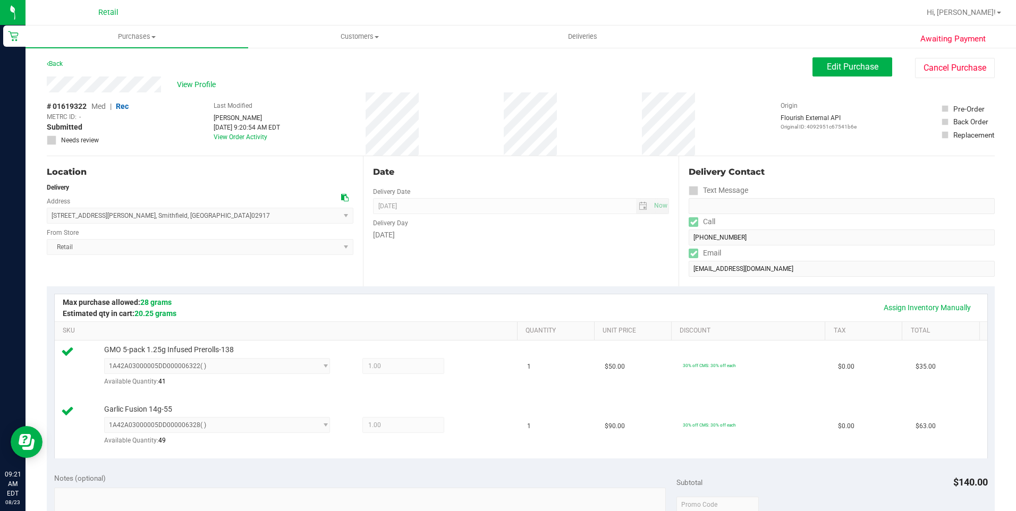
scroll to position [266, 0]
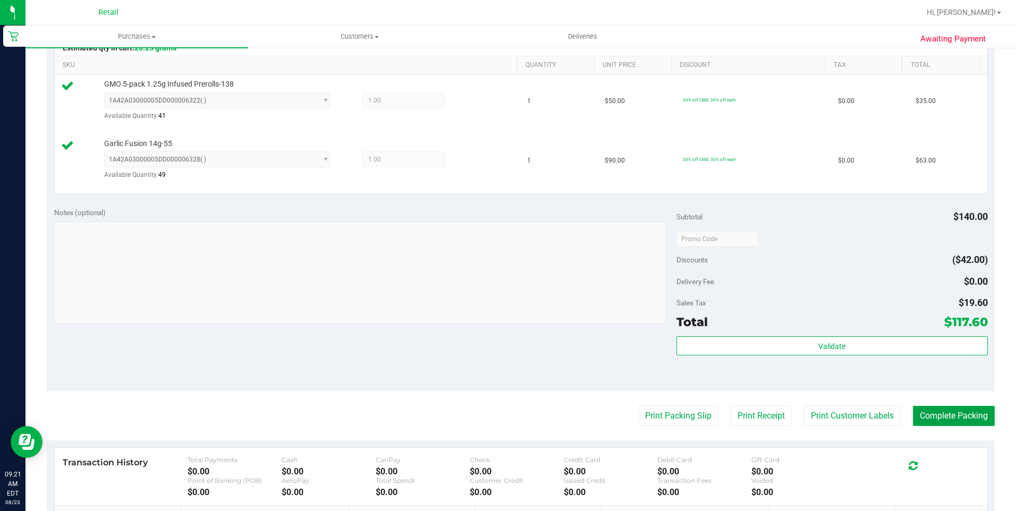
click at [937, 421] on button "Complete Packing" at bounding box center [954, 416] width 82 height 20
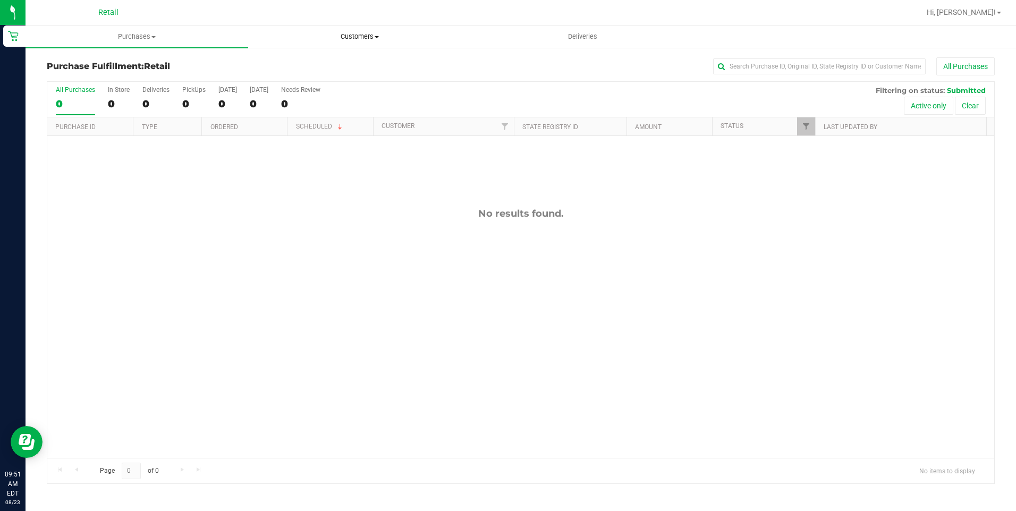
click at [379, 37] on span at bounding box center [377, 37] width 4 height 2
click at [346, 61] on li "All customers" at bounding box center [359, 64] width 223 height 13
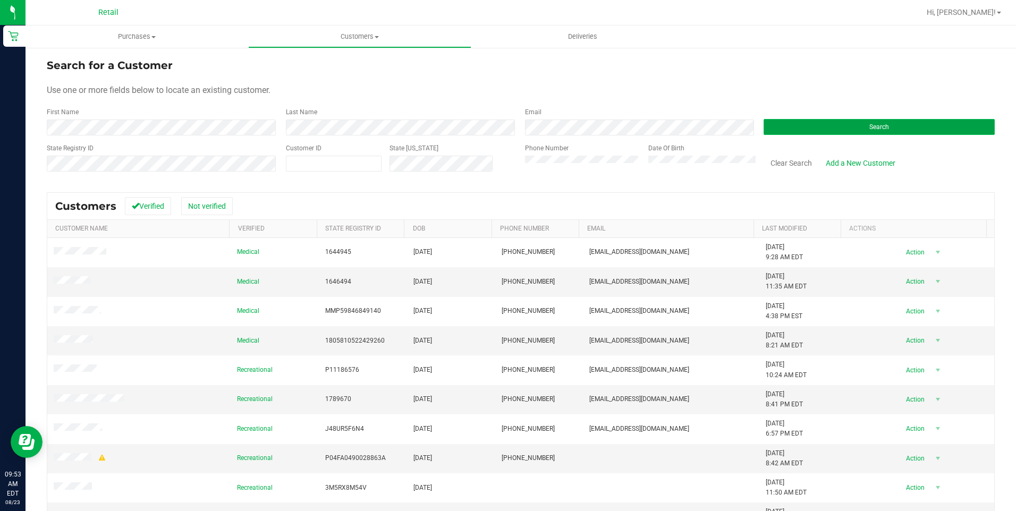
click at [860, 133] on button "Search" at bounding box center [879, 127] width 231 height 16
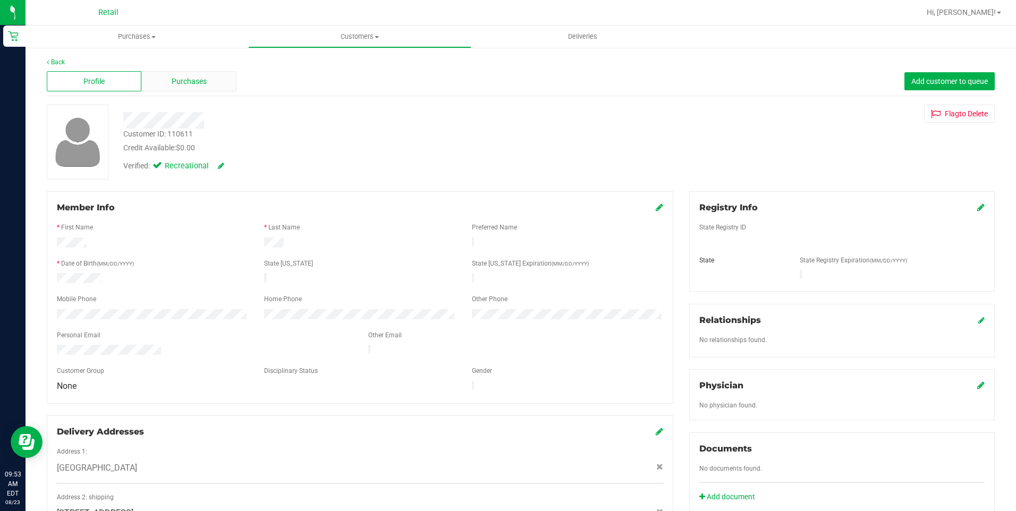
click at [200, 82] on span "Purchases" at bounding box center [189, 81] width 35 height 11
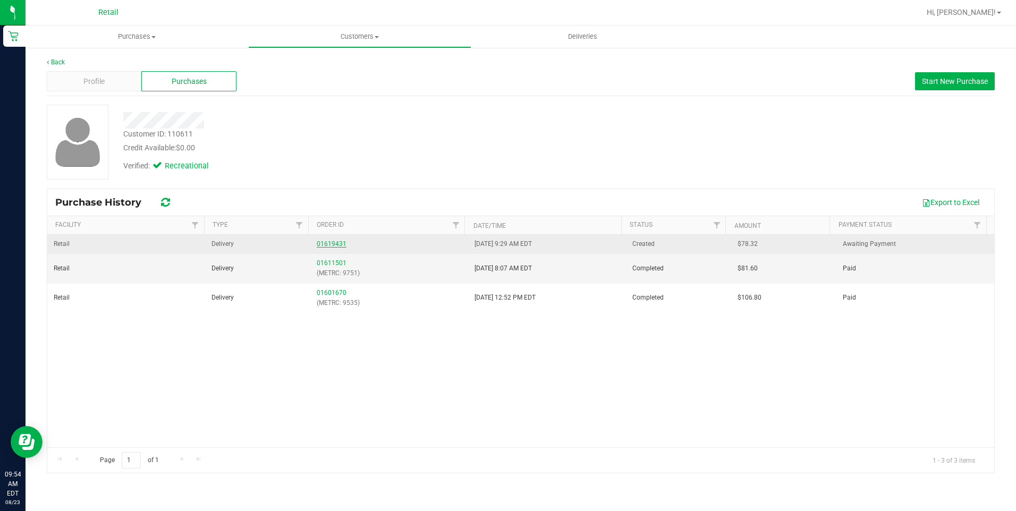
click at [324, 245] on link "01619431" at bounding box center [332, 243] width 30 height 7
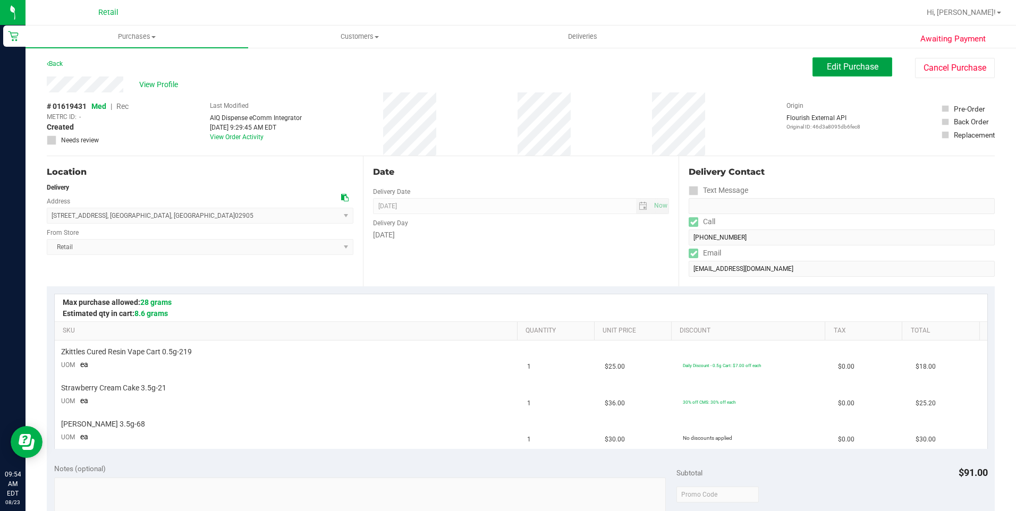
click at [837, 74] on button "Edit Purchase" at bounding box center [853, 66] width 80 height 19
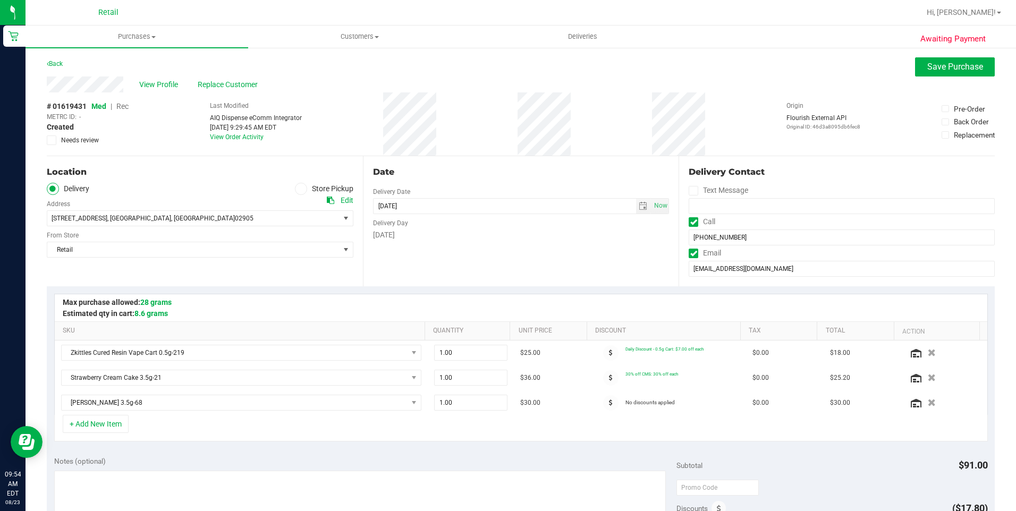
click at [122, 106] on span "Rec" at bounding box center [122, 106] width 12 height 9
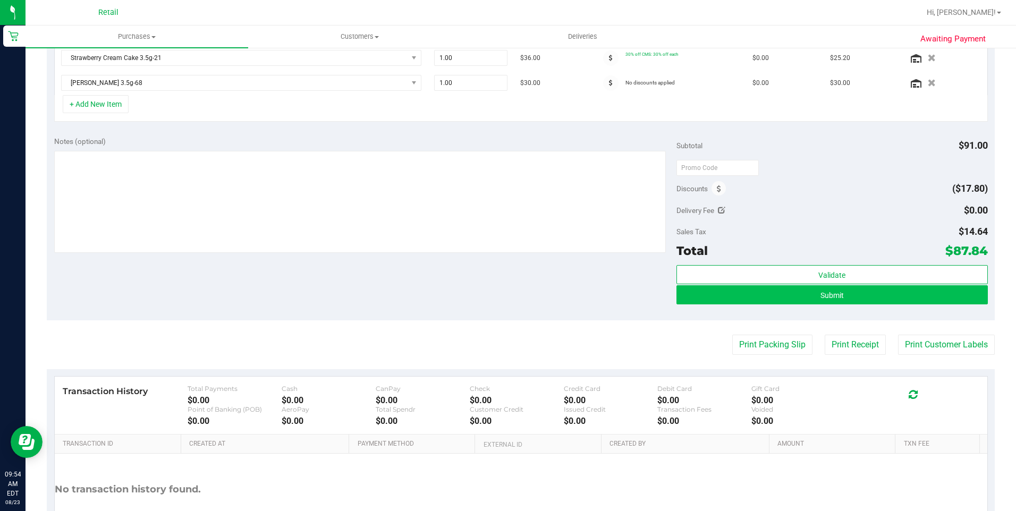
scroll to position [372, 0]
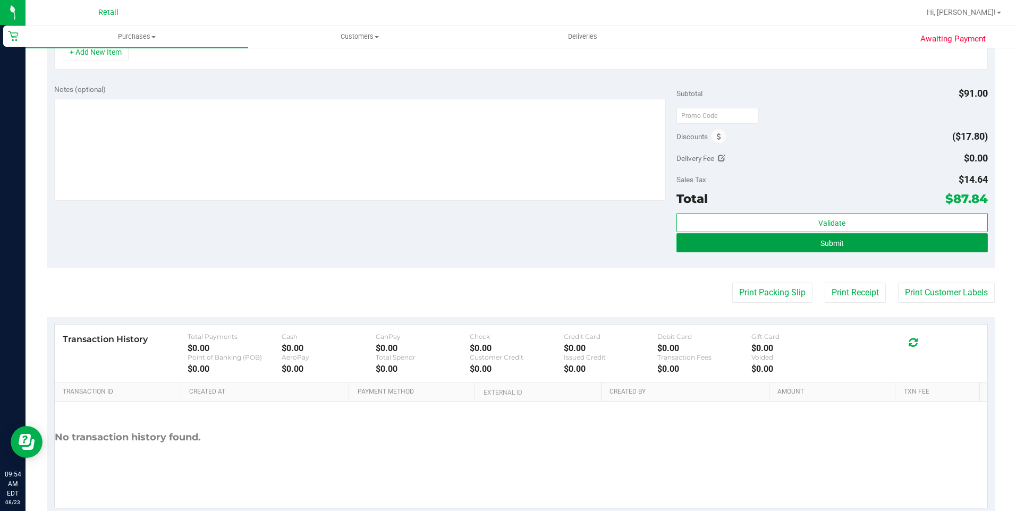
click at [839, 247] on button "Submit" at bounding box center [833, 242] width 312 height 19
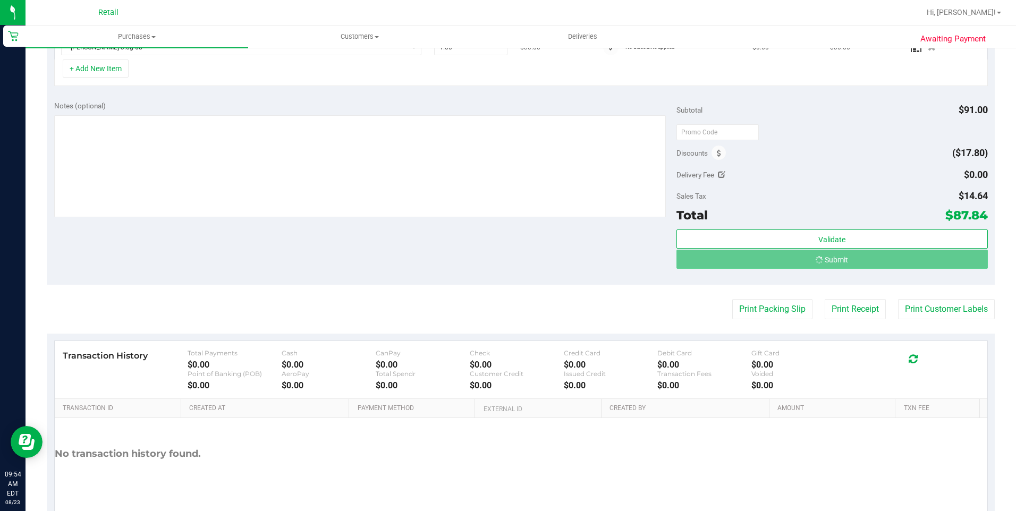
scroll to position [339, 0]
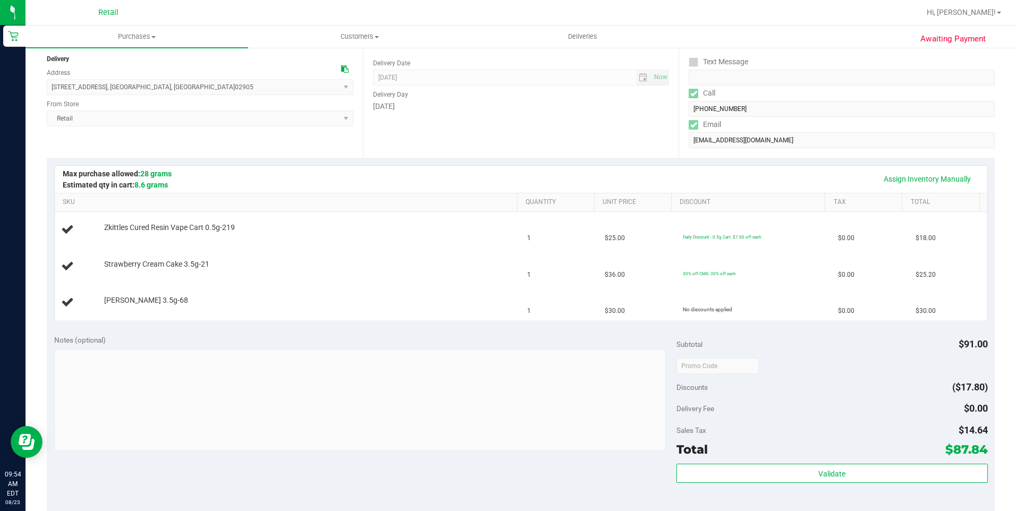
scroll to position [159, 0]
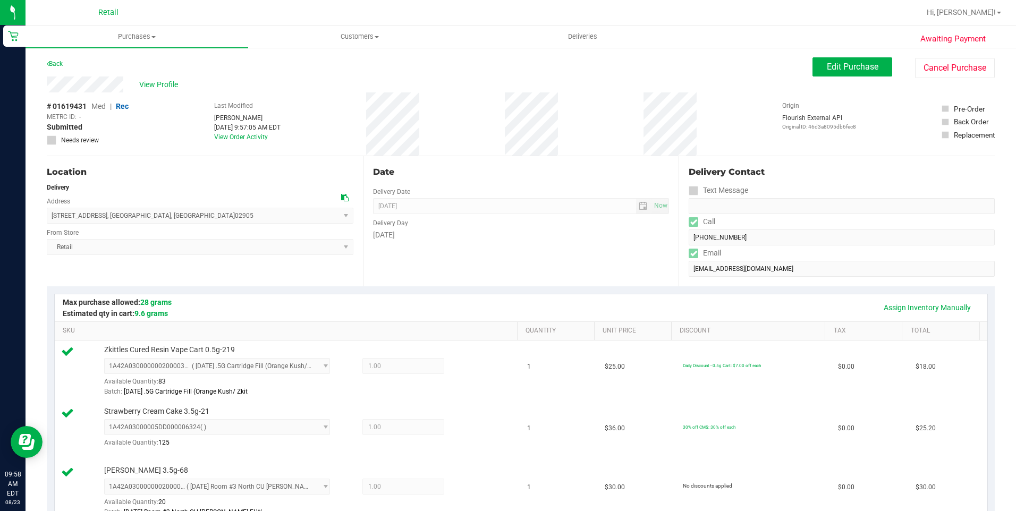
drag, startPoint x: 46, startPoint y: 86, endPoint x: 129, endPoint y: 84, distance: 83.5
drag, startPoint x: 53, startPoint y: 215, endPoint x: 171, endPoint y: 218, distance: 118.1
click at [171, 218] on span "1279 Broad Street , Providence , RI 02905 Select address Broad Street 1279 Broa…" at bounding box center [200, 216] width 307 height 16
copy span "1279 Broad Street , Providence , RI 02905"
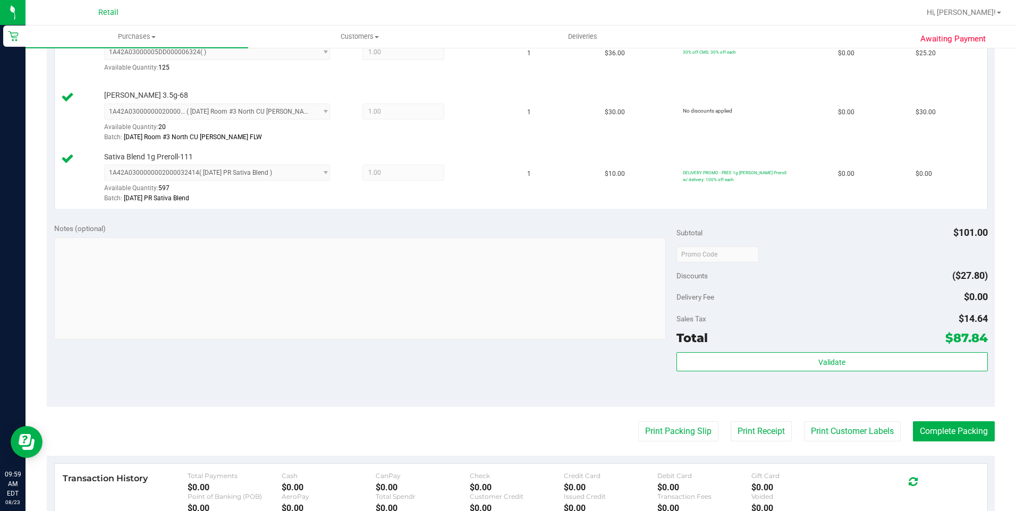
scroll to position [478, 0]
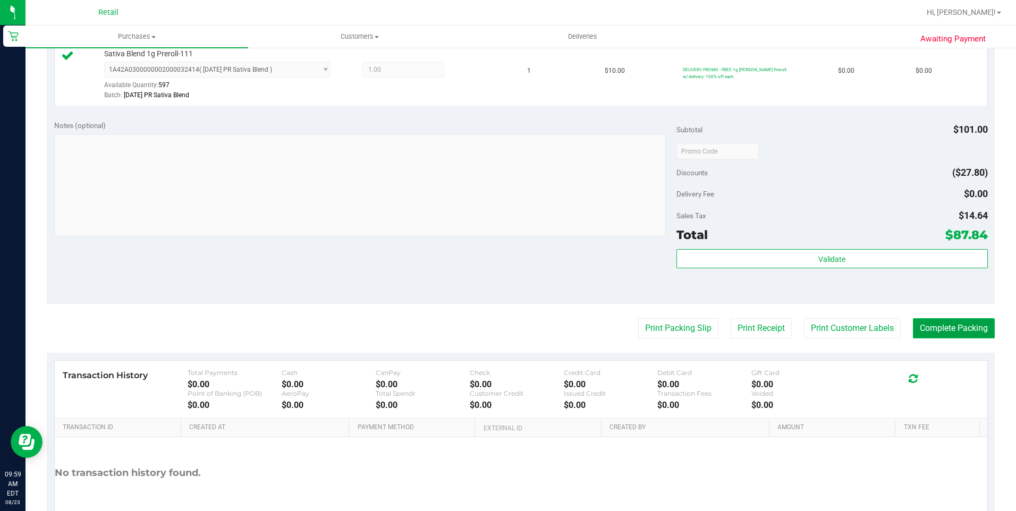
click at [928, 339] on button "Complete Packing" at bounding box center [954, 328] width 82 height 20
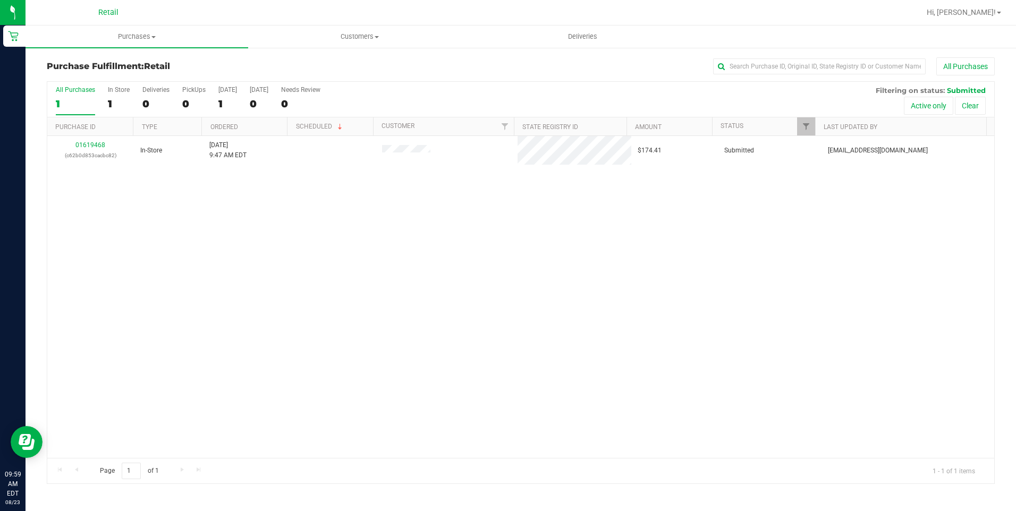
click at [375, 54] on div "Purchase Fulfillment: Retail All Purchases All Purchases 1 In Store 1 Deliverie…" at bounding box center [521, 271] width 991 height 448
click at [365, 30] on uib-tab-heading "Customers All customers Add a new customer All physicians" at bounding box center [360, 36] width 222 height 21
click at [324, 69] on li "All customers" at bounding box center [359, 64] width 223 height 13
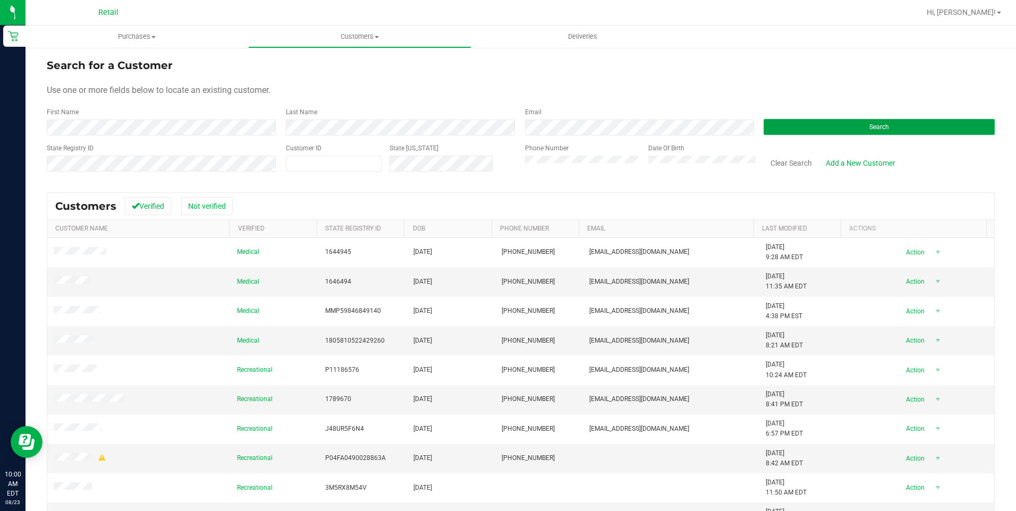
click at [896, 132] on button "Search" at bounding box center [879, 127] width 231 height 16
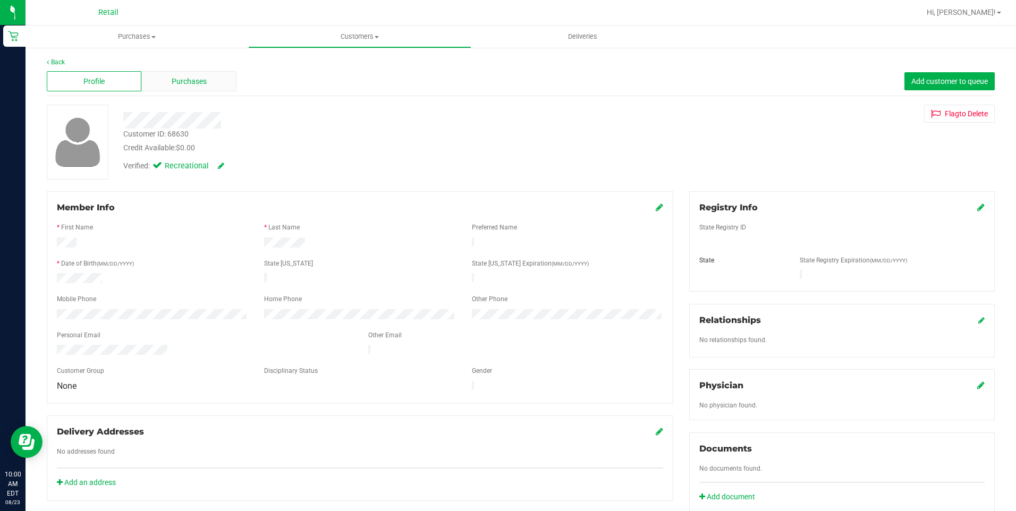
click at [190, 87] on span "Purchases" at bounding box center [189, 81] width 35 height 11
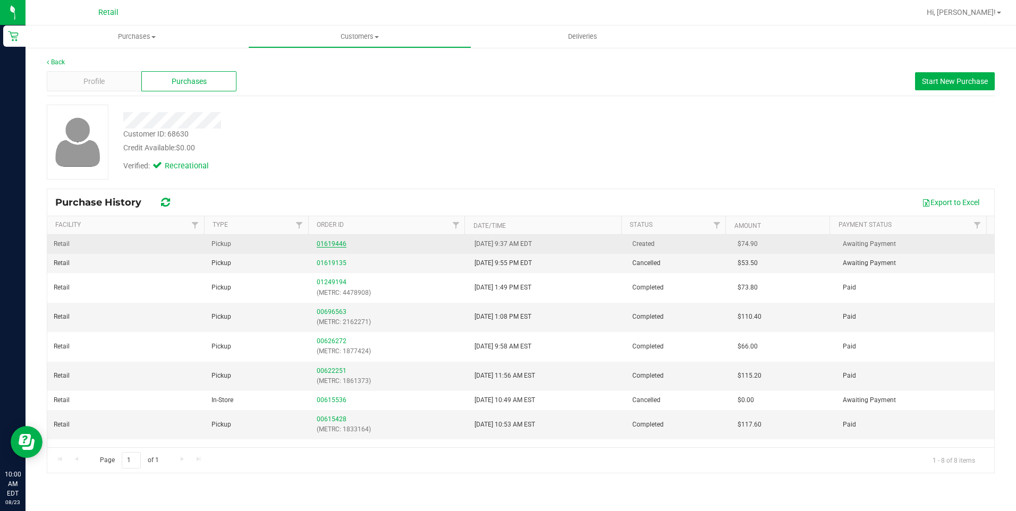
click at [337, 243] on link "01619446" at bounding box center [332, 243] width 30 height 7
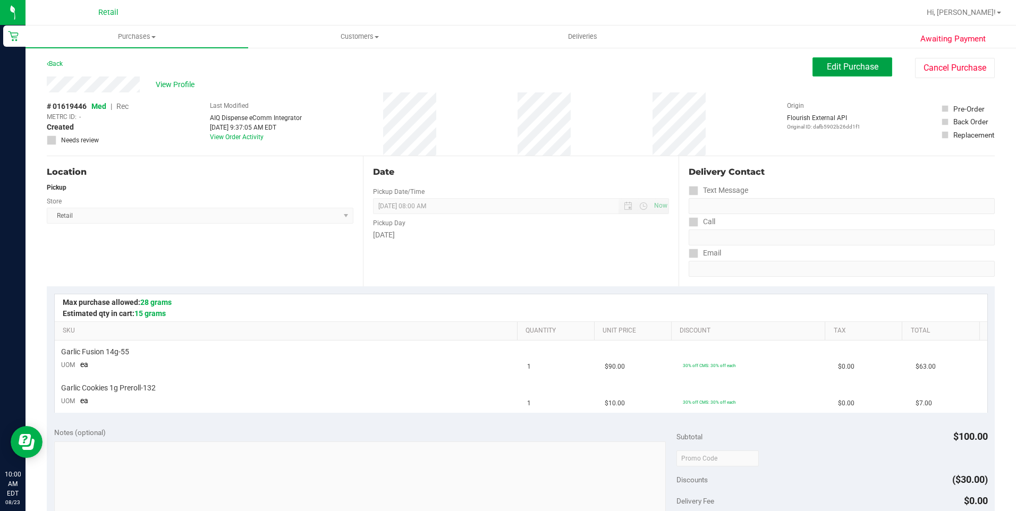
click at [865, 71] on span "Edit Purchase" at bounding box center [853, 67] width 52 height 10
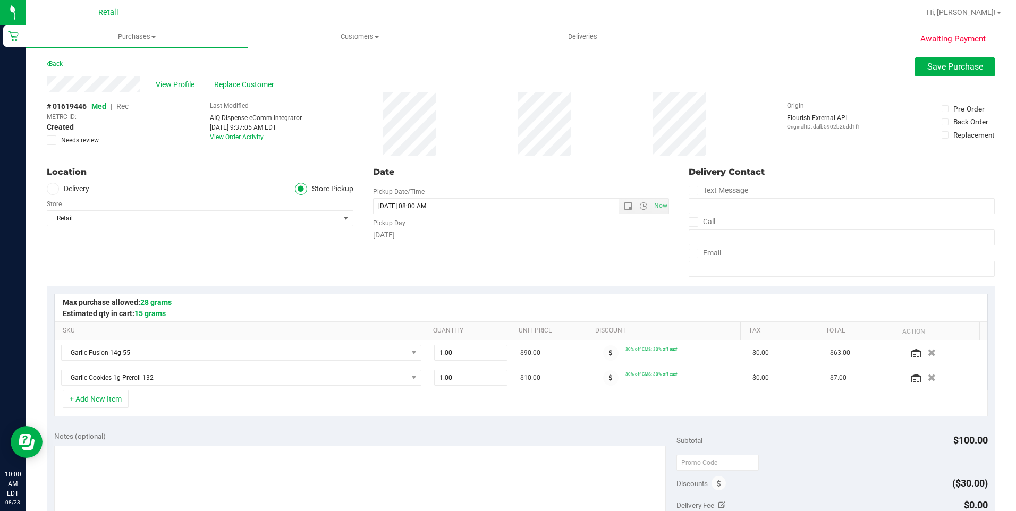
click at [125, 107] on span "Rec" at bounding box center [122, 106] width 12 height 9
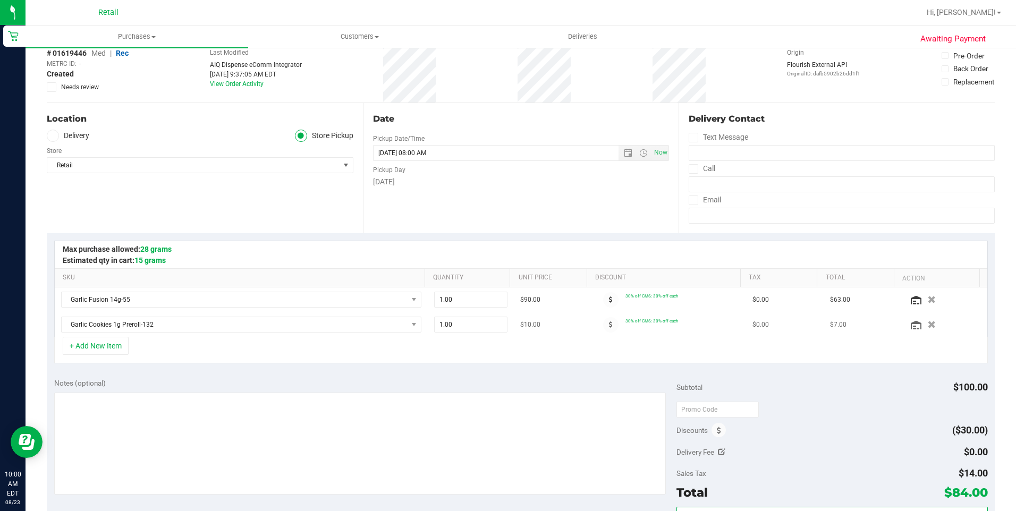
scroll to position [373, 0]
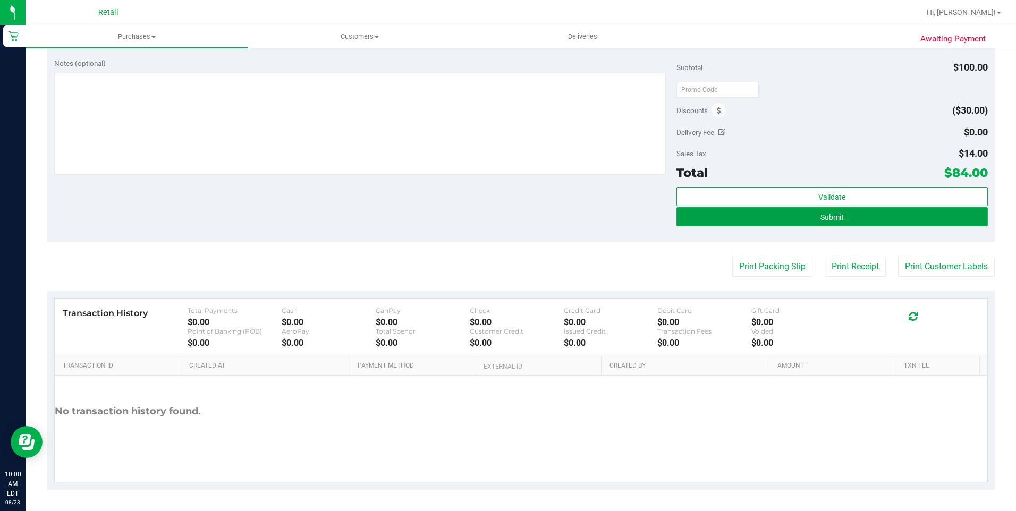
click at [809, 214] on button "Submit" at bounding box center [833, 216] width 312 height 19
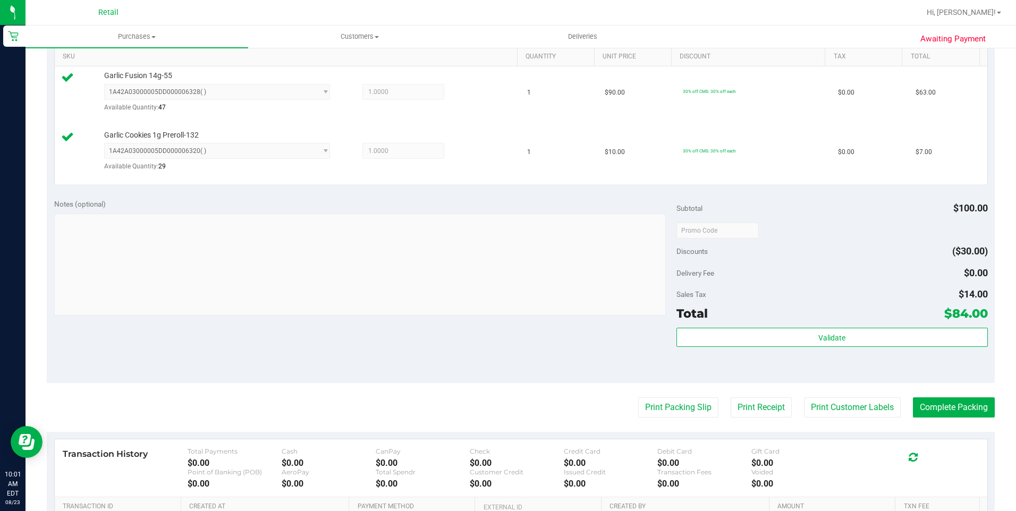
scroll to position [316, 0]
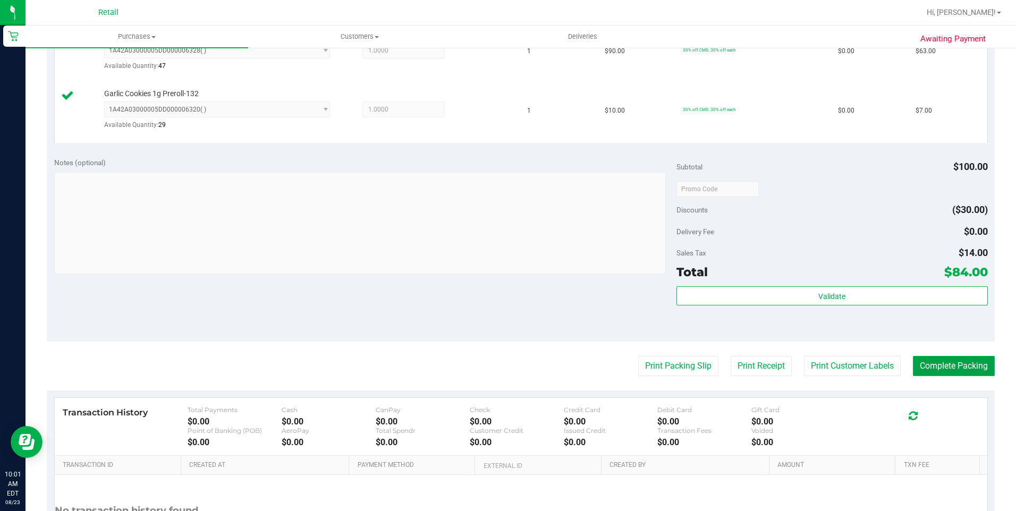
click at [962, 364] on button "Complete Packing" at bounding box center [954, 366] width 82 height 20
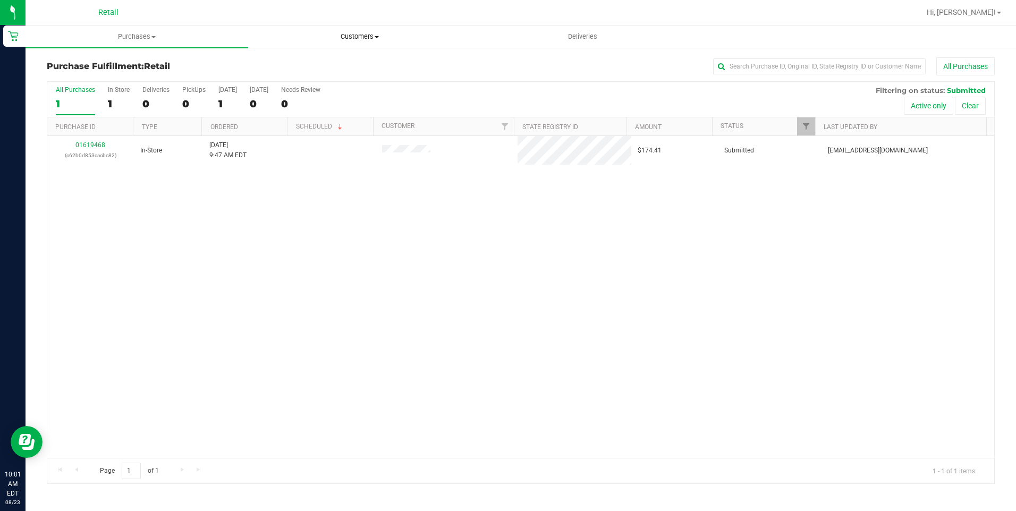
click at [369, 36] on span "Customers" at bounding box center [360, 37] width 222 height 10
click at [335, 64] on li "All customers" at bounding box center [359, 64] width 223 height 13
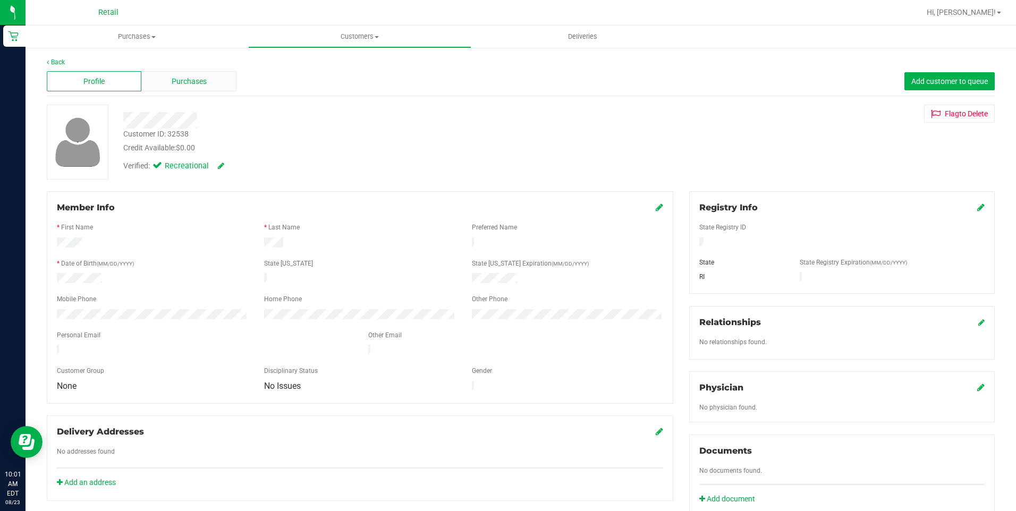
click at [197, 86] on span "Purchases" at bounding box center [189, 81] width 35 height 11
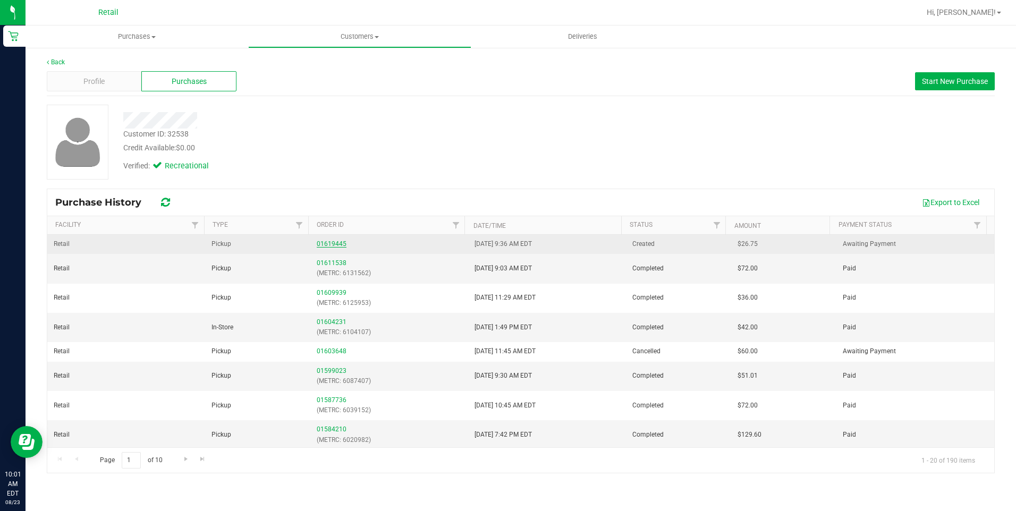
click at [334, 243] on link "01619445" at bounding box center [332, 243] width 30 height 7
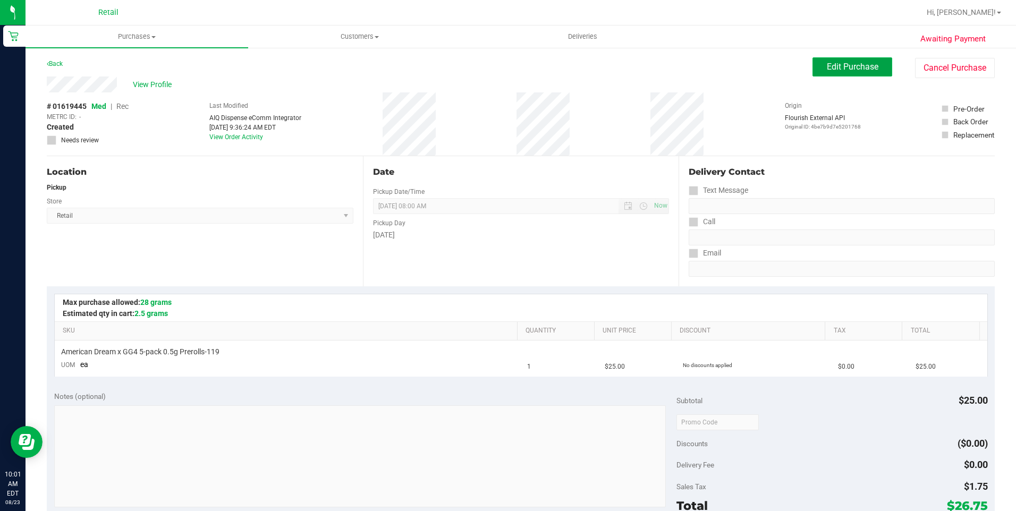
click at [854, 69] on span "Edit Purchase" at bounding box center [853, 67] width 52 height 10
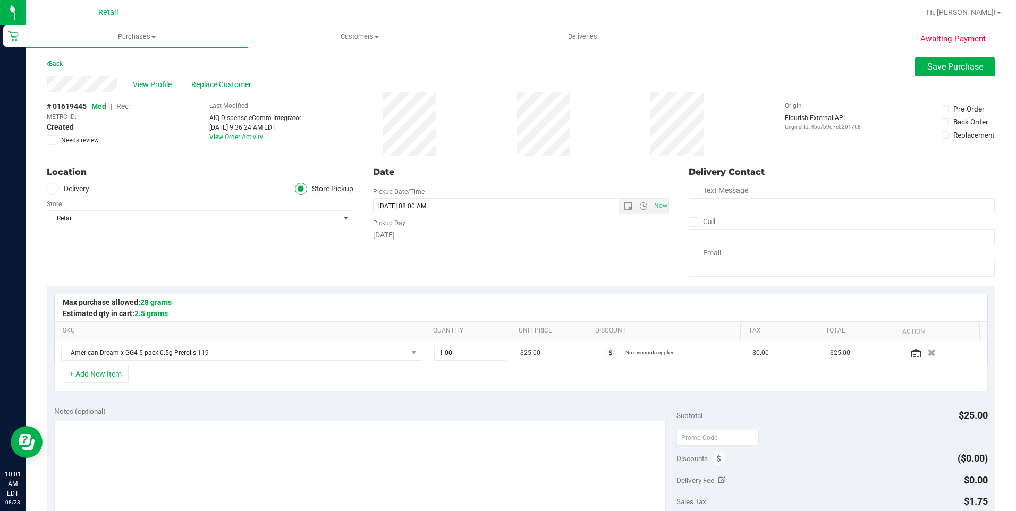
click at [120, 106] on span "Rec" at bounding box center [122, 106] width 12 height 9
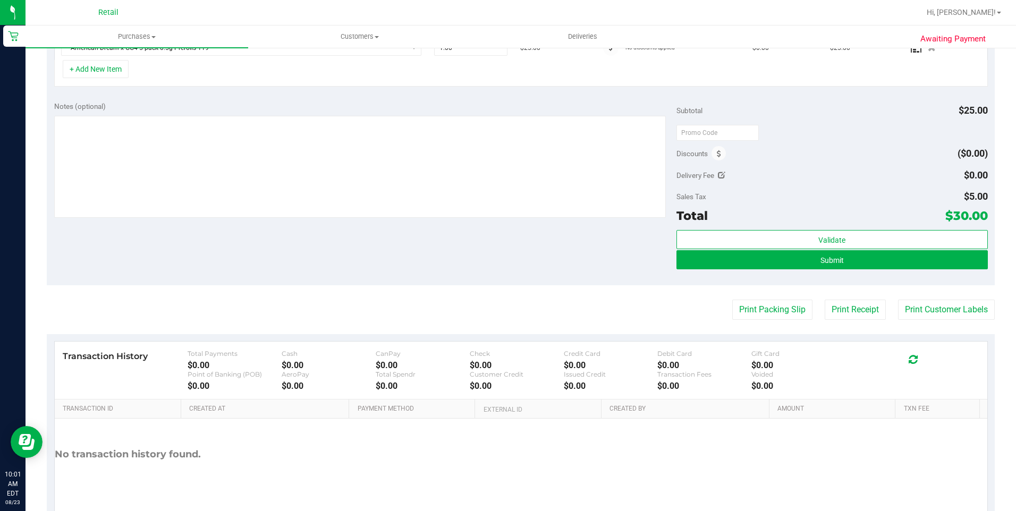
scroll to position [319, 0]
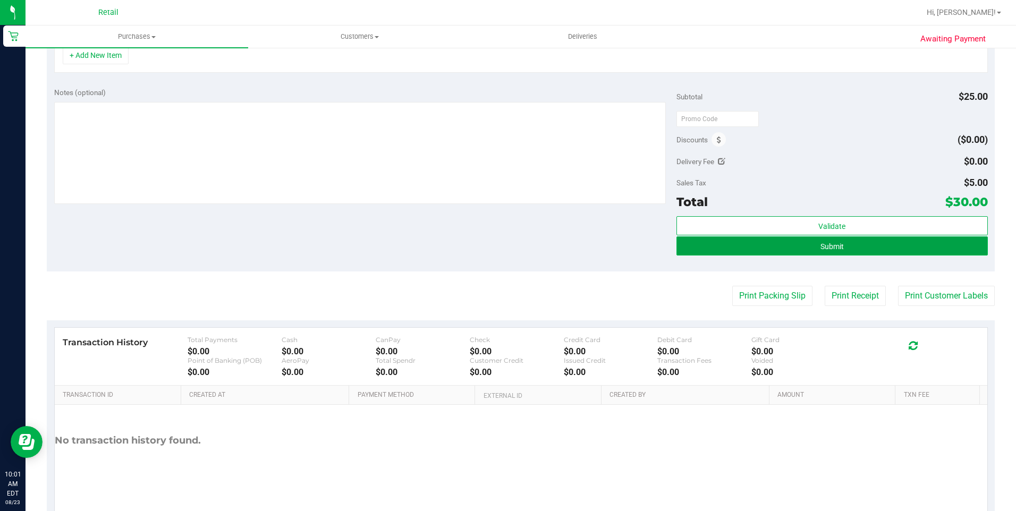
click at [803, 252] on button "Submit" at bounding box center [833, 246] width 312 height 19
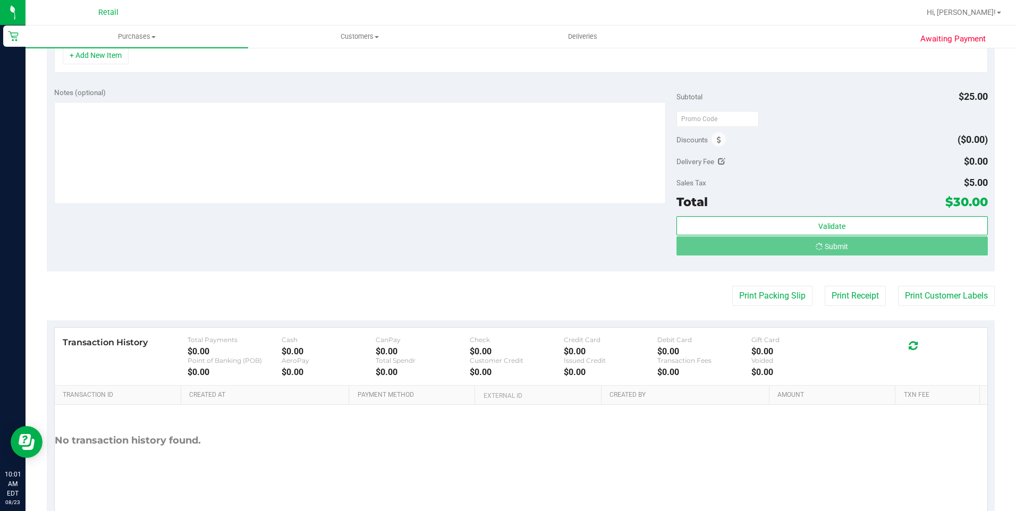
scroll to position [302, 0]
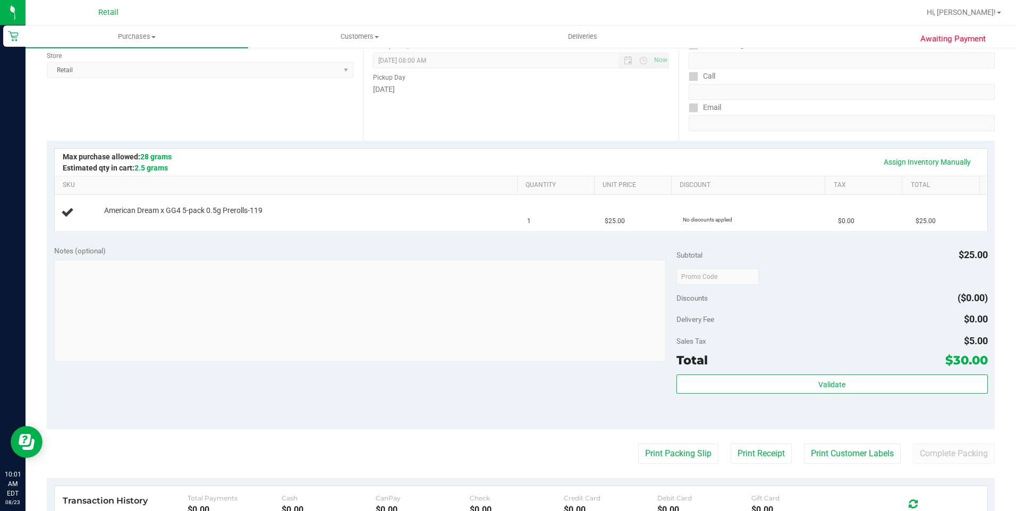
scroll to position [143, 0]
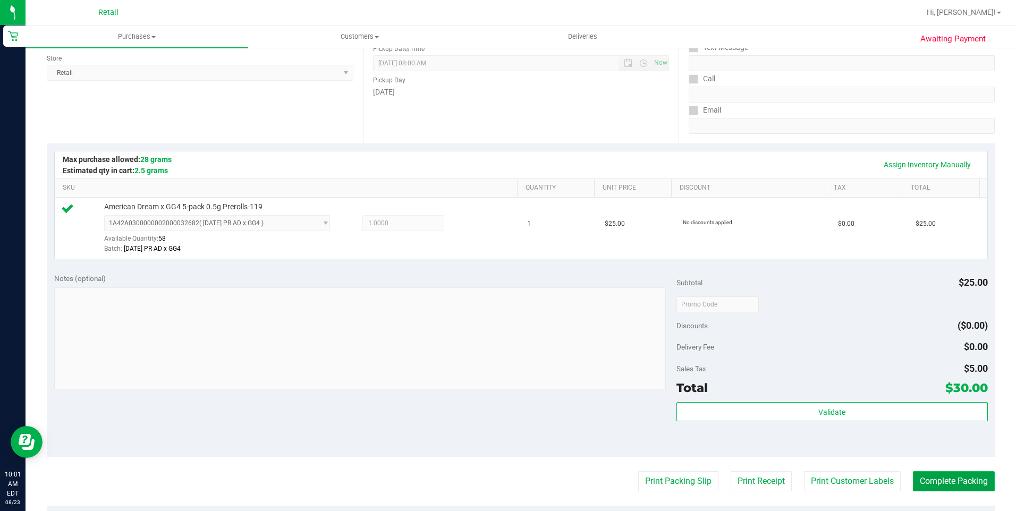
click at [953, 485] on button "Complete Packing" at bounding box center [954, 482] width 82 height 20
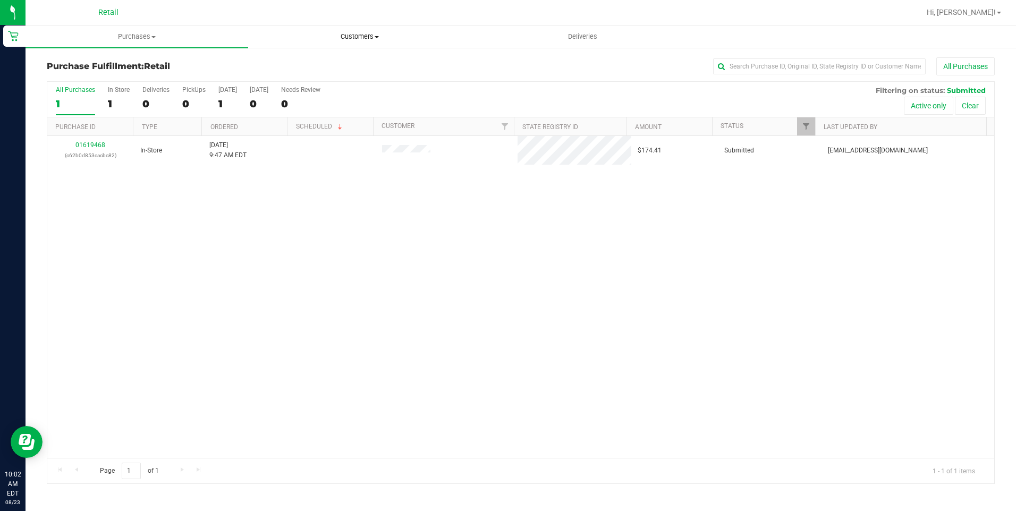
click at [378, 35] on span "Customers" at bounding box center [360, 37] width 222 height 10
click at [330, 62] on li "All customers" at bounding box center [359, 64] width 223 height 13
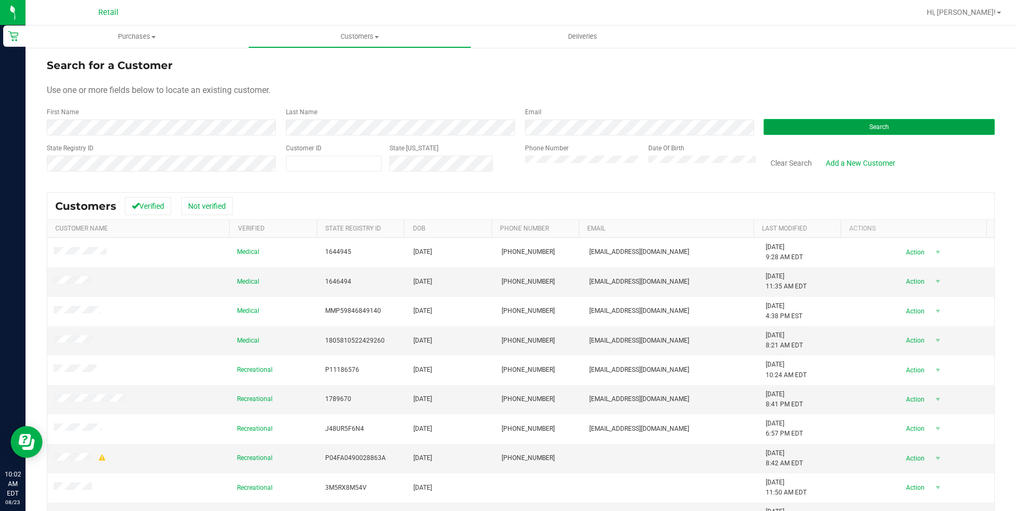
click at [789, 127] on button "Search" at bounding box center [879, 127] width 231 height 16
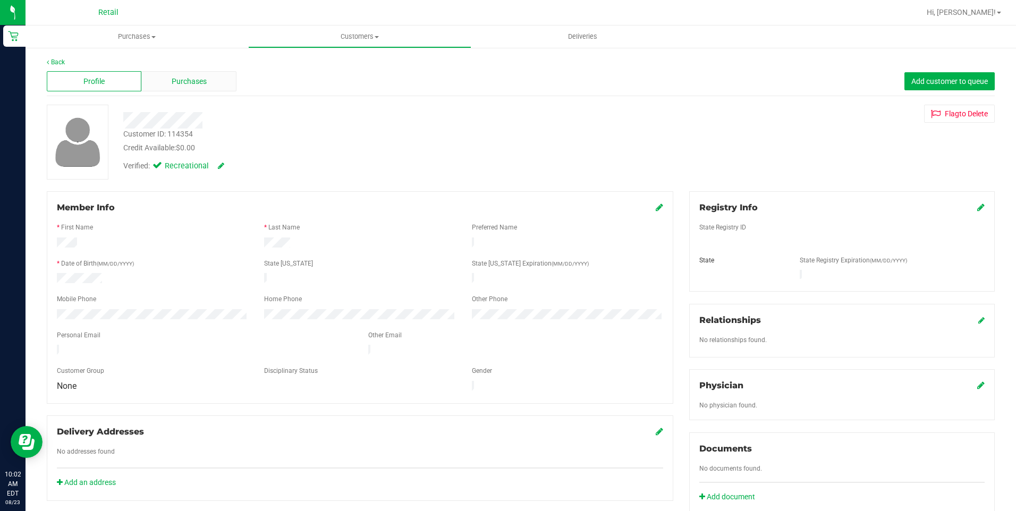
click at [197, 86] on span "Purchases" at bounding box center [189, 81] width 35 height 11
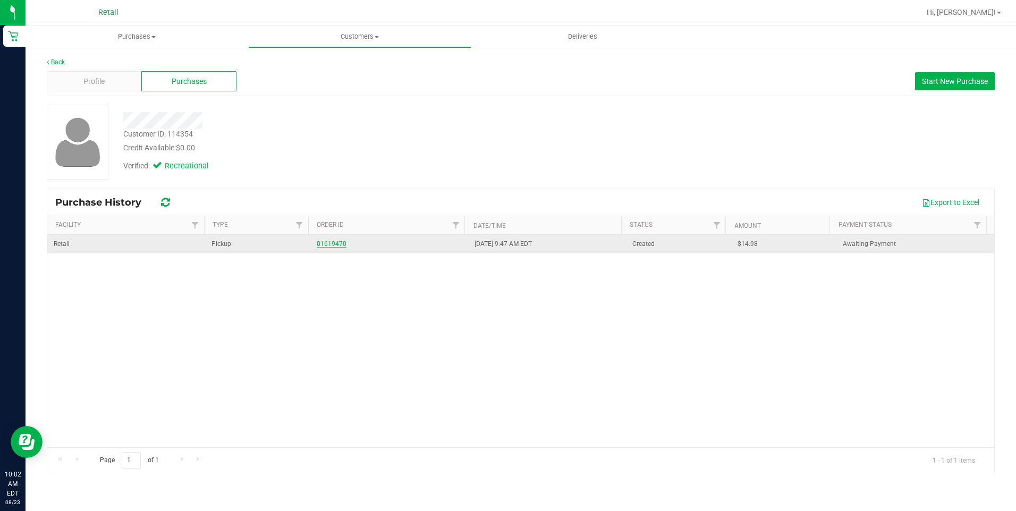
click at [321, 245] on link "01619470" at bounding box center [332, 243] width 30 height 7
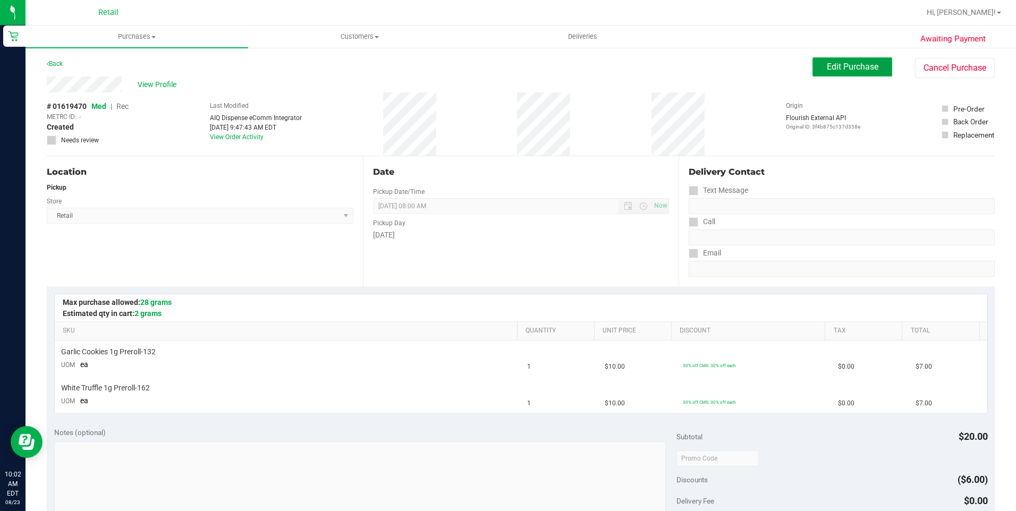
click at [827, 62] on span "Edit Purchase" at bounding box center [853, 67] width 52 height 10
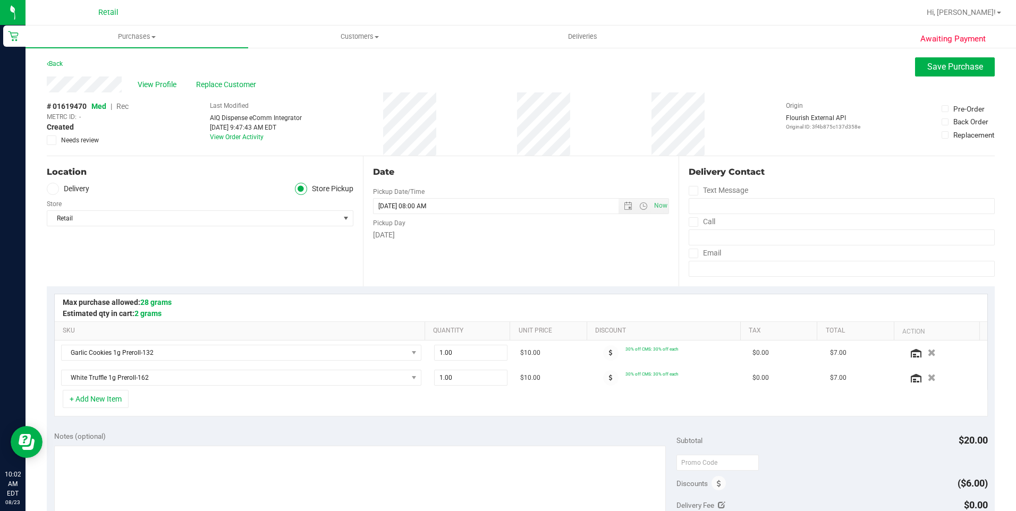
click at [126, 106] on span "Rec" at bounding box center [122, 106] width 12 height 9
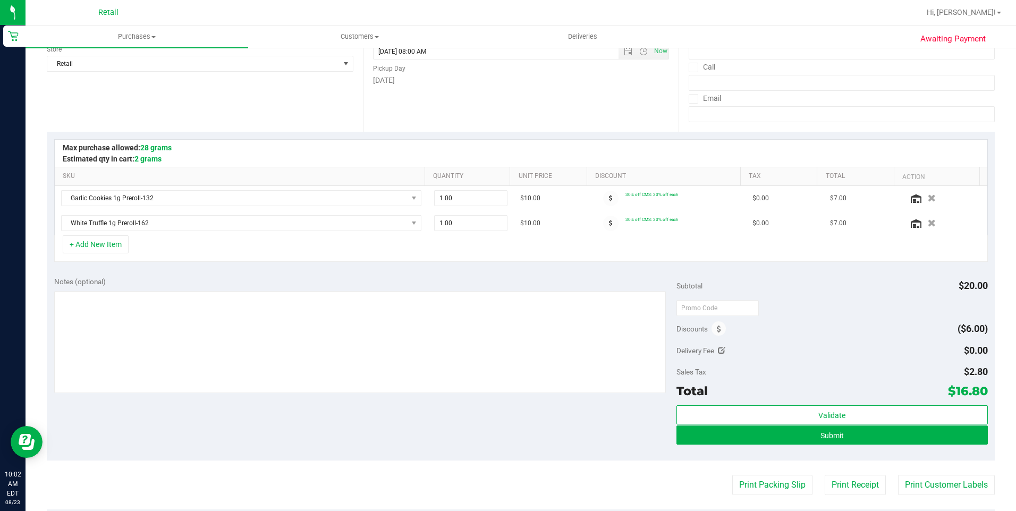
scroll to position [159, 0]
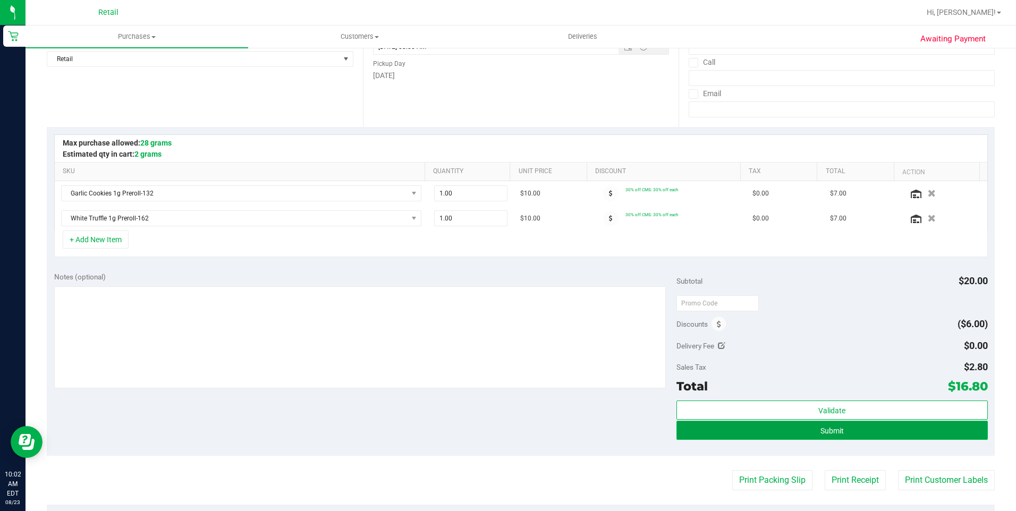
click at [886, 435] on button "Submit" at bounding box center [833, 430] width 312 height 19
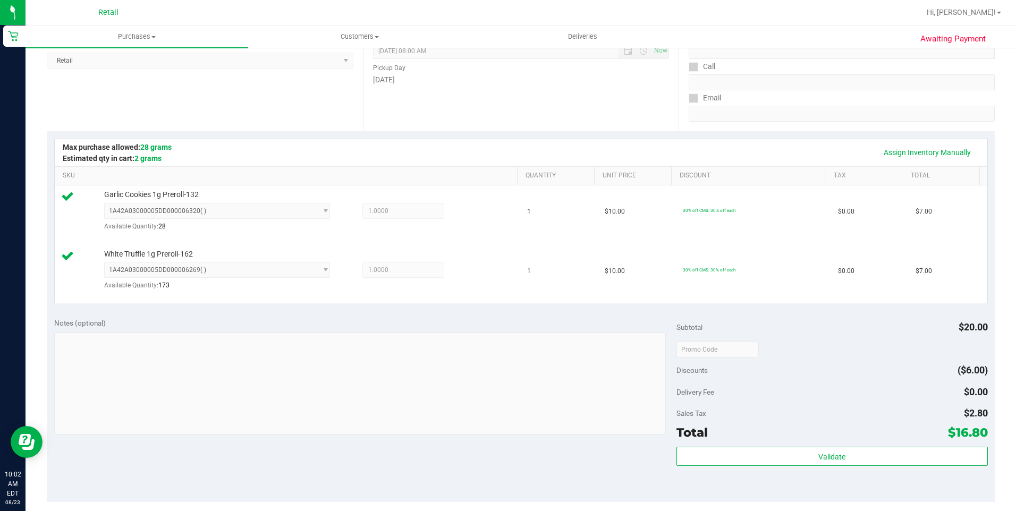
scroll to position [213, 0]
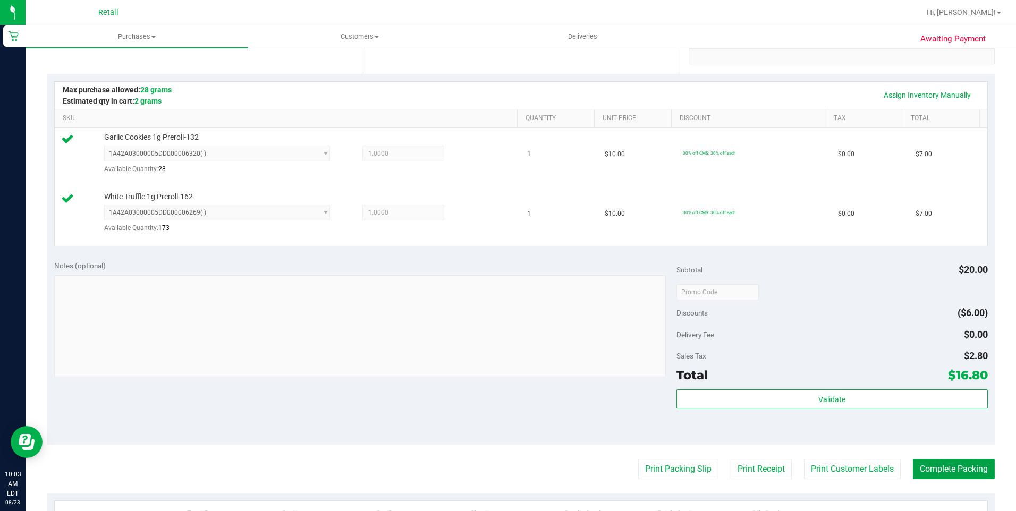
click at [960, 469] on button "Complete Packing" at bounding box center [954, 469] width 82 height 20
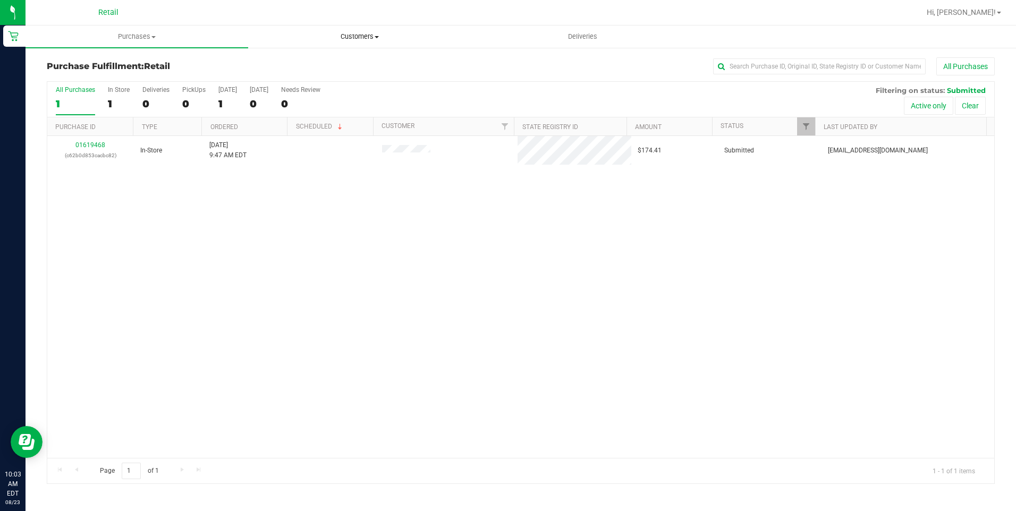
click at [363, 36] on span "Customers" at bounding box center [360, 37] width 222 height 10
click at [343, 68] on li "All customers" at bounding box center [359, 64] width 223 height 13
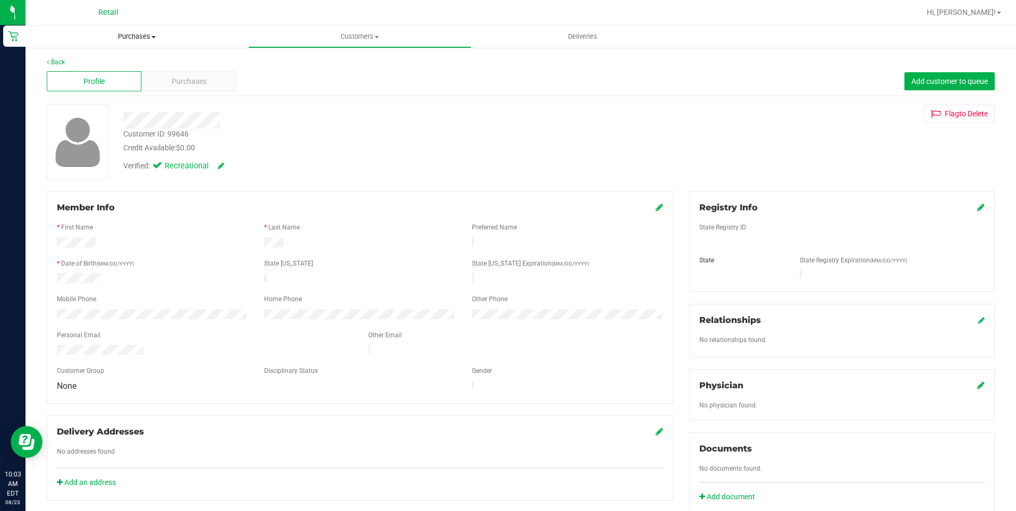
click at [147, 39] on span "Purchases" at bounding box center [137, 37] width 223 height 10
click at [347, 39] on span "Customers" at bounding box center [360, 37] width 222 height 10
click at [341, 64] on li "All customers" at bounding box center [359, 64] width 223 height 13
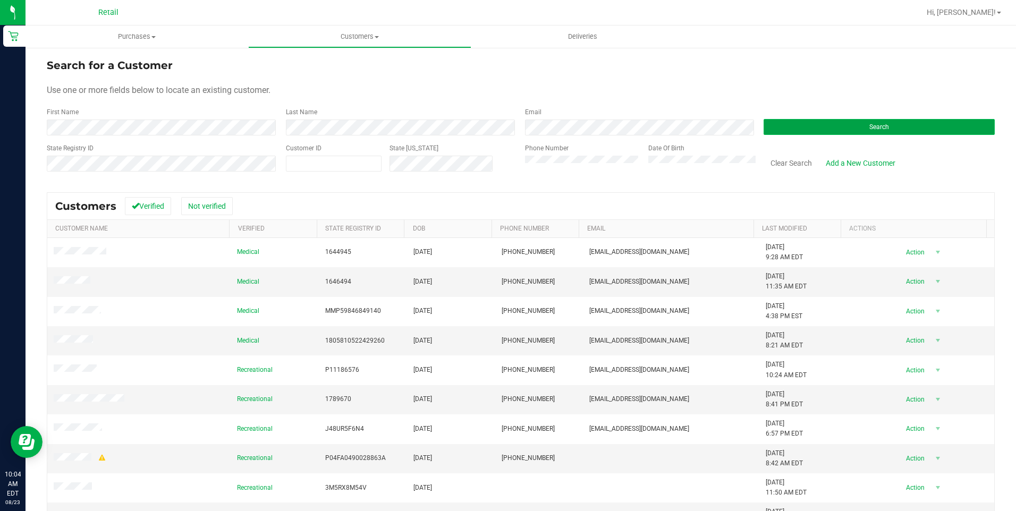
click at [777, 130] on button "Search" at bounding box center [879, 127] width 231 height 16
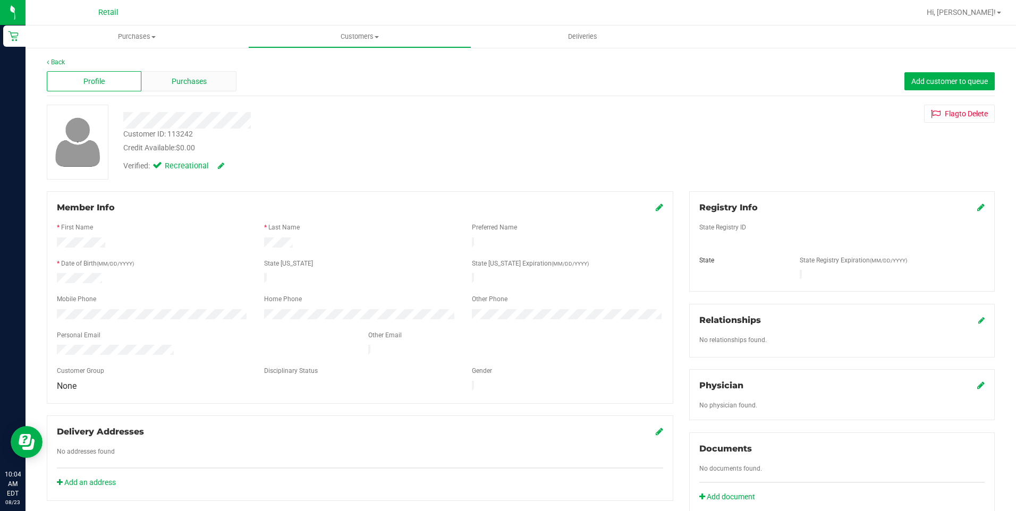
click at [194, 83] on span "Purchases" at bounding box center [189, 81] width 35 height 11
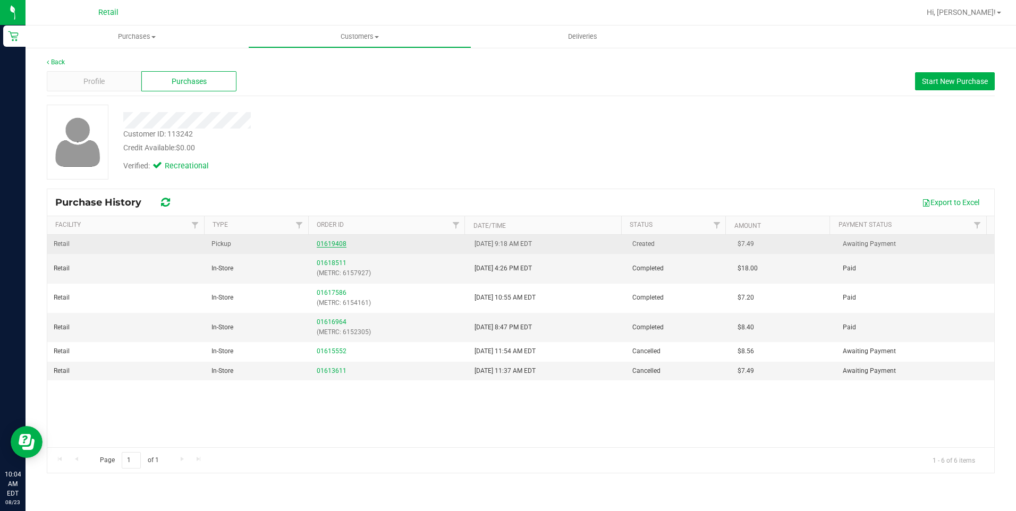
click at [333, 242] on link "01619408" at bounding box center [332, 243] width 30 height 7
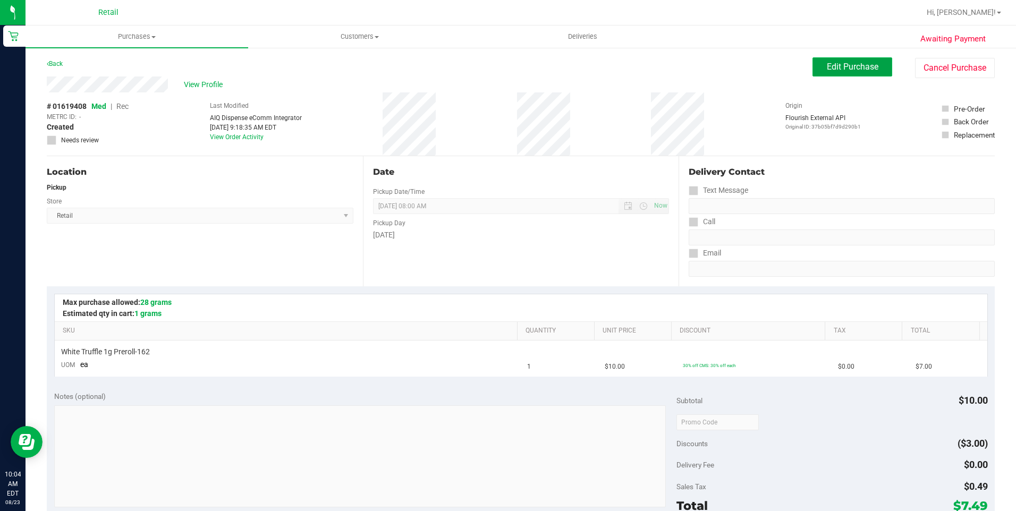
click at [855, 61] on button "Edit Purchase" at bounding box center [853, 66] width 80 height 19
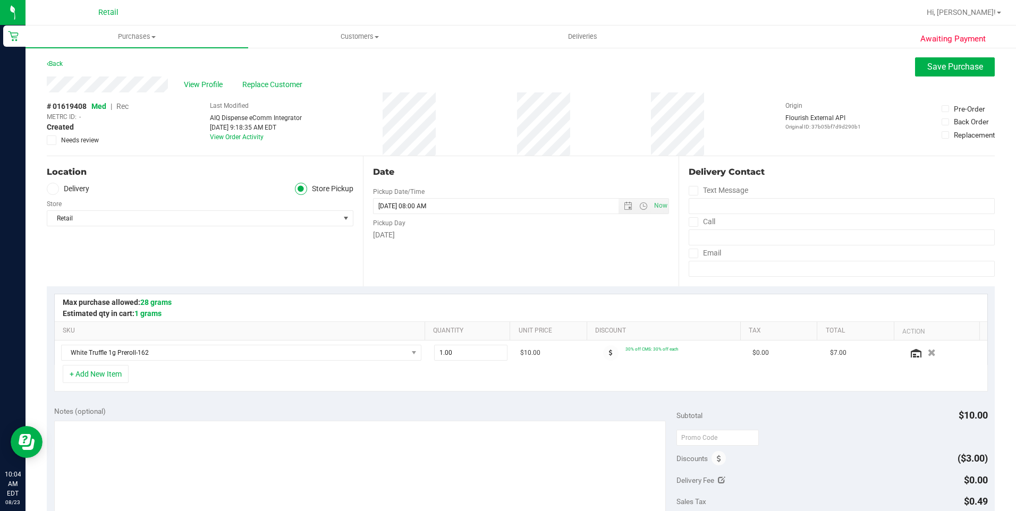
click at [126, 106] on span "Rec" at bounding box center [122, 106] width 12 height 9
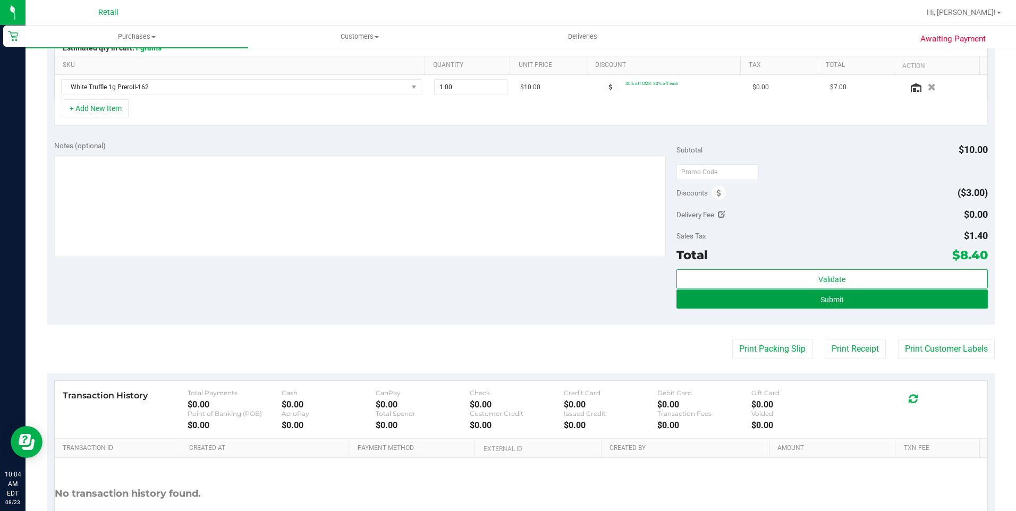
click at [901, 307] on button "Submit" at bounding box center [833, 299] width 312 height 19
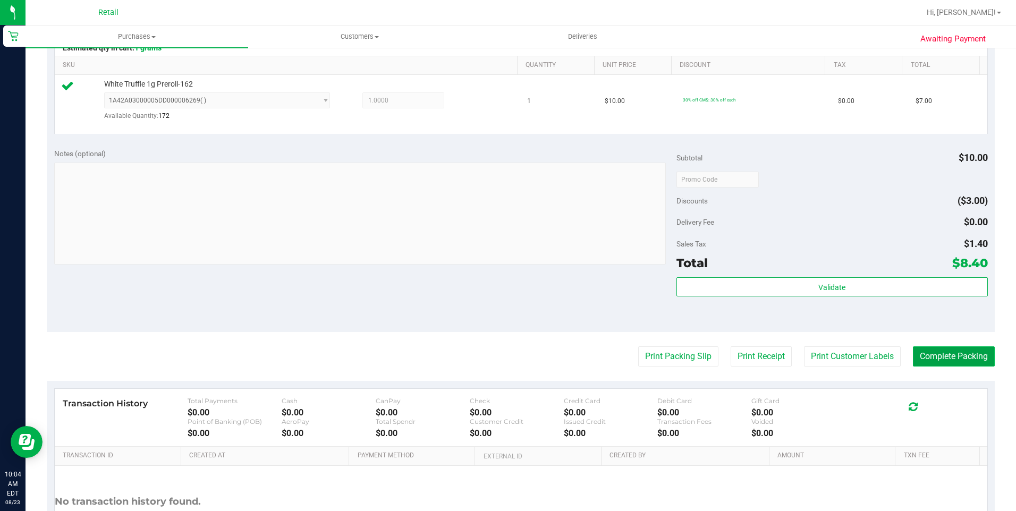
click at [933, 349] on button "Complete Packing" at bounding box center [954, 357] width 82 height 20
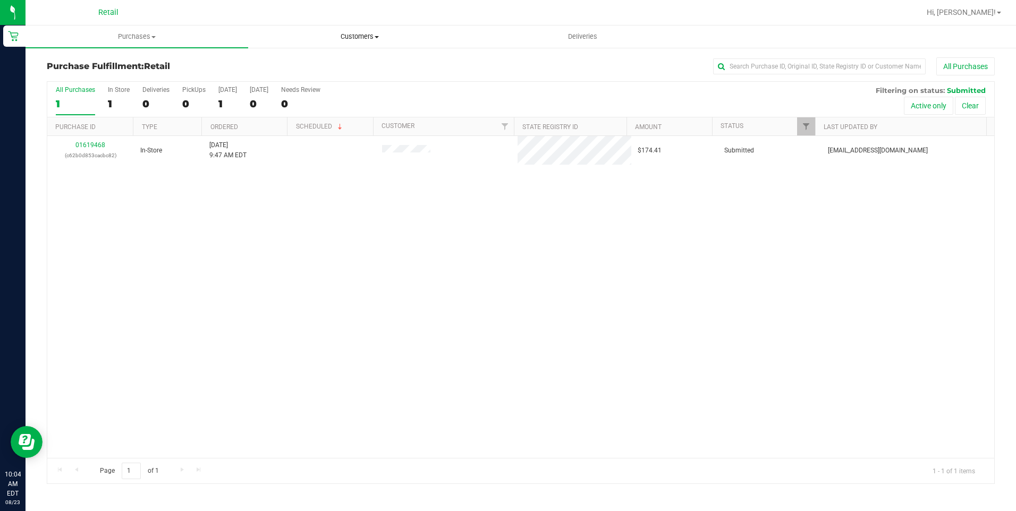
click at [373, 37] on span "Customers" at bounding box center [360, 37] width 222 height 10
click at [333, 60] on li "All customers" at bounding box center [359, 64] width 223 height 13
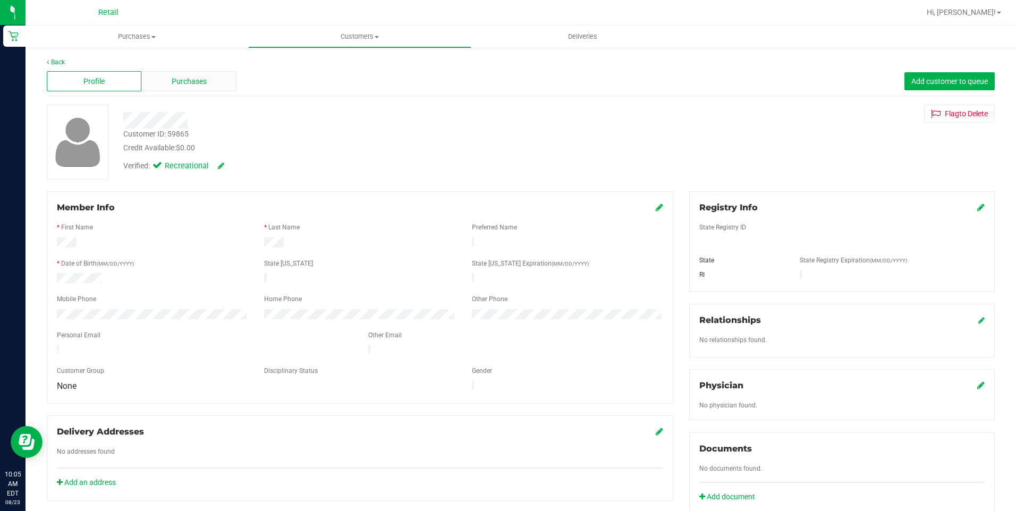
click at [206, 90] on div "Purchases" at bounding box center [188, 81] width 95 height 20
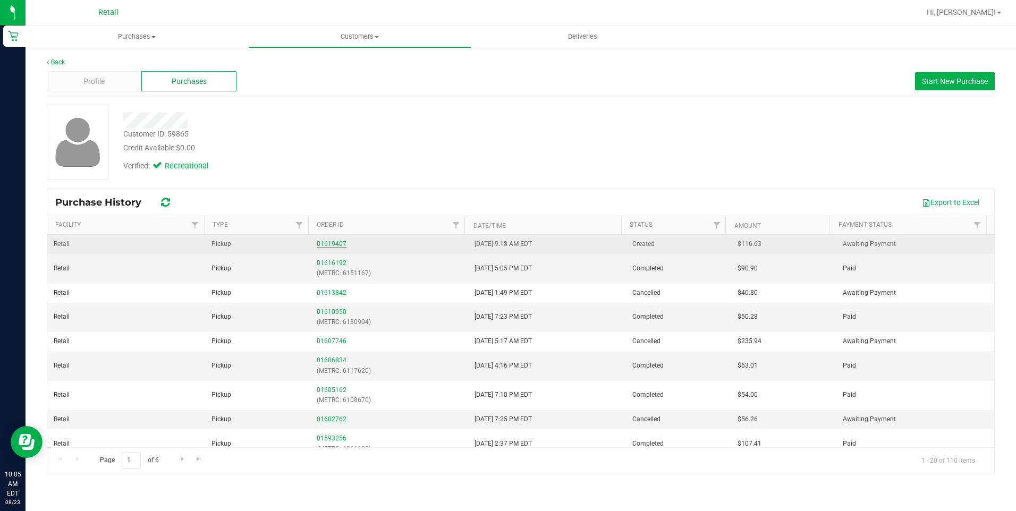
click at [334, 241] on link "01619407" at bounding box center [332, 243] width 30 height 7
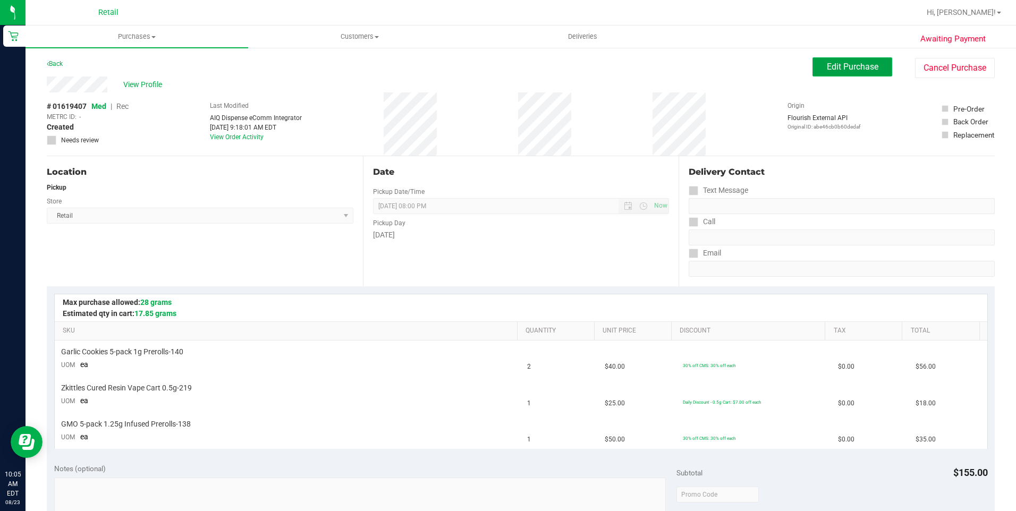
click at [853, 70] on span "Edit Purchase" at bounding box center [853, 67] width 52 height 10
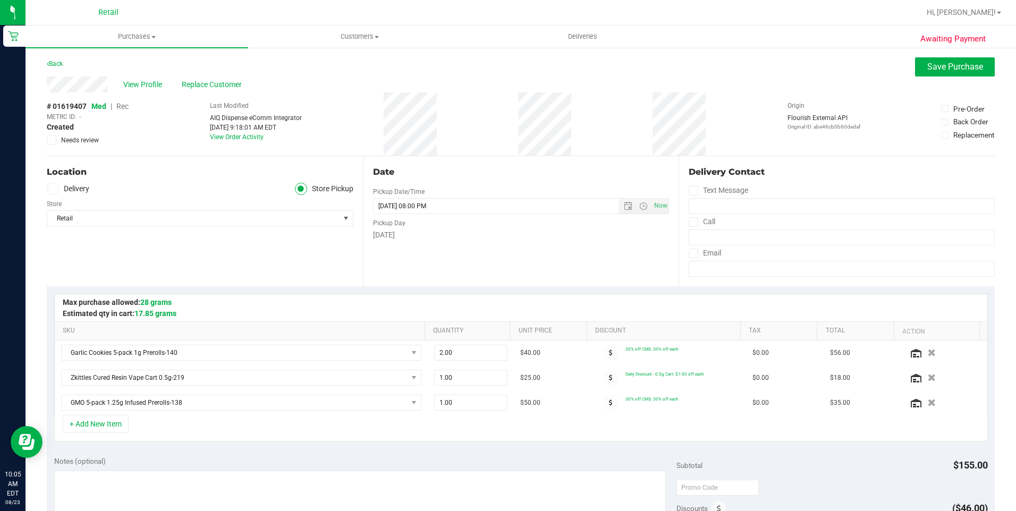
click at [124, 107] on span "Rec" at bounding box center [122, 106] width 12 height 9
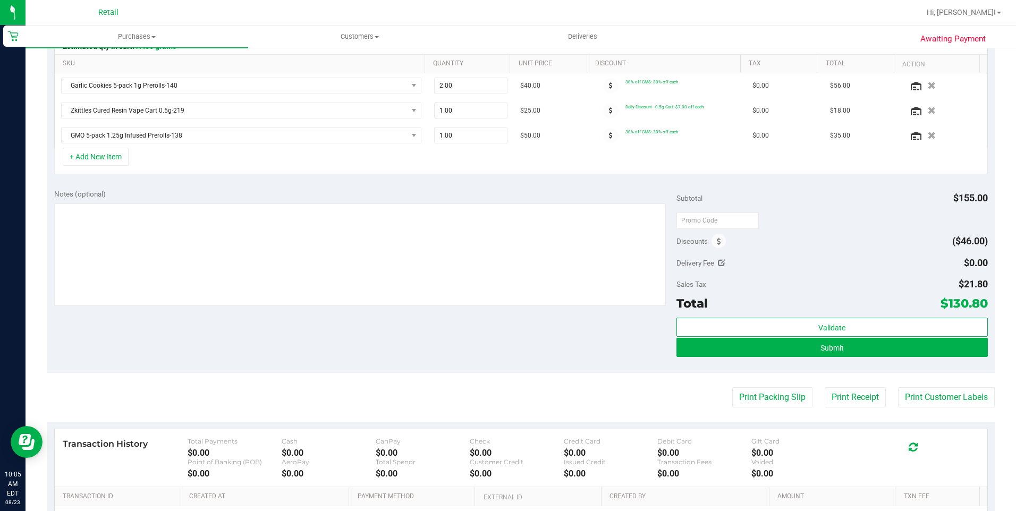
scroll to position [319, 0]
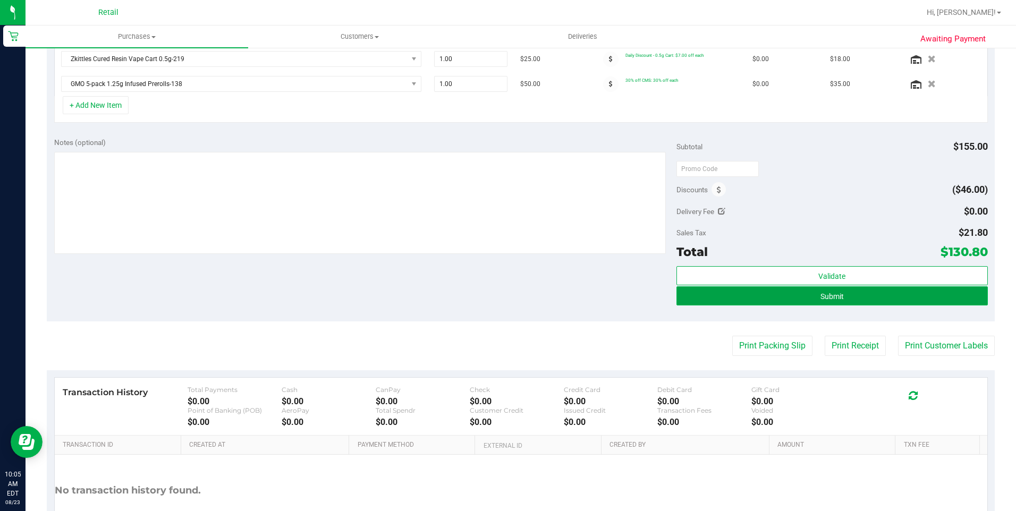
click at [838, 300] on button "Submit" at bounding box center [833, 296] width 312 height 19
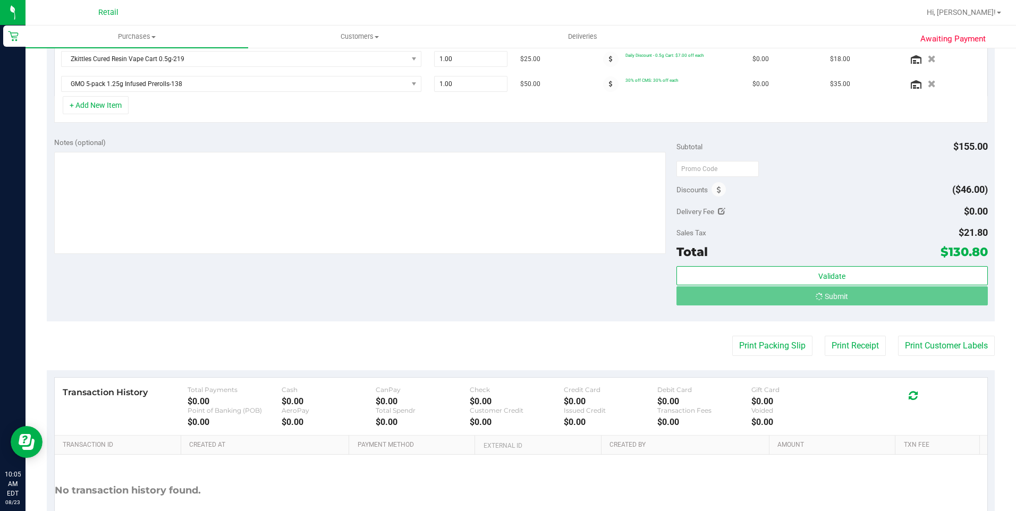
scroll to position [302, 0]
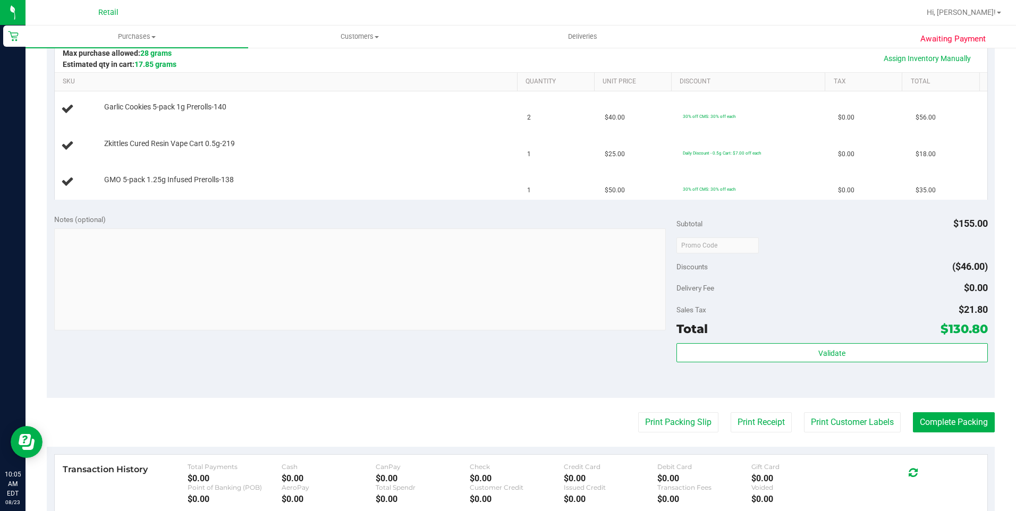
scroll to position [90, 0]
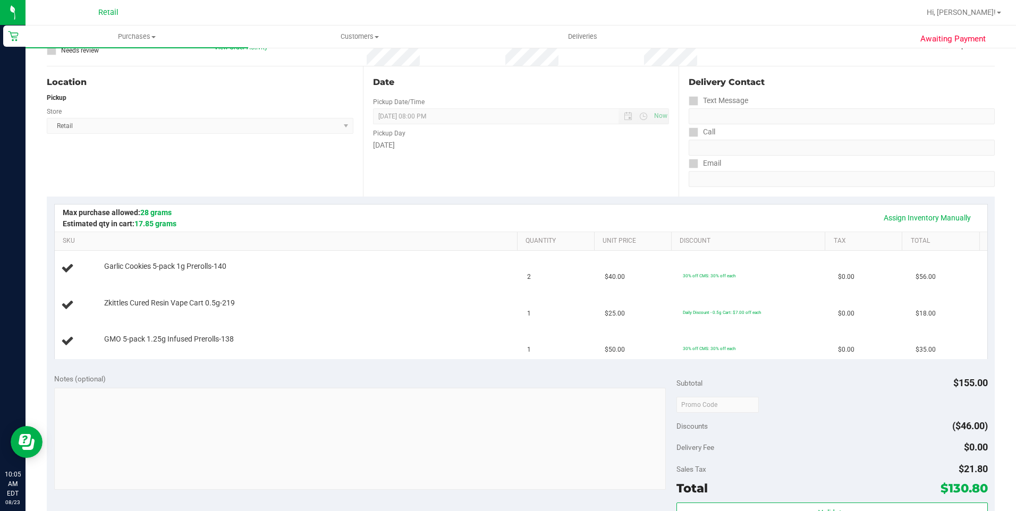
drag, startPoint x: 545, startPoint y: 186, endPoint x: 375, endPoint y: 170, distance: 171.3
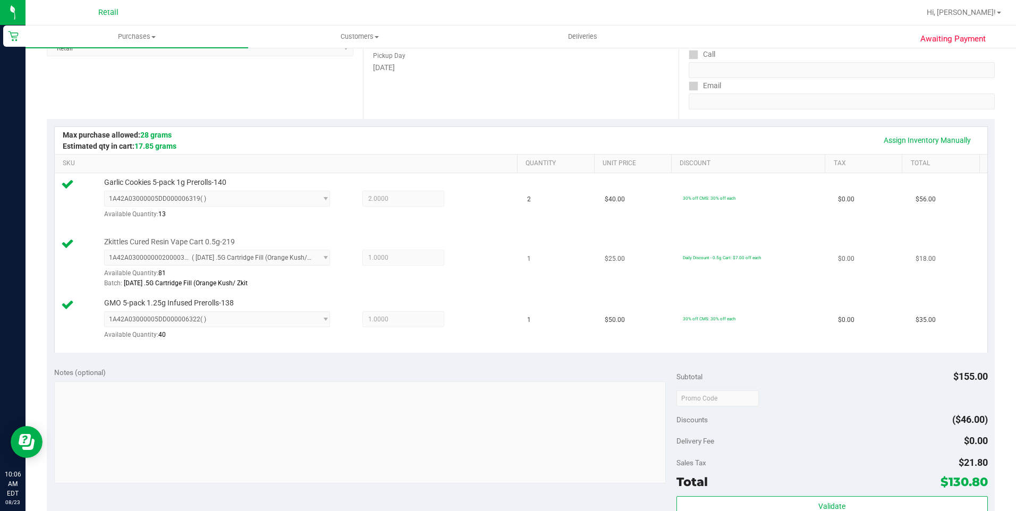
scroll to position [302, 0]
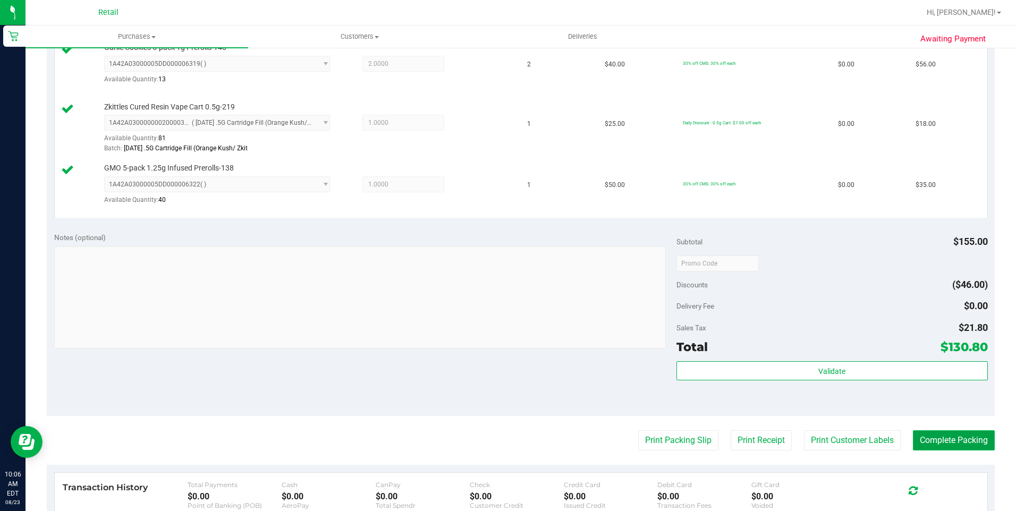
click at [944, 431] on button "Complete Packing" at bounding box center [954, 441] width 82 height 20
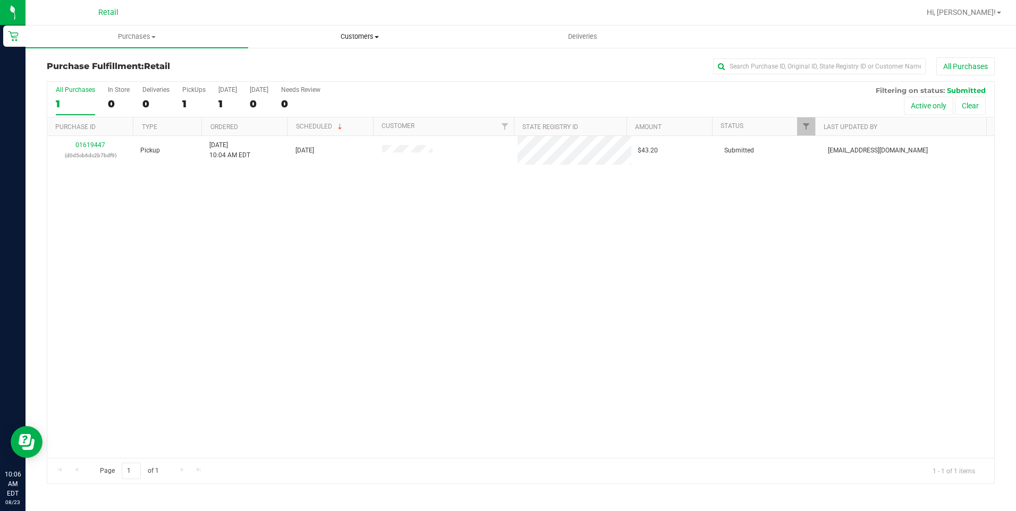
click at [369, 35] on span "Customers" at bounding box center [360, 37] width 222 height 10
click at [359, 64] on li "All customers" at bounding box center [359, 64] width 223 height 13
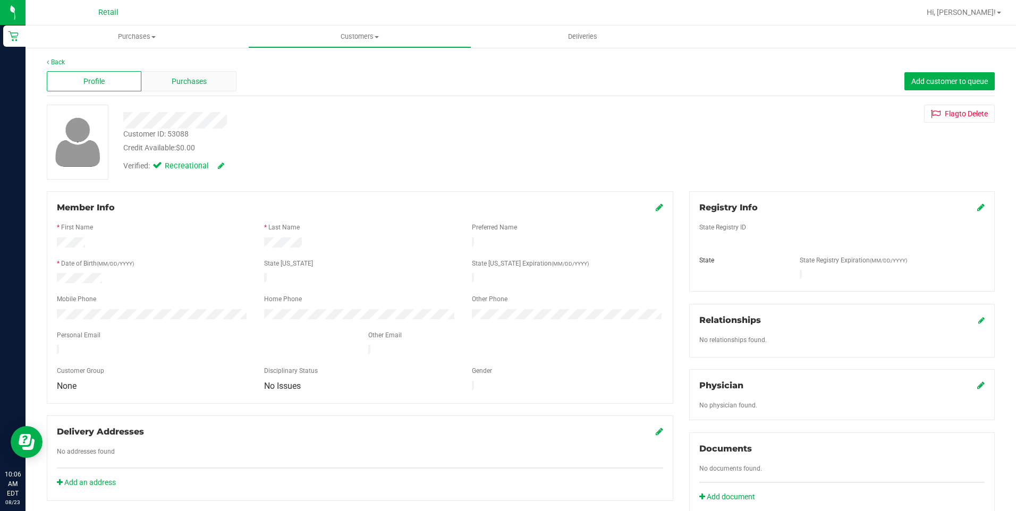
click at [200, 87] on span "Purchases" at bounding box center [189, 81] width 35 height 11
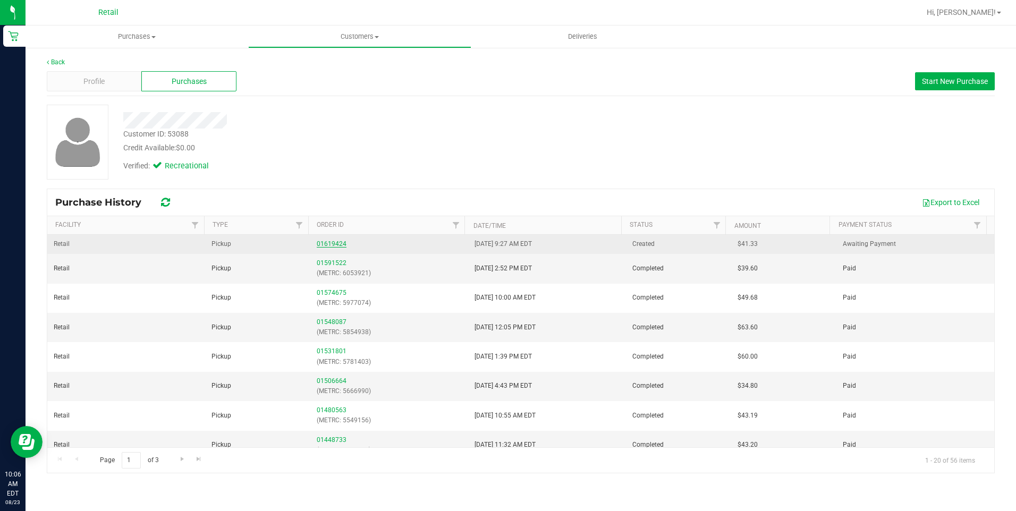
click at [334, 242] on link "01619424" at bounding box center [332, 243] width 30 height 7
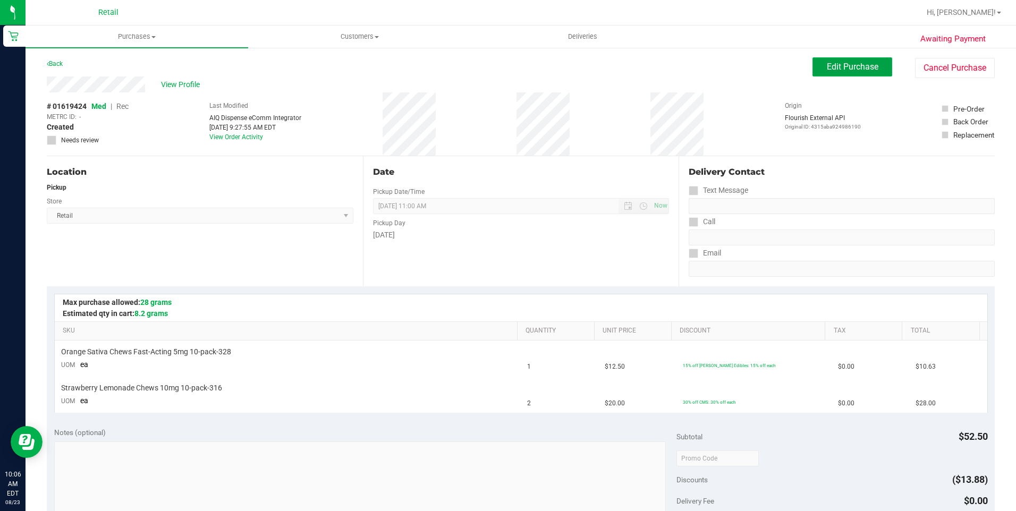
click at [836, 70] on span "Edit Purchase" at bounding box center [853, 67] width 52 height 10
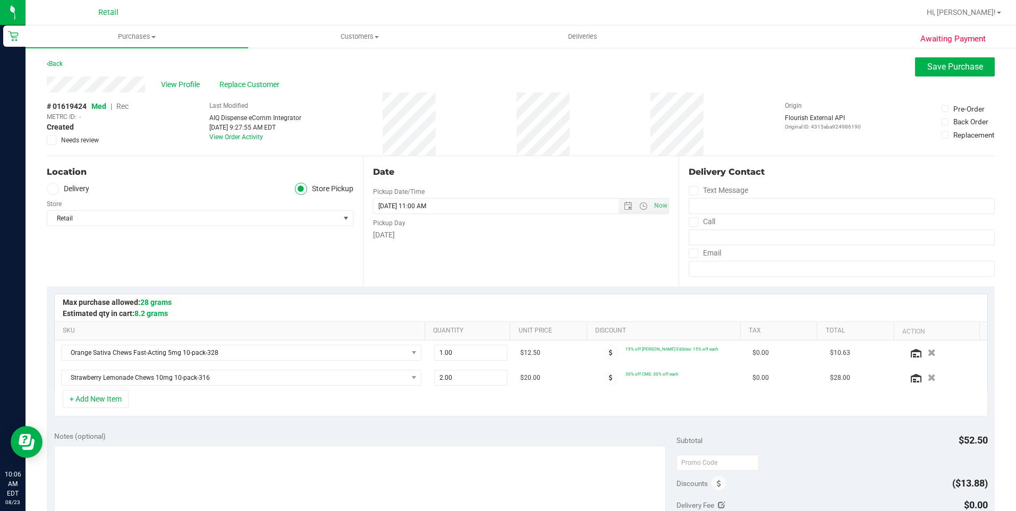
click at [125, 106] on span "Rec" at bounding box center [122, 106] width 12 height 9
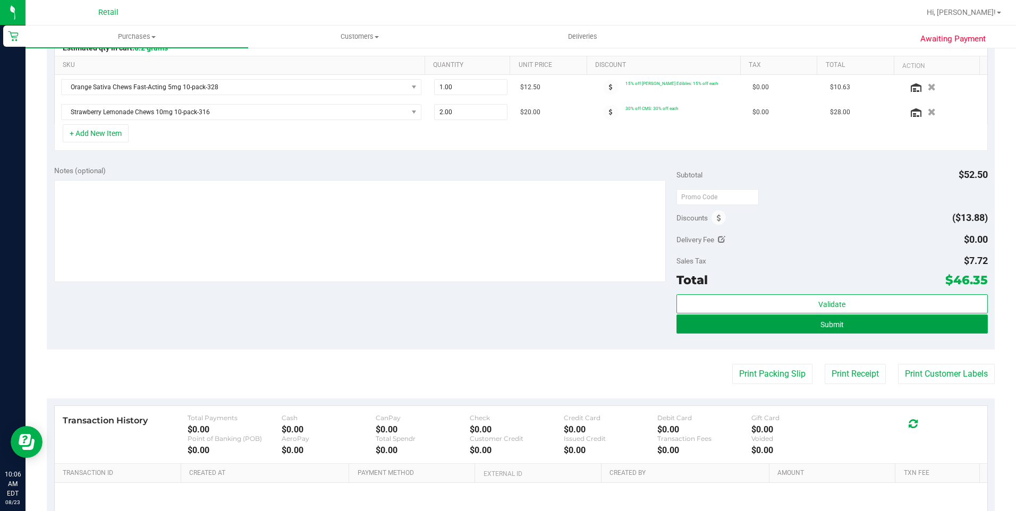
click at [821, 327] on span "Submit" at bounding box center [832, 325] width 23 height 9
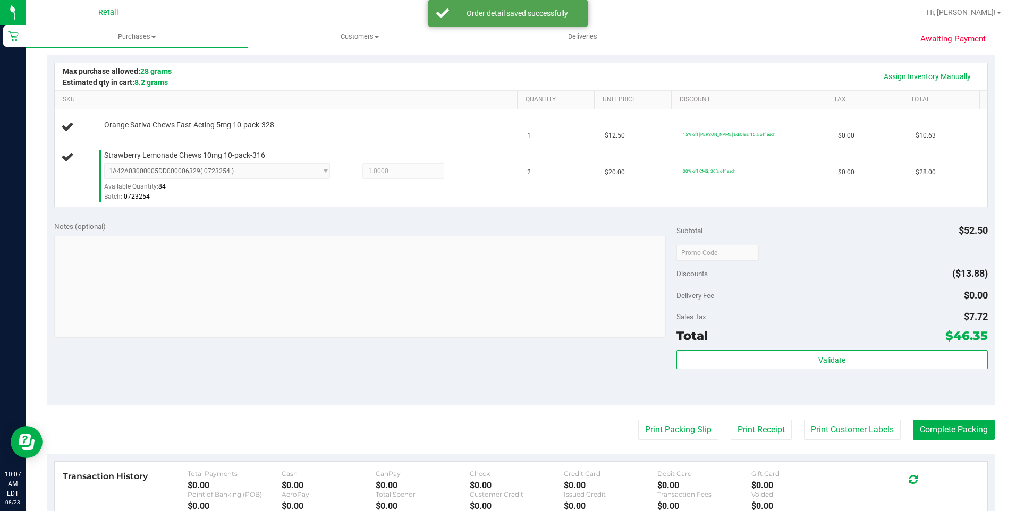
scroll to position [213, 0]
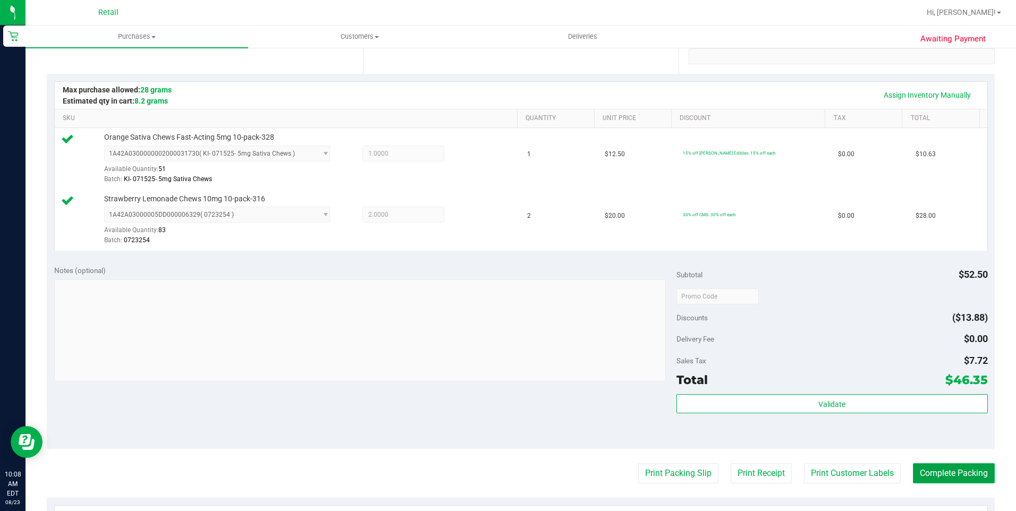
click at [955, 479] on button "Complete Packing" at bounding box center [954, 474] width 82 height 20
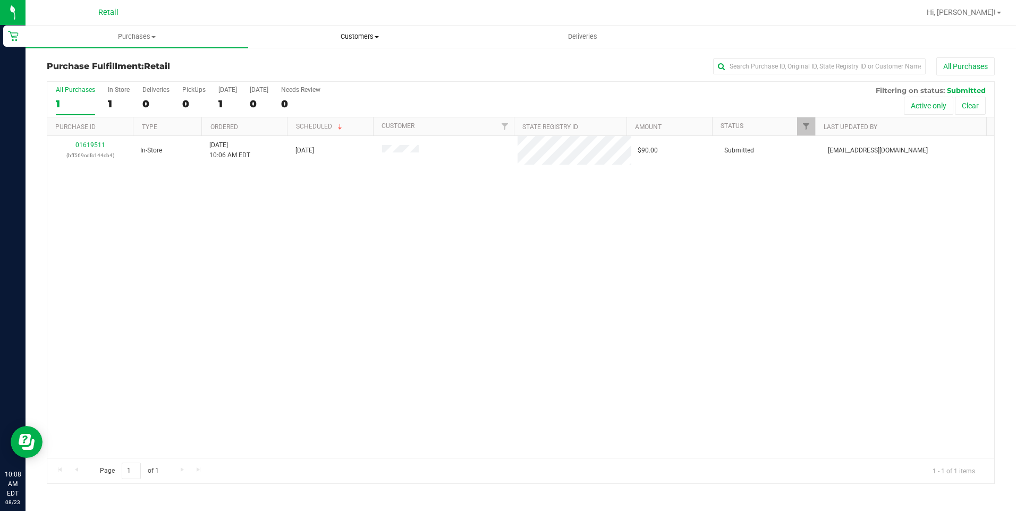
click at [374, 35] on span "Customers" at bounding box center [360, 37] width 222 height 10
click at [366, 66] on li "All customers" at bounding box center [359, 64] width 223 height 13
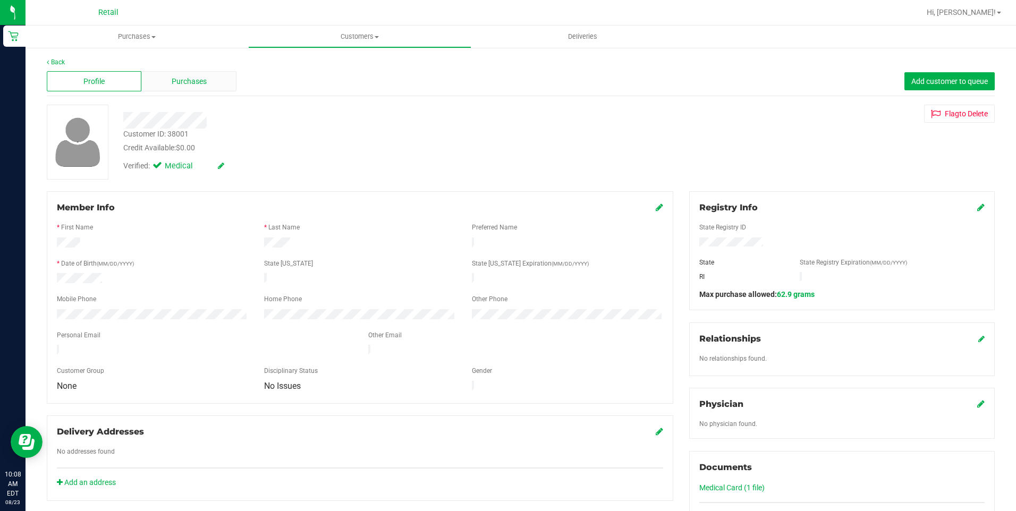
click at [192, 83] on span "Purchases" at bounding box center [189, 81] width 35 height 11
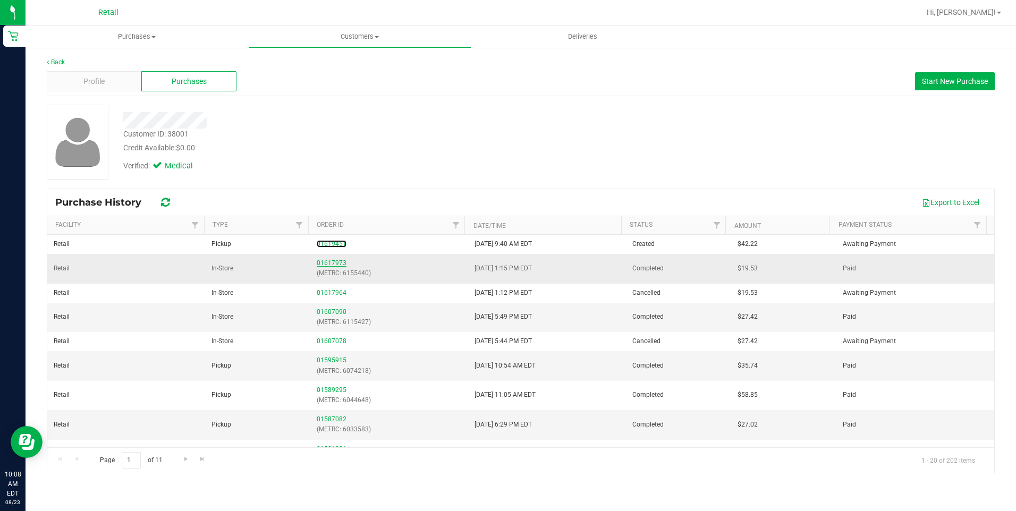
click at [332, 246] on link "01619451" at bounding box center [332, 243] width 30 height 7
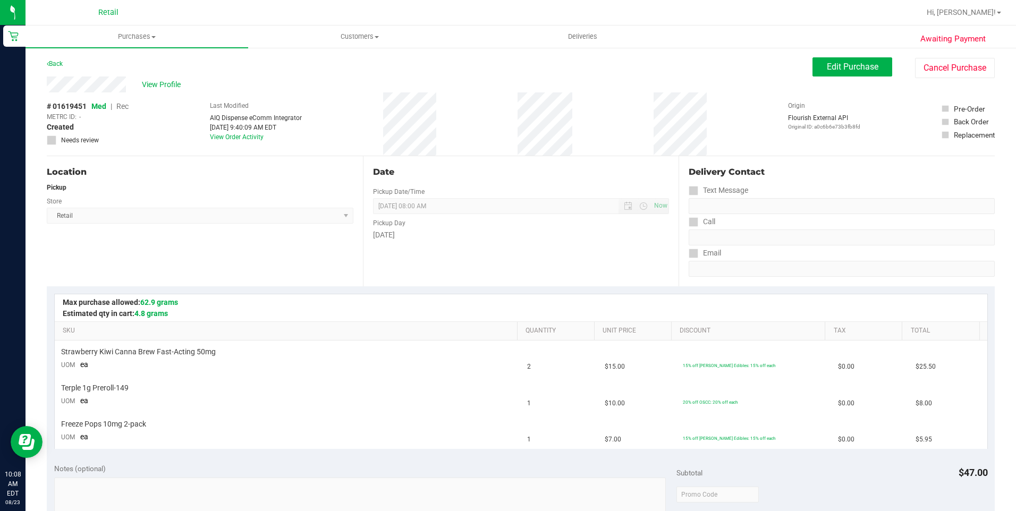
scroll to position [213, 0]
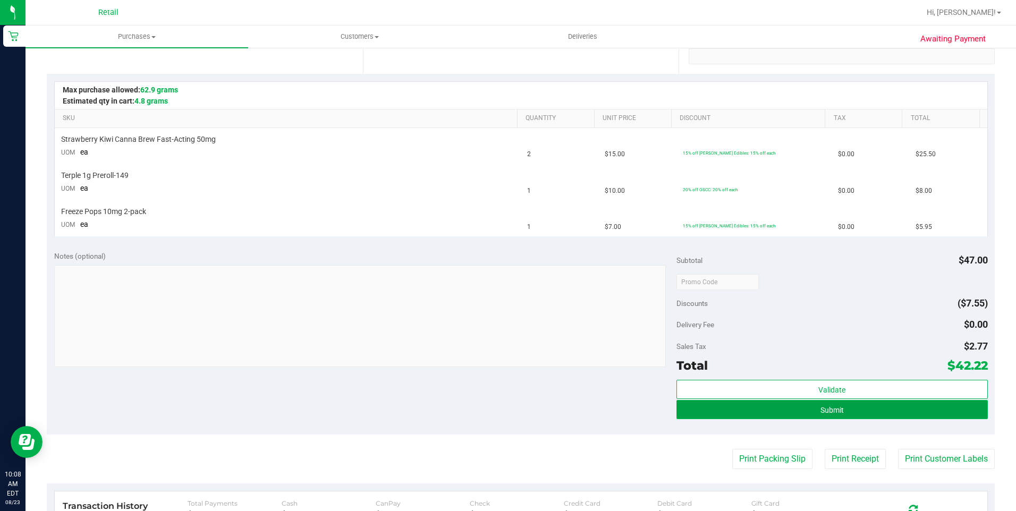
click at [822, 411] on span "Submit" at bounding box center [832, 410] width 23 height 9
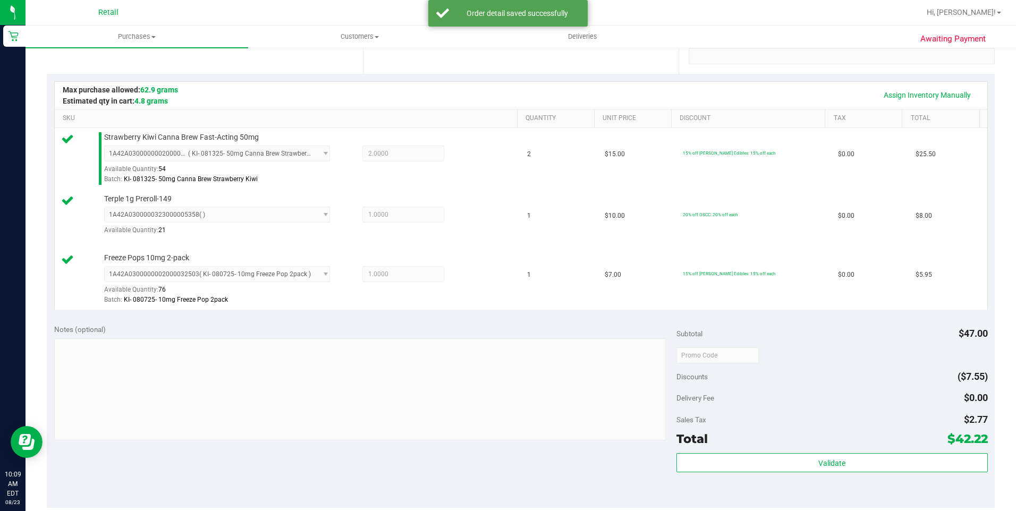
scroll to position [425, 0]
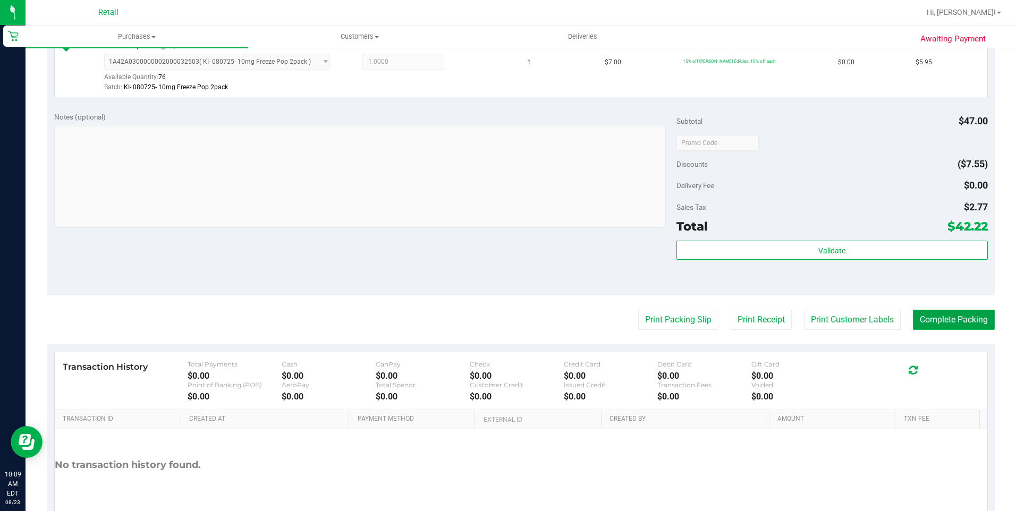
click at [945, 326] on button "Complete Packing" at bounding box center [954, 320] width 82 height 20
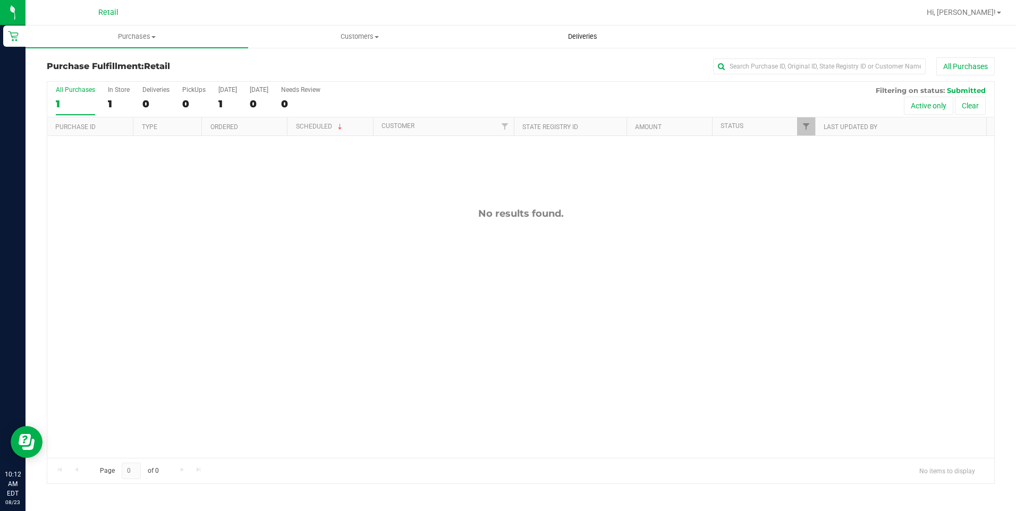
click at [577, 39] on span "Deliveries" at bounding box center [583, 37] width 58 height 10
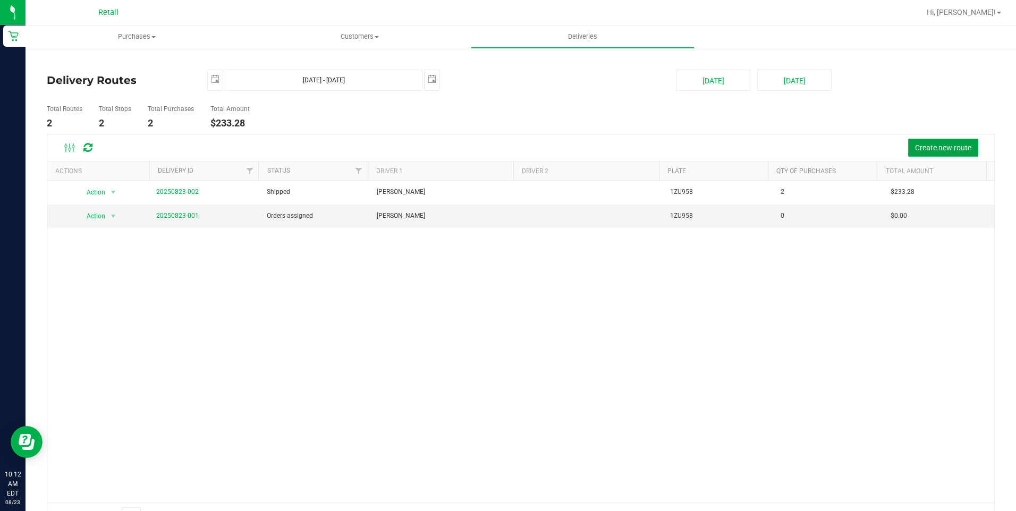
click at [941, 149] on span "Create new route" at bounding box center [943, 148] width 56 height 9
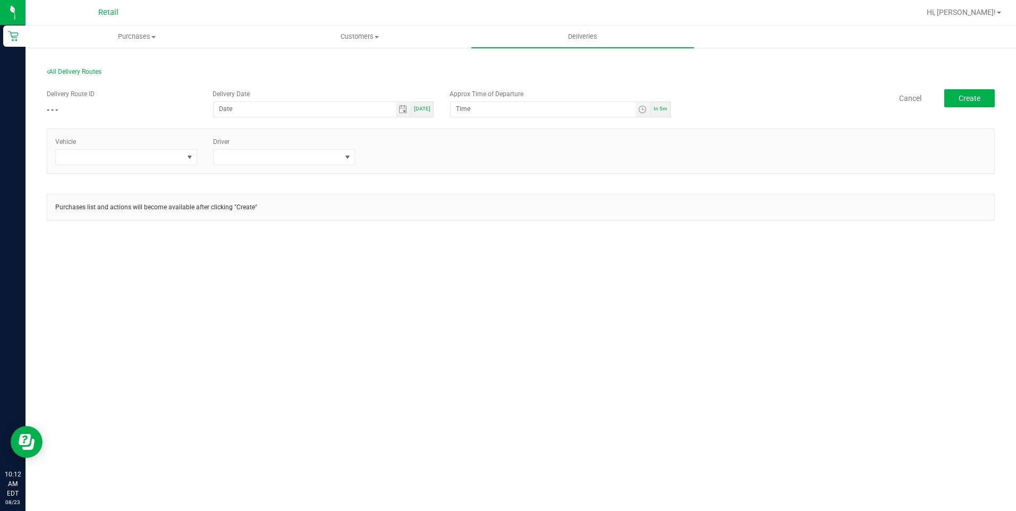
click at [427, 110] on span "[DATE]" at bounding box center [422, 109] width 16 height 6
type input "[DATE]"
click at [641, 112] on span "Toggle time list" at bounding box center [642, 109] width 9 height 9
click at [470, 243] on span "11" at bounding box center [471, 242] width 7 height 7
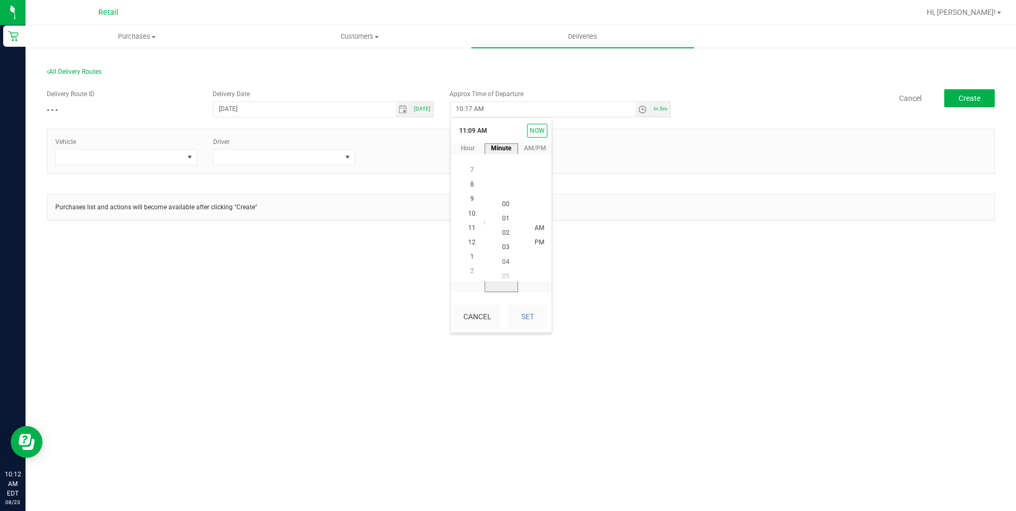
scroll to position [14, 0]
click at [502, 209] on li "00" at bounding box center [506, 214] width 26 height 14
click at [512, 317] on button "Set" at bounding box center [528, 316] width 40 height 23
type input "11:00 AM"
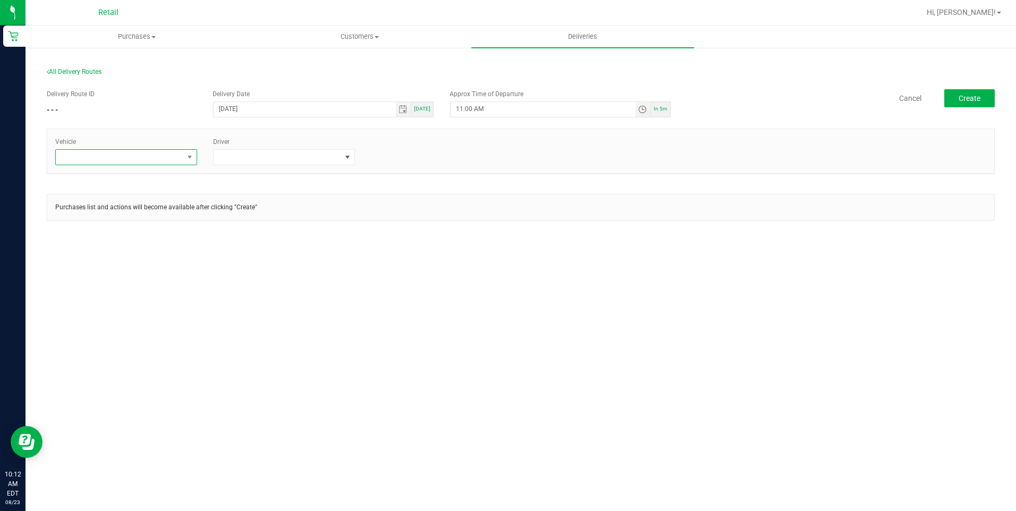
click at [141, 165] on span at bounding box center [120, 157] width 128 height 15
click at [128, 224] on li "Tesla" at bounding box center [126, 221] width 141 height 18
click at [346, 164] on span at bounding box center [347, 157] width 13 height 15
click at [309, 208] on li "[PERSON_NAME]" at bounding box center [284, 203] width 141 height 18
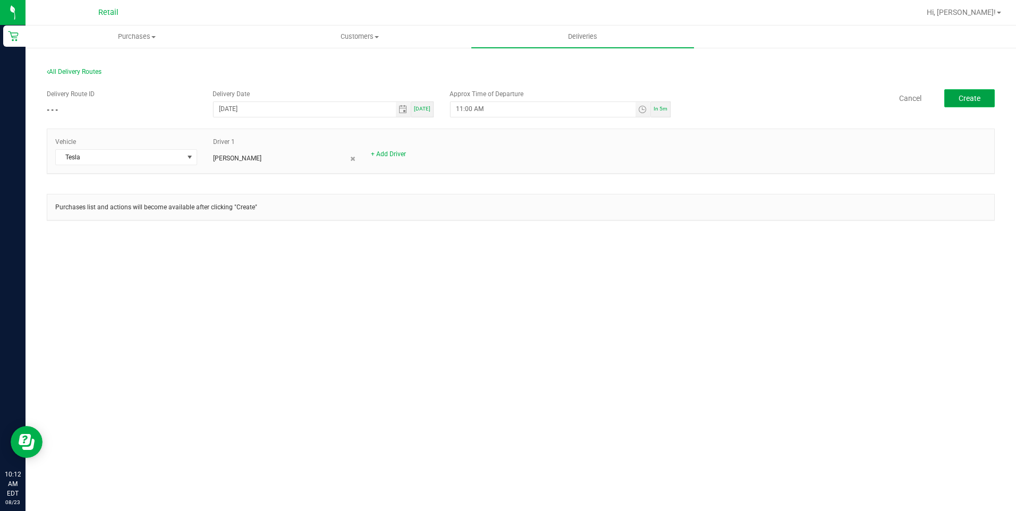
click at [960, 104] on button "Create" at bounding box center [970, 98] width 51 height 18
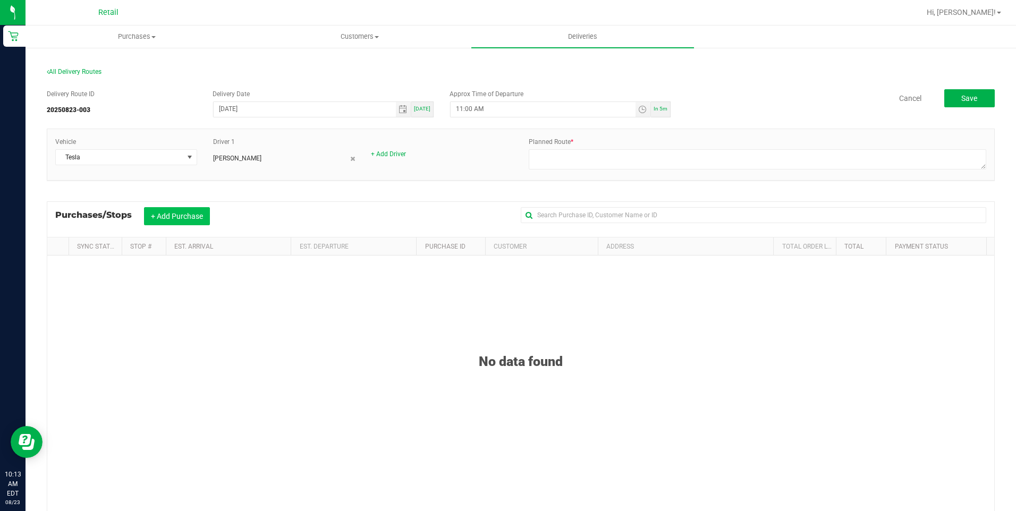
click at [178, 209] on button "+ Add Purchase" at bounding box center [177, 216] width 66 height 18
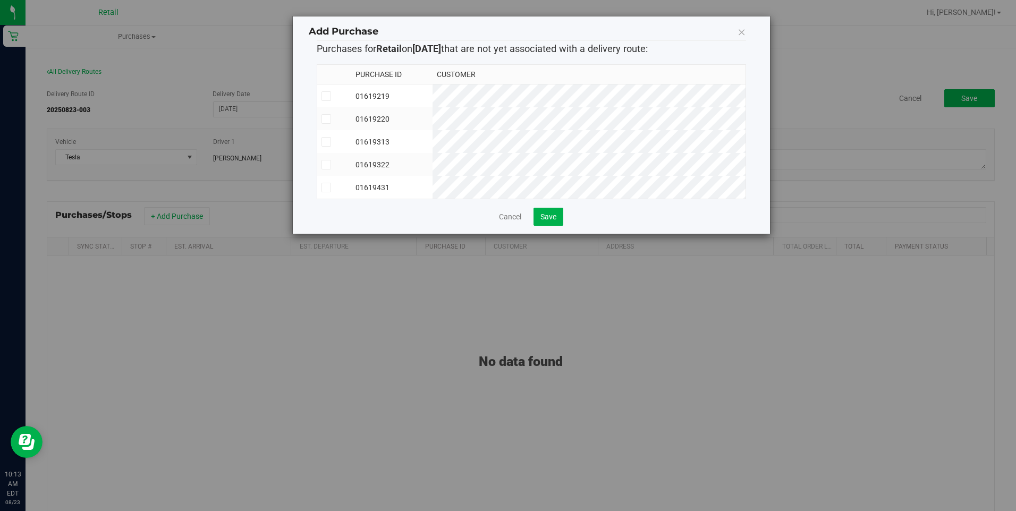
click at [322, 186] on span at bounding box center [327, 188] width 10 height 10
click at [0, 0] on input "checkbox" at bounding box center [0, 0] width 0 height 0
click at [329, 165] on icon at bounding box center [326, 165] width 7 height 0
click at [0, 0] on input "checkbox" at bounding box center [0, 0] width 0 height 0
click at [552, 218] on button "Save" at bounding box center [549, 217] width 30 height 18
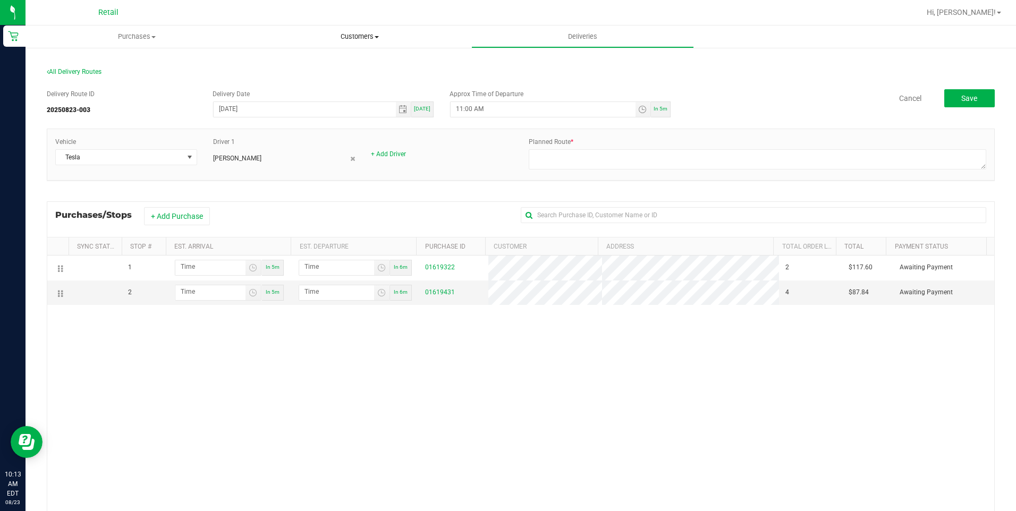
click at [377, 42] on uib-tab-heading "Customers All customers Add a new customer All physicians" at bounding box center [360, 36] width 222 height 21
click at [362, 65] on li "All customers" at bounding box center [359, 64] width 223 height 13
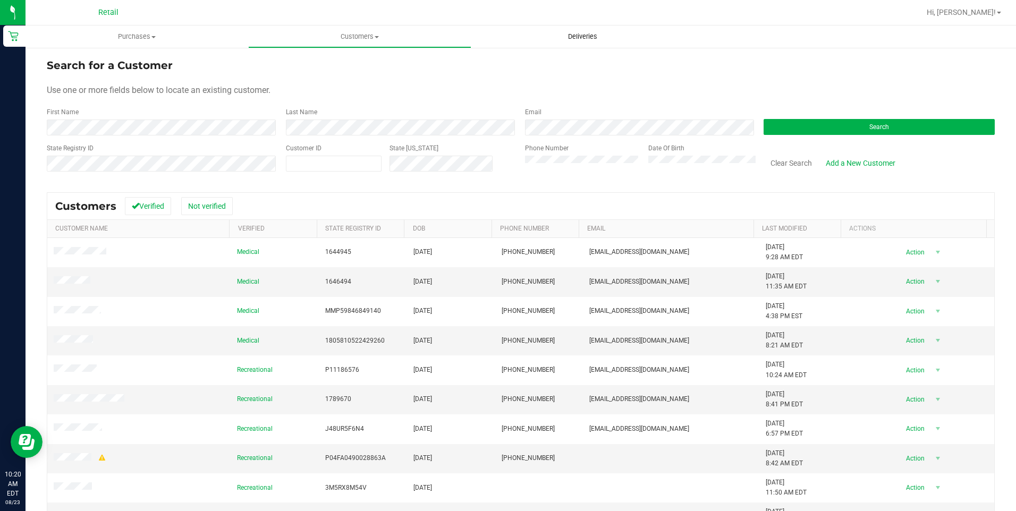
click at [559, 37] on span "Deliveries" at bounding box center [583, 37] width 58 height 10
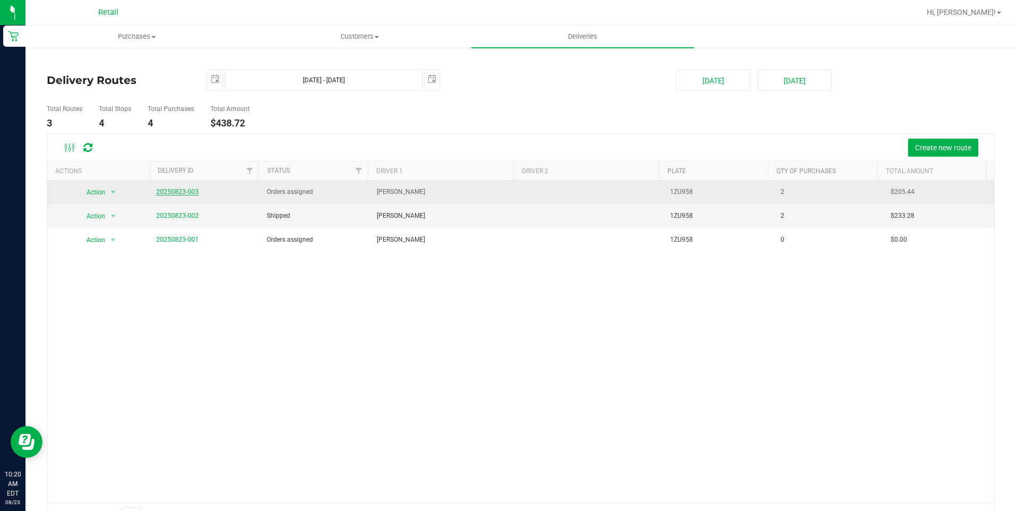
click at [187, 191] on link "20250823-003" at bounding box center [177, 191] width 43 height 7
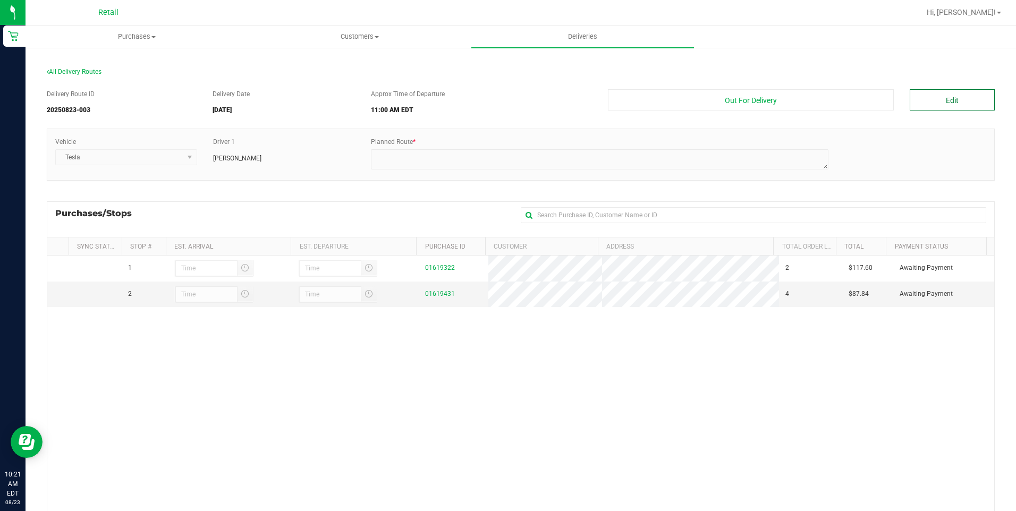
click at [933, 95] on button "Edit" at bounding box center [952, 99] width 85 height 21
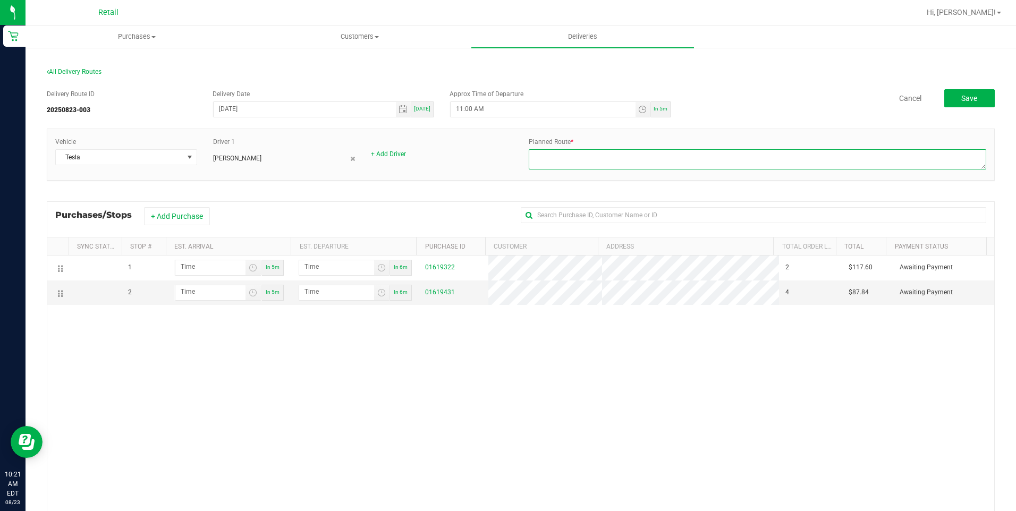
click at [560, 164] on textarea at bounding box center [758, 159] width 458 height 20
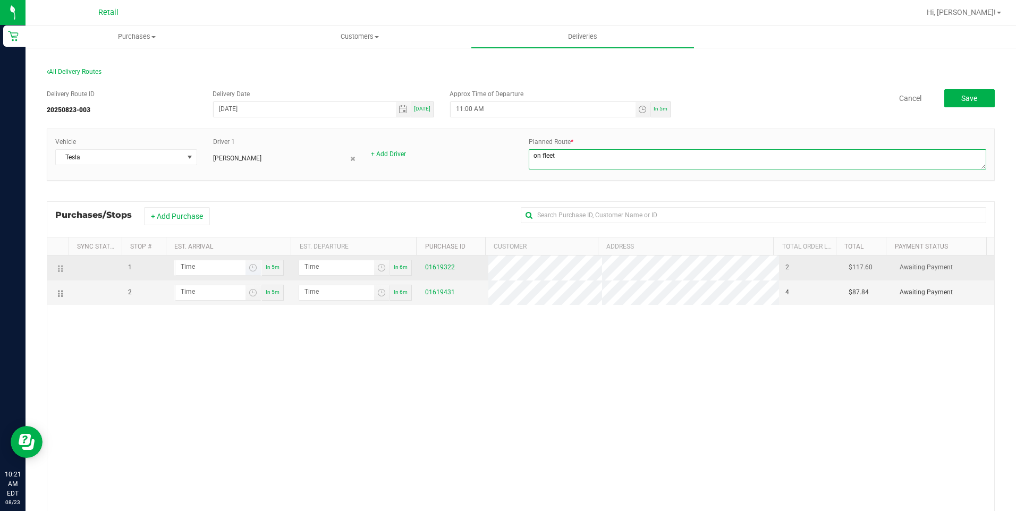
click at [246, 262] on span "Toggle time list" at bounding box center [253, 267] width 15 height 15
type textarea "on fleet"
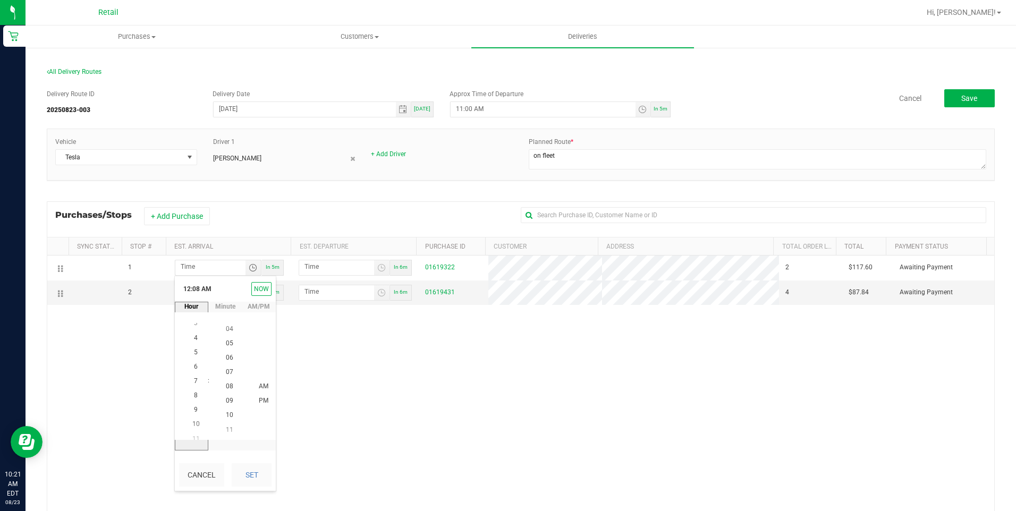
scroll to position [115, 0]
click at [195, 414] on span "10" at bounding box center [195, 415] width 7 height 7
click at [226, 374] on span "41" at bounding box center [229, 371] width 7 height 7
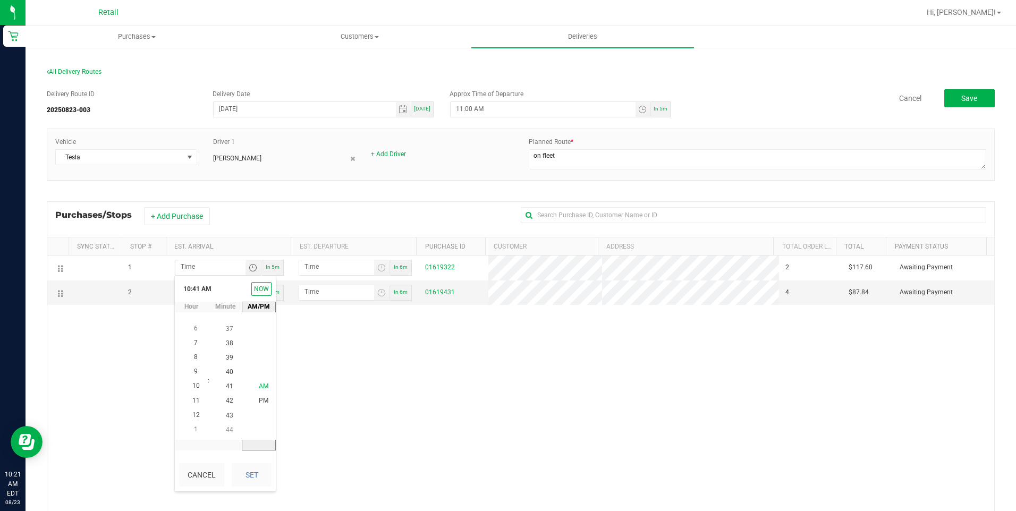
click at [259, 383] on span "AM" at bounding box center [264, 386] width 10 height 7
click at [255, 472] on button "Set" at bounding box center [252, 475] width 40 height 23
type input "10:41 AM"
type input "10:42 AM"
click at [249, 295] on span "Toggle time list" at bounding box center [253, 293] width 9 height 9
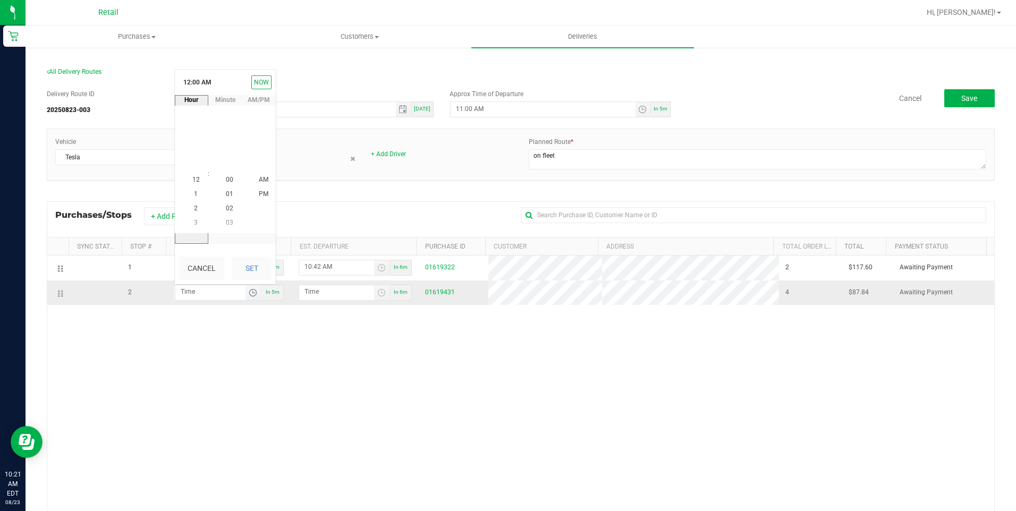
scroll to position [0, 0]
click at [196, 221] on span "11" at bounding box center [195, 223] width 7 height 7
click at [229, 167] on span "07" at bounding box center [229, 165] width 7 height 7
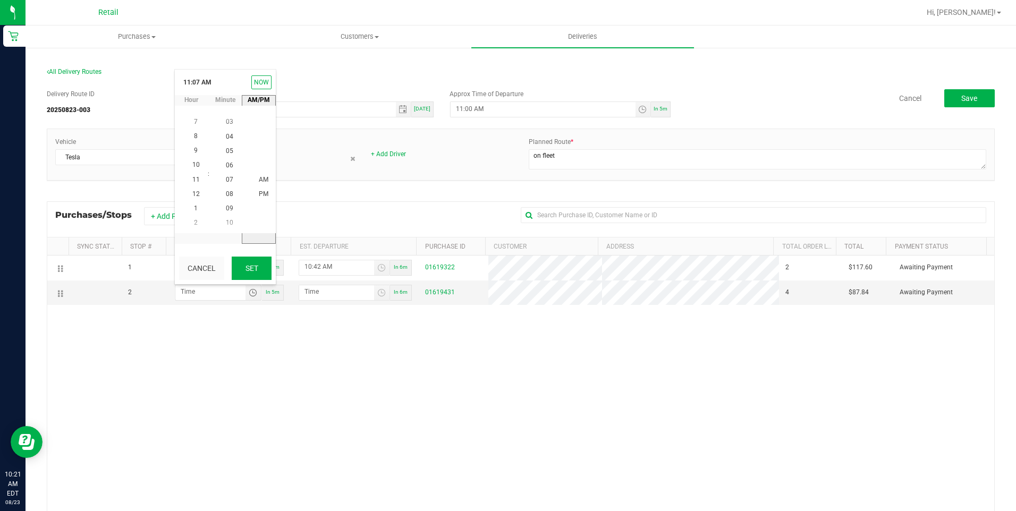
click at [254, 262] on button "Set" at bounding box center [252, 268] width 40 height 23
type input "11:07 AM"
type input "11:08 AM"
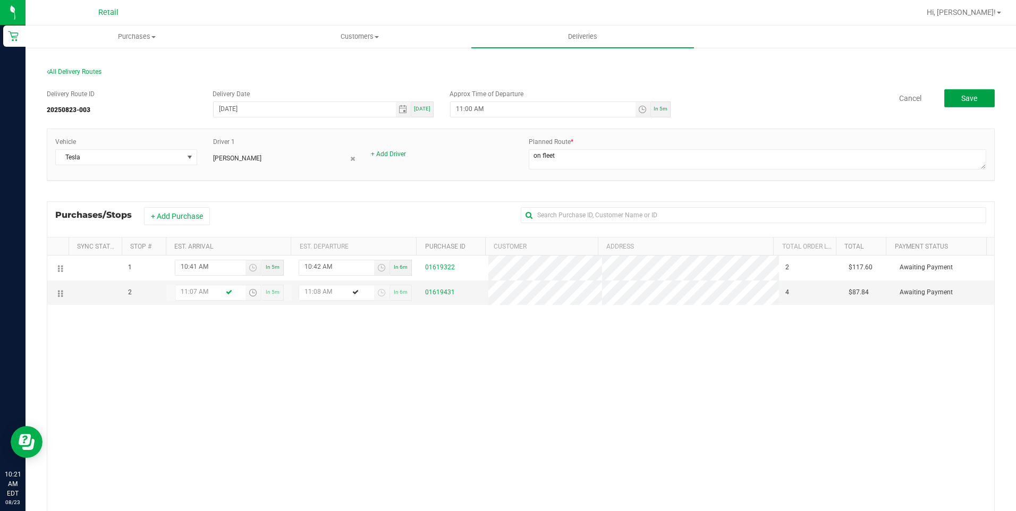
click at [951, 97] on button "Save" at bounding box center [970, 98] width 51 height 18
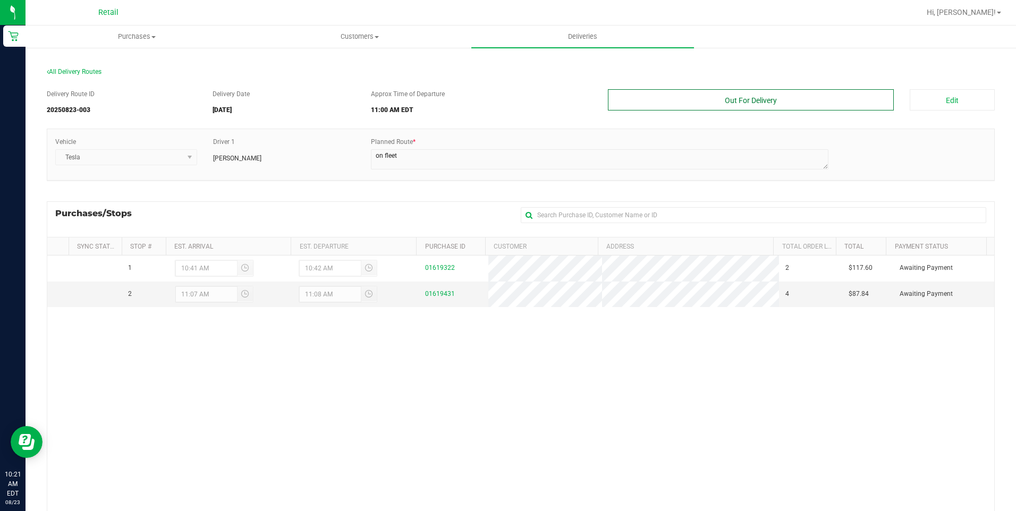
click at [780, 102] on button "Out For Delivery" at bounding box center [751, 99] width 287 height 21
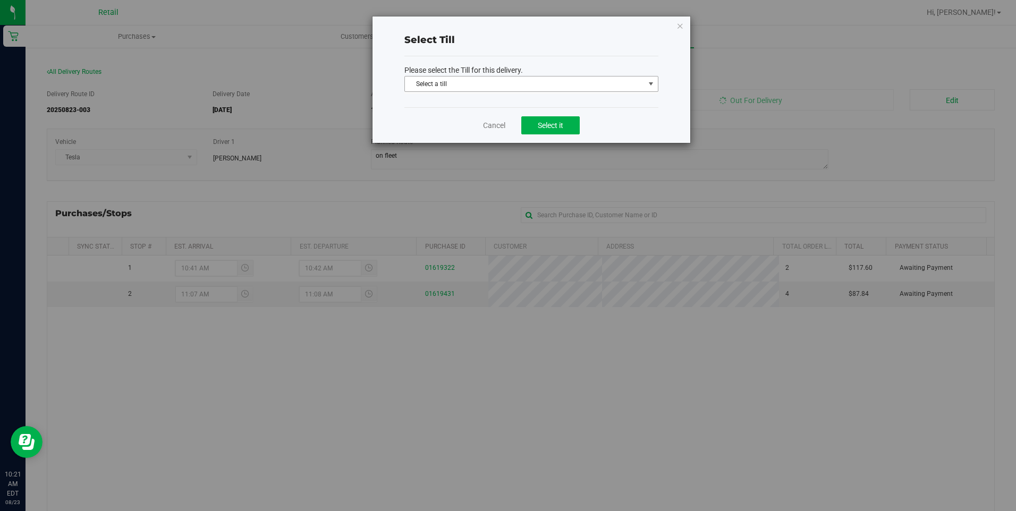
click at [644, 87] on span "select" at bounding box center [650, 84] width 13 height 15
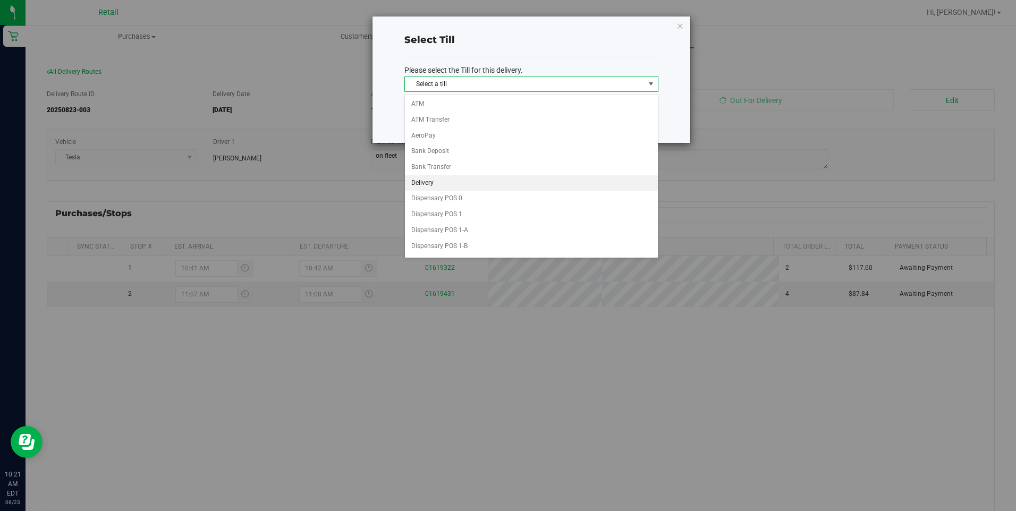
click at [555, 187] on li "Delivery" at bounding box center [531, 183] width 253 height 16
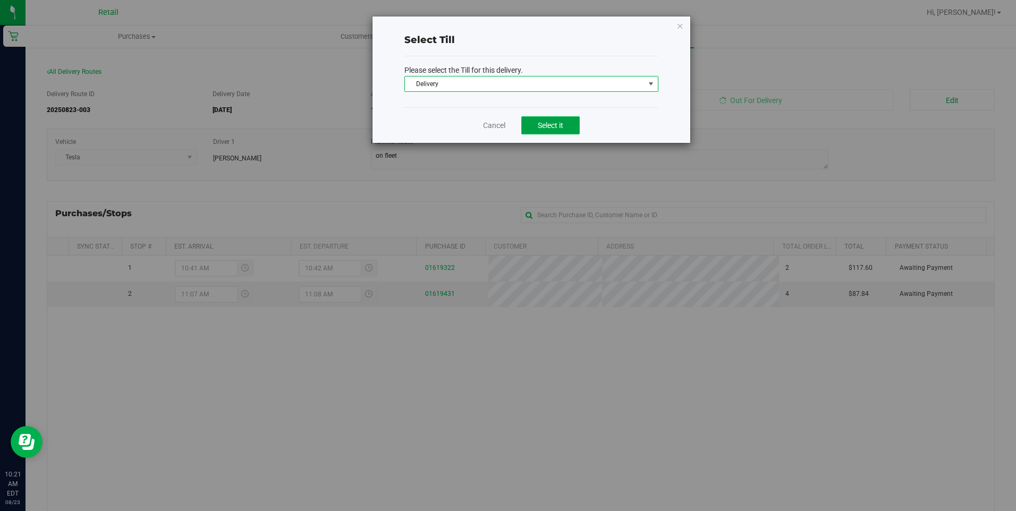
click at [544, 128] on span "Select it" at bounding box center [551, 125] width 26 height 9
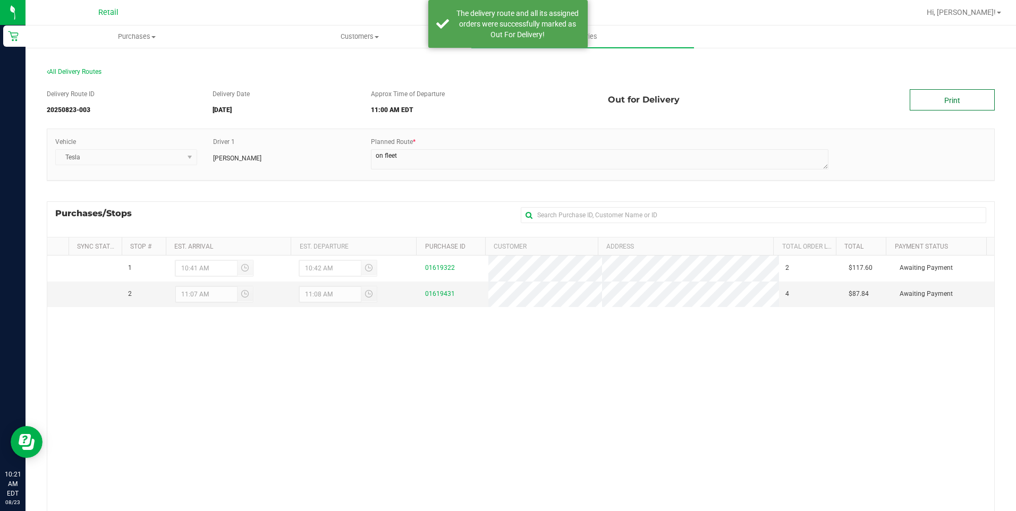
click at [941, 102] on link "Print" at bounding box center [952, 99] width 85 height 21
